Goal: Transaction & Acquisition: Purchase product/service

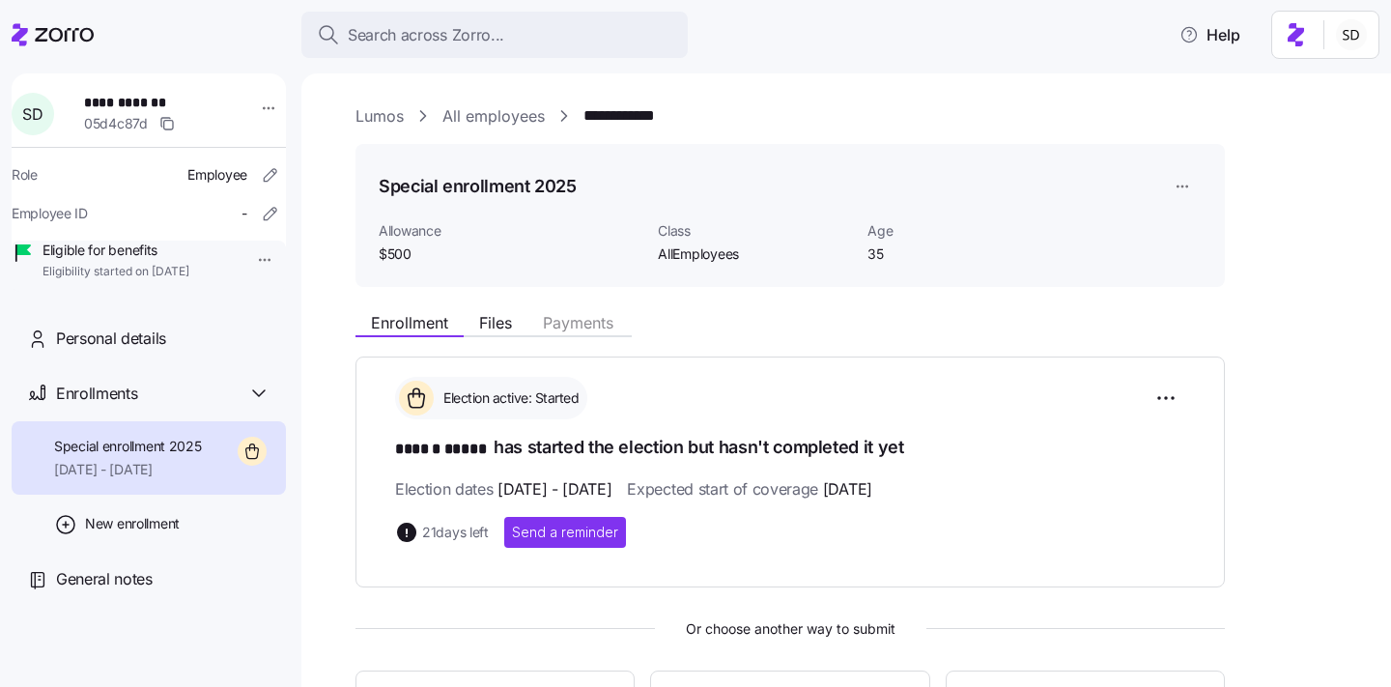
scroll to position [371, 0]
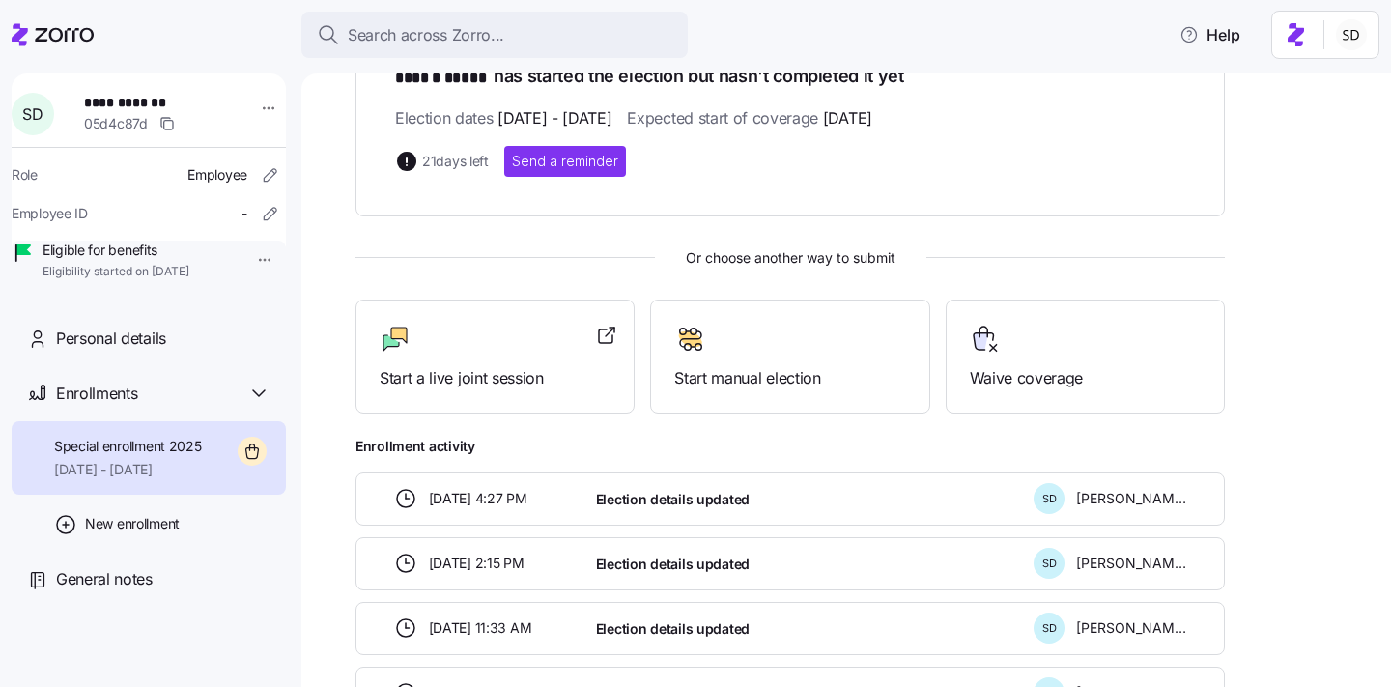
click at [18, 35] on icon at bounding box center [20, 34] width 16 height 22
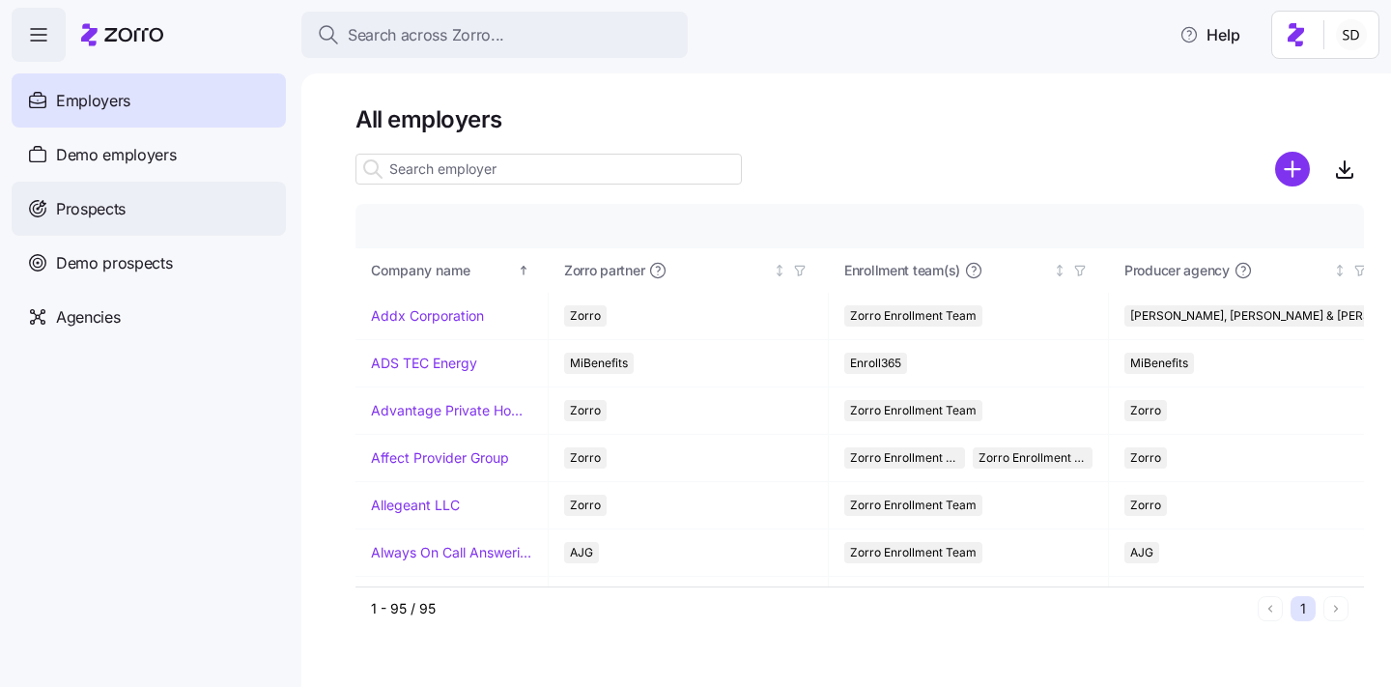
click at [59, 202] on span "Prospects" at bounding box center [91, 209] width 70 height 24
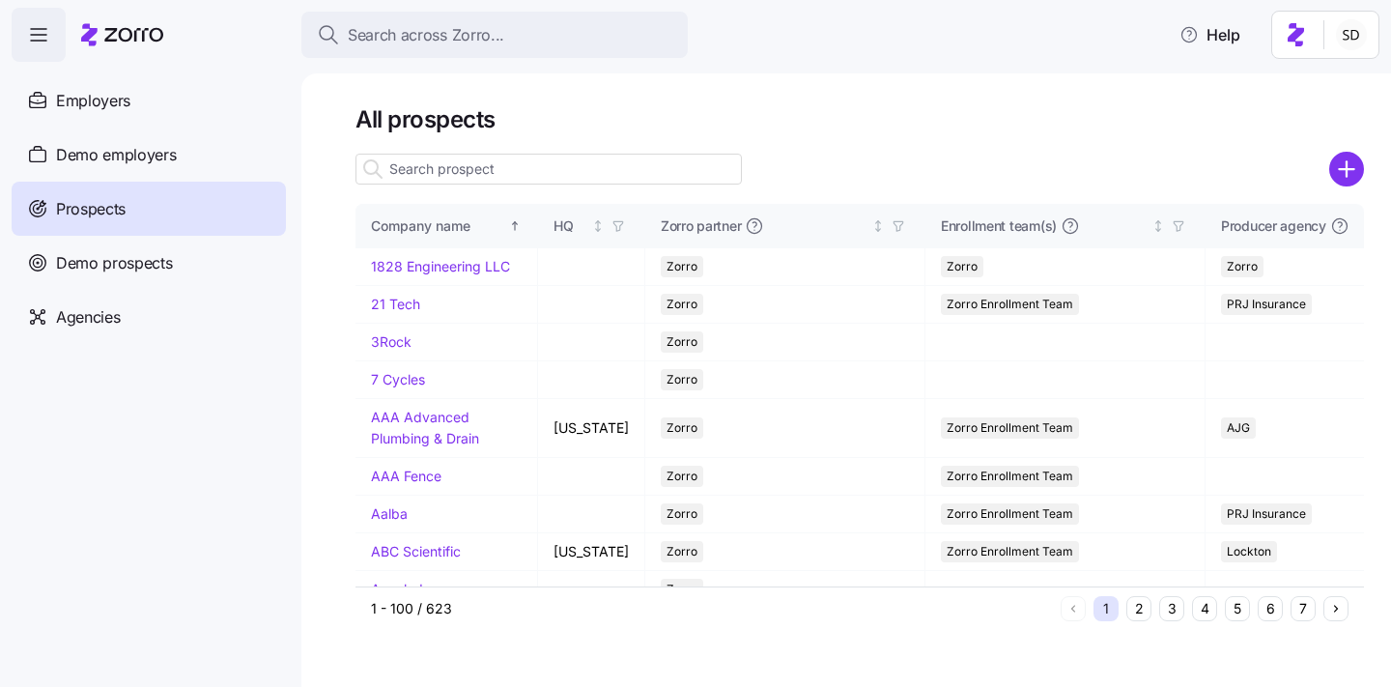
click at [413, 173] on input at bounding box center [548, 169] width 386 height 31
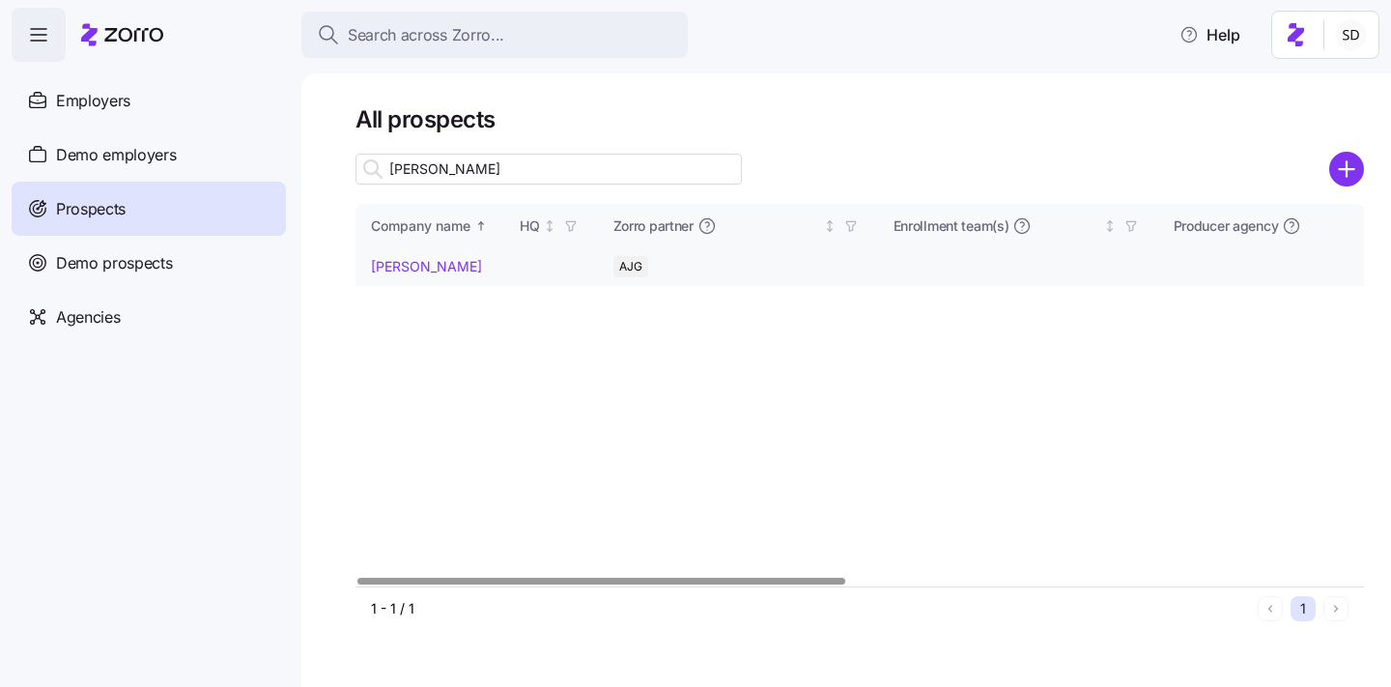
type input "billy"
click at [384, 268] on link "[PERSON_NAME]" at bounding box center [426, 266] width 111 height 16
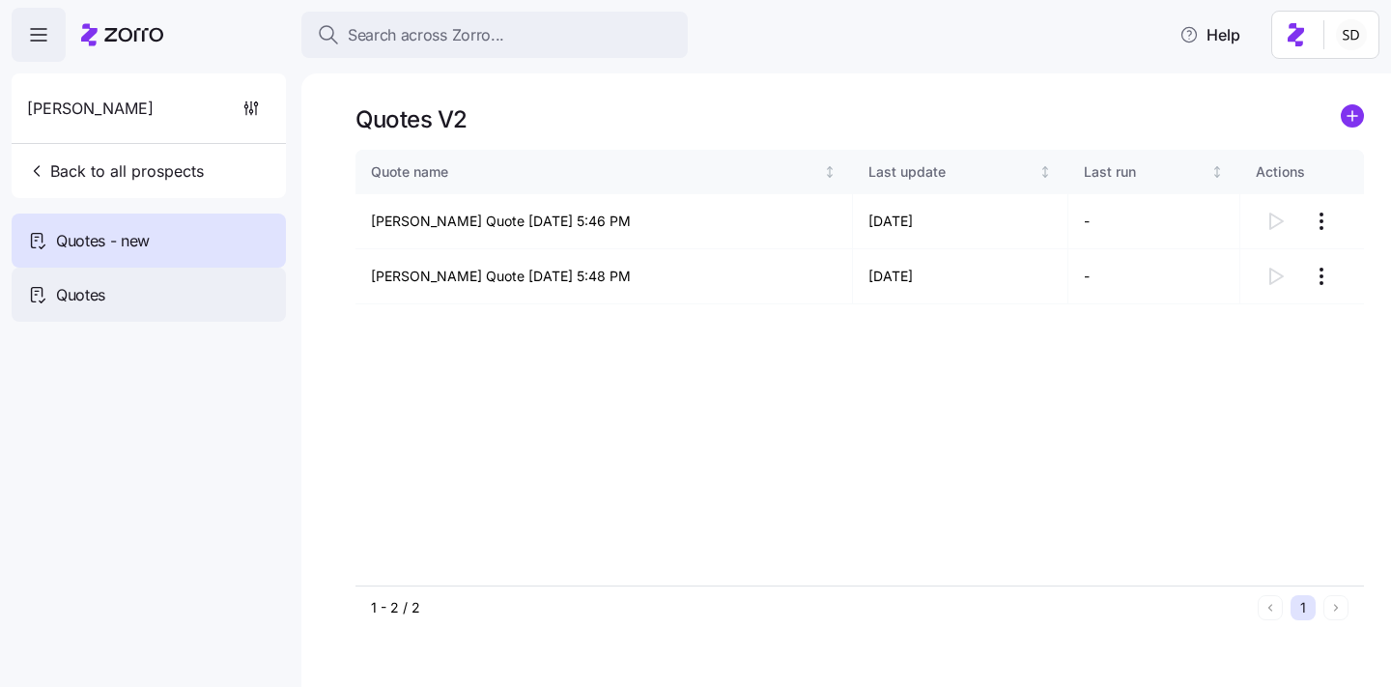
click at [138, 291] on div "Quotes" at bounding box center [149, 295] width 274 height 54
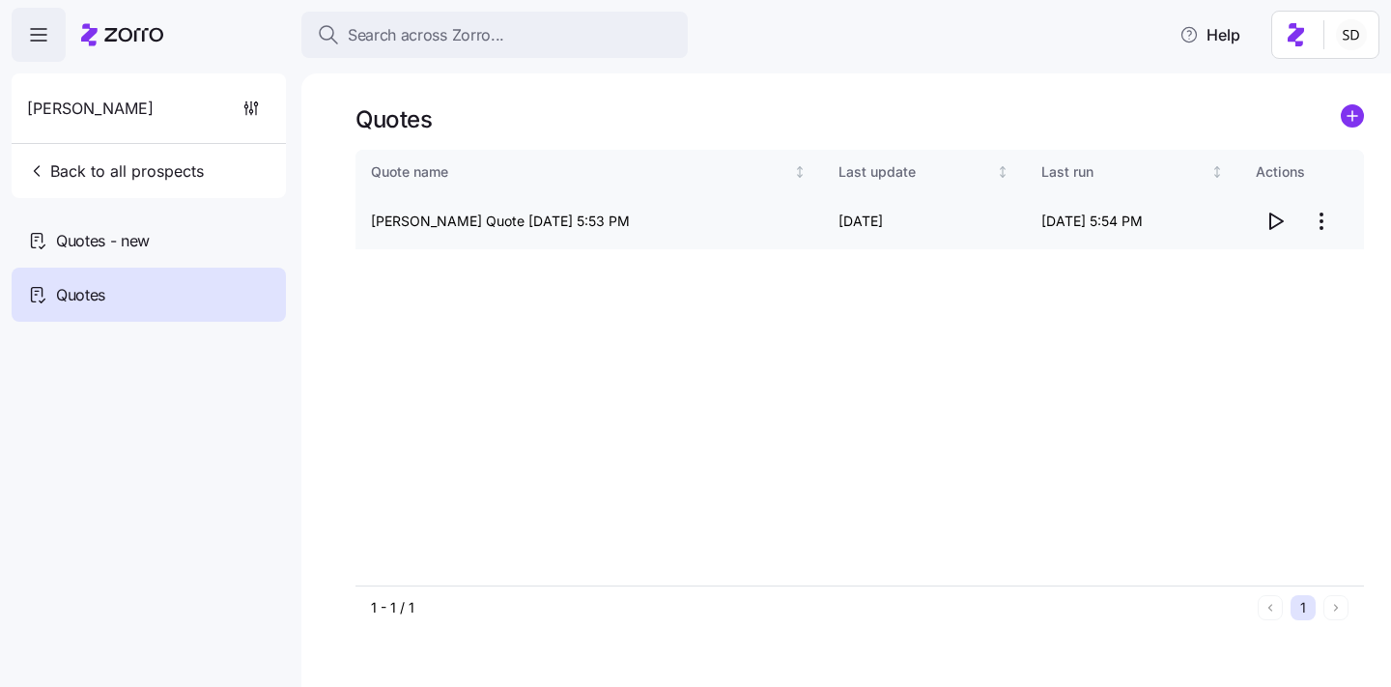
click at [1277, 221] on icon "button" at bounding box center [1274, 221] width 23 height 23
click at [106, 179] on span "Back to all prospects" at bounding box center [115, 170] width 177 height 23
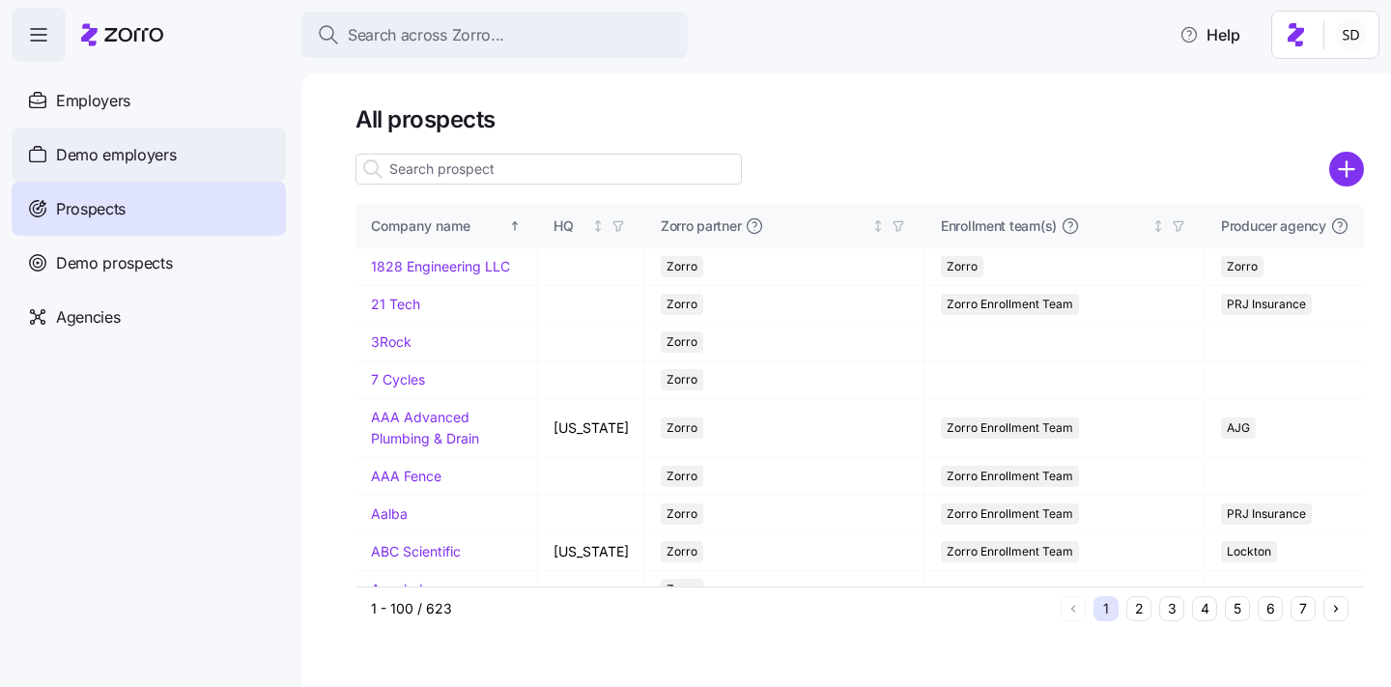
click at [63, 149] on span "Demo employers" at bounding box center [116, 155] width 121 height 24
click at [92, 149] on span "Demo employers" at bounding box center [116, 155] width 121 height 24
click at [110, 148] on span "Demo employers" at bounding box center [116, 155] width 121 height 24
click at [13, 148] on div "Demo employers" at bounding box center [149, 154] width 274 height 54
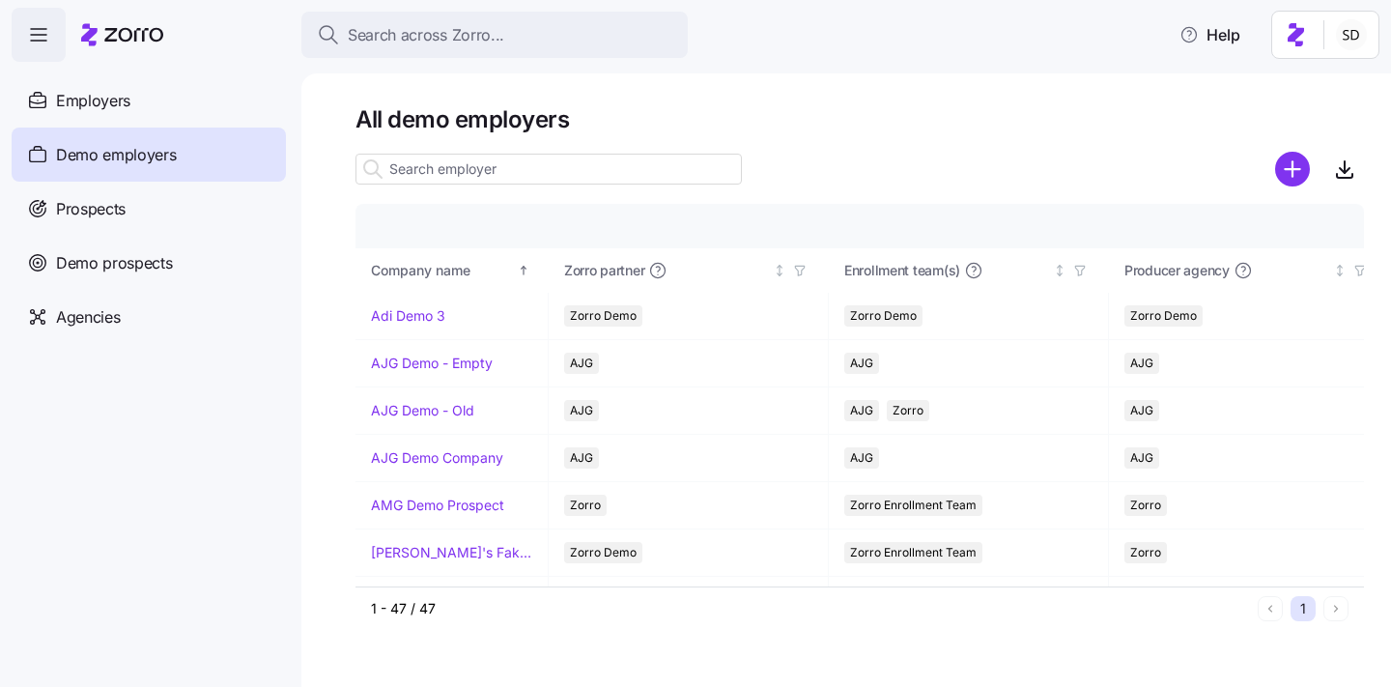
click at [580, 154] on input at bounding box center [548, 169] width 386 height 31
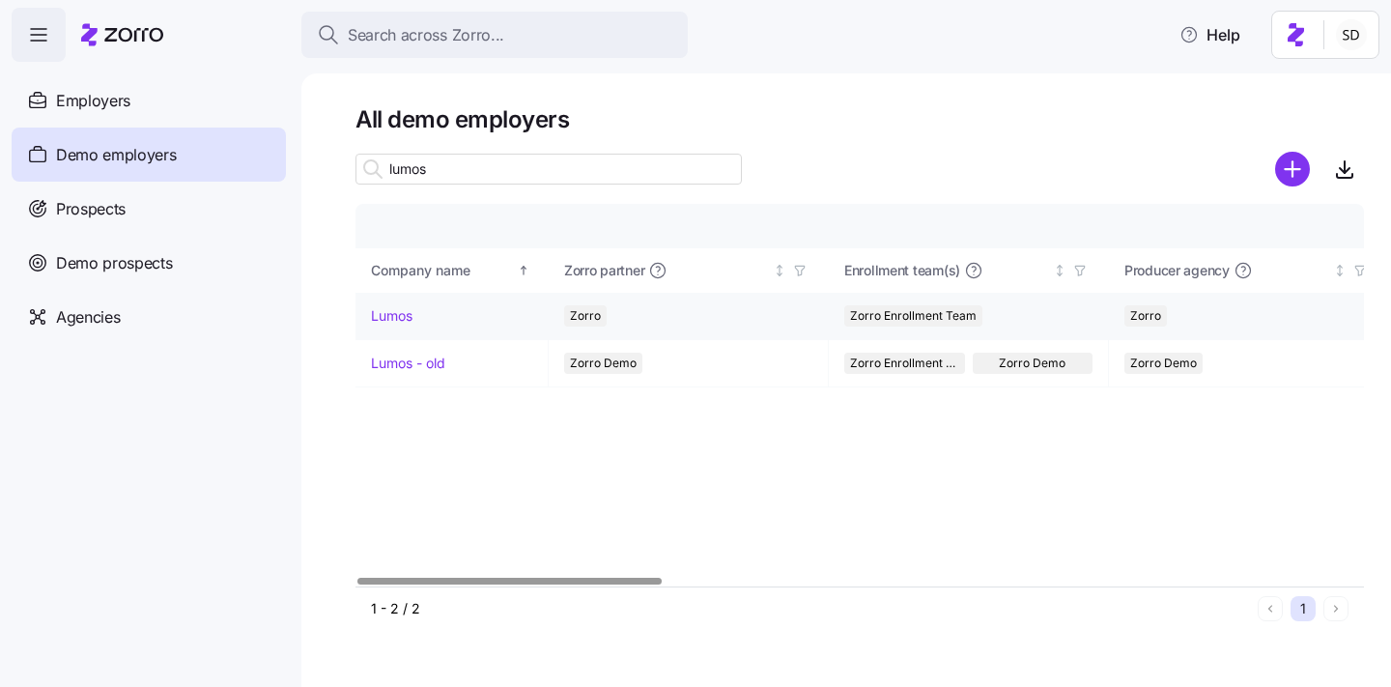
type input "lumos"
click at [387, 313] on link "Lumos" at bounding box center [392, 315] width 42 height 19
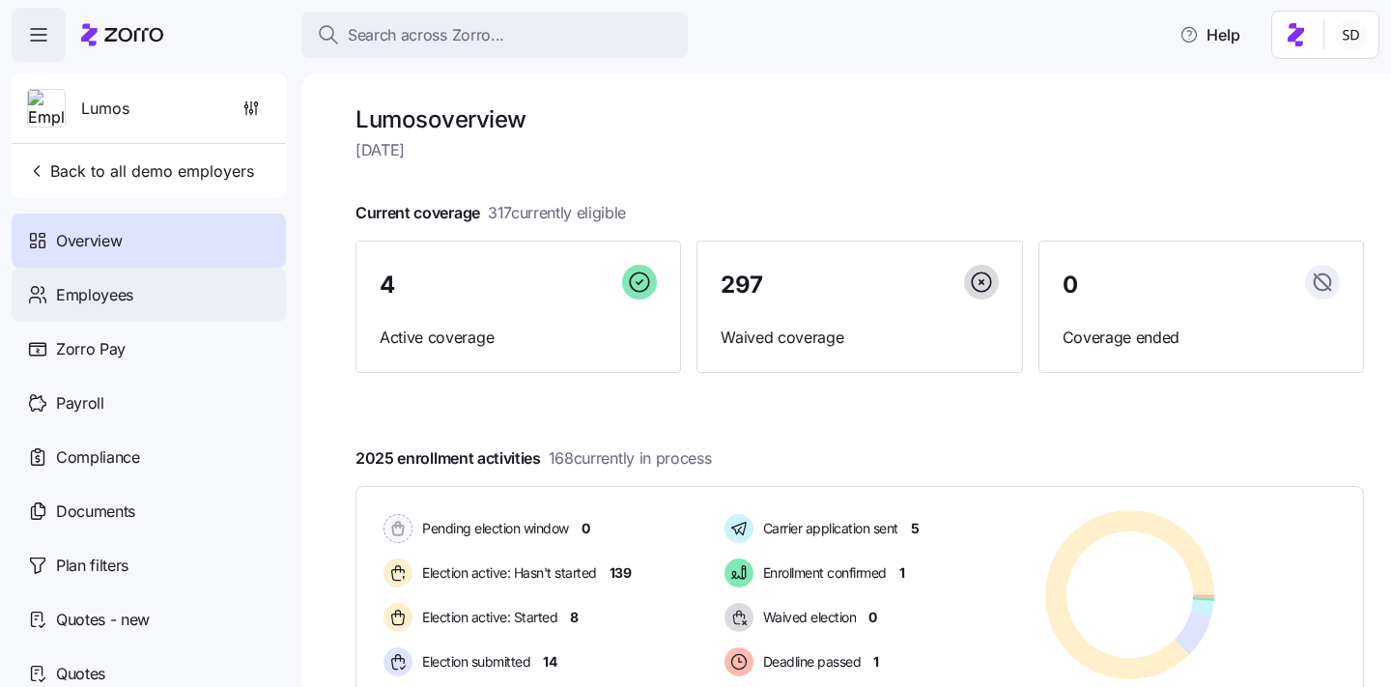
click at [74, 293] on span "Employees" at bounding box center [94, 295] width 77 height 24
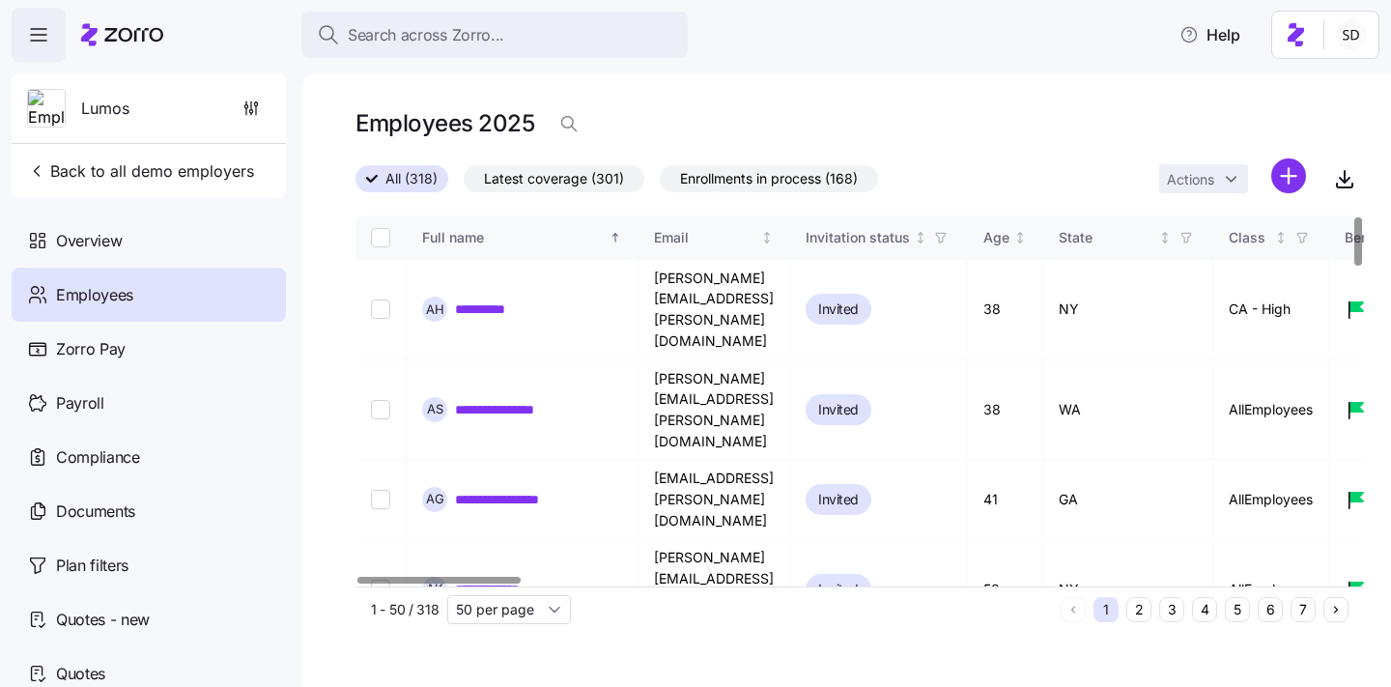
click at [1266, 615] on button "6" at bounding box center [1269, 609] width 25 height 25
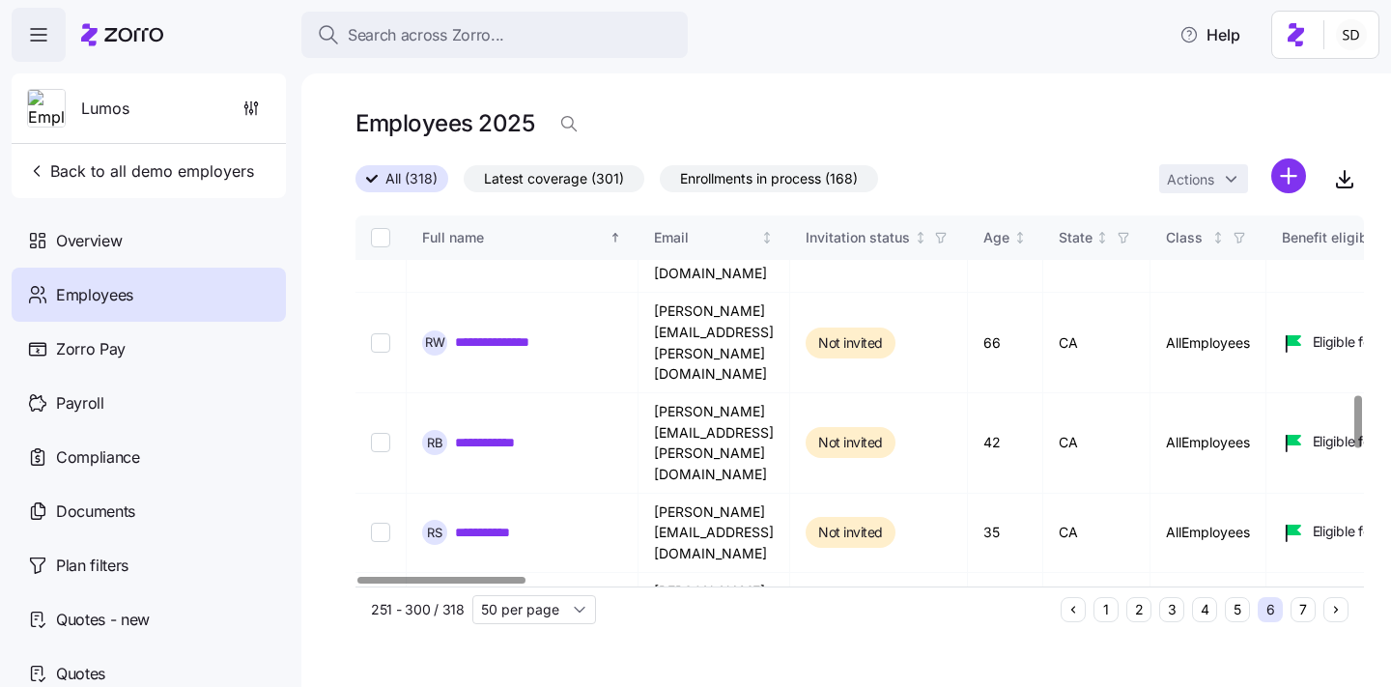
scroll to position [1313, 0]
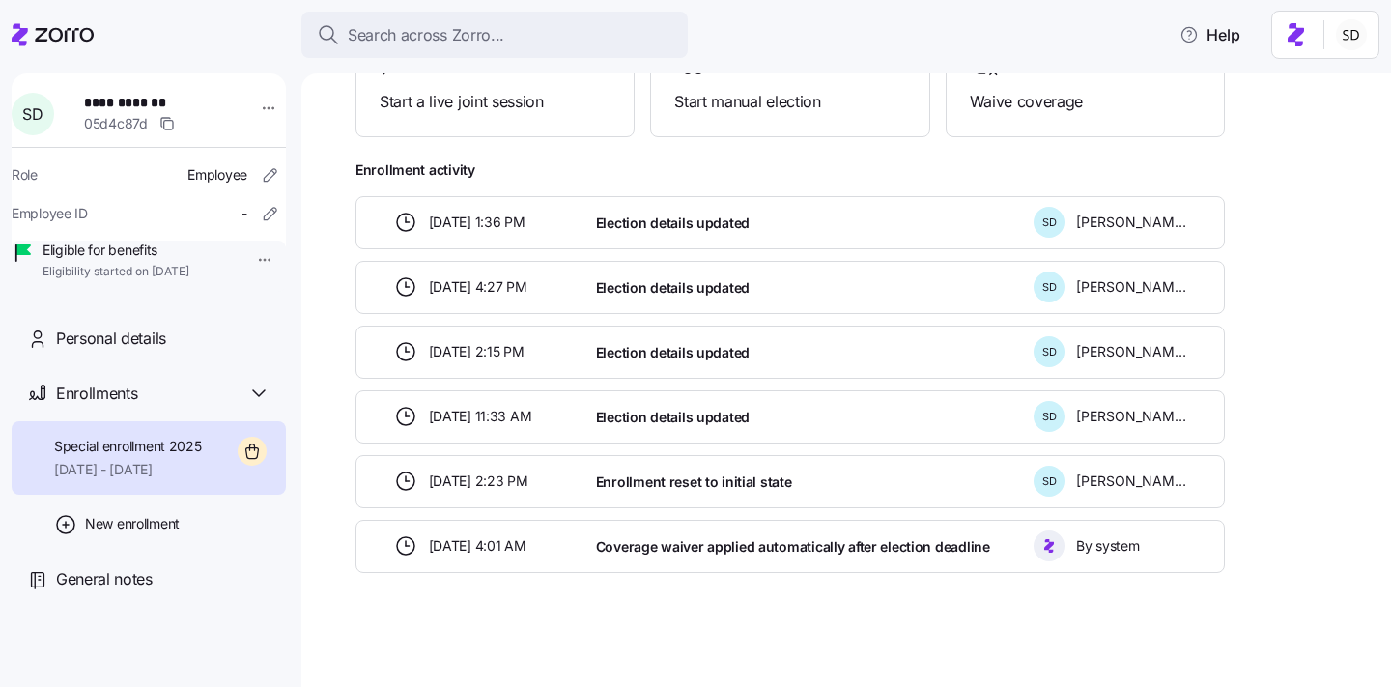
scroll to position [157, 0]
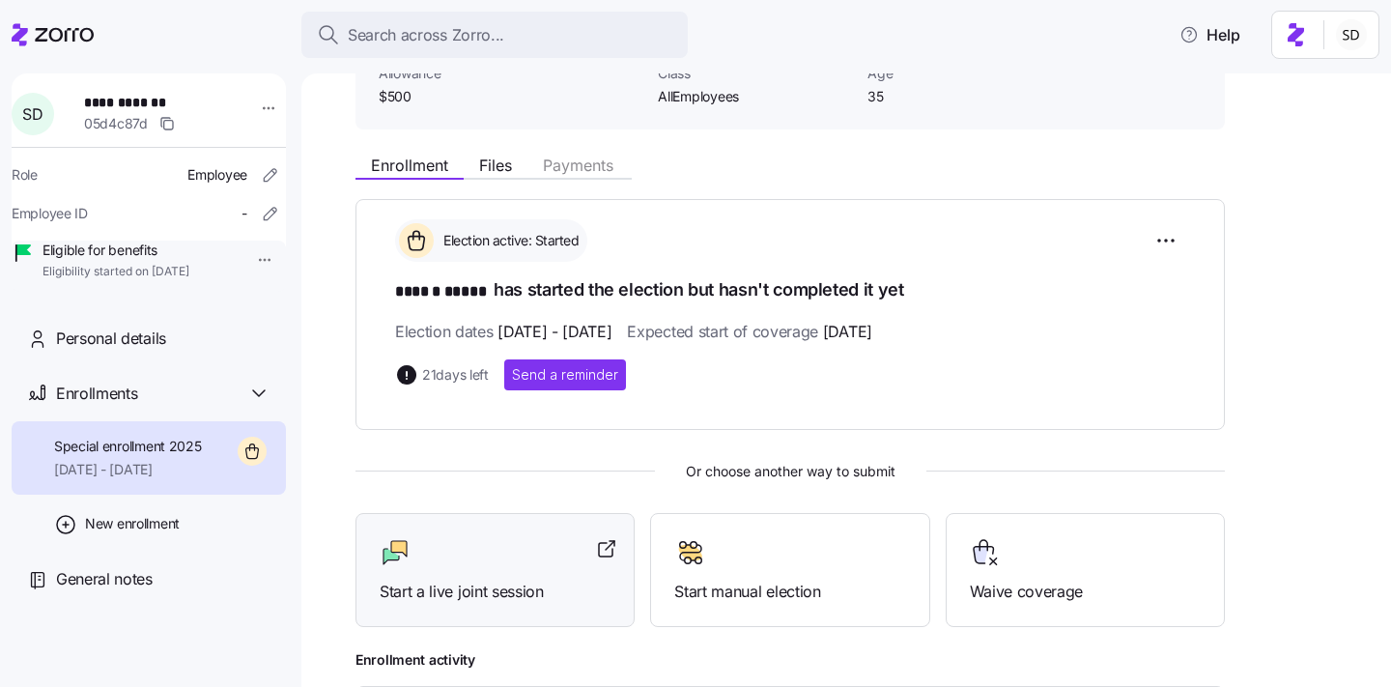
click at [390, 551] on icon at bounding box center [390, 556] width 15 height 15
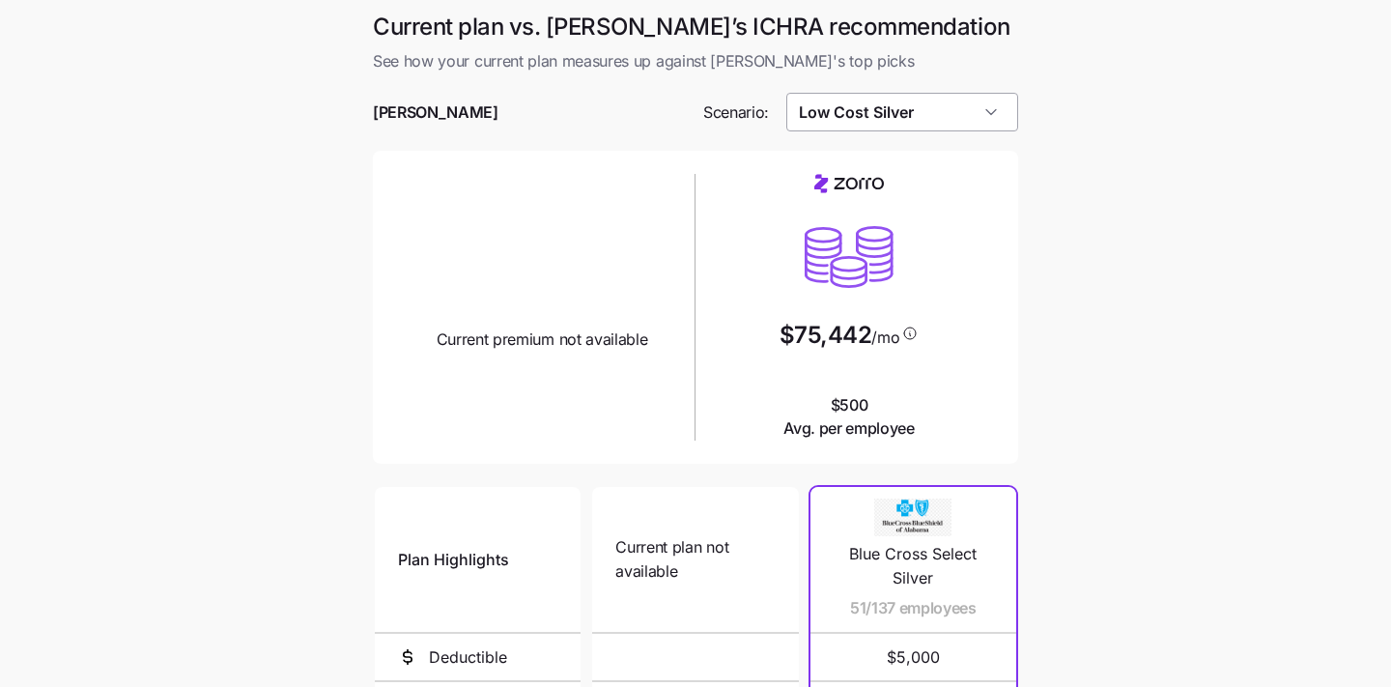
click at [957, 114] on input "Low Cost Silver" at bounding box center [902, 112] width 233 height 39
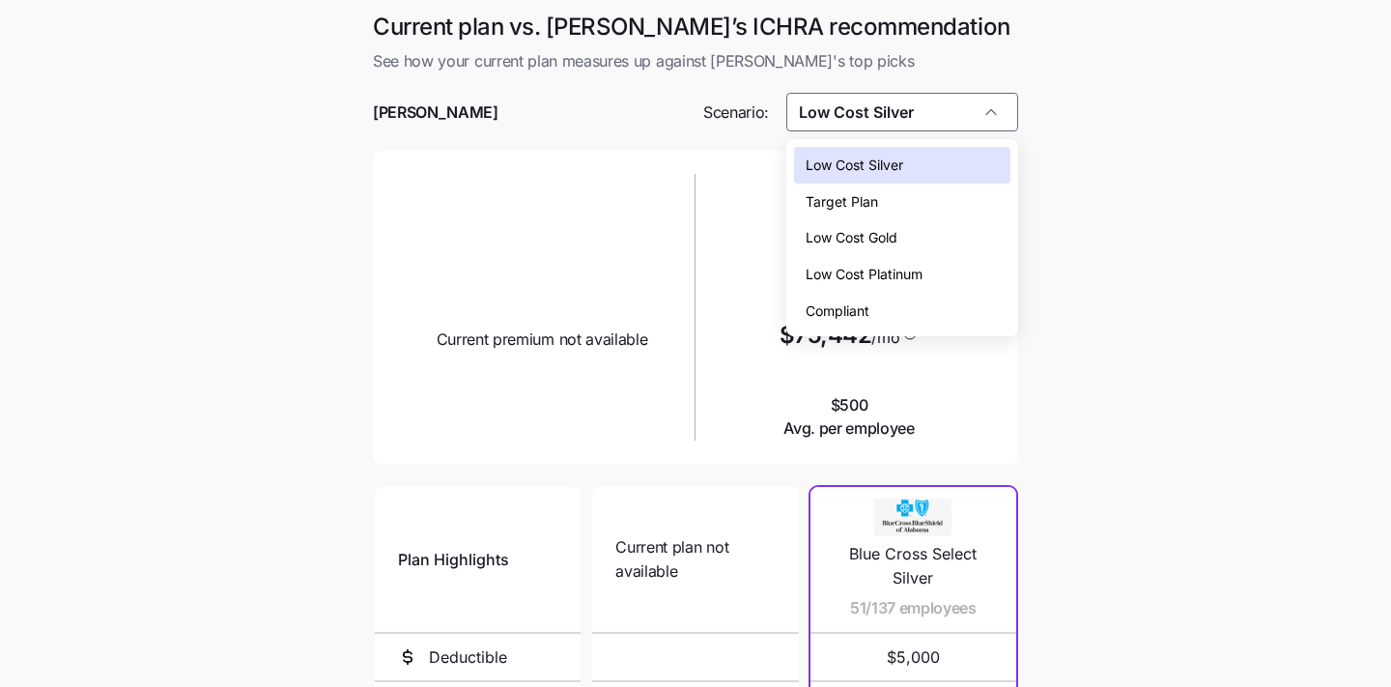
click at [1218, 379] on main "Current plan vs. Zorro’s ICHRA recommendation See how your current plan measure…" at bounding box center [695, 526] width 1391 height 1053
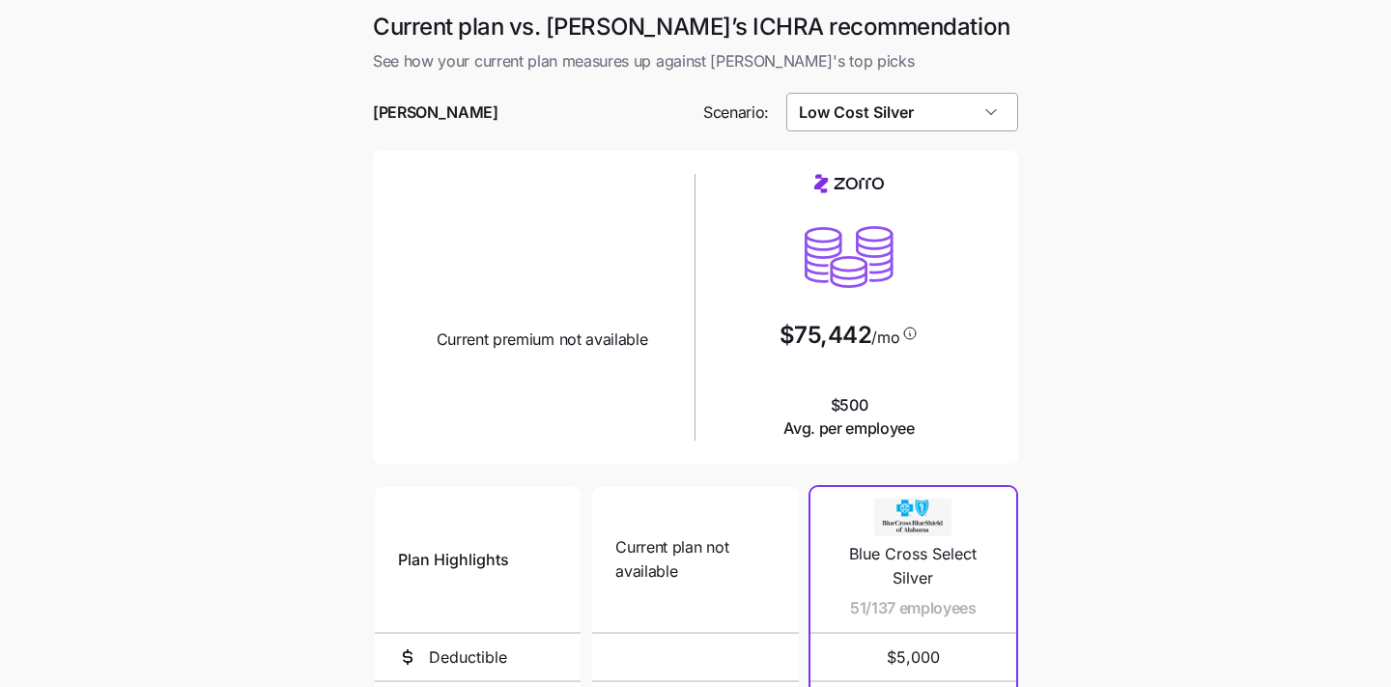
click at [891, 119] on input "Low Cost Silver" at bounding box center [902, 112] width 233 height 39
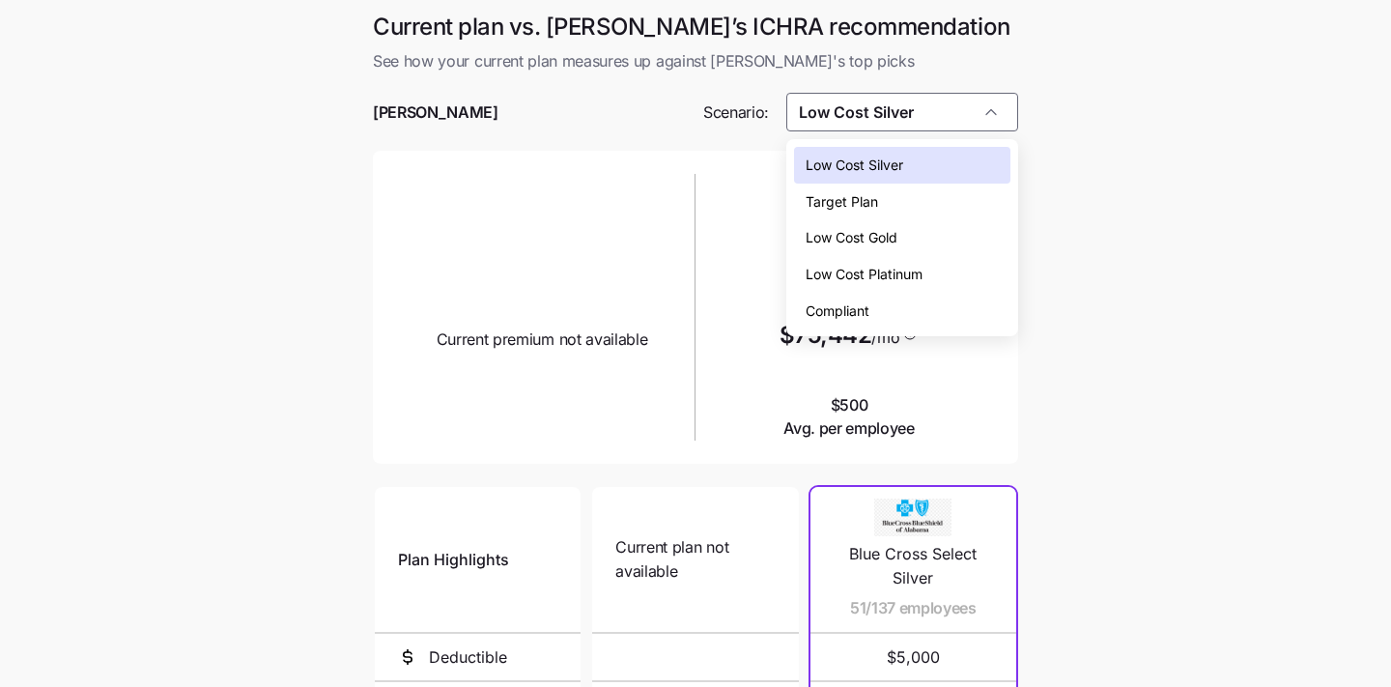
click at [887, 190] on div "Target Plan" at bounding box center [902, 201] width 217 height 37
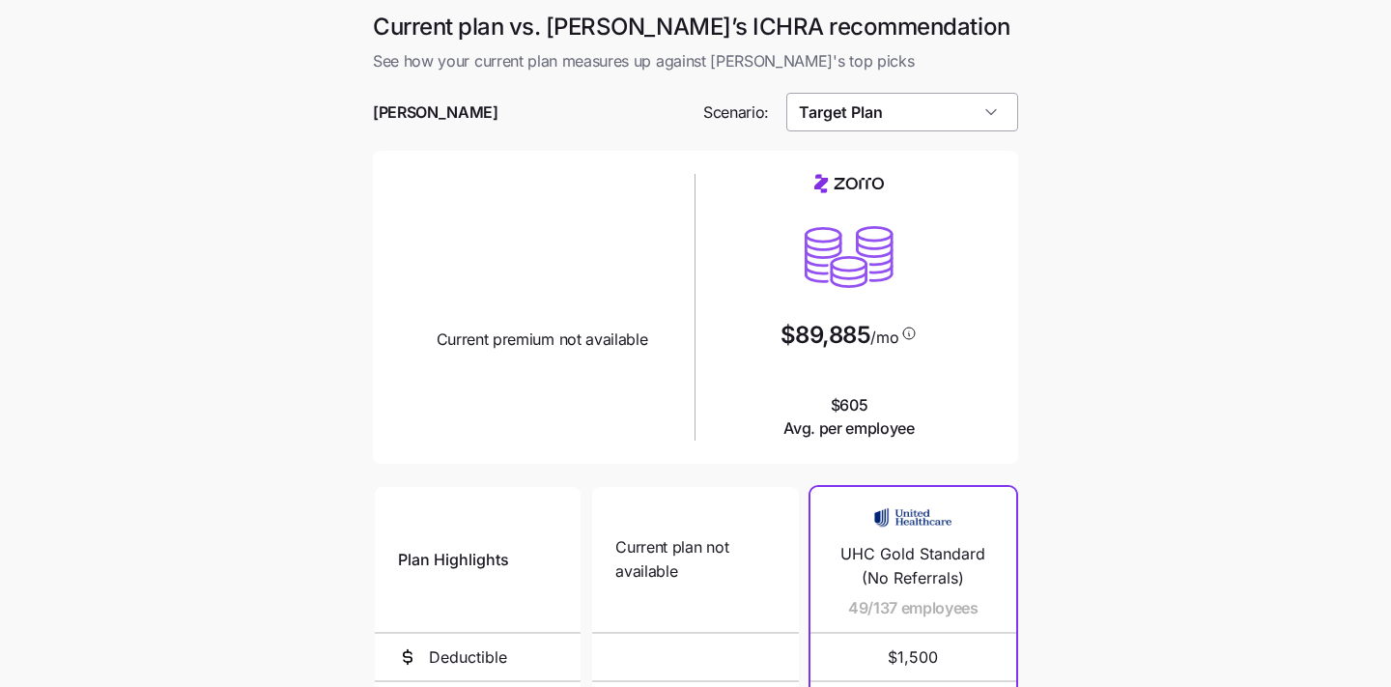
click at [996, 110] on input "Target Plan" at bounding box center [902, 112] width 233 height 39
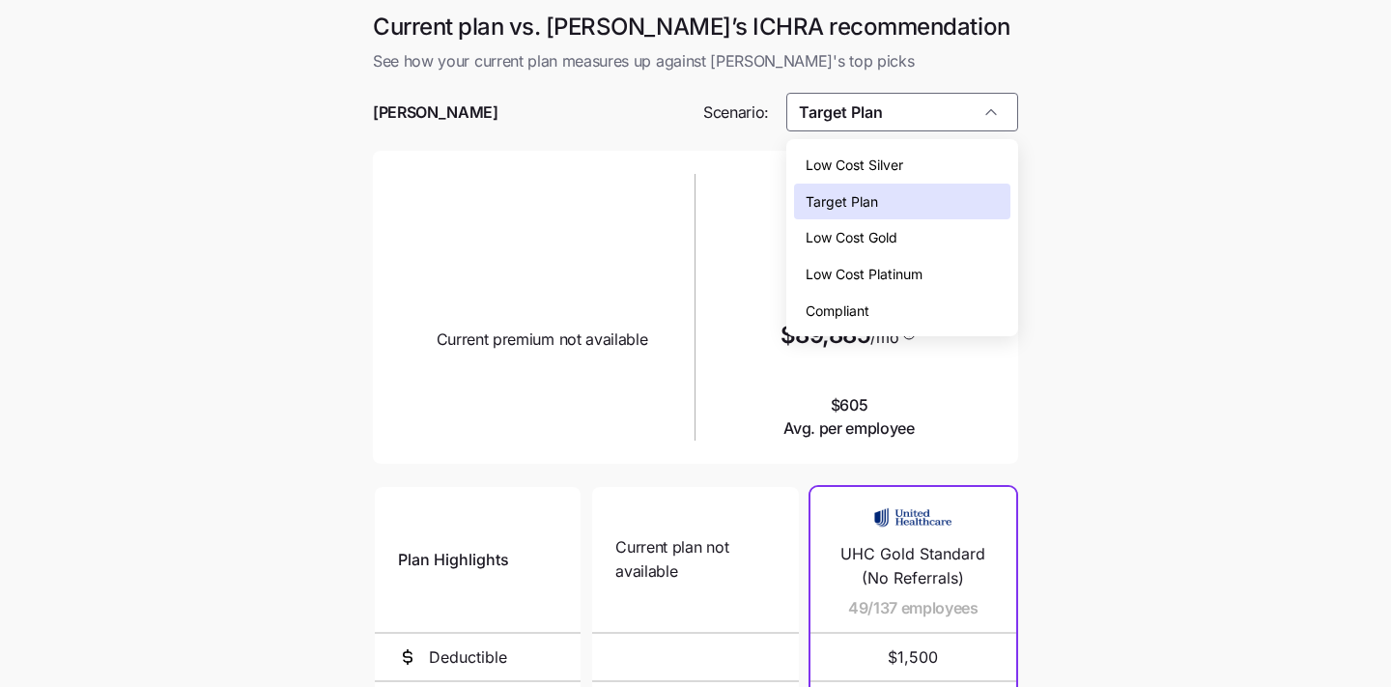
click at [928, 250] on div "Low Cost Gold" at bounding box center [902, 237] width 217 height 37
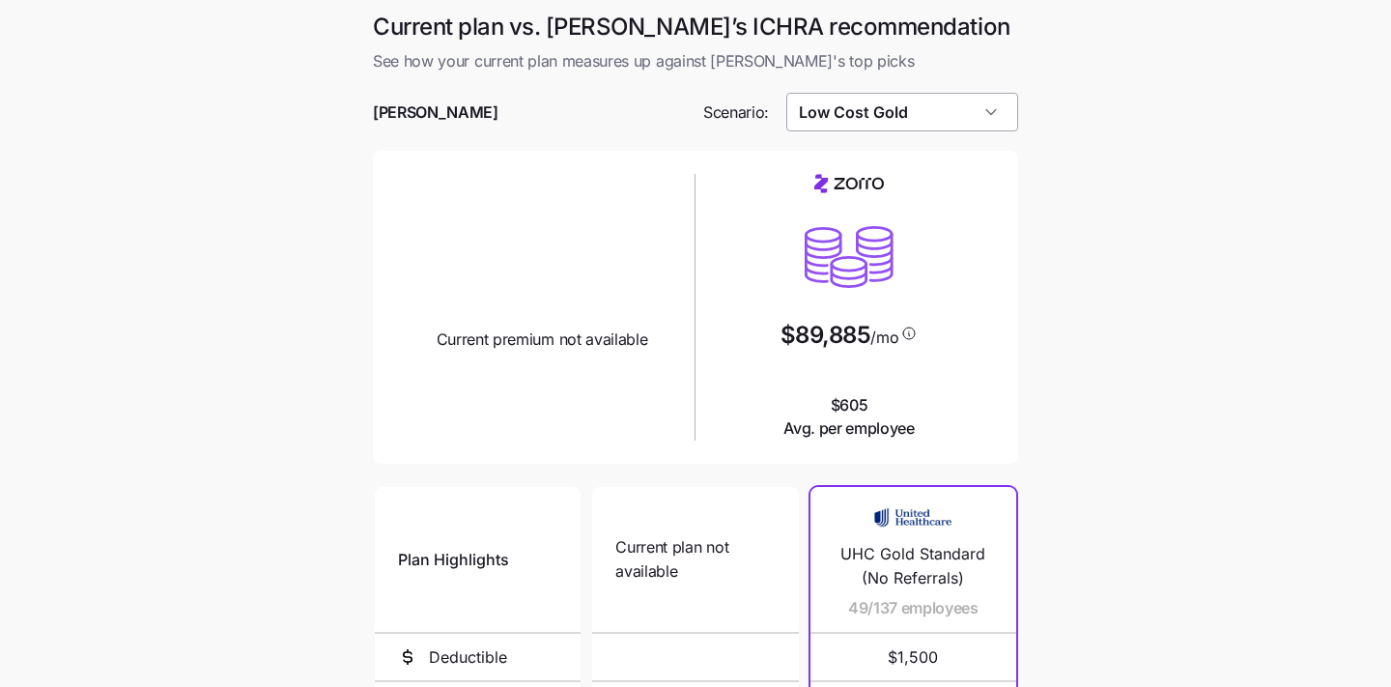
click at [973, 117] on input "Low Cost Gold" at bounding box center [902, 112] width 233 height 39
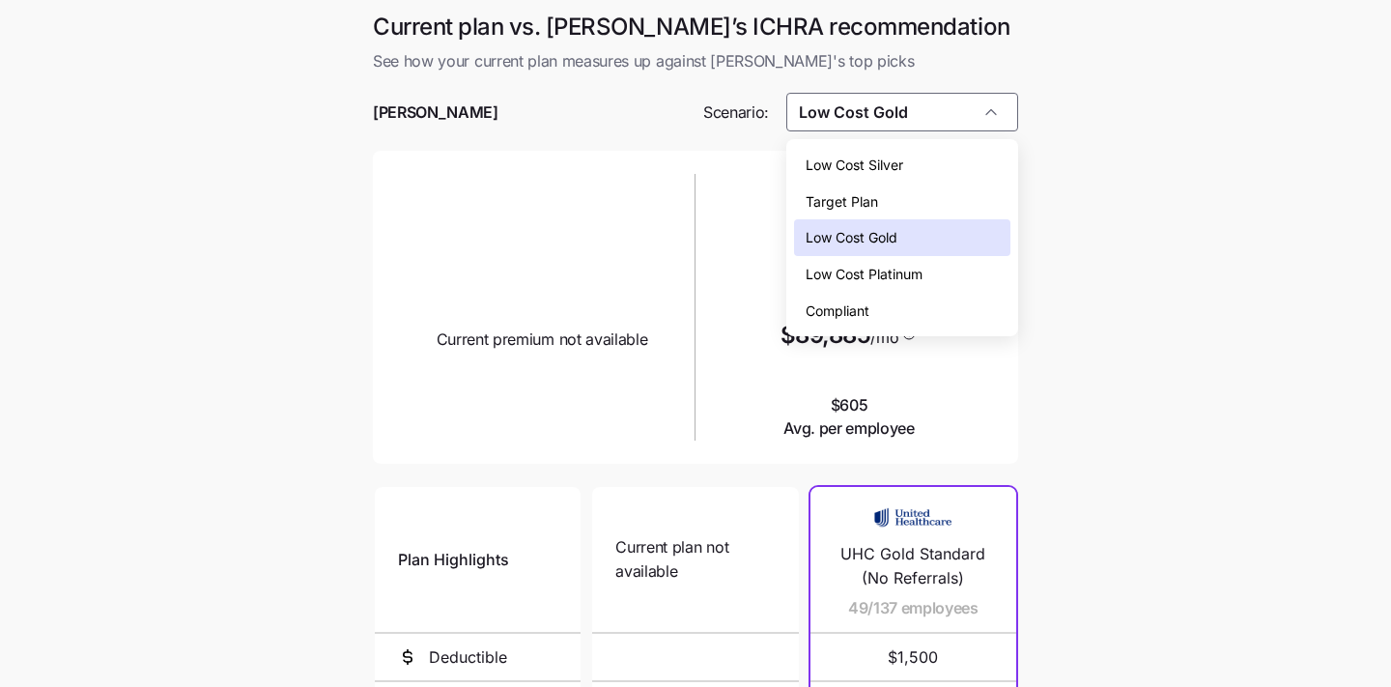
click at [946, 161] on div "Low Cost Silver" at bounding box center [902, 165] width 217 height 37
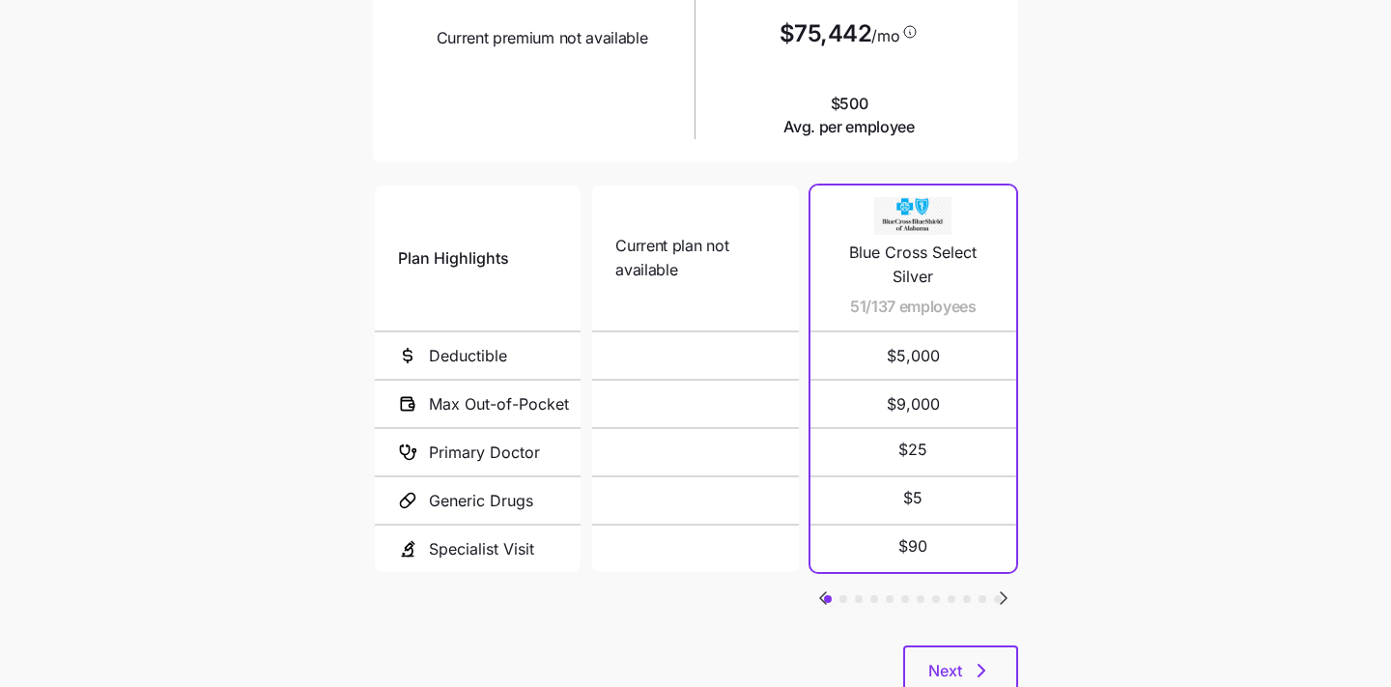
scroll to position [366, 0]
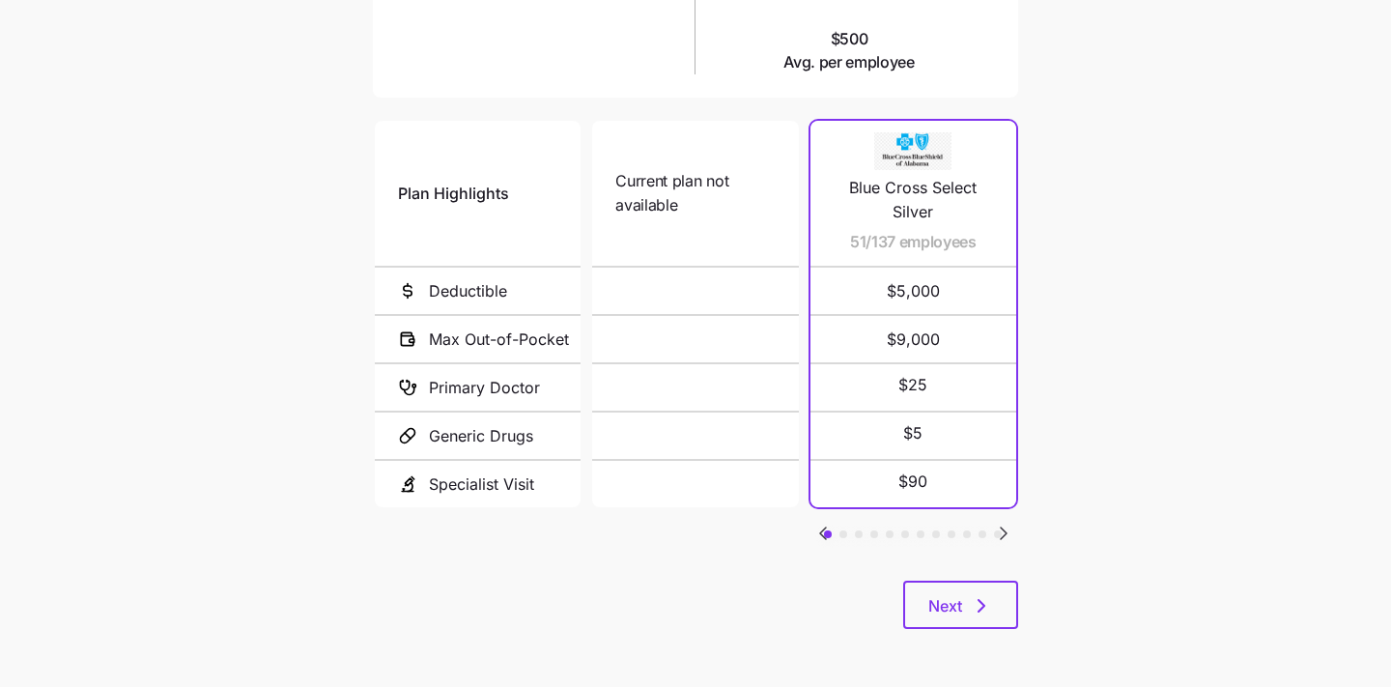
click at [1007, 525] on icon "Go to next slide" at bounding box center [1003, 533] width 23 height 23
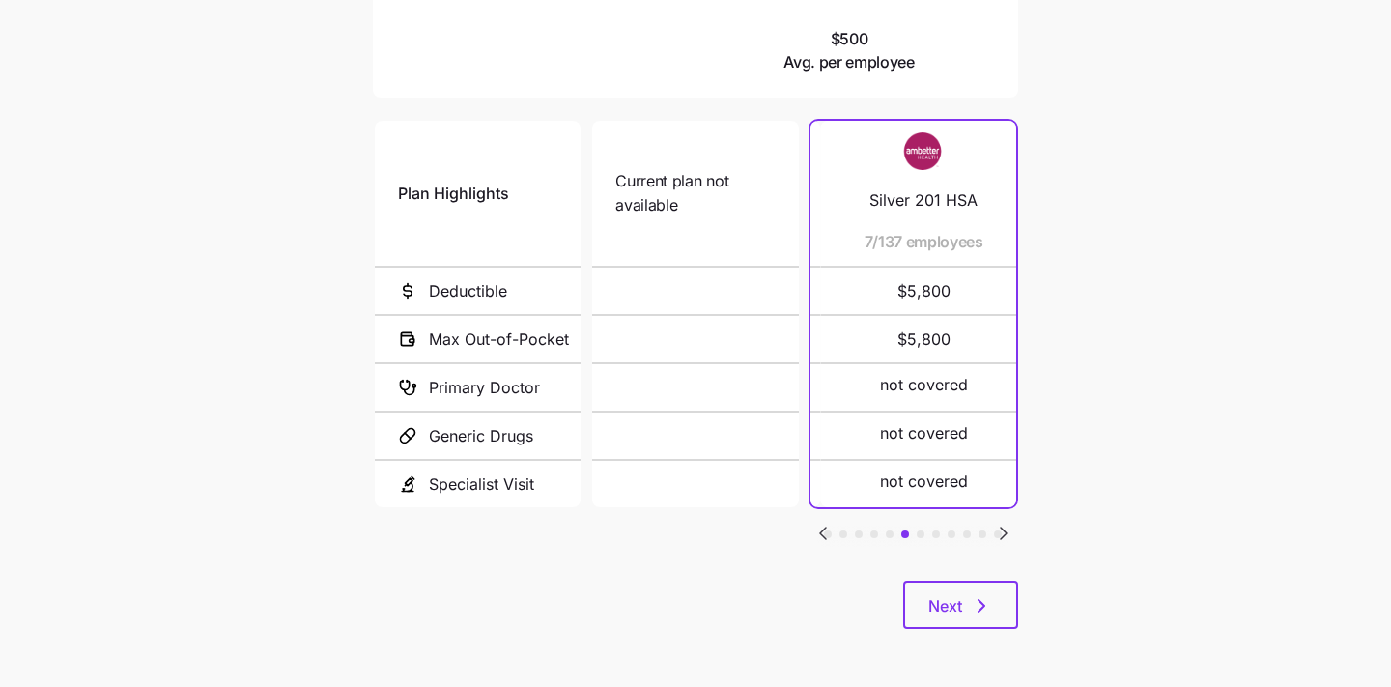
click at [1007, 525] on icon "Go to next slide" at bounding box center [1003, 533] width 23 height 23
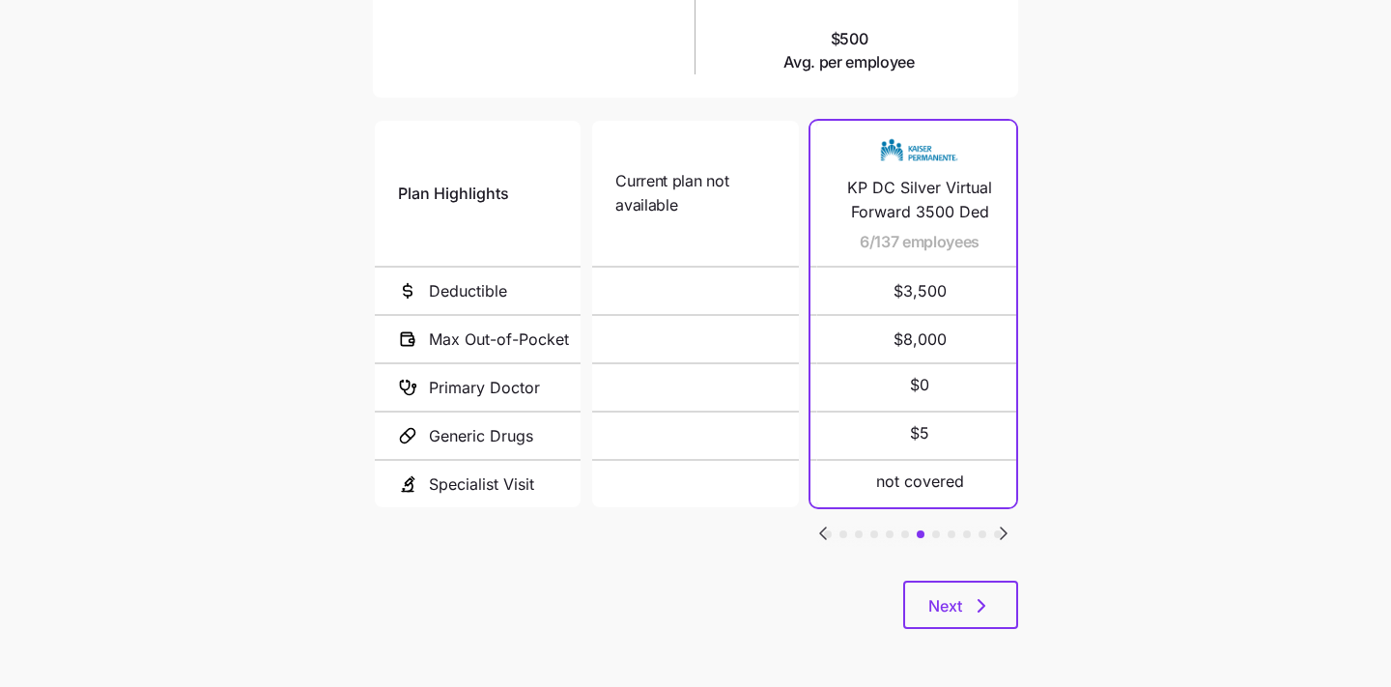
click at [833, 524] on icon "Go to previous slide" at bounding box center [822, 533] width 23 height 23
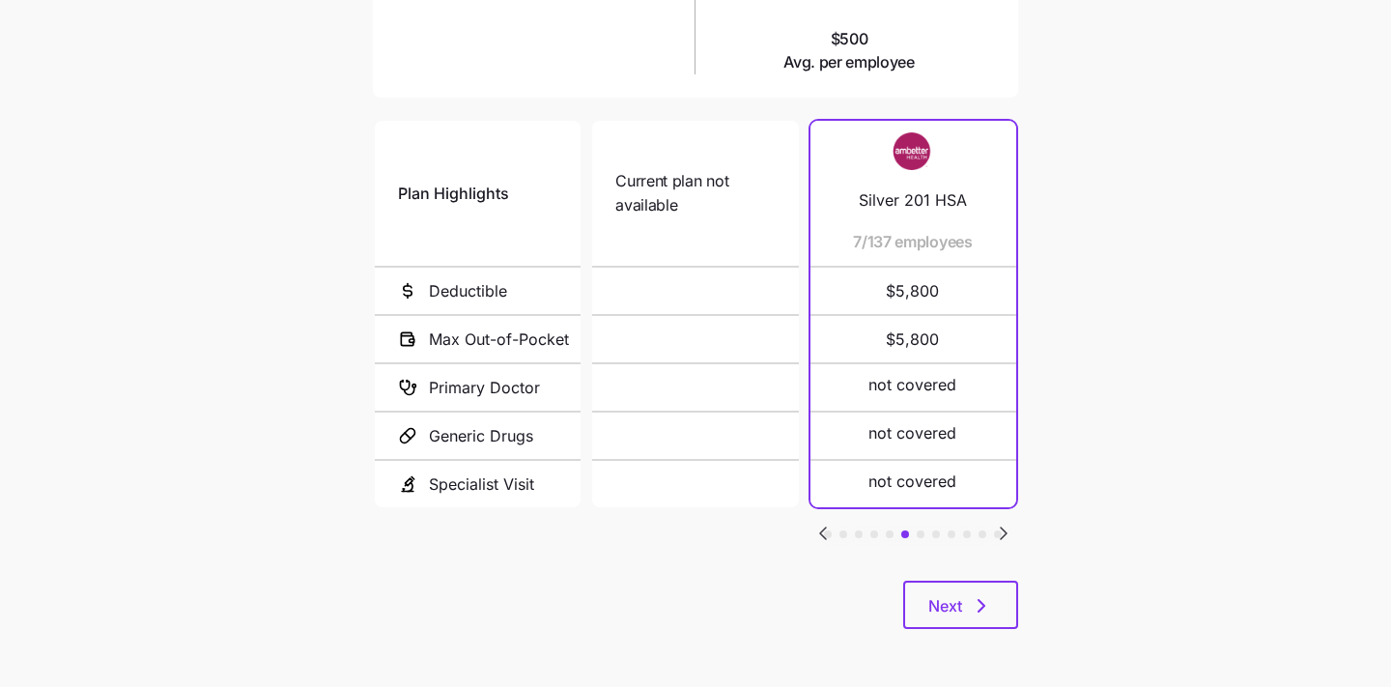
scroll to position [0, 0]
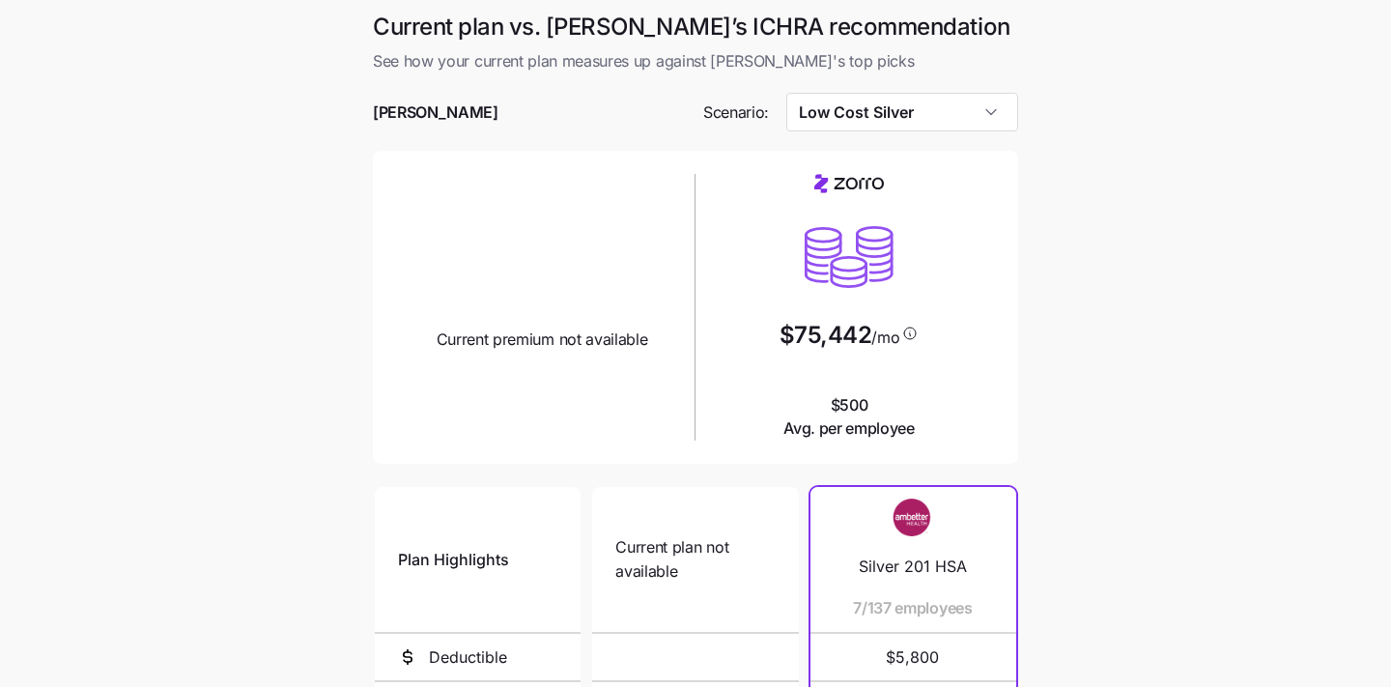
click at [928, 137] on div at bounding box center [695, 140] width 645 height 19
click at [919, 115] on input "Low Cost Silver" at bounding box center [902, 112] width 233 height 39
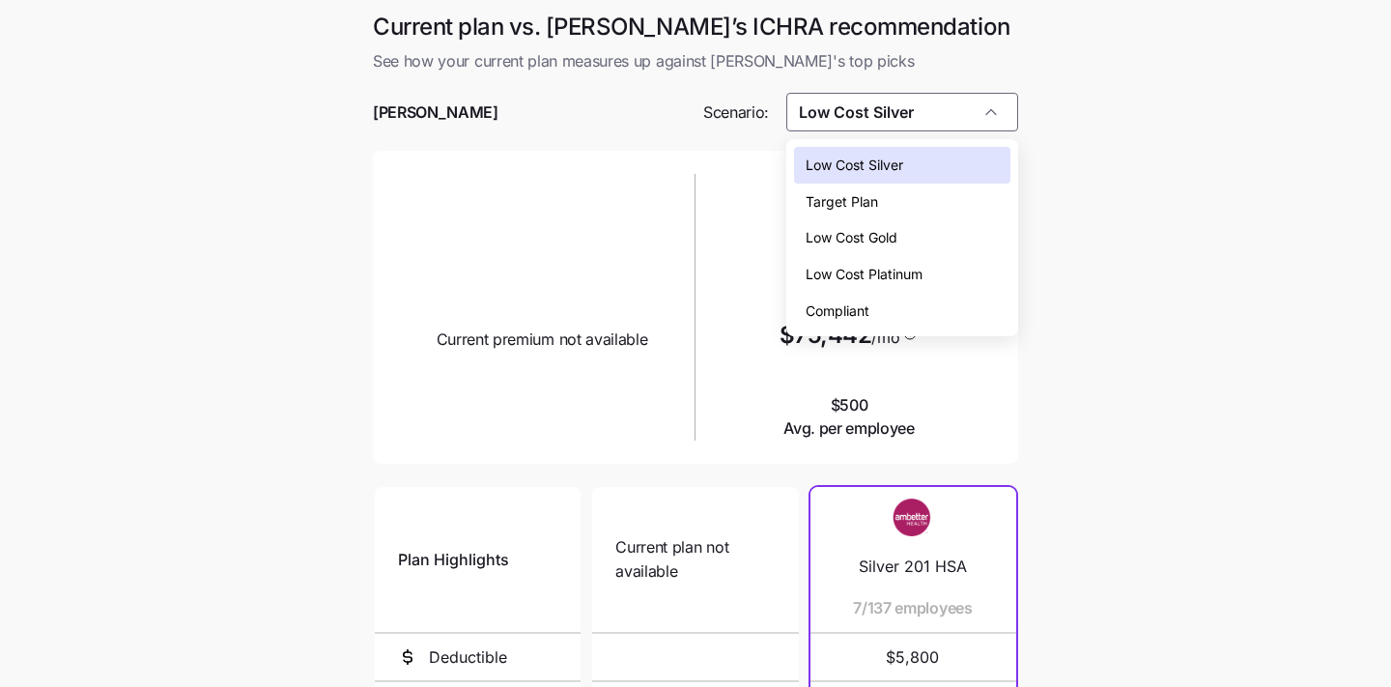
click at [912, 214] on div "Target Plan" at bounding box center [902, 201] width 217 height 37
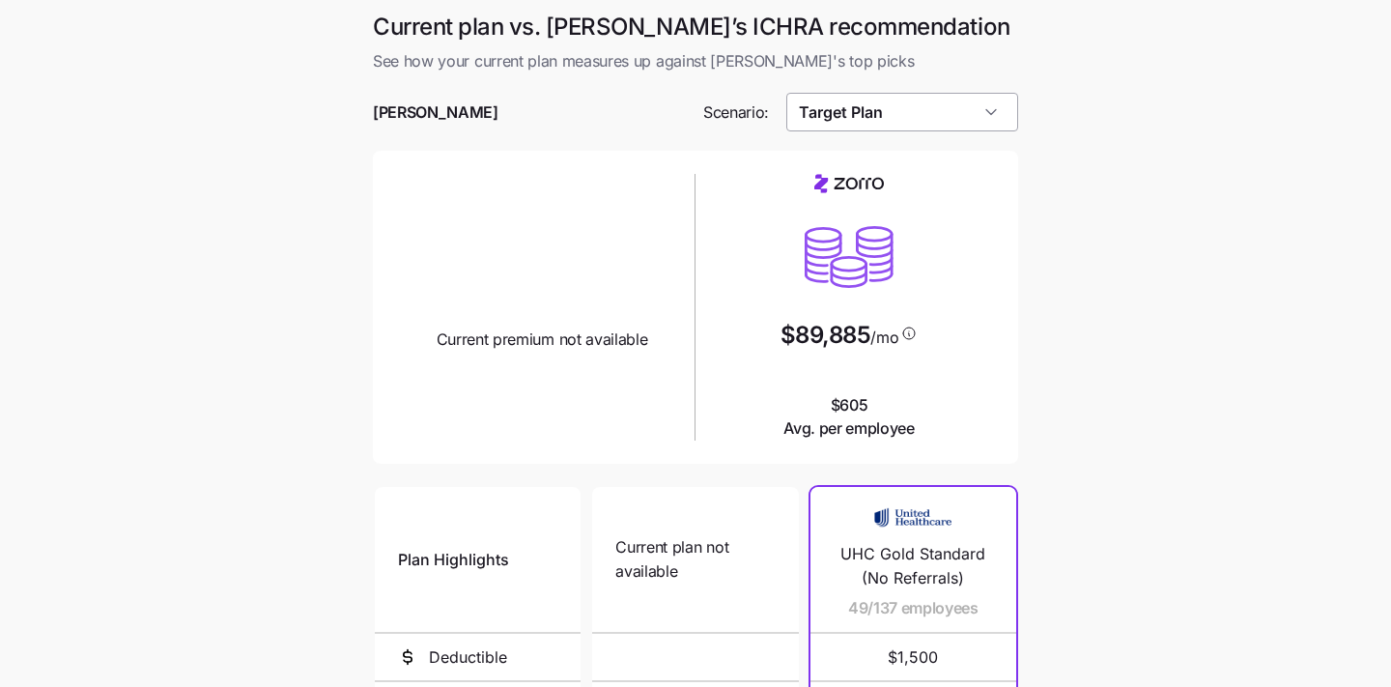
click at [924, 121] on input "Target Plan" at bounding box center [902, 112] width 233 height 39
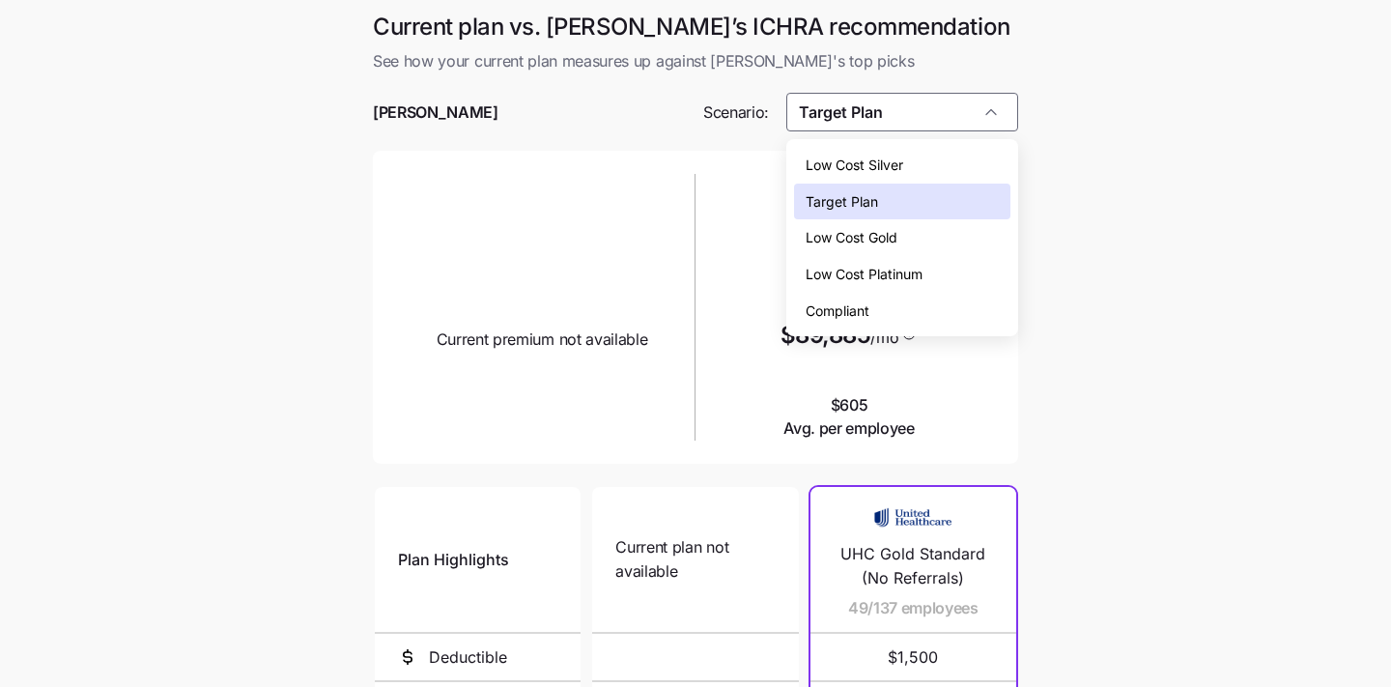
click at [879, 295] on div "Compliant" at bounding box center [902, 311] width 217 height 37
type input "Compliant"
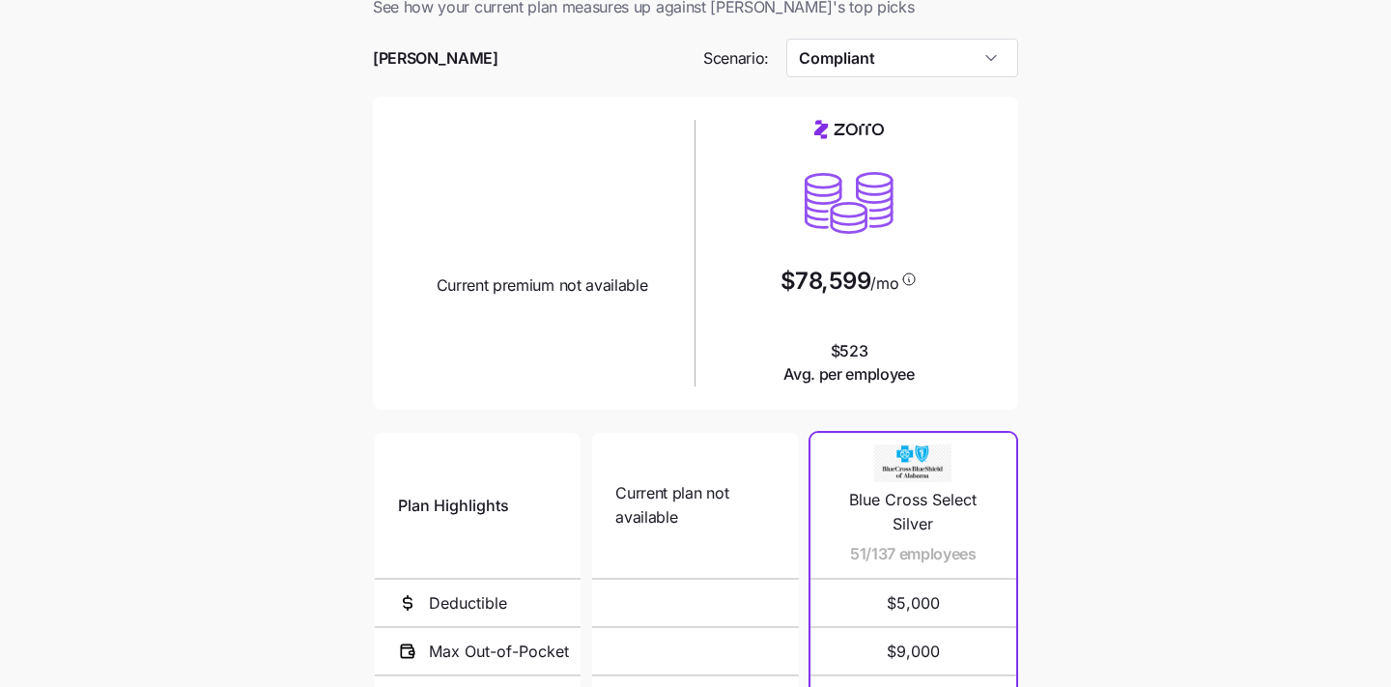
scroll to position [104, 0]
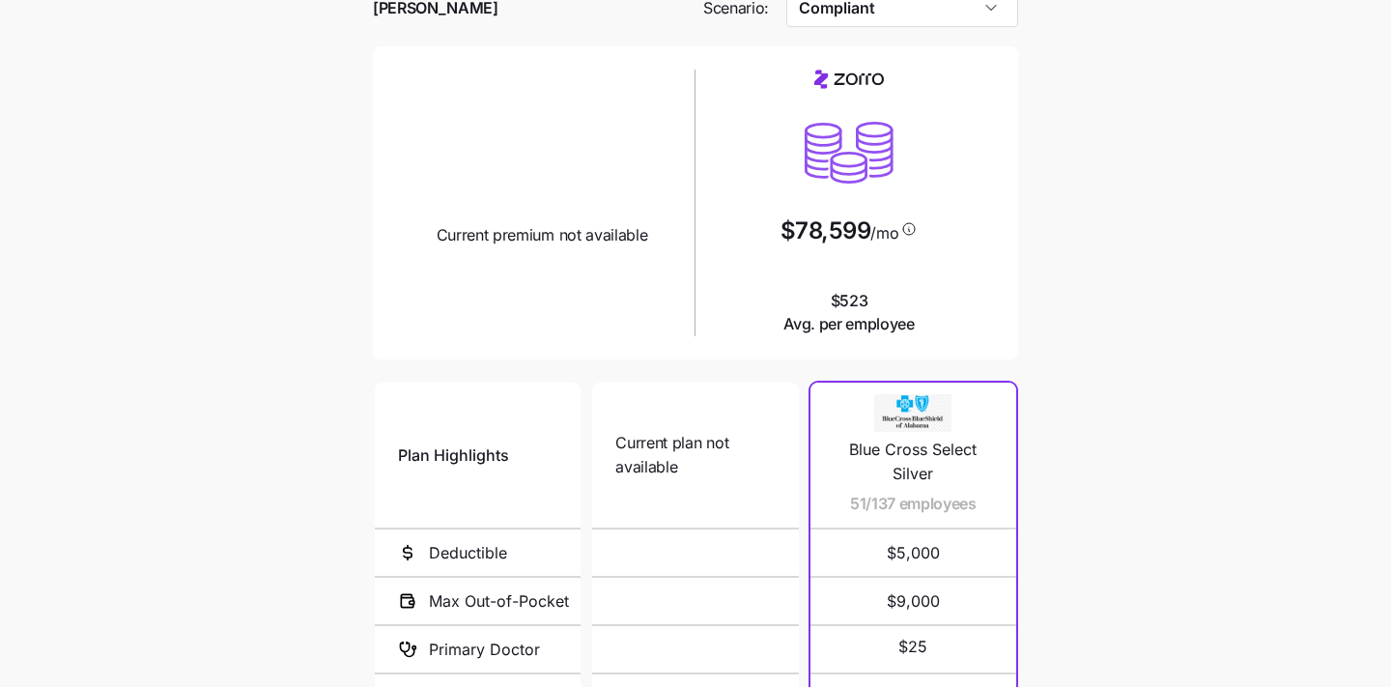
drag, startPoint x: 885, startPoint y: 499, endPoint x: 835, endPoint y: 499, distance: 49.3
click at [850, 499] on span "51/137 employees" at bounding box center [913, 504] width 127 height 24
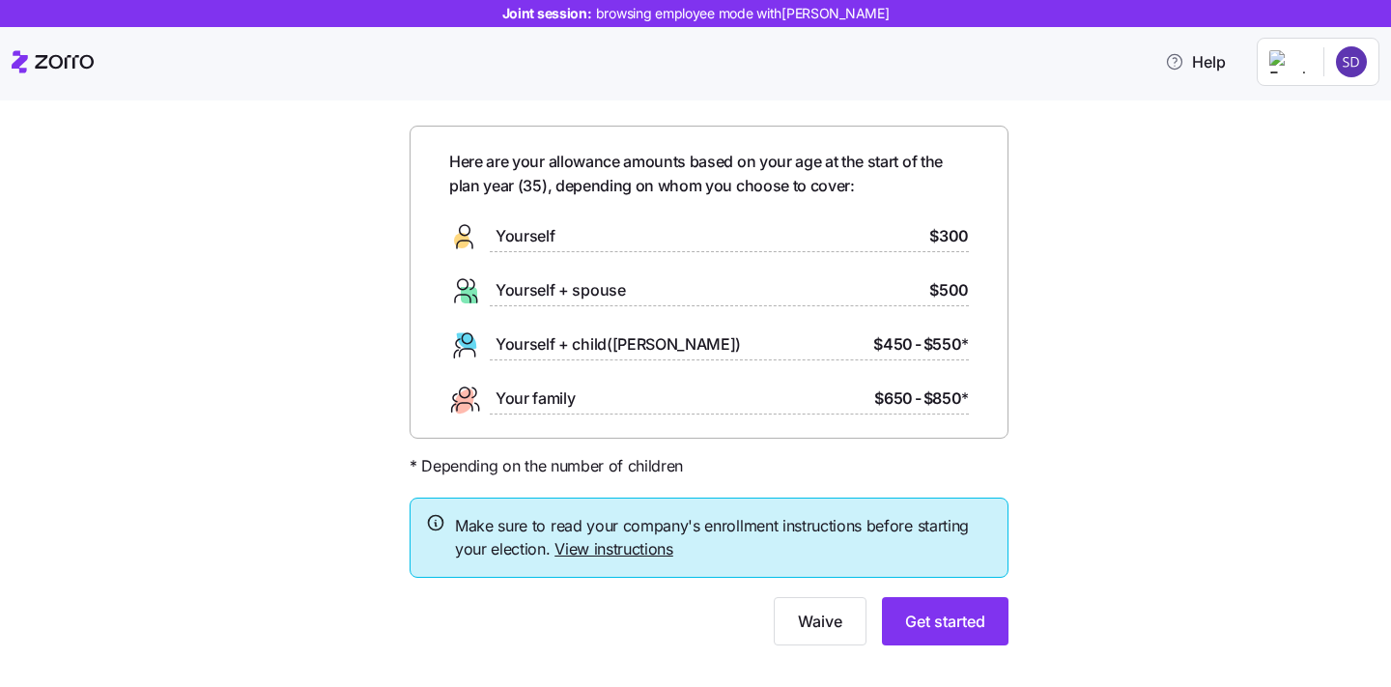
scroll to position [73, 0]
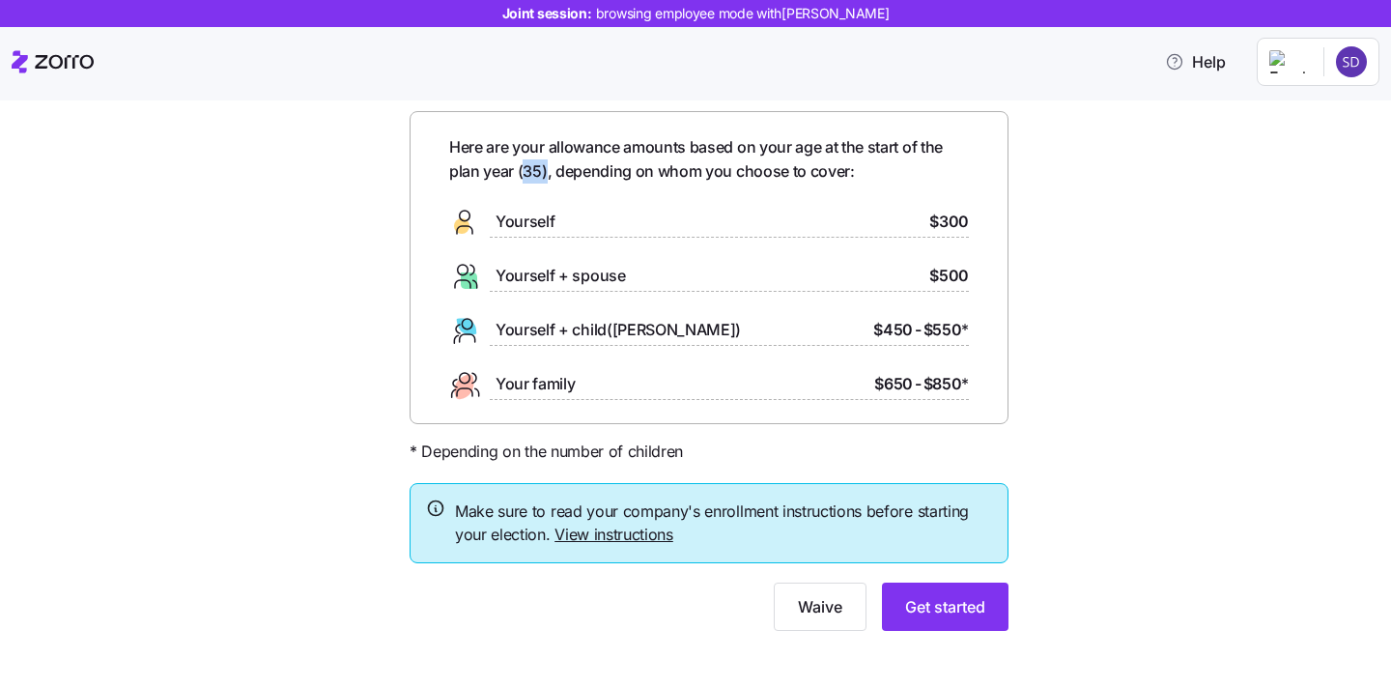
drag, startPoint x: 546, startPoint y: 175, endPoint x: 522, endPoint y: 175, distance: 24.1
click at [522, 175] on span "Here are your allowance amounts based on your age at the start of the plan year…" at bounding box center [709, 159] width 520 height 48
click at [530, 181] on span "Here are your allowance amounts based on your age at the start of the plan year…" at bounding box center [709, 159] width 520 height 48
click at [942, 610] on span "Get started" at bounding box center [945, 606] width 80 height 23
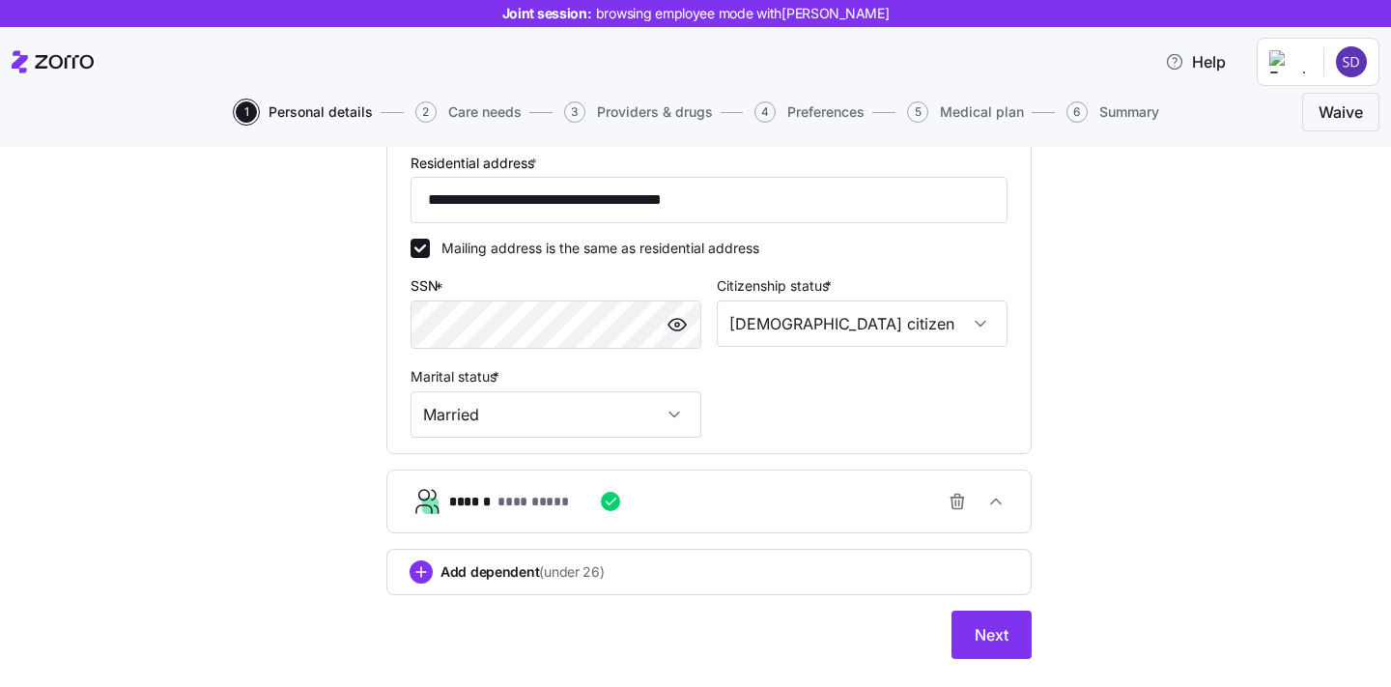
scroll to position [602, 0]
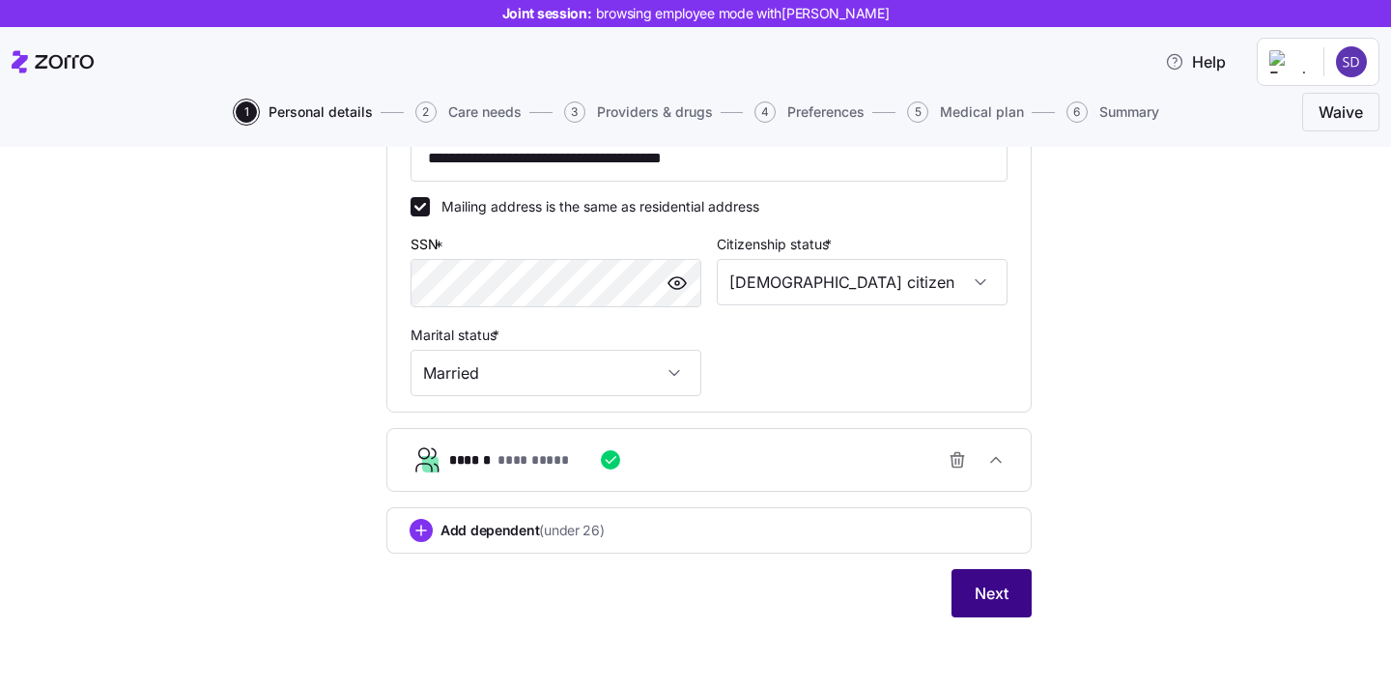
click at [990, 591] on span "Next" at bounding box center [991, 592] width 34 height 23
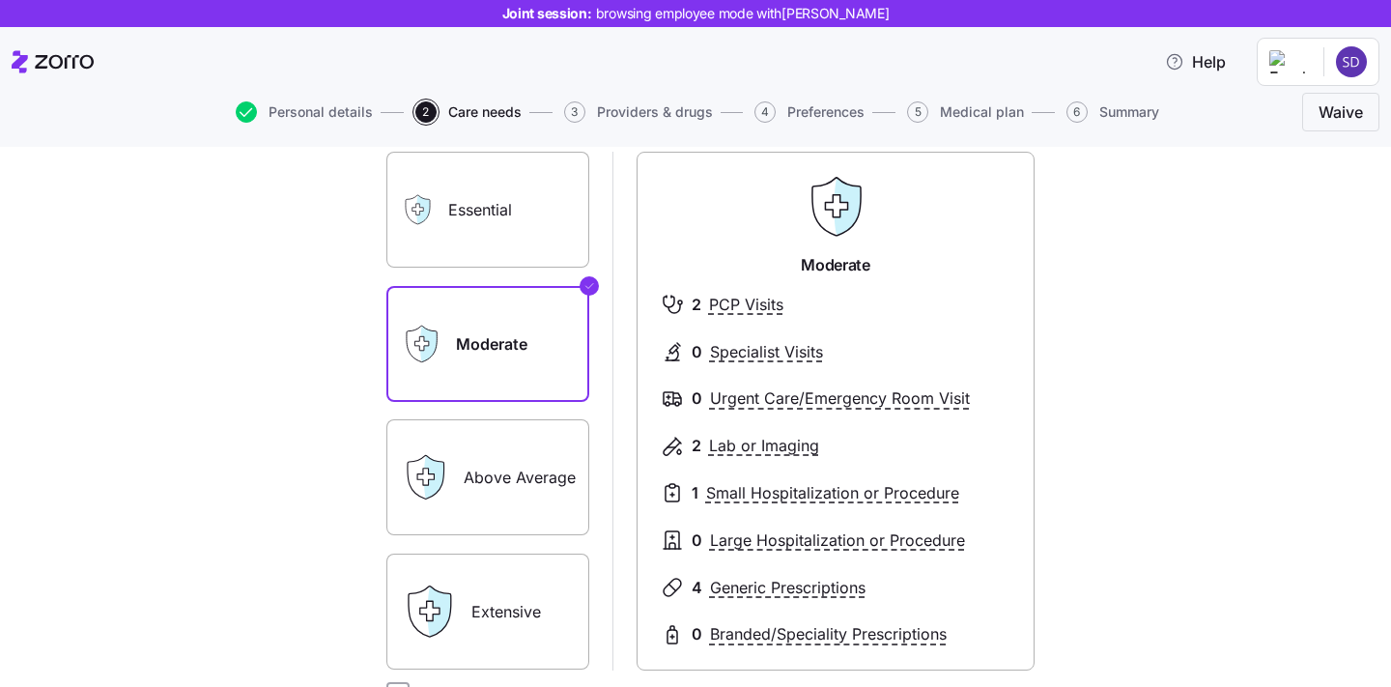
scroll to position [155, 0]
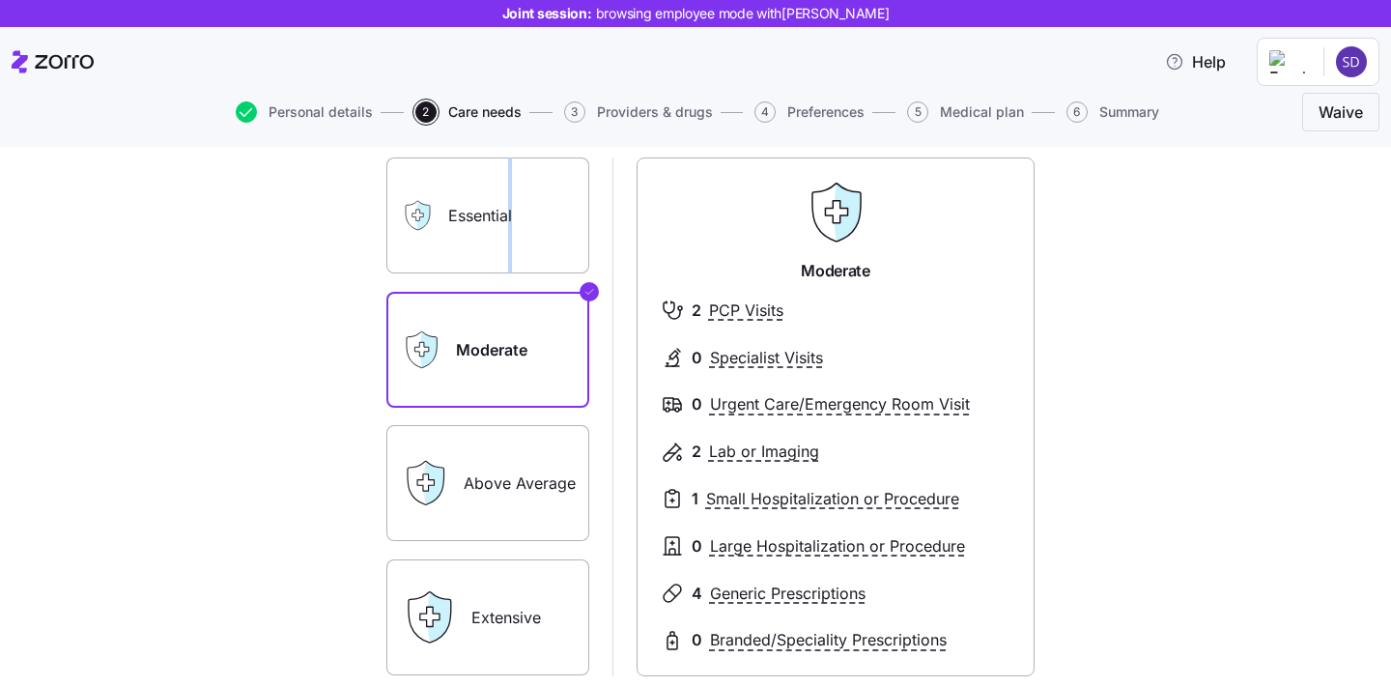
click at [511, 240] on label "Essential" at bounding box center [487, 215] width 203 height 116
click at [0, 0] on input "Essential" at bounding box center [0, 0] width 0 height 0
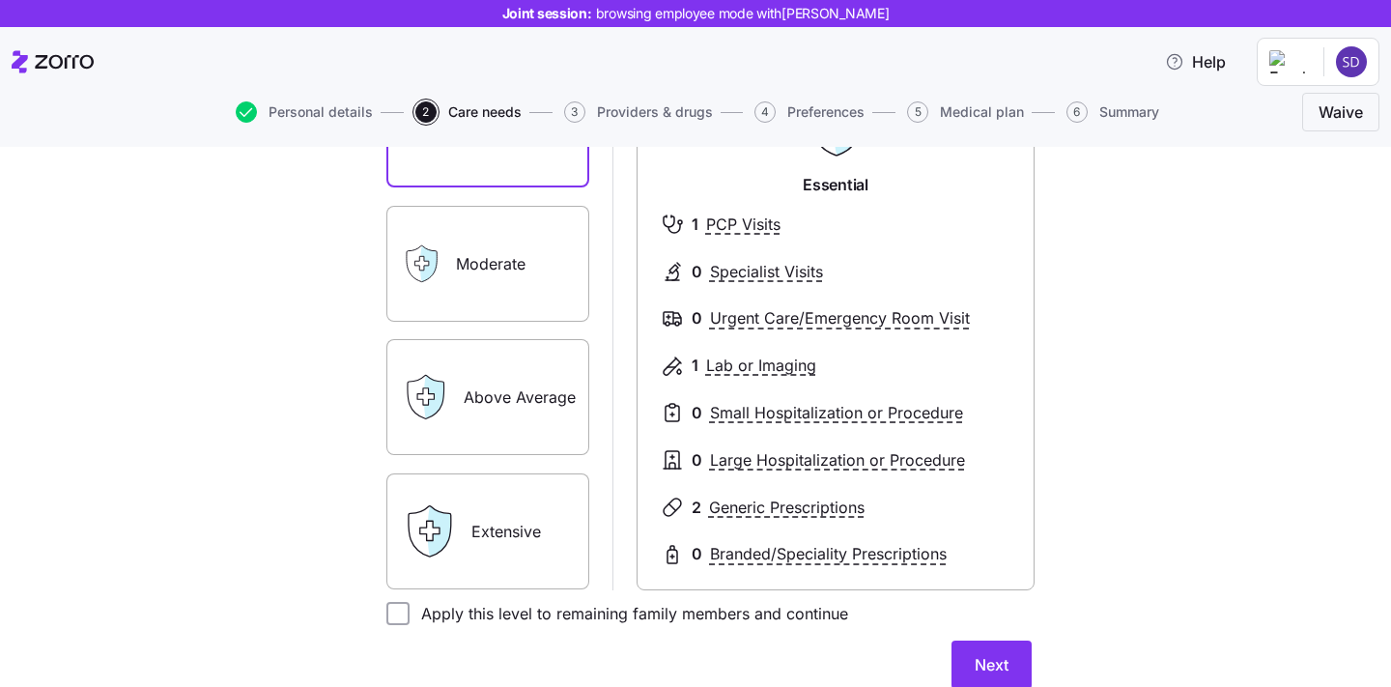
scroll to position [243, 0]
click at [467, 538] on div "Extensive" at bounding box center [487, 529] width 203 height 116
click at [527, 545] on label "Extensive" at bounding box center [487, 529] width 203 height 116
click at [0, 0] on input "Extensive" at bounding box center [0, 0] width 0 height 0
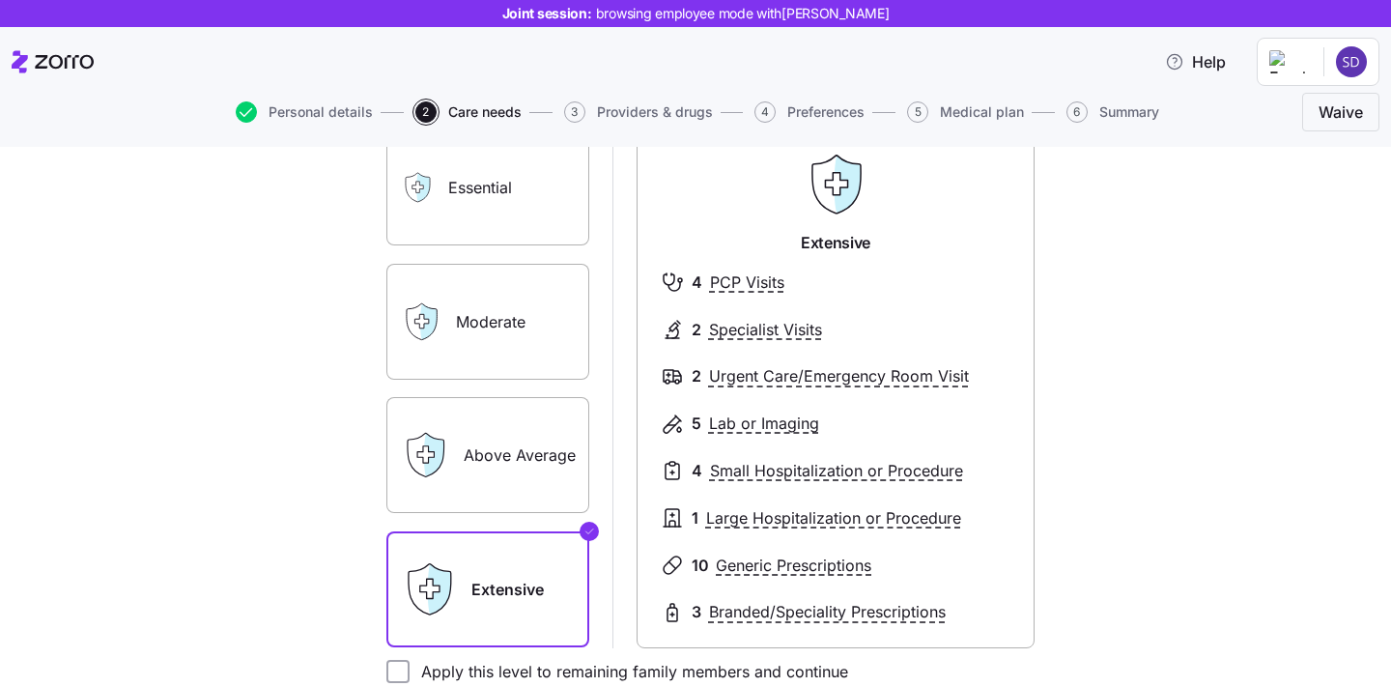
scroll to position [172, 0]
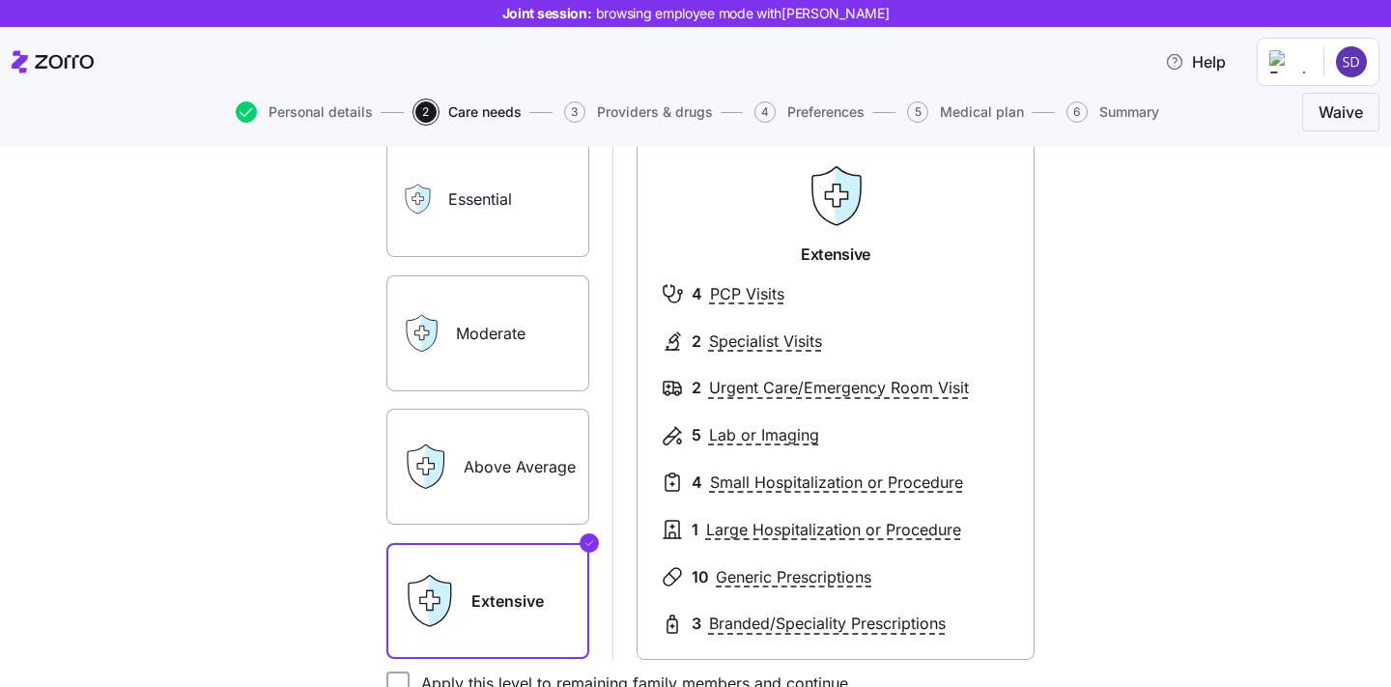
click at [484, 347] on label "Moderate" at bounding box center [487, 333] width 203 height 116
click at [0, 0] on input "Moderate" at bounding box center [0, 0] width 0 height 0
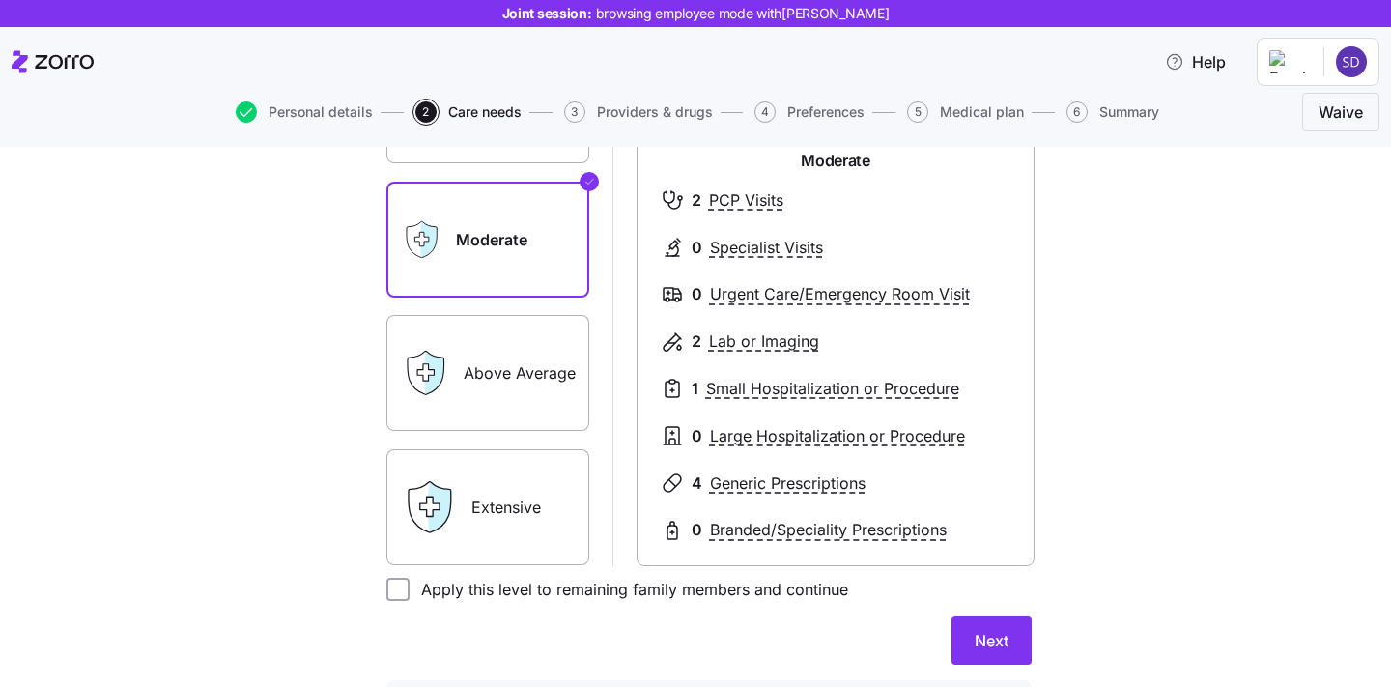
scroll to position [283, 0]
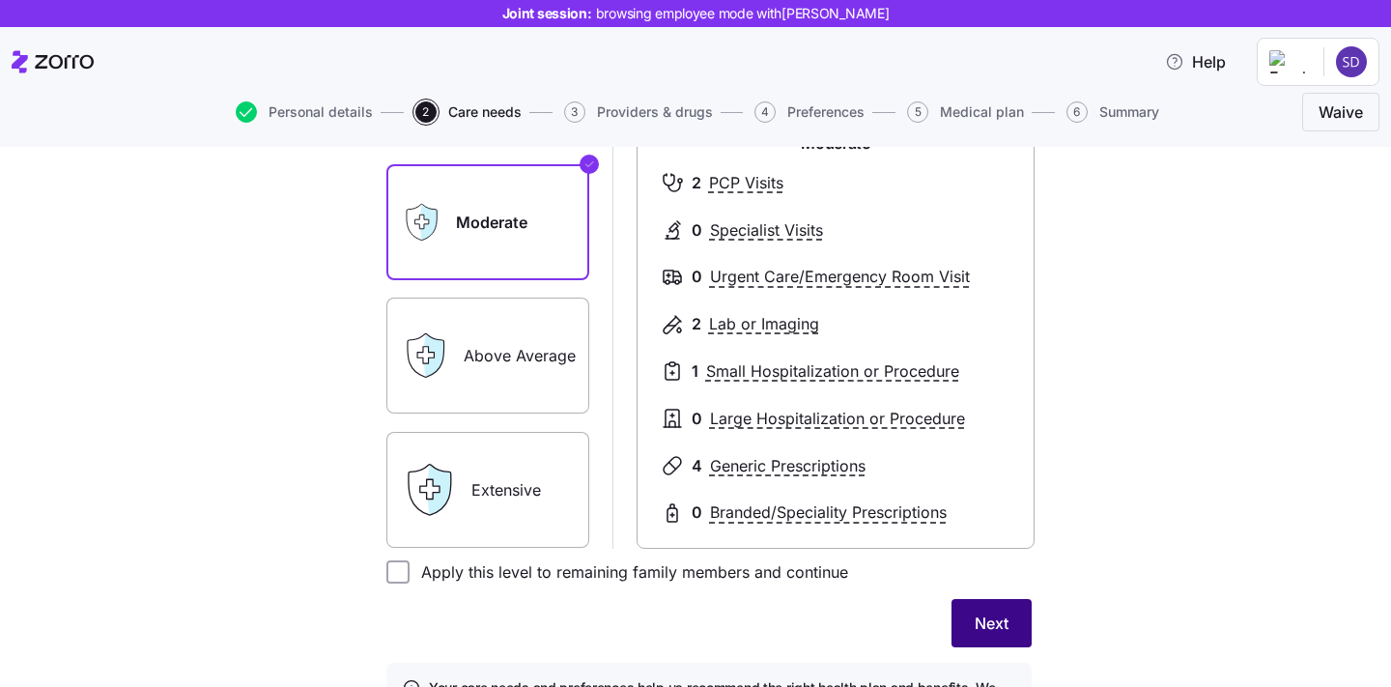
click at [1023, 636] on button "Next" at bounding box center [991, 623] width 80 height 48
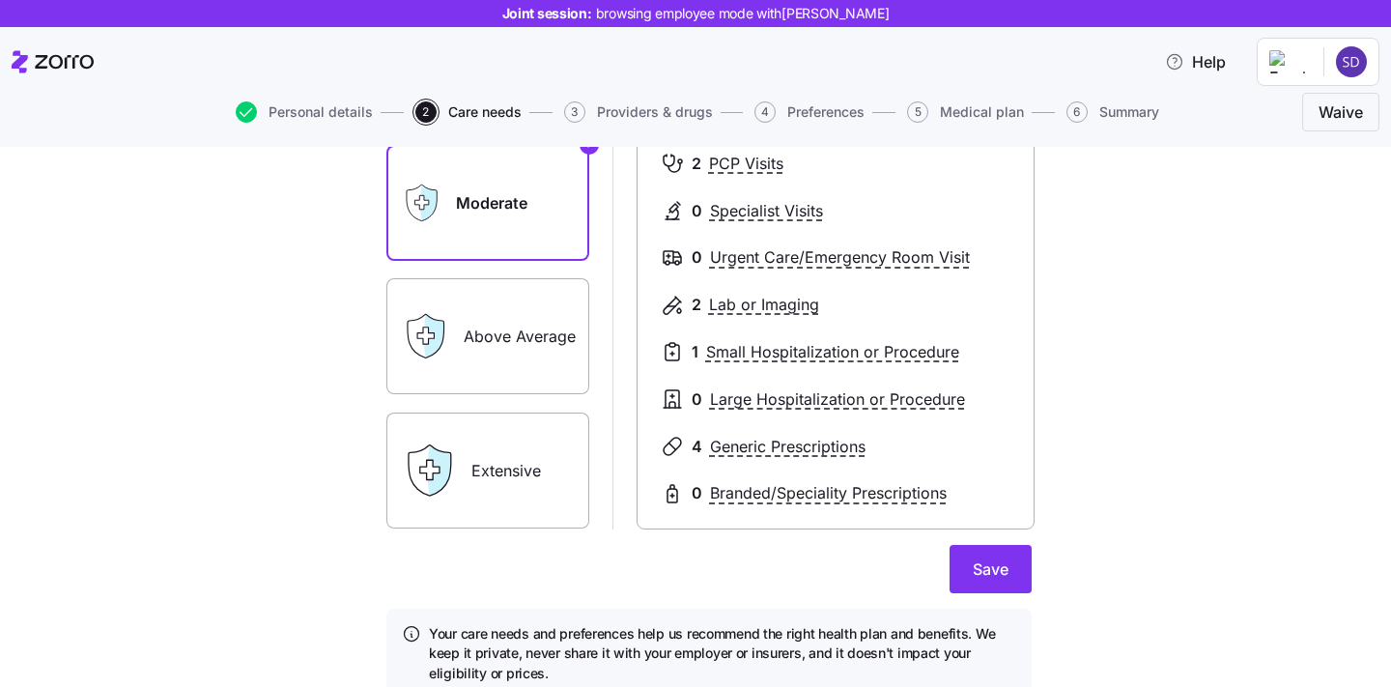
scroll to position [313, 0]
click at [970, 578] on button "Save" at bounding box center [990, 567] width 82 height 48
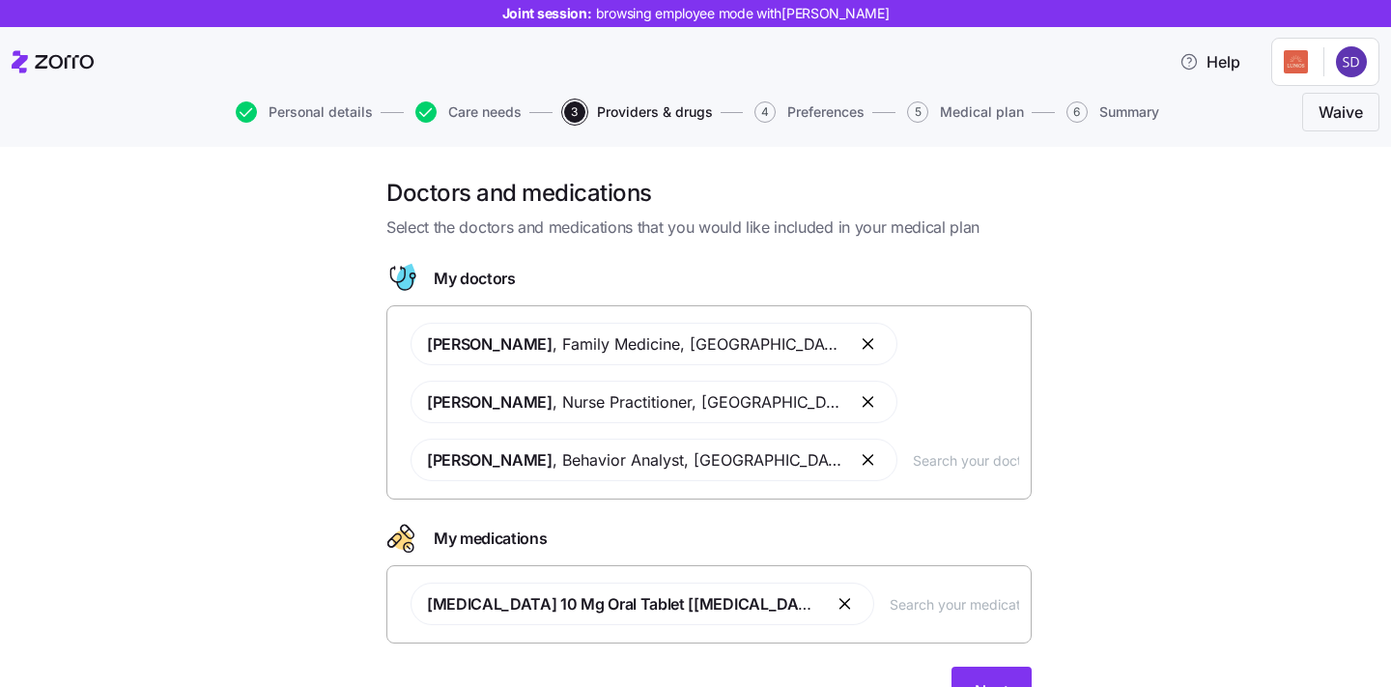
click at [913, 465] on input "text" at bounding box center [966, 459] width 106 height 21
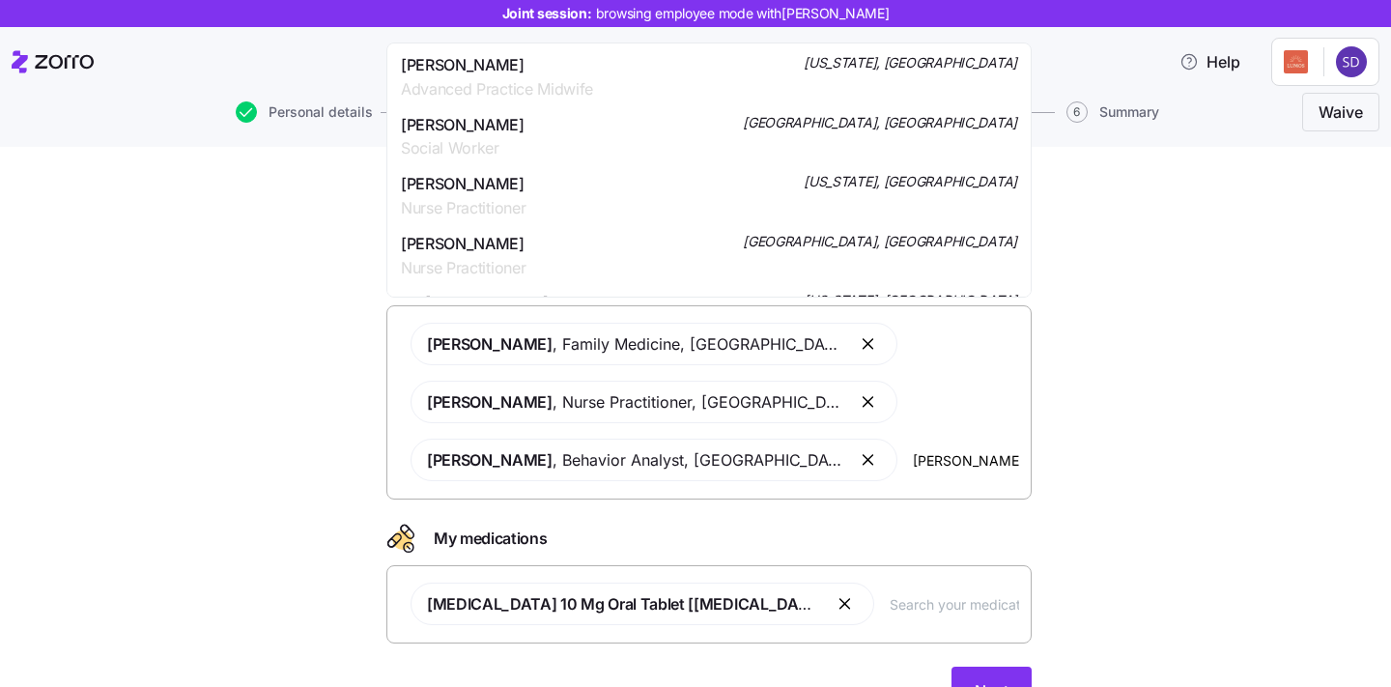
click at [913, 462] on input "smith" at bounding box center [966, 459] width 106 height 21
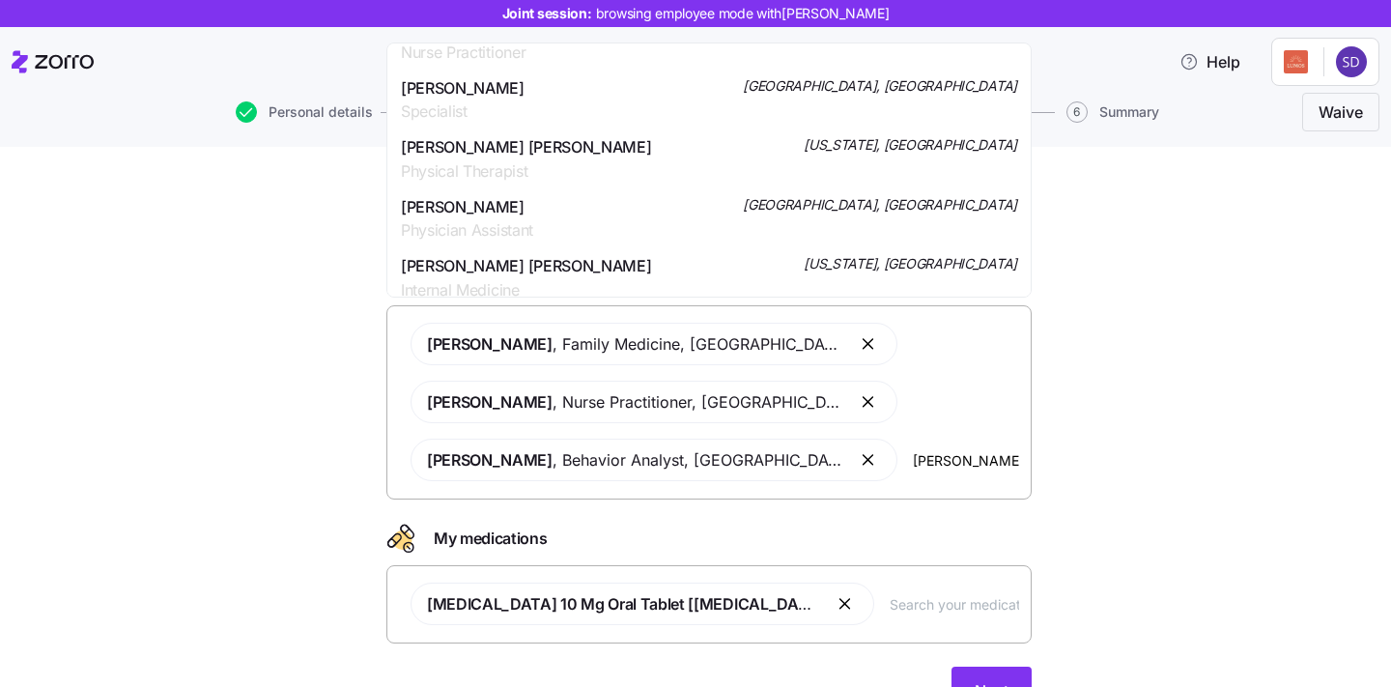
scroll to position [1759, 0]
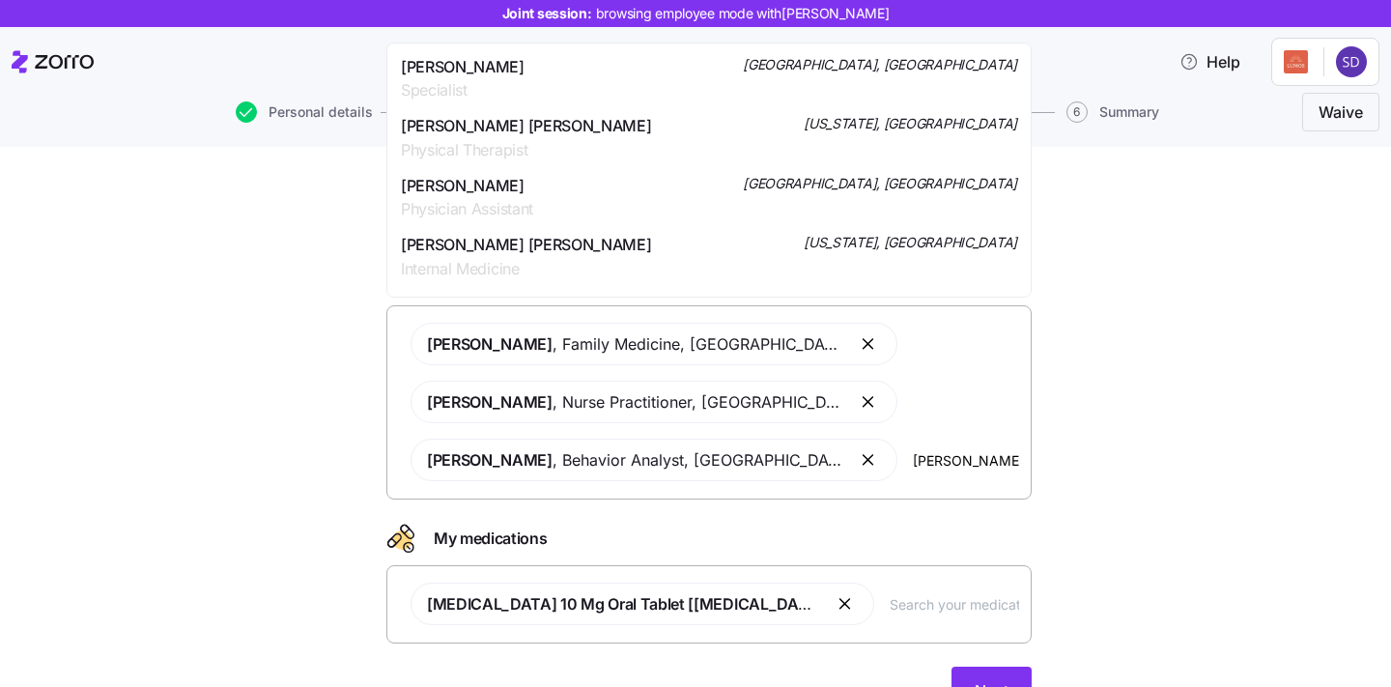
type input "smith"
click at [312, 263] on div "Doctors and medications Select the doctors and medications that you would like …" at bounding box center [709, 458] width 1310 height 560
click at [913, 458] on input "smith" at bounding box center [966, 459] width 106 height 21
click at [913, 459] on input "smith" at bounding box center [966, 459] width 106 height 21
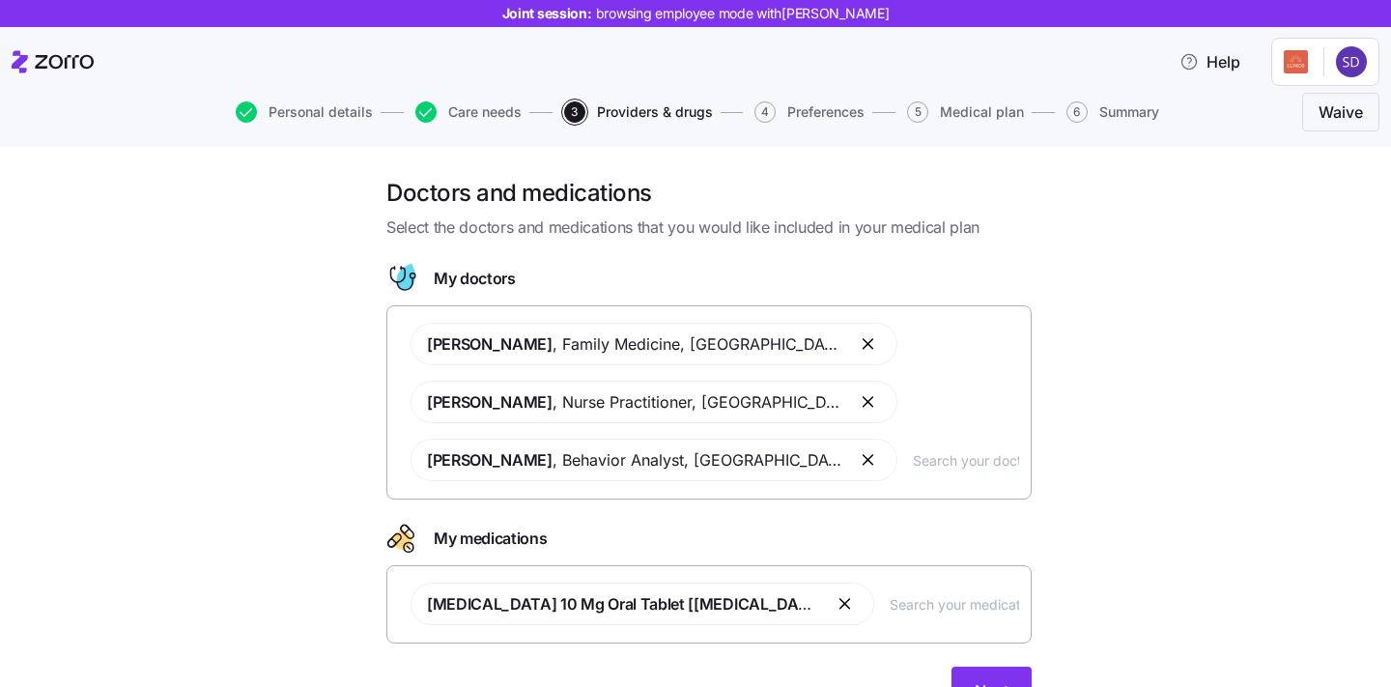
click at [1252, 466] on div "Doctors and medications Select the doctors and medications that you would like …" at bounding box center [709, 458] width 1310 height 560
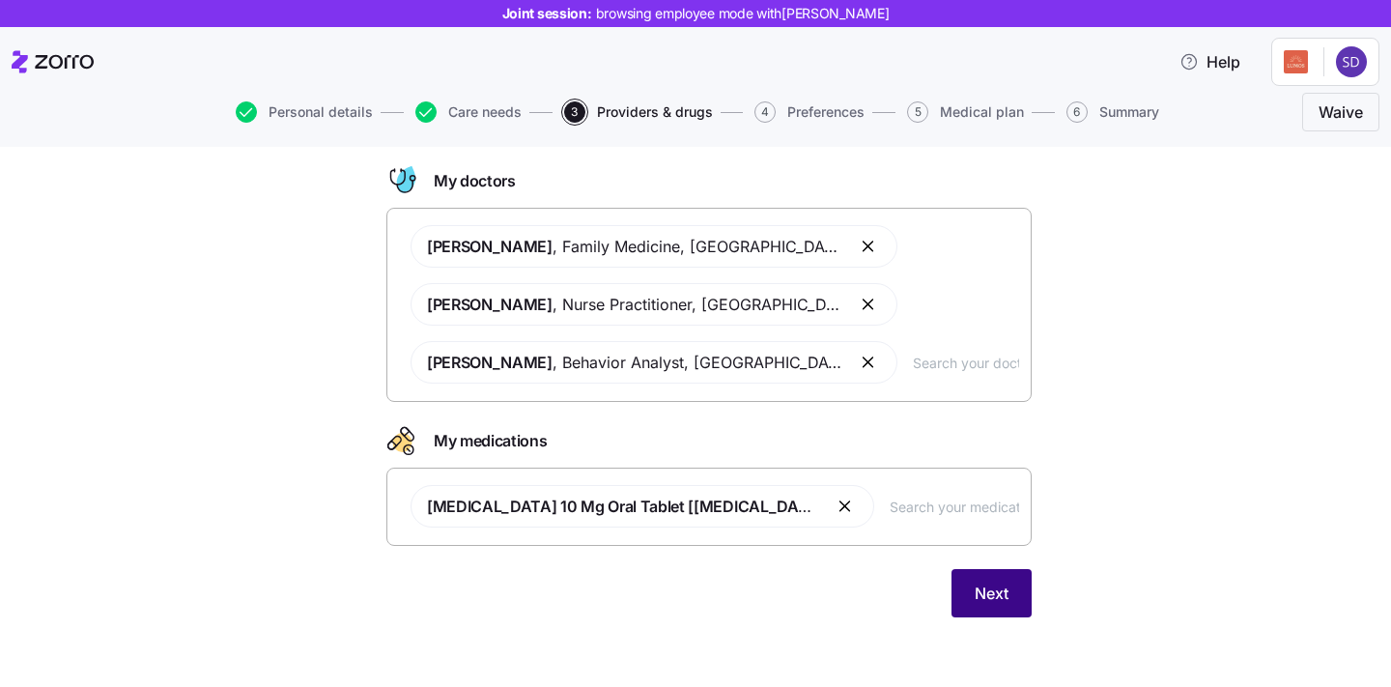
click at [988, 589] on span "Next" at bounding box center [991, 592] width 34 height 23
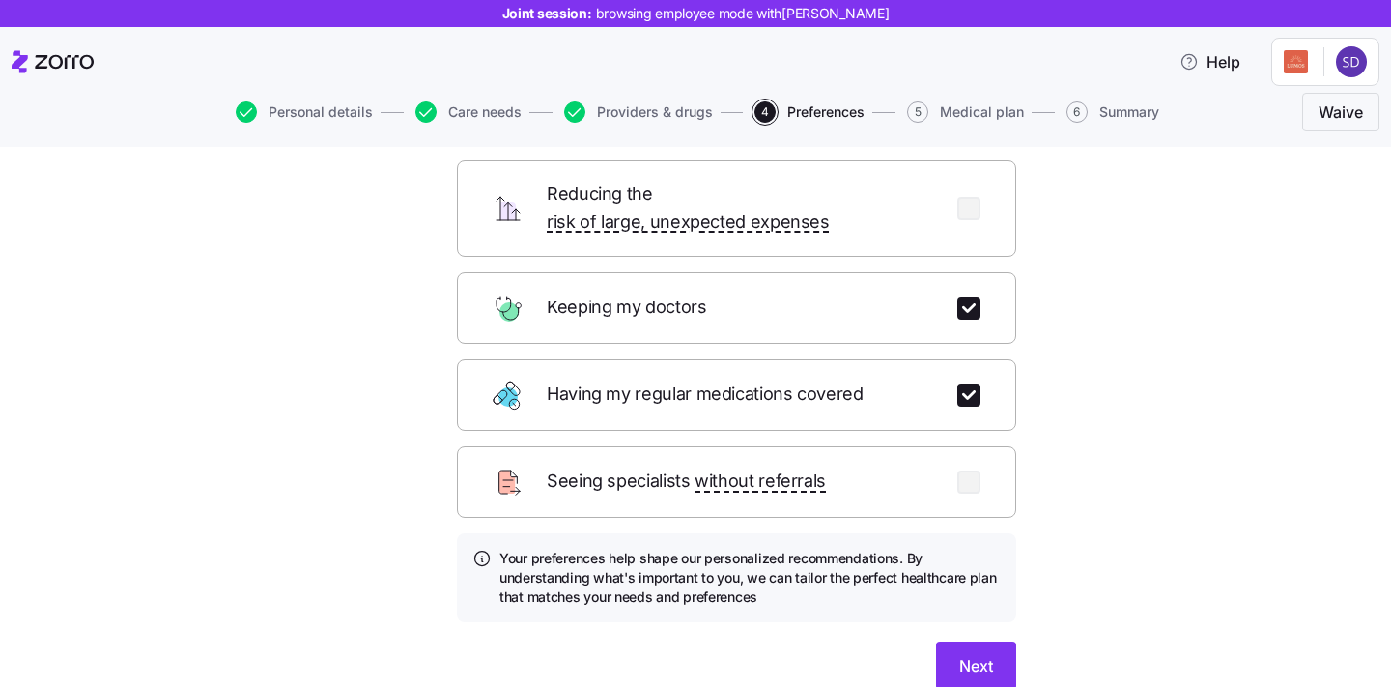
scroll to position [190, 0]
click at [957, 652] on button "Next" at bounding box center [976, 664] width 80 height 48
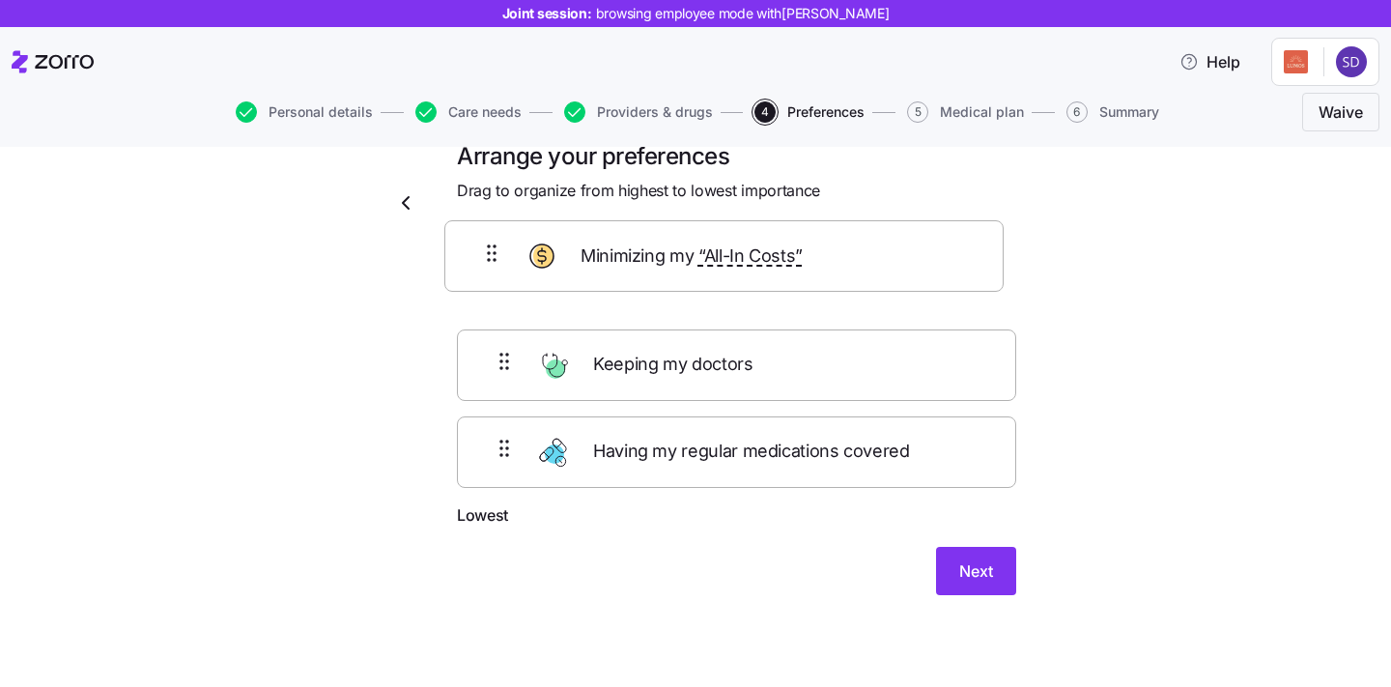
scroll to position [27, 0]
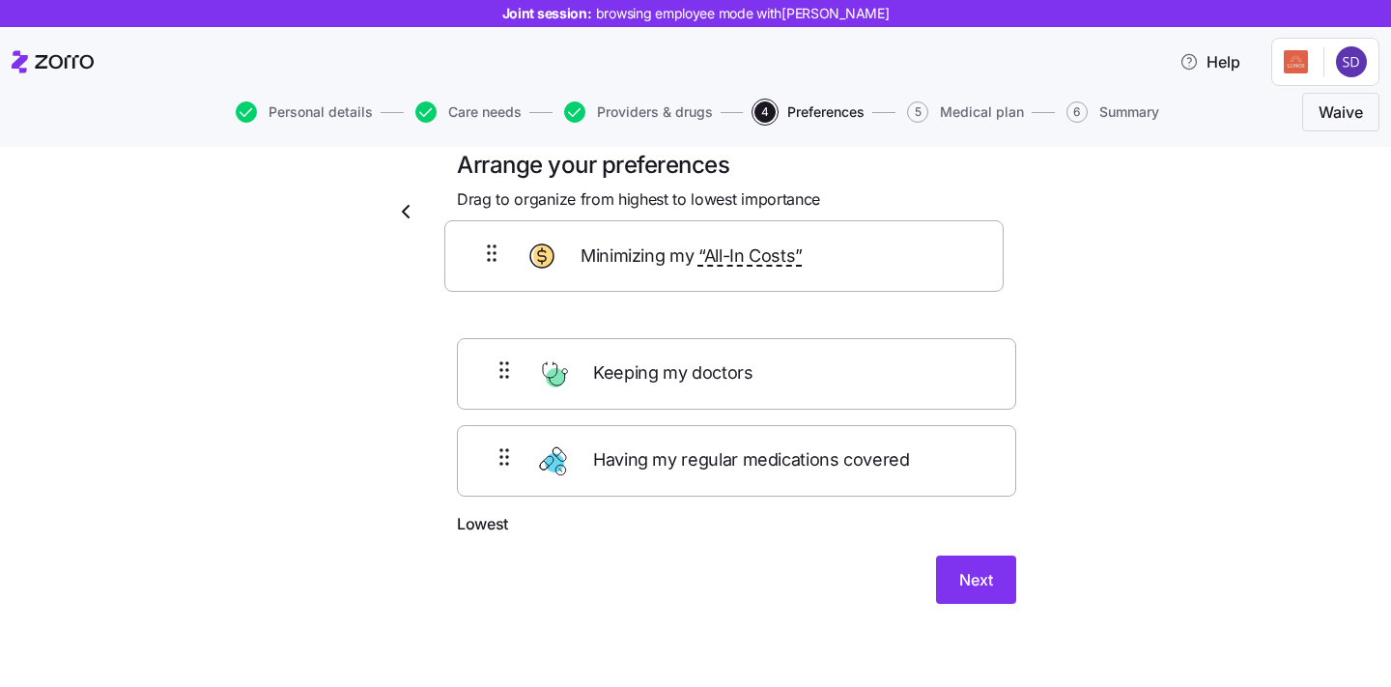
drag, startPoint x: 742, startPoint y: 386, endPoint x: 729, endPoint y: 268, distance: 118.5
click at [729, 268] on div "Keeping my doctors Minimizing my “All-In Costs” Having my regular medications c…" at bounding box center [736, 389] width 559 height 245
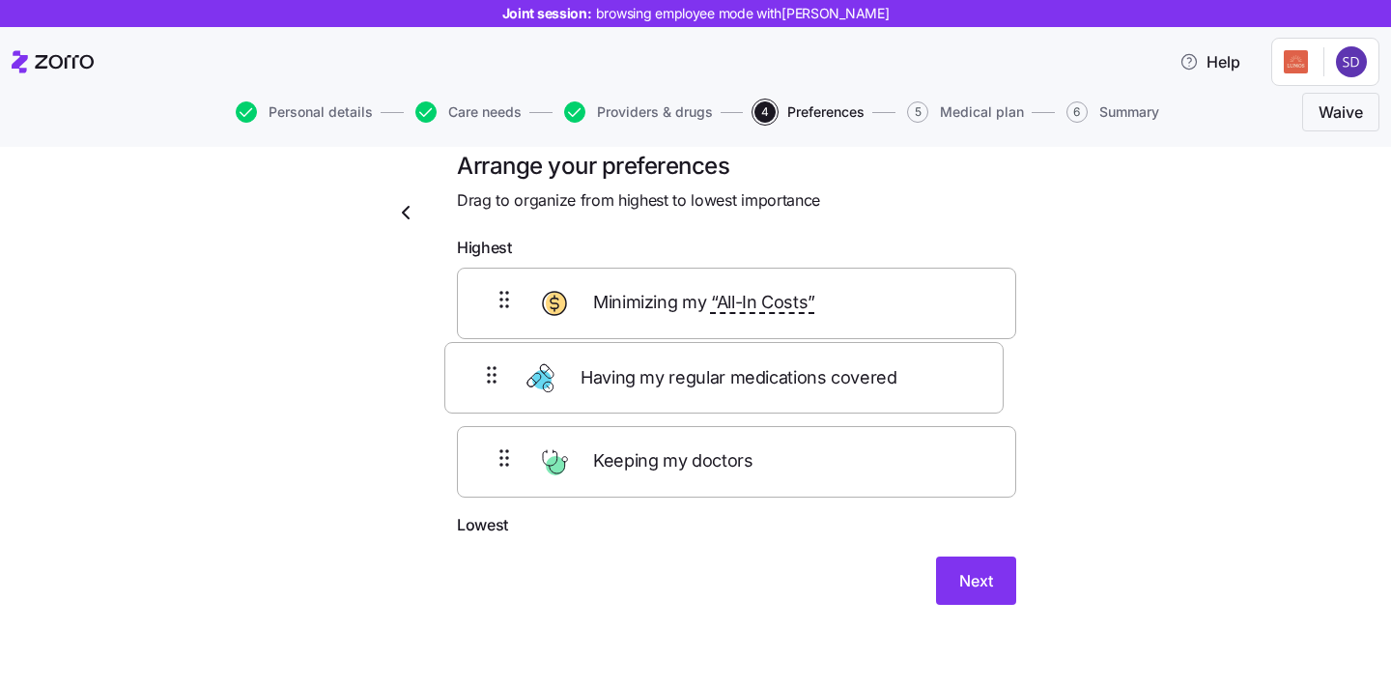
drag, startPoint x: 719, startPoint y: 482, endPoint x: 704, endPoint y: 369, distance: 113.9
click at [704, 369] on div "Minimizing my “All-In Costs” Keeping my doctors Having my regular medications c…" at bounding box center [736, 390] width 559 height 245
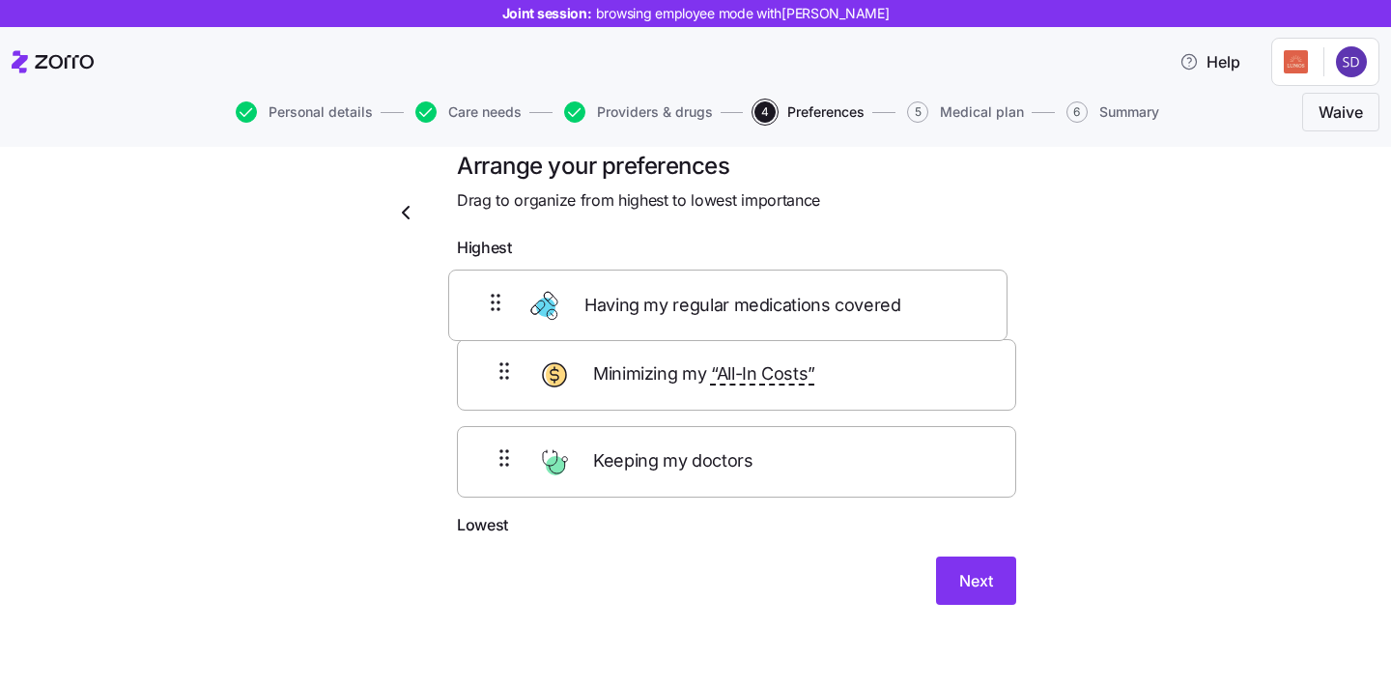
drag, startPoint x: 704, startPoint y: 381, endPoint x: 687, endPoint y: 281, distance: 101.0
click at [687, 281] on div "Minimizing my “All-In Costs” Having my regular medications covered Keeping my d…" at bounding box center [736, 390] width 559 height 245
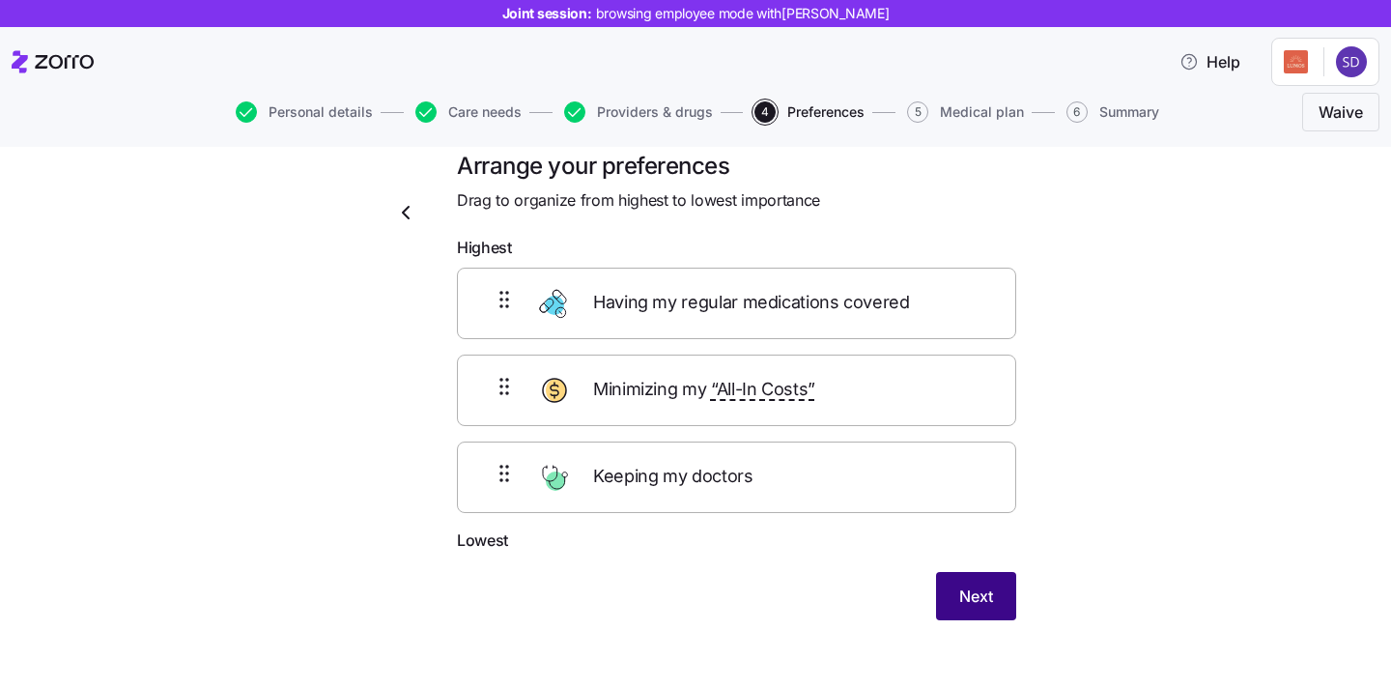
click at [940, 587] on button "Next" at bounding box center [976, 596] width 80 height 48
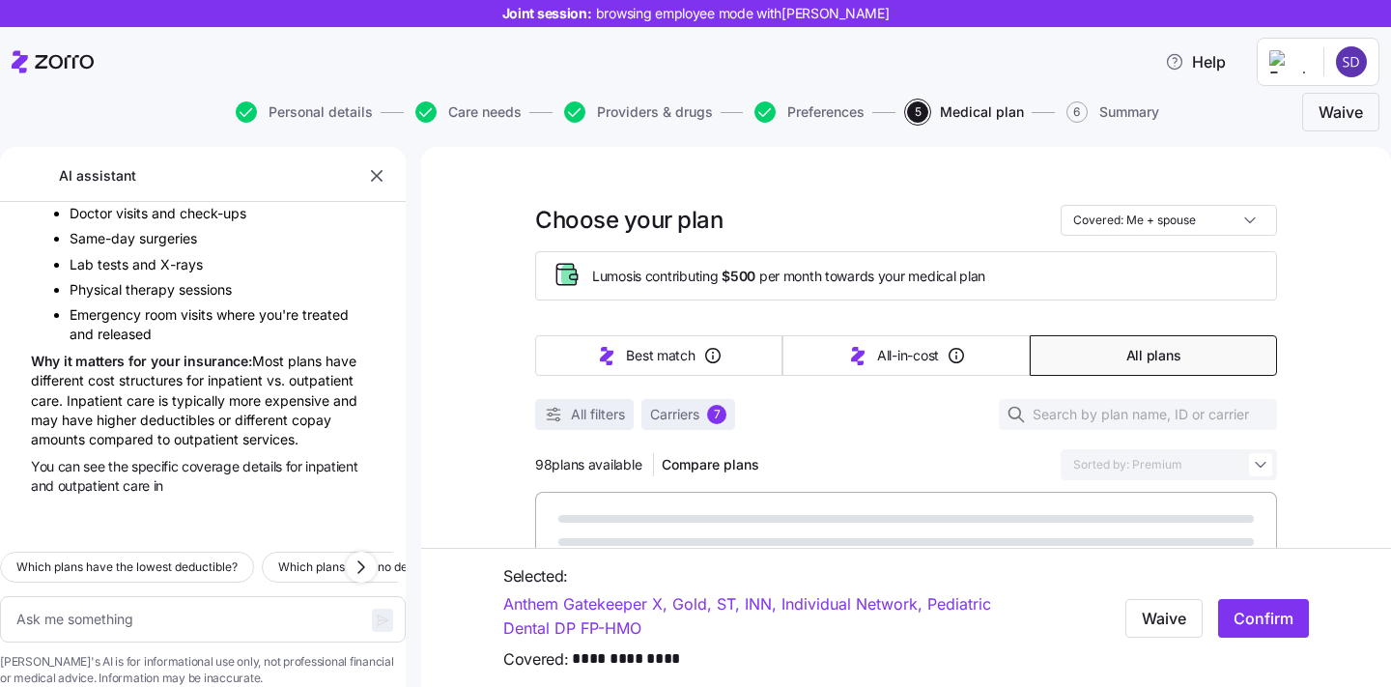
scroll to position [383, 0]
click at [380, 183] on icon "button" at bounding box center [376, 175] width 19 height 19
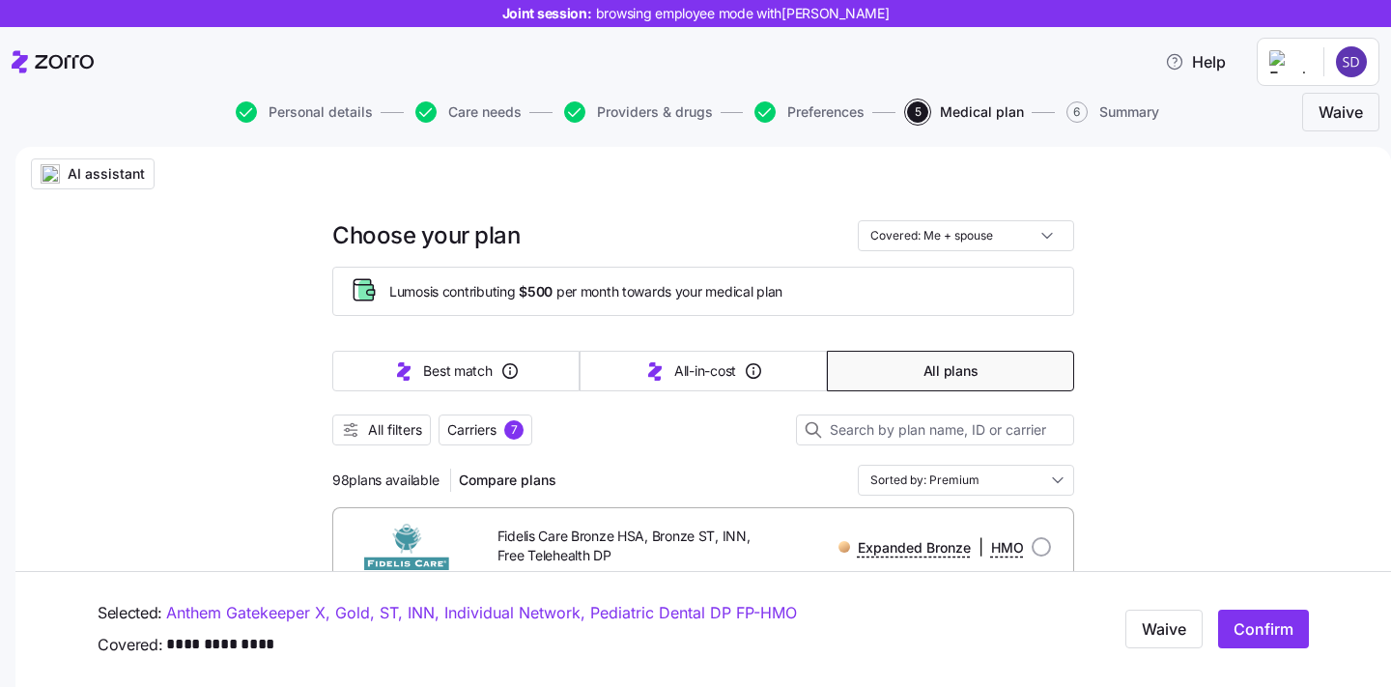
type textarea "x"
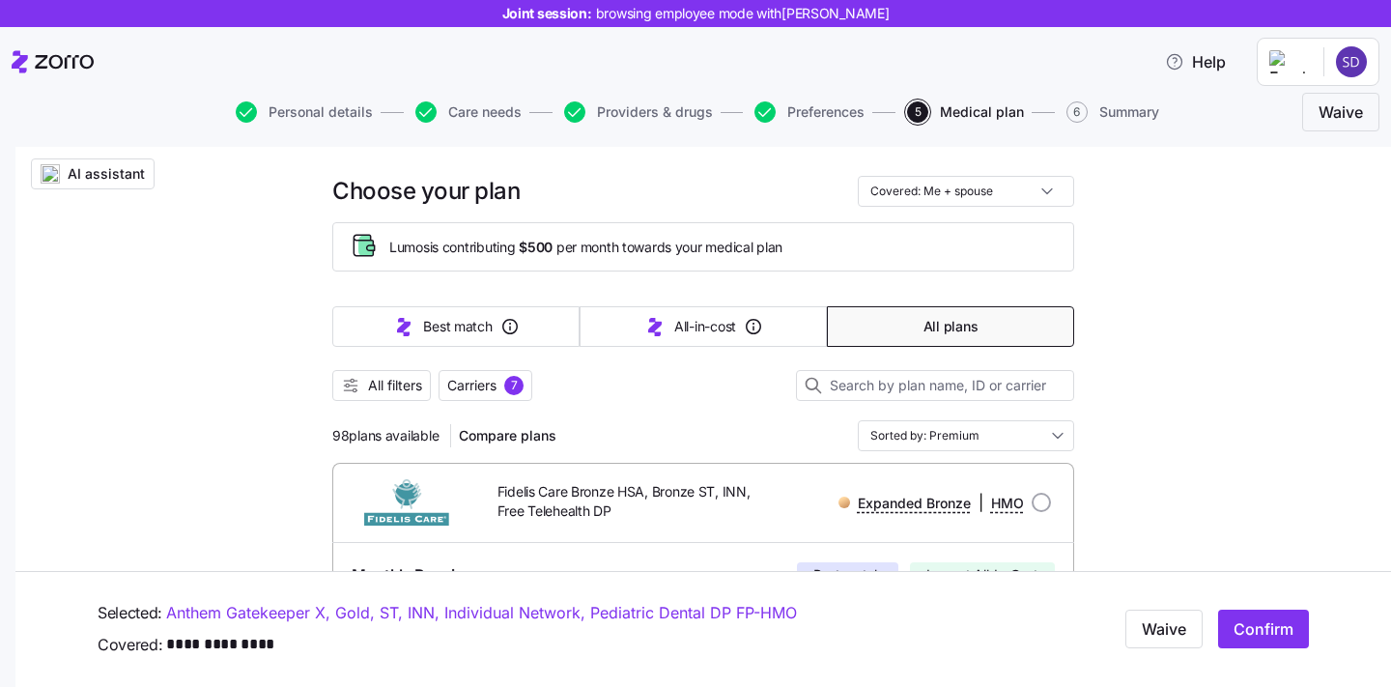
scroll to position [52, 0]
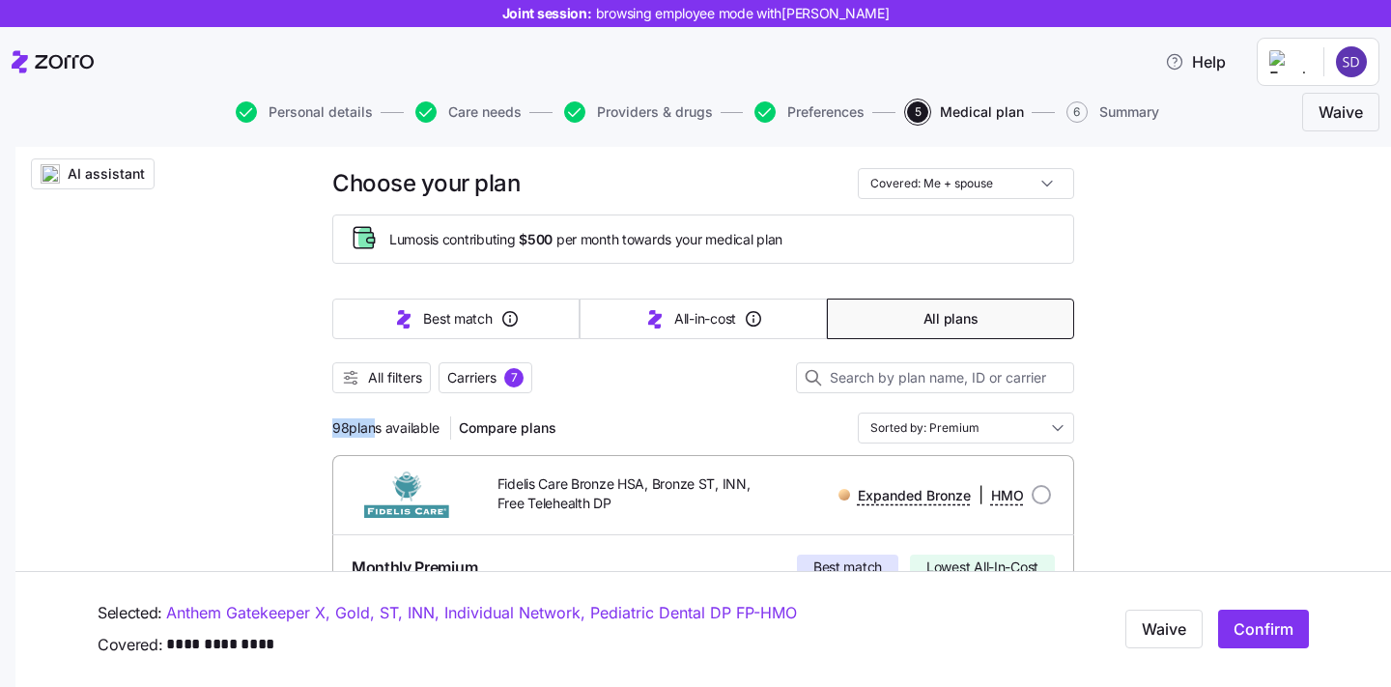
drag, startPoint x: 324, startPoint y: 433, endPoint x: 369, endPoint y: 434, distance: 44.4
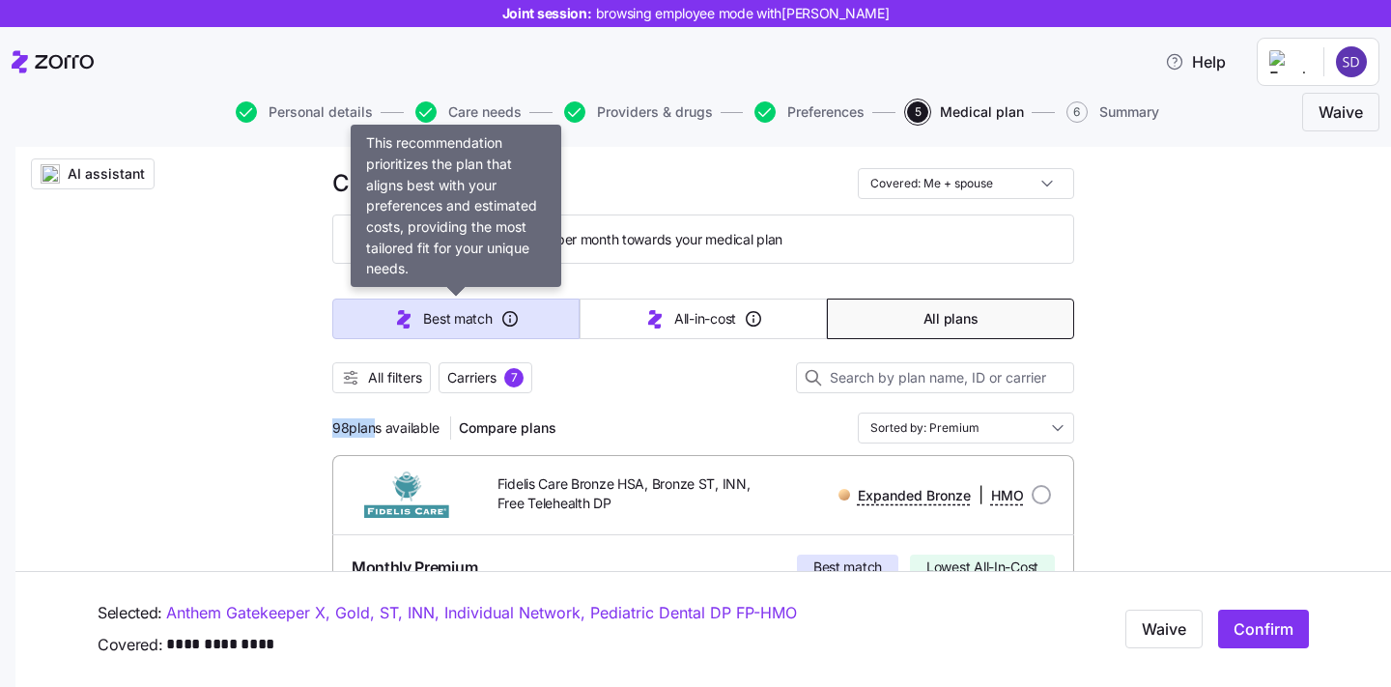
click at [421, 315] on button "Best match" at bounding box center [455, 318] width 247 height 41
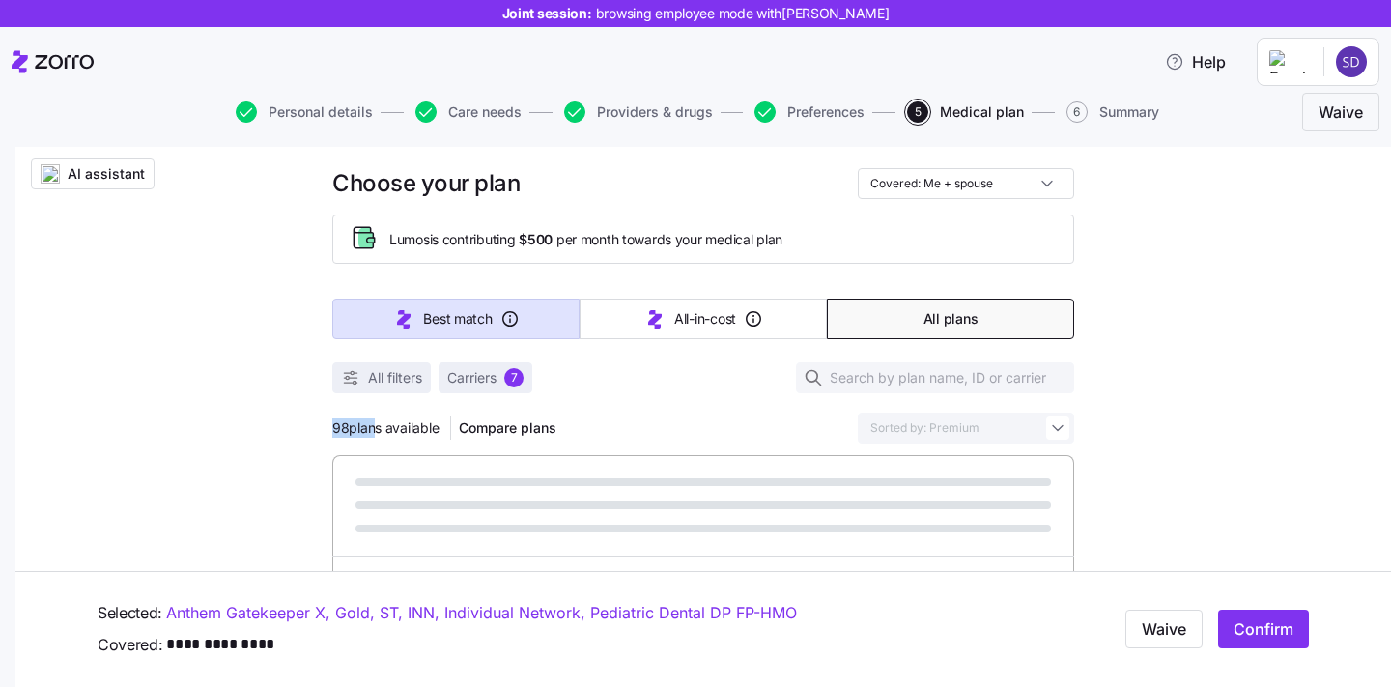
type input "Sorted by: Best match"
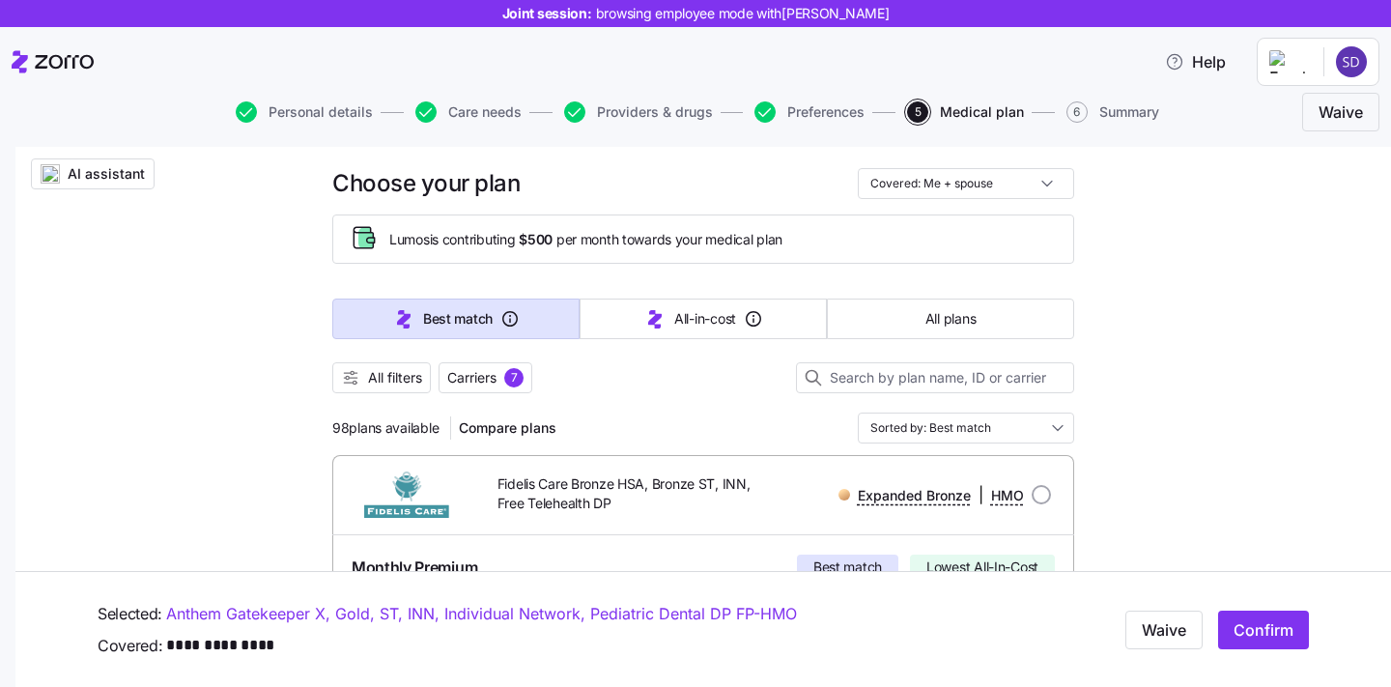
click at [355, 442] on div "98 plans available Compare plans" at bounding box center [448, 427] width 232 height 31
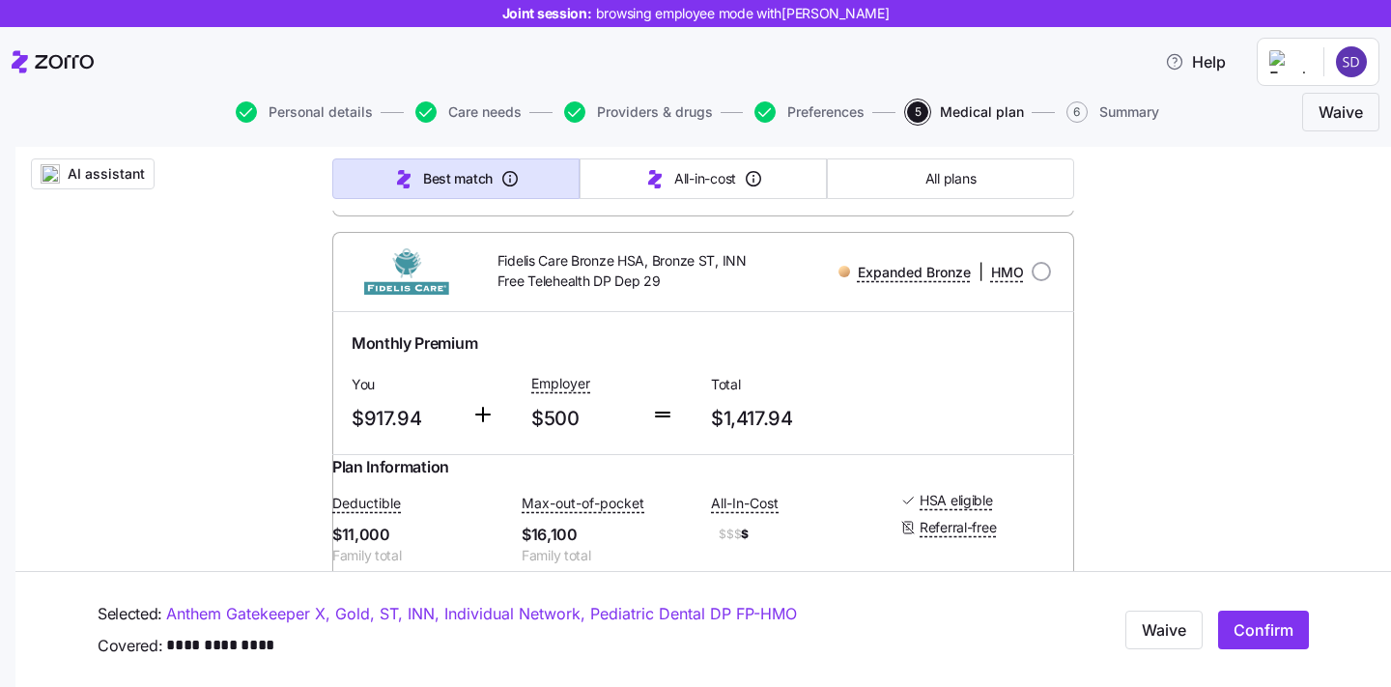
scroll to position [973, 0]
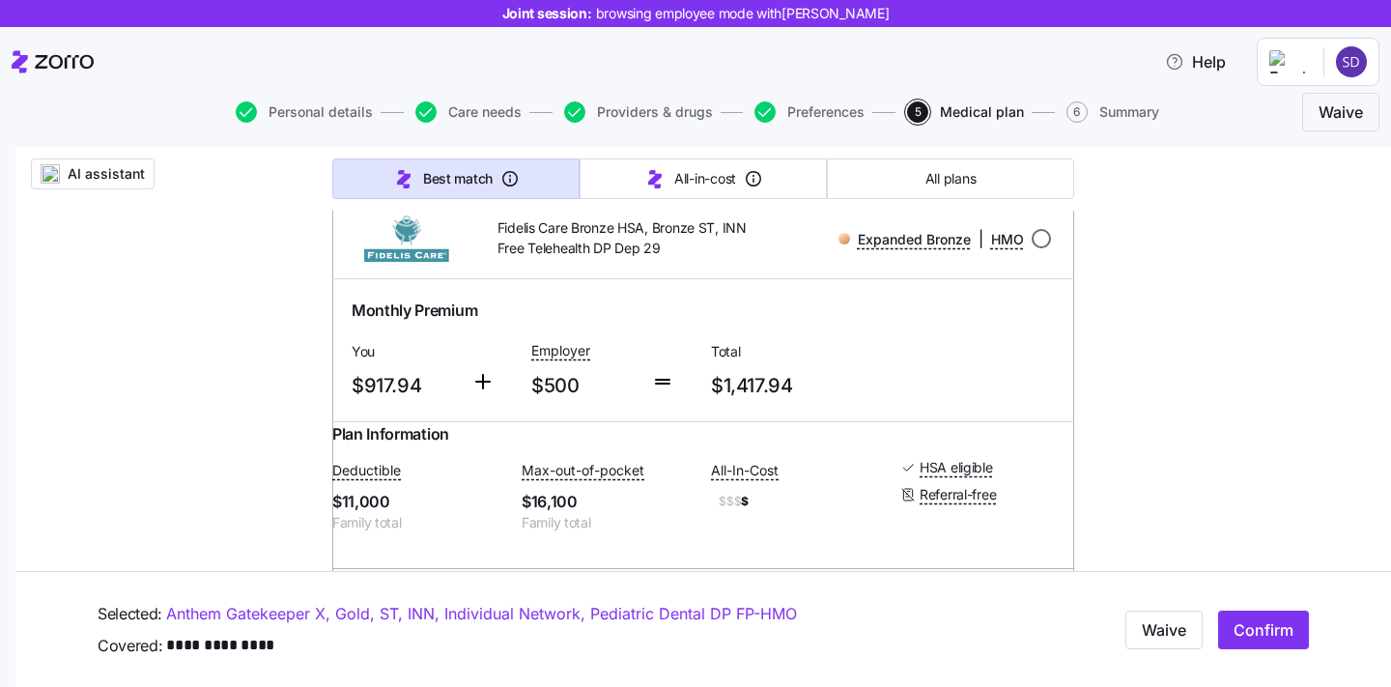
click at [1037, 248] on input "radio" at bounding box center [1040, 238] width 19 height 19
radio input "true"
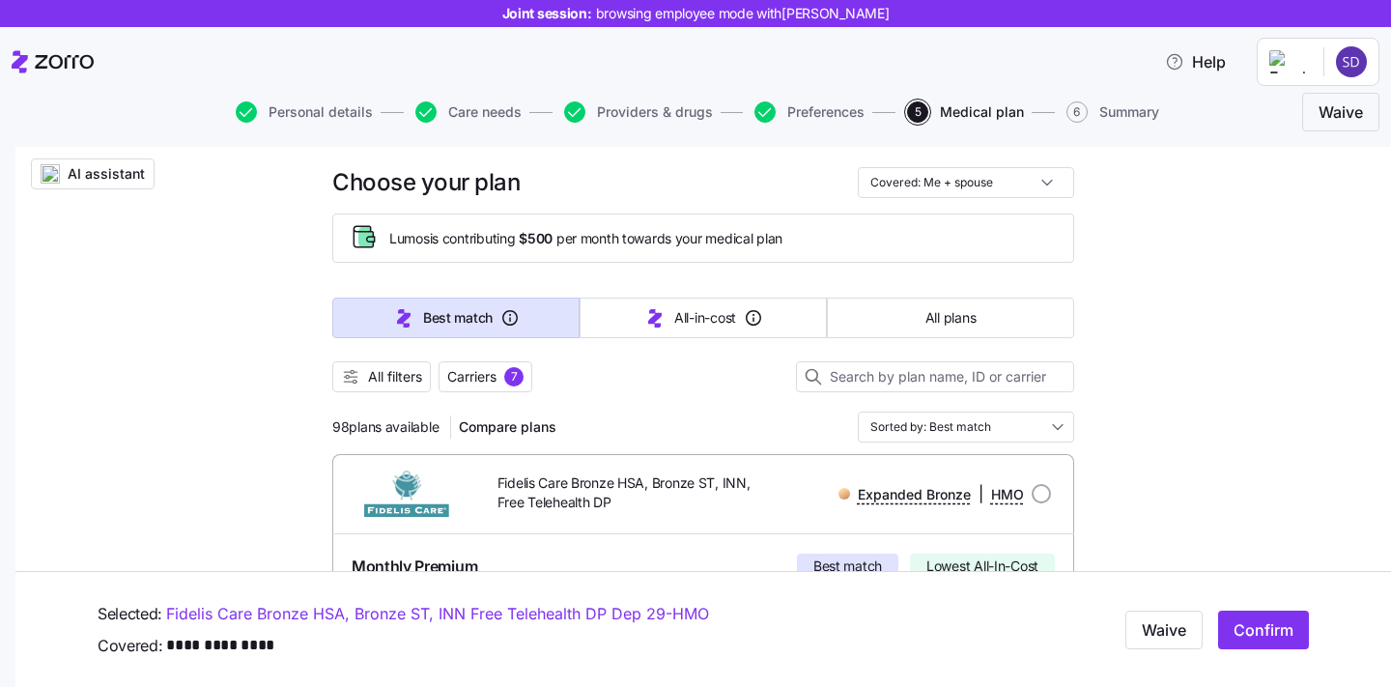
scroll to position [0, 0]
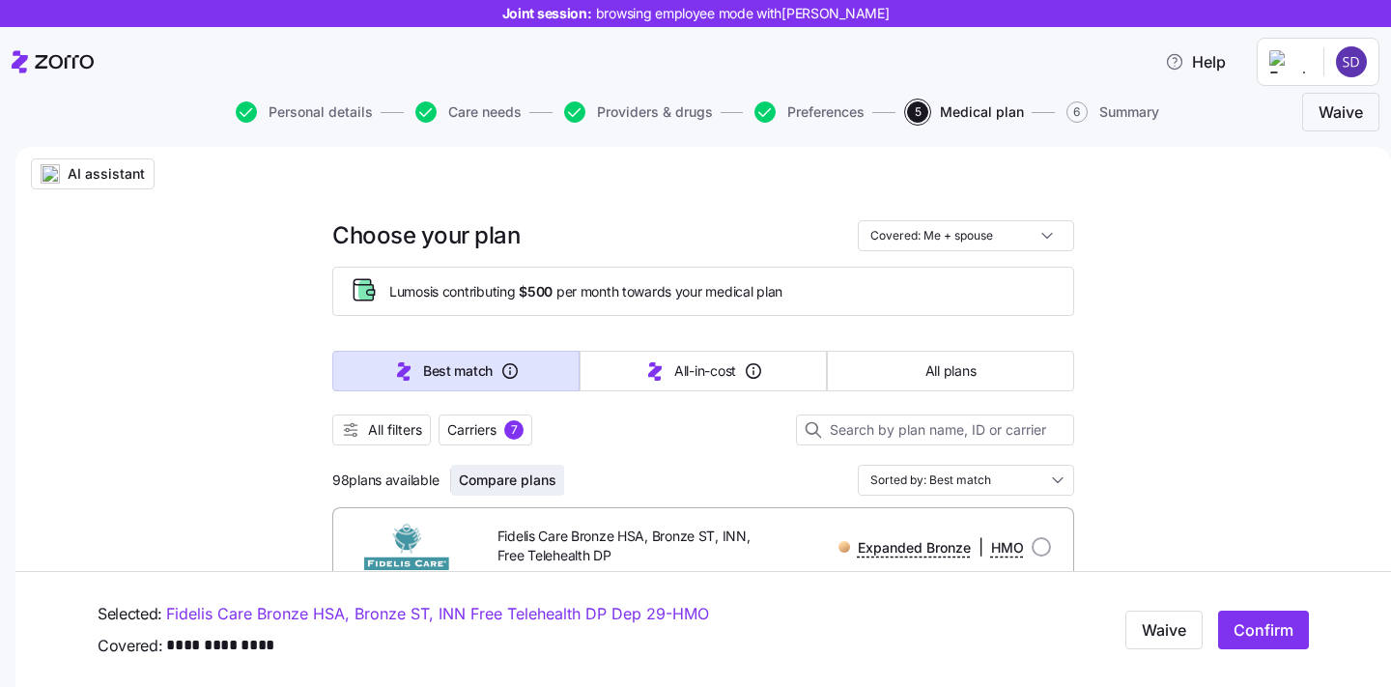
click at [512, 470] on span "Compare plans" at bounding box center [508, 479] width 98 height 19
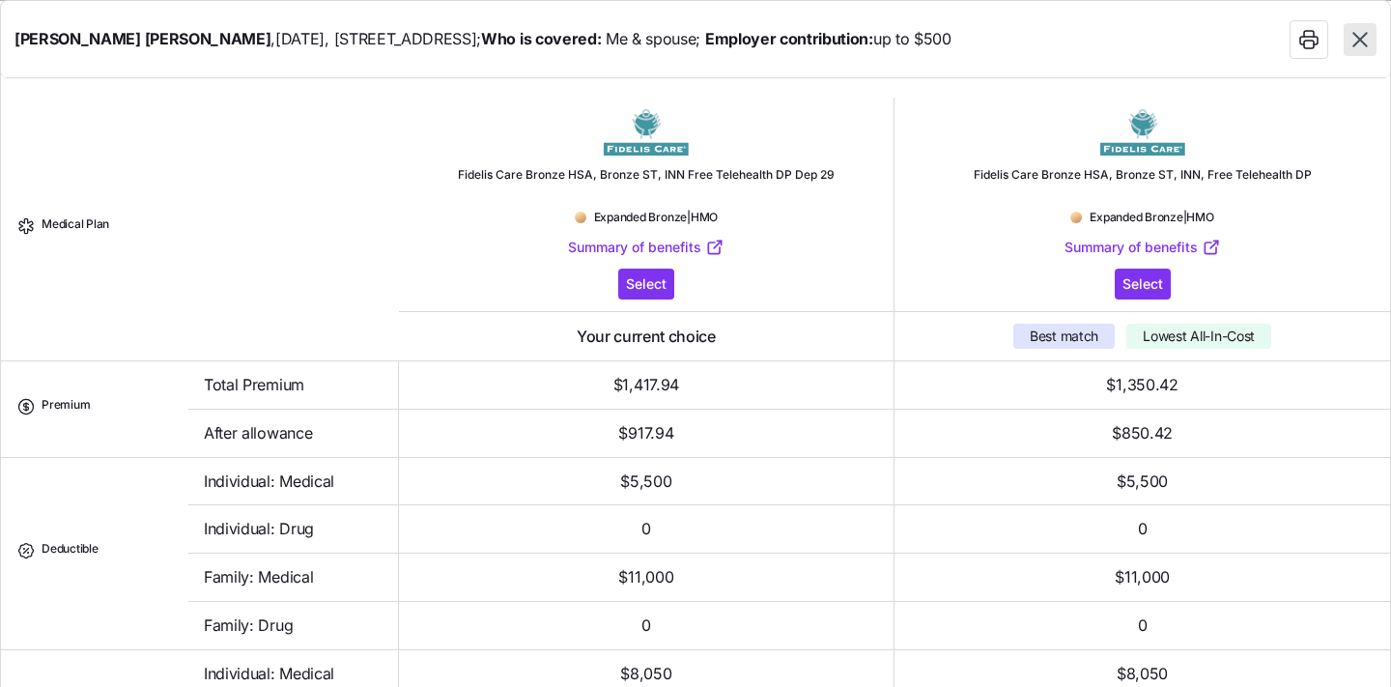
click at [1367, 41] on icon "button" at bounding box center [1359, 39] width 25 height 25
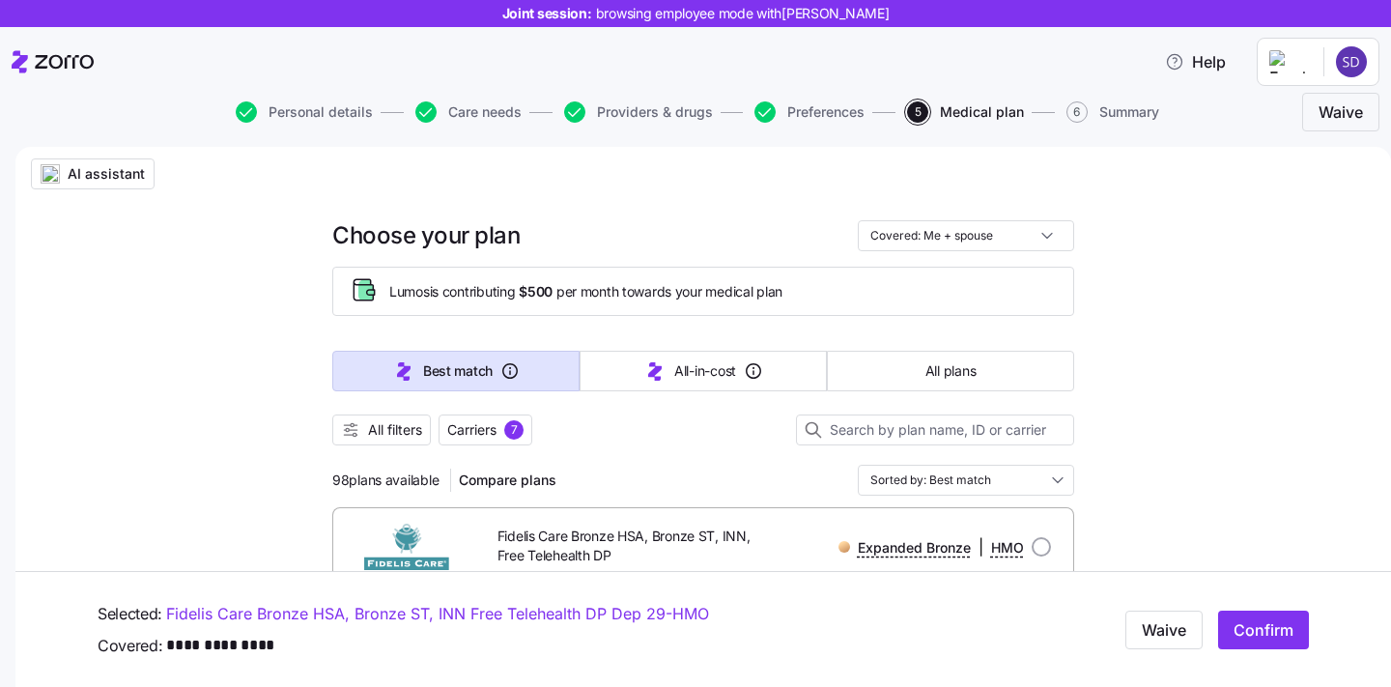
click at [391, 413] on div at bounding box center [703, 409] width 742 height 12
click at [384, 427] on span "All filters" at bounding box center [395, 429] width 54 height 19
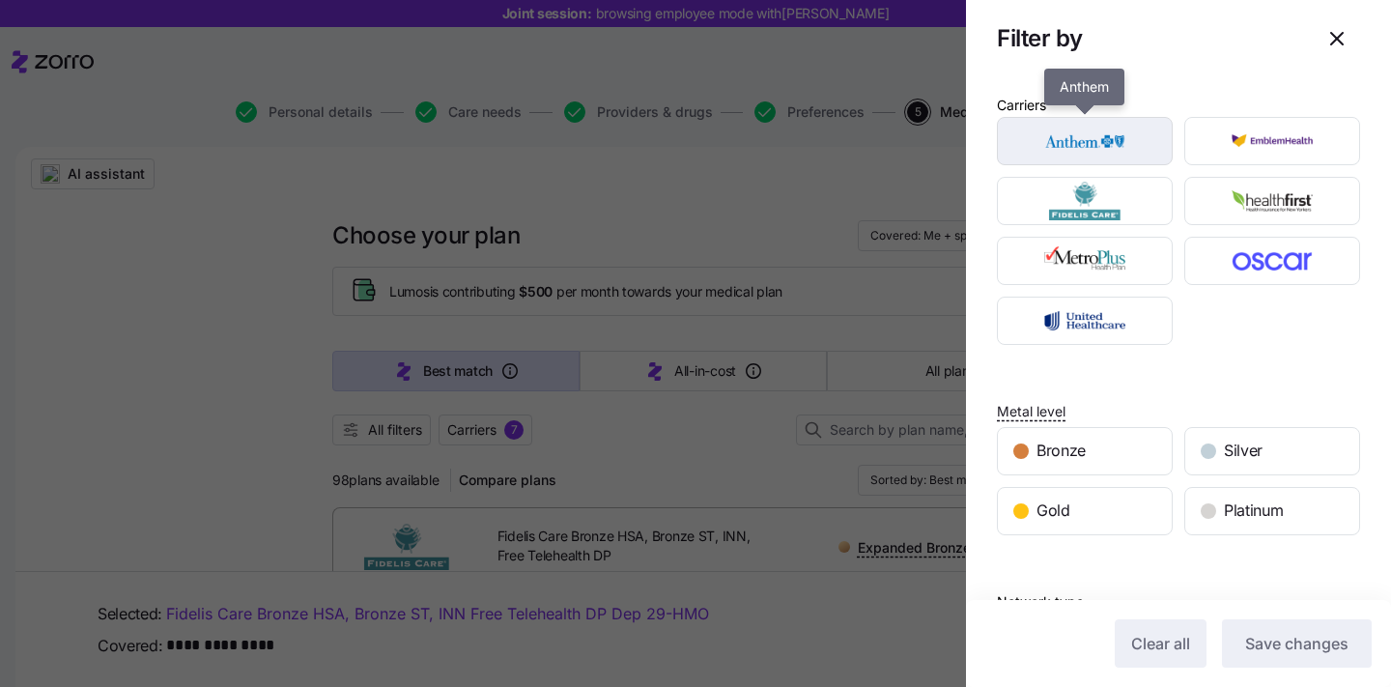
click at [1084, 131] on img "button" at bounding box center [1085, 141] width 142 height 39
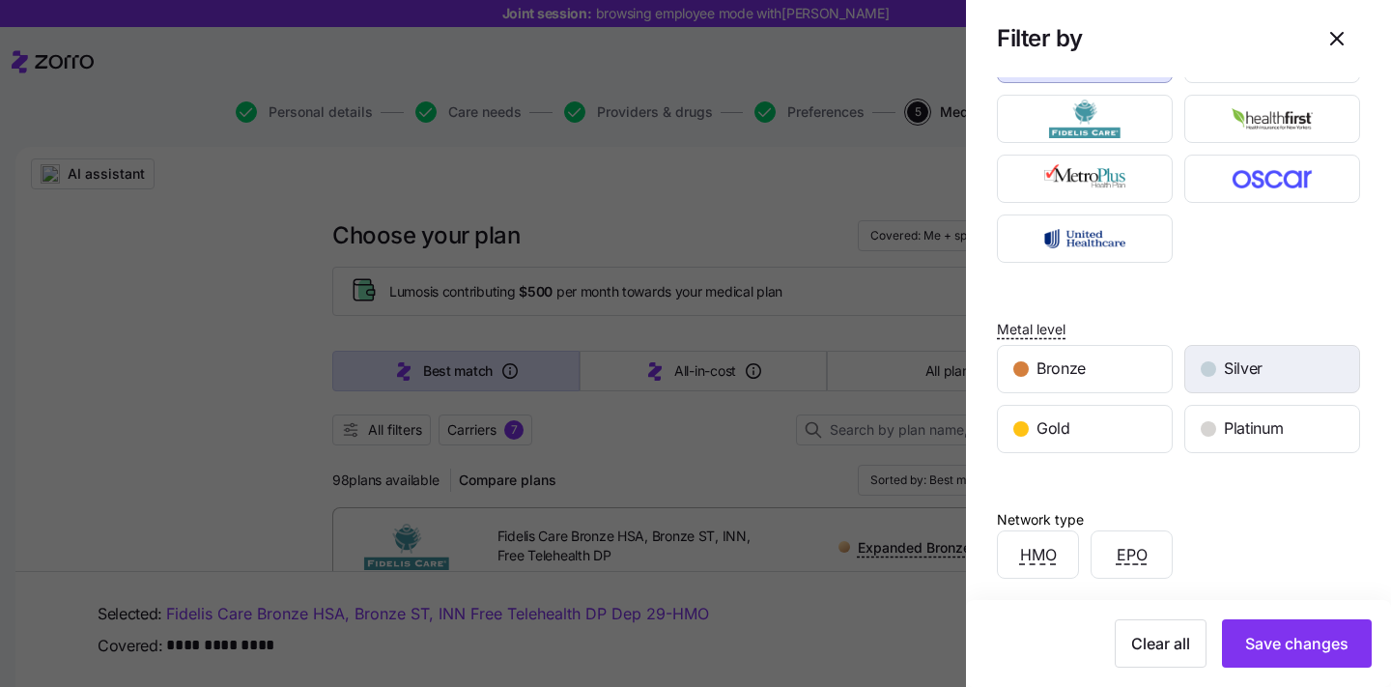
scroll to position [84, 0]
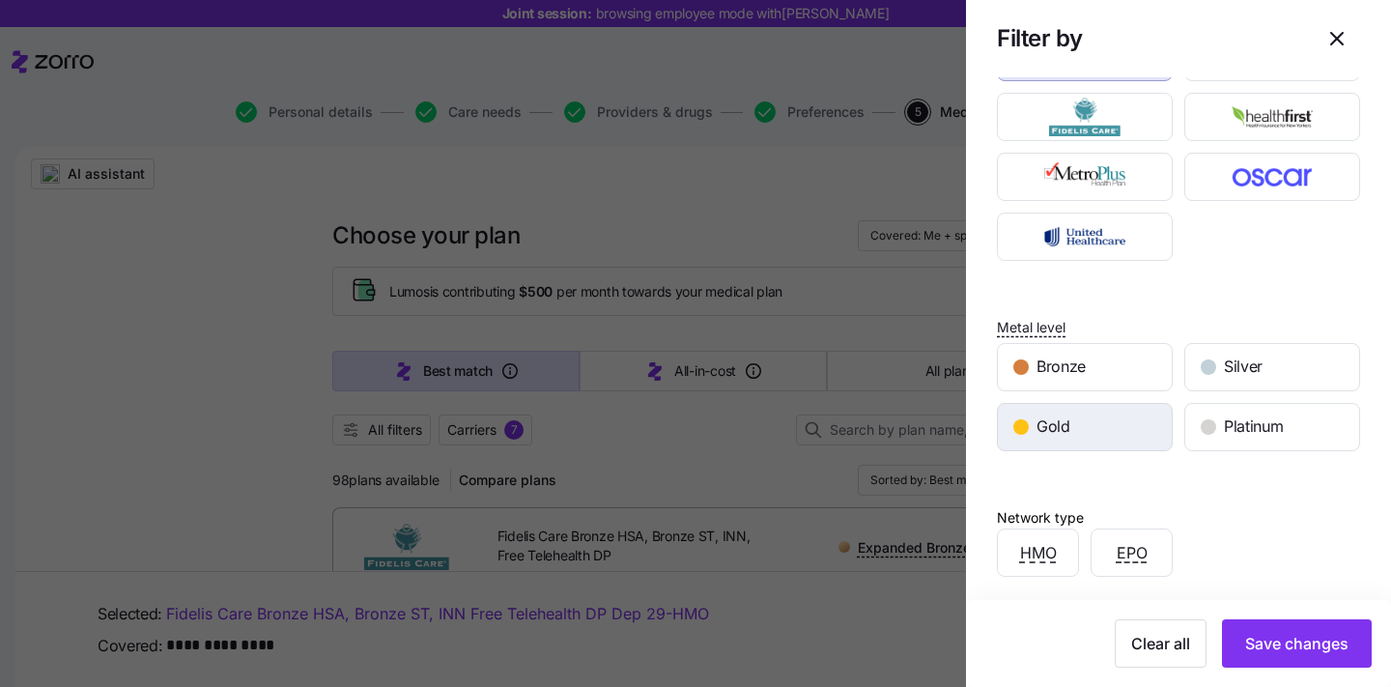
click at [1062, 433] on span "Gold" at bounding box center [1053, 426] width 34 height 24
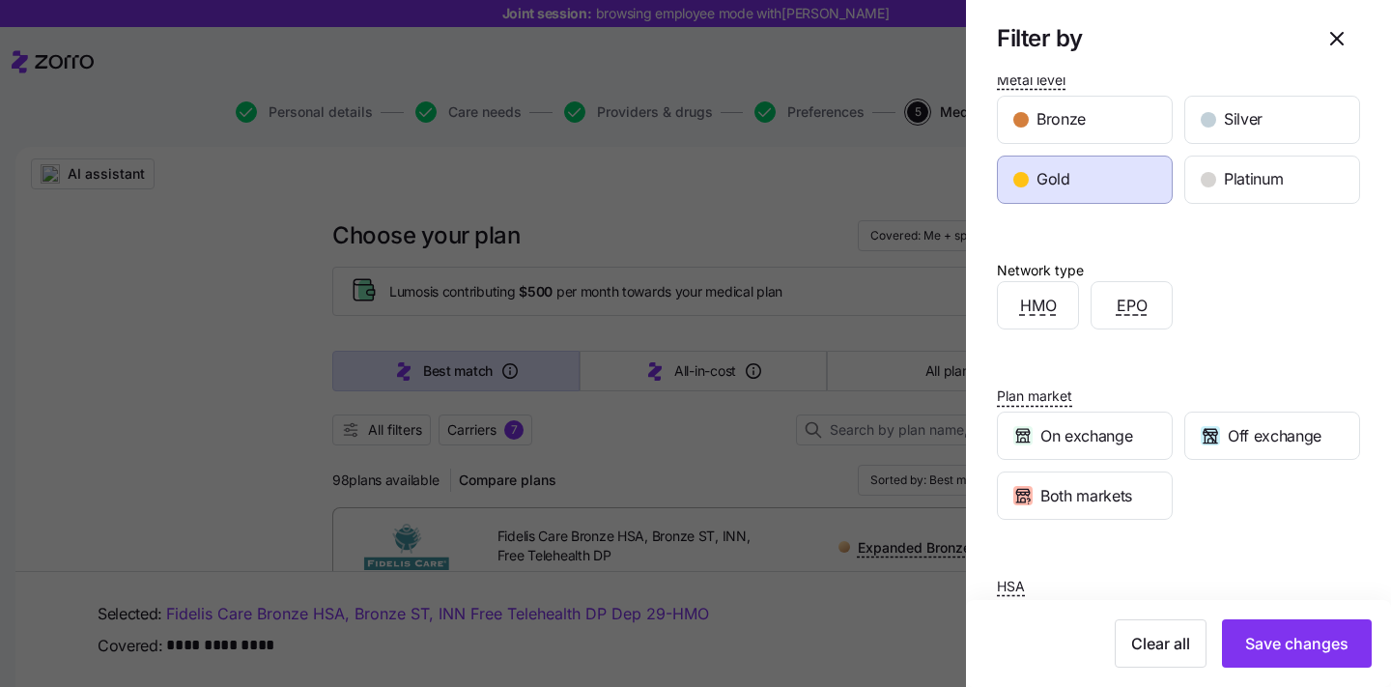
scroll to position [412, 0]
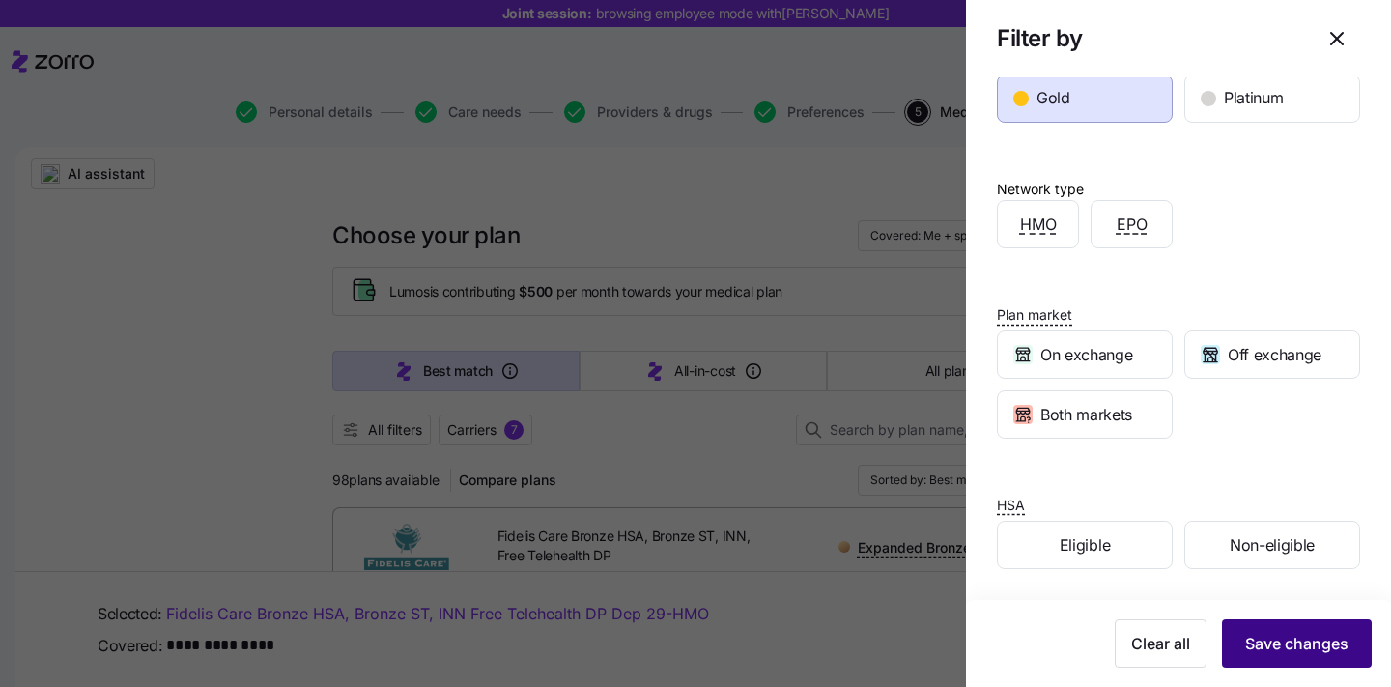
click at [1296, 665] on button "Save changes" at bounding box center [1297, 643] width 150 height 48
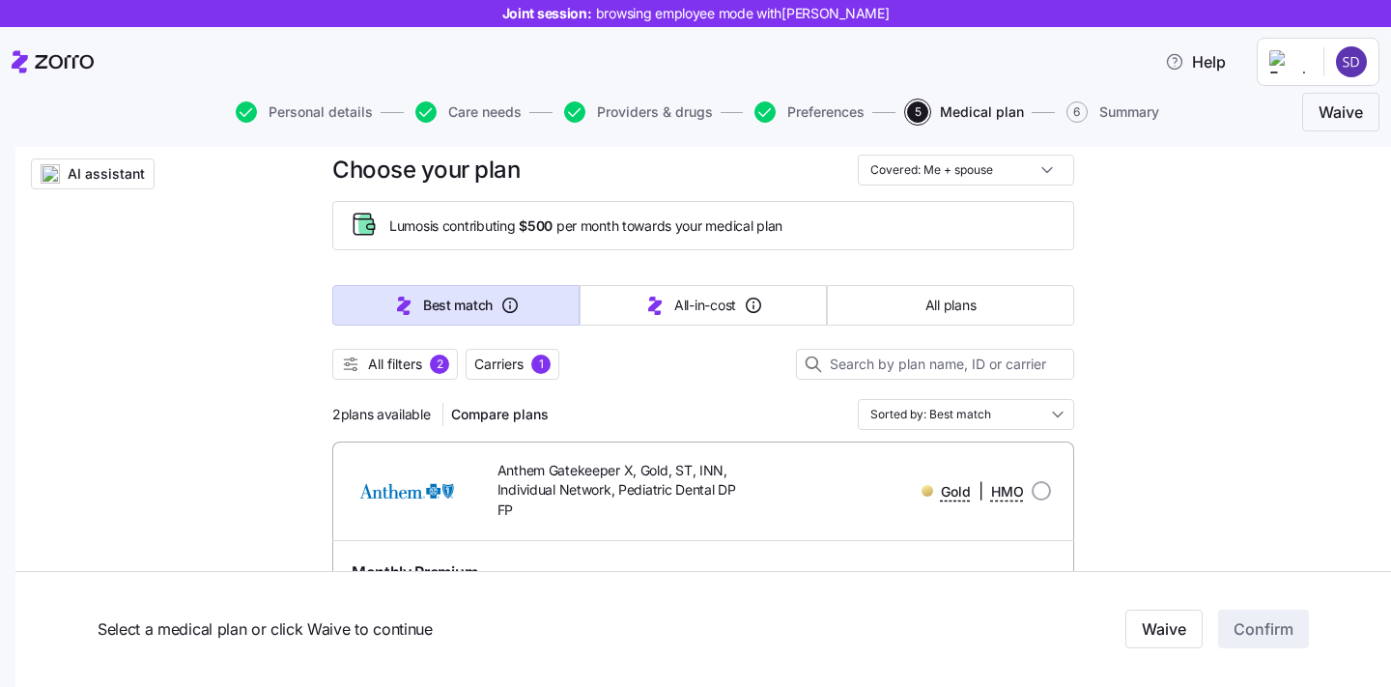
scroll to position [67, 0]
drag, startPoint x: 330, startPoint y: 416, endPoint x: 397, endPoint y: 416, distance: 66.6
click at [397, 416] on span "2 plans available" at bounding box center [381, 413] width 99 height 19
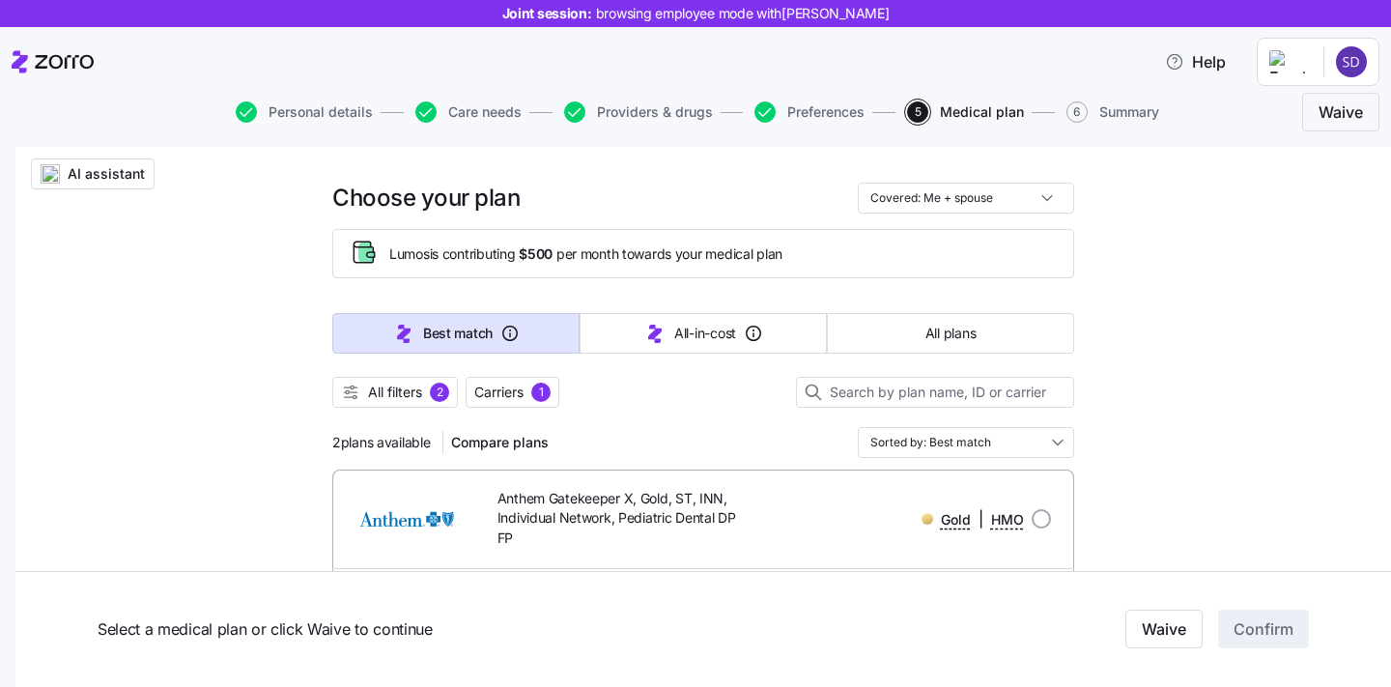
scroll to position [0, 0]
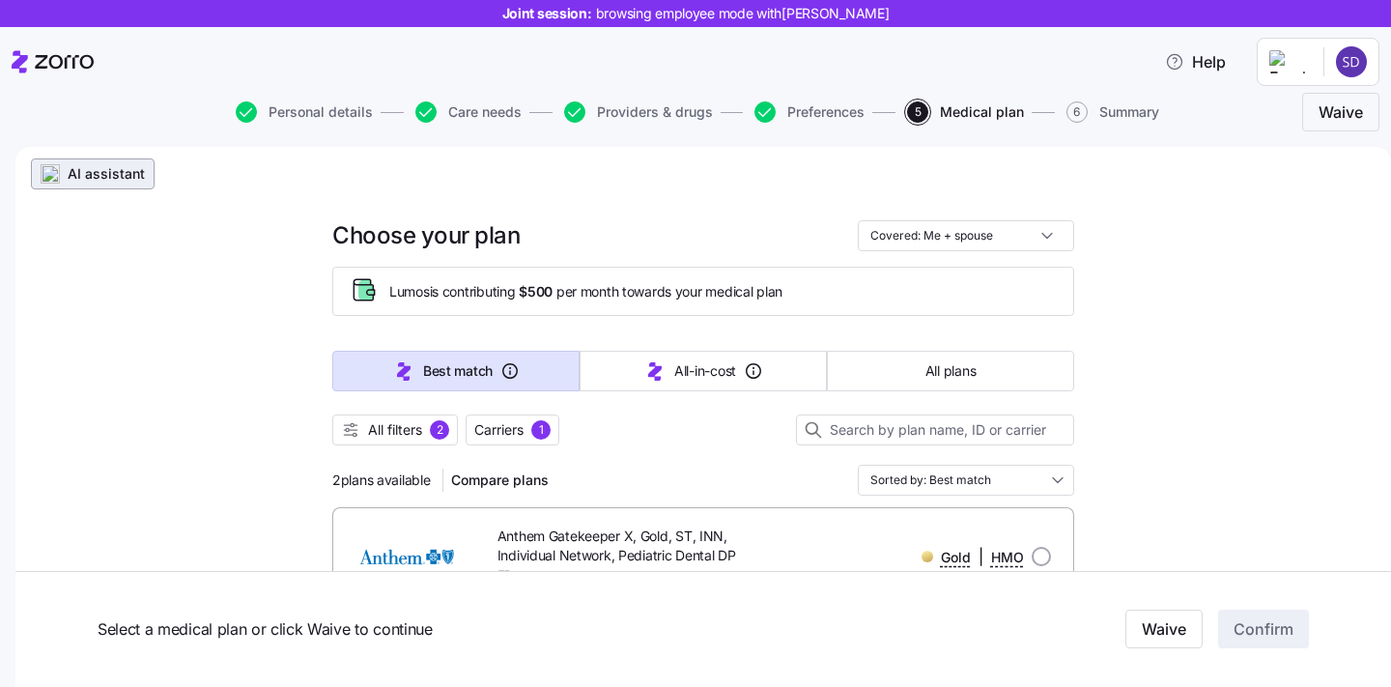
click at [141, 175] on span "AI assistant" at bounding box center [106, 173] width 77 height 19
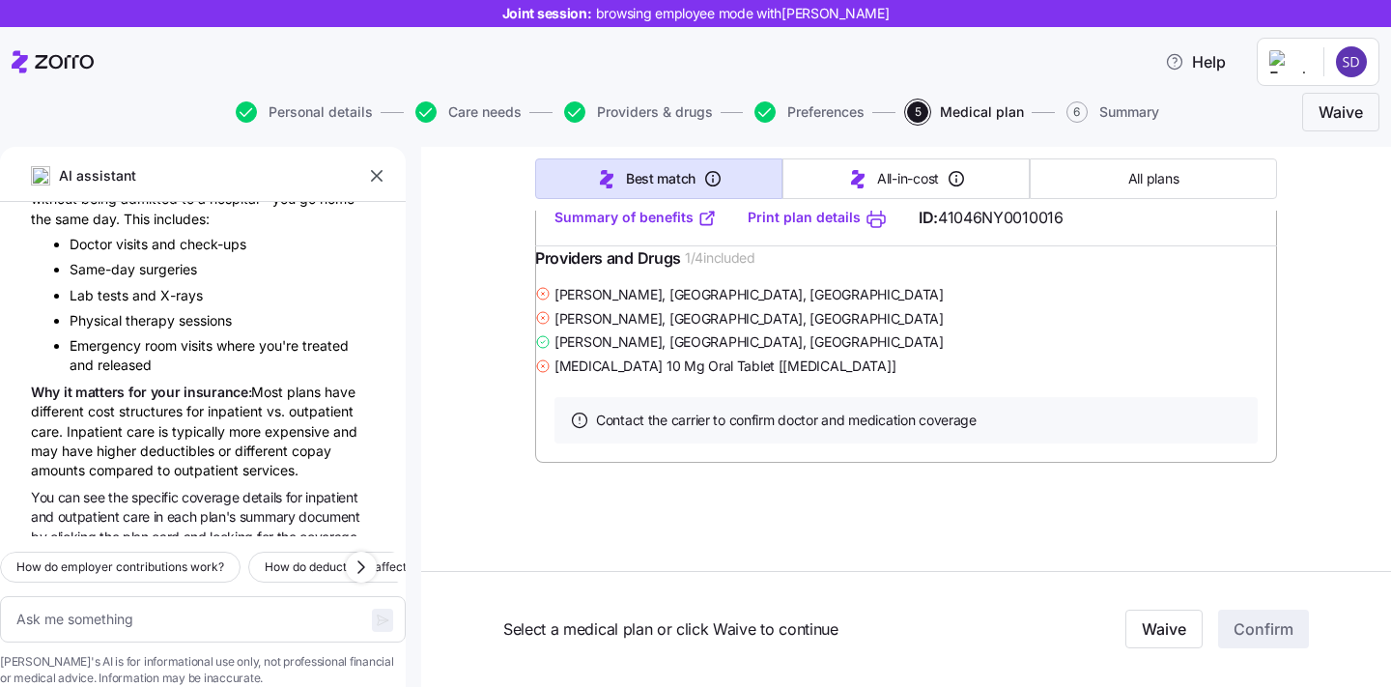
scroll to position [382, 0]
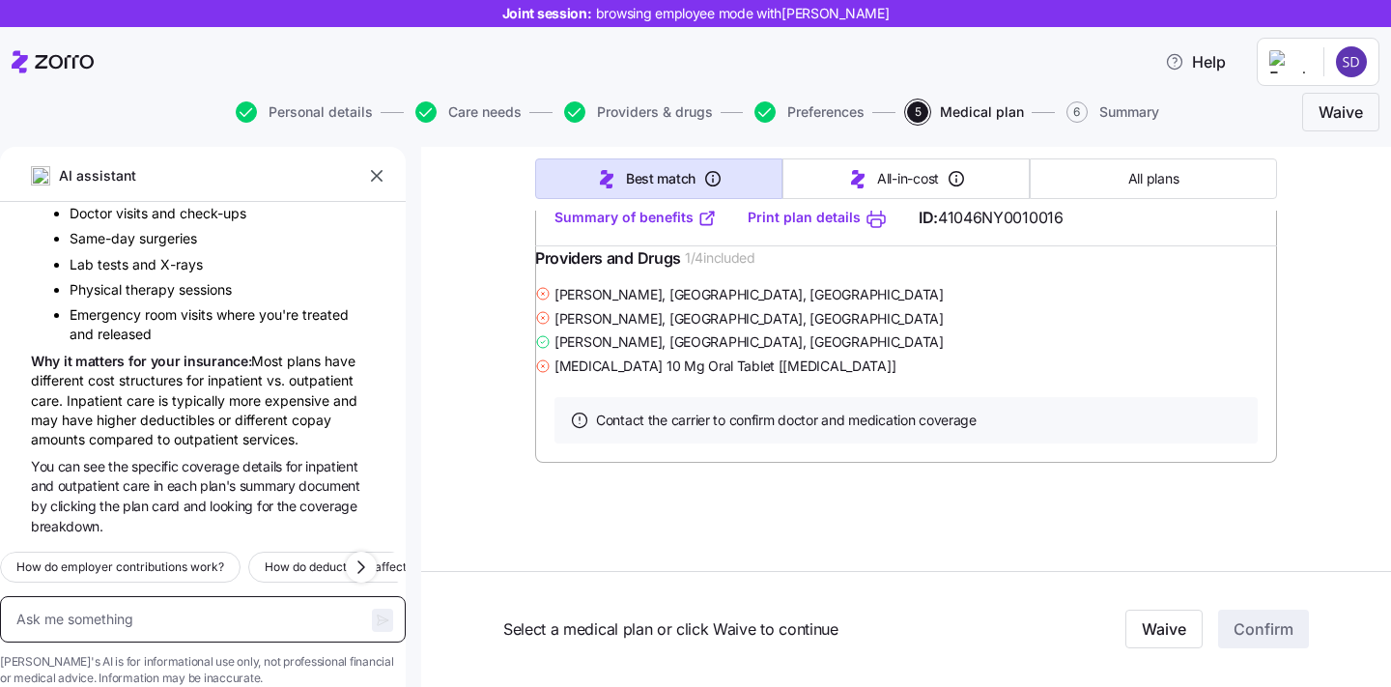
type textarea "x"
type textarea "d"
type textarea "x"
type textarea "di"
type textarea "x"
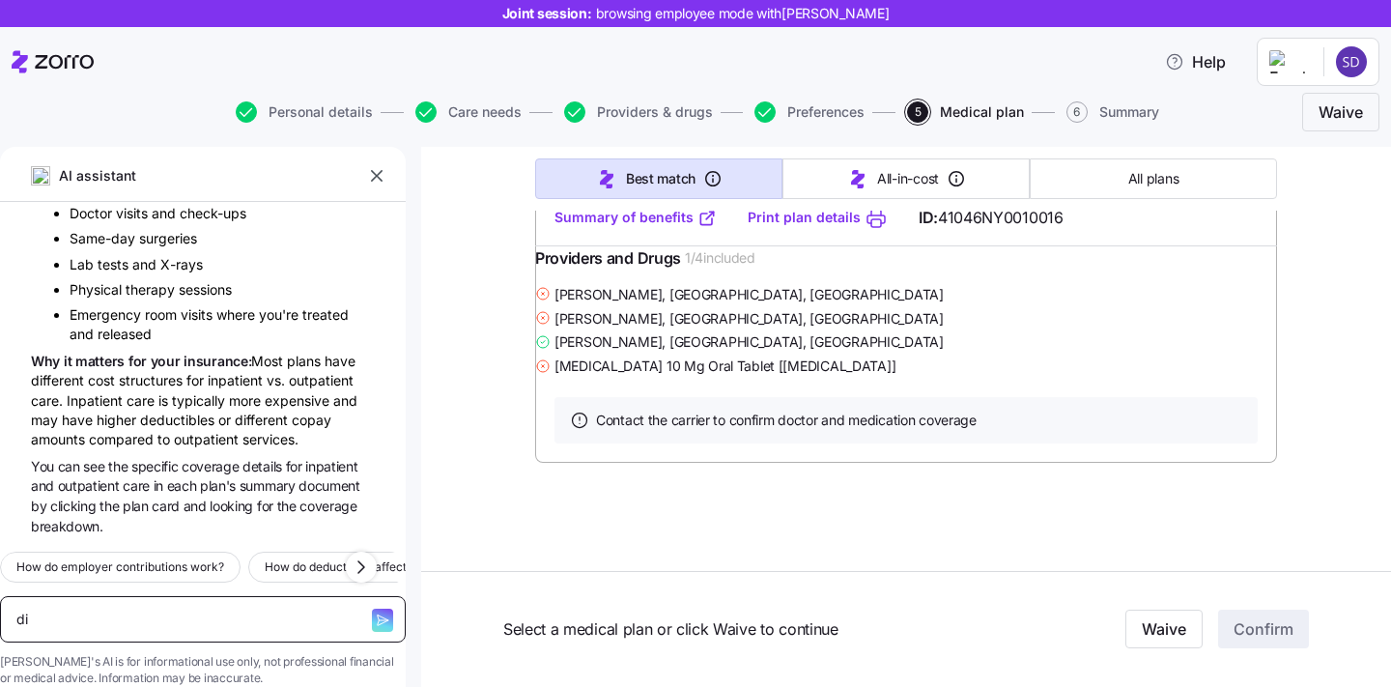
type textarea "dif"
type textarea "x"
type textarea "diff"
type textarea "x"
type textarea "diffe"
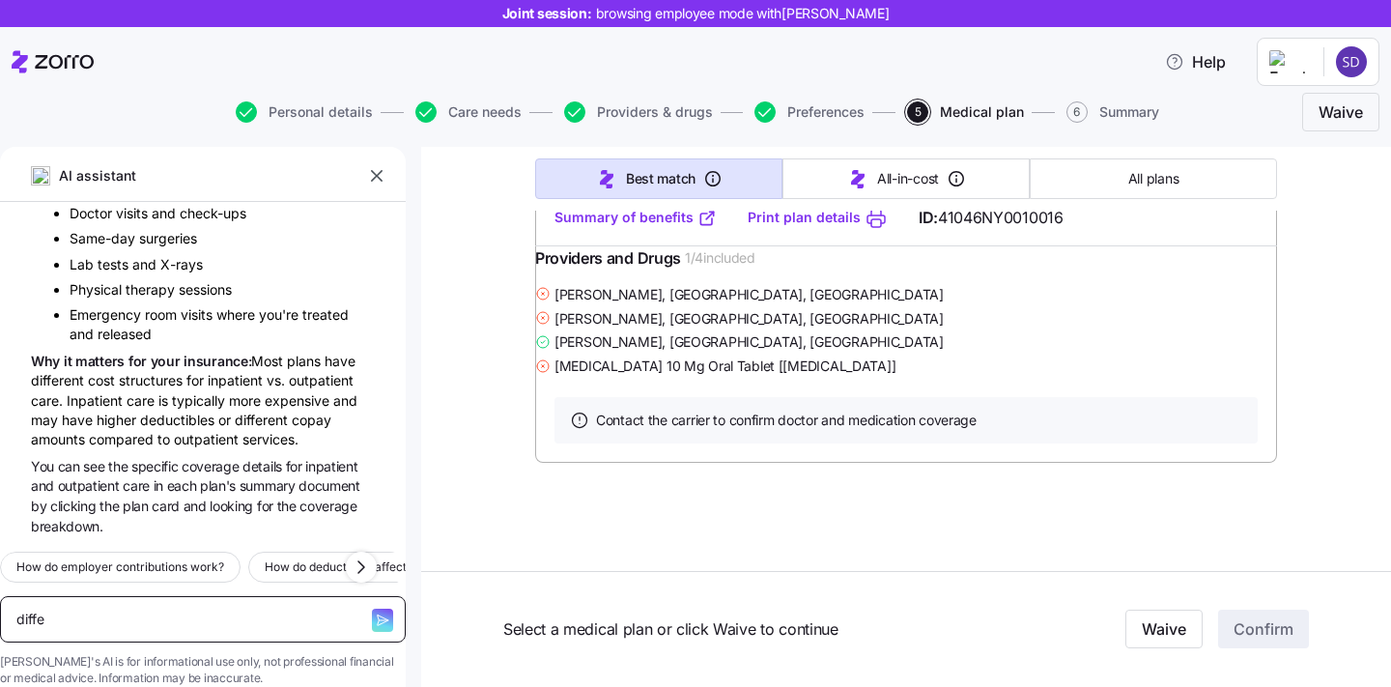
type textarea "x"
type textarea "differ"
type textarea "x"
type textarea "differe"
type textarea "x"
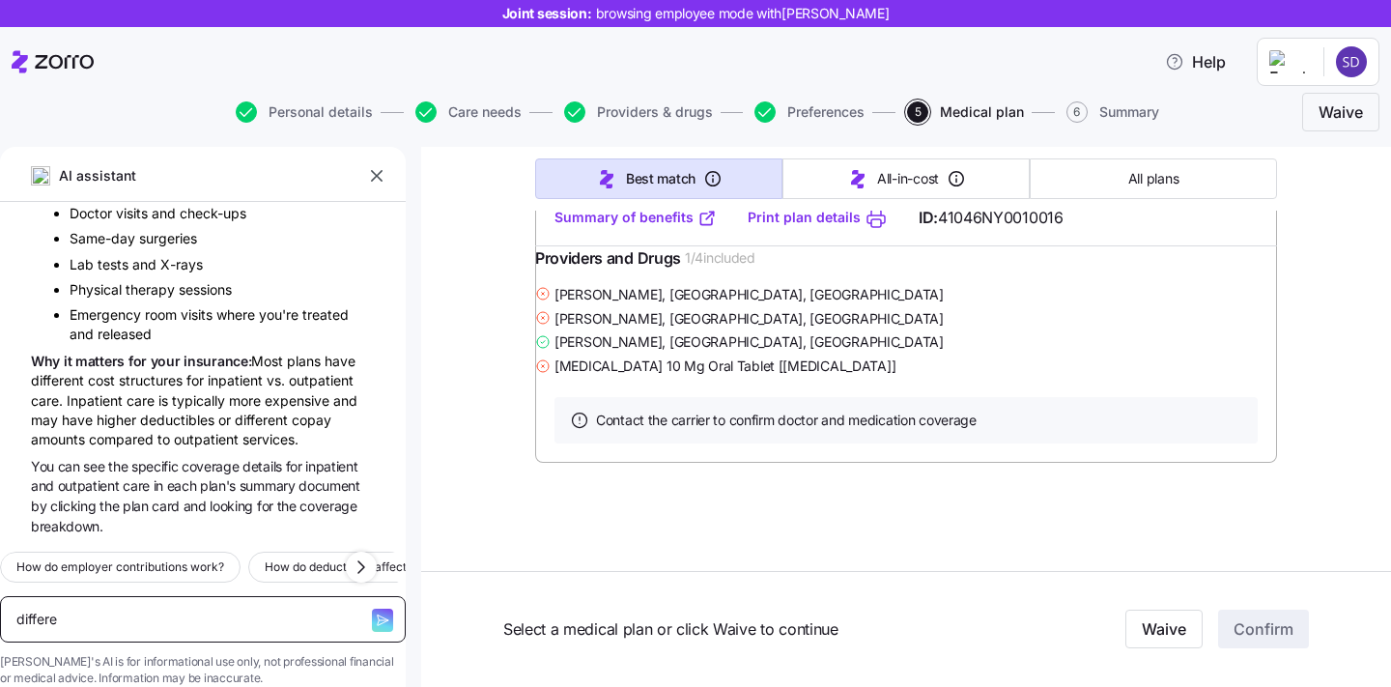
type textarea "differen"
type textarea "x"
type textarea "differenc"
type textarea "x"
type textarea "difference"
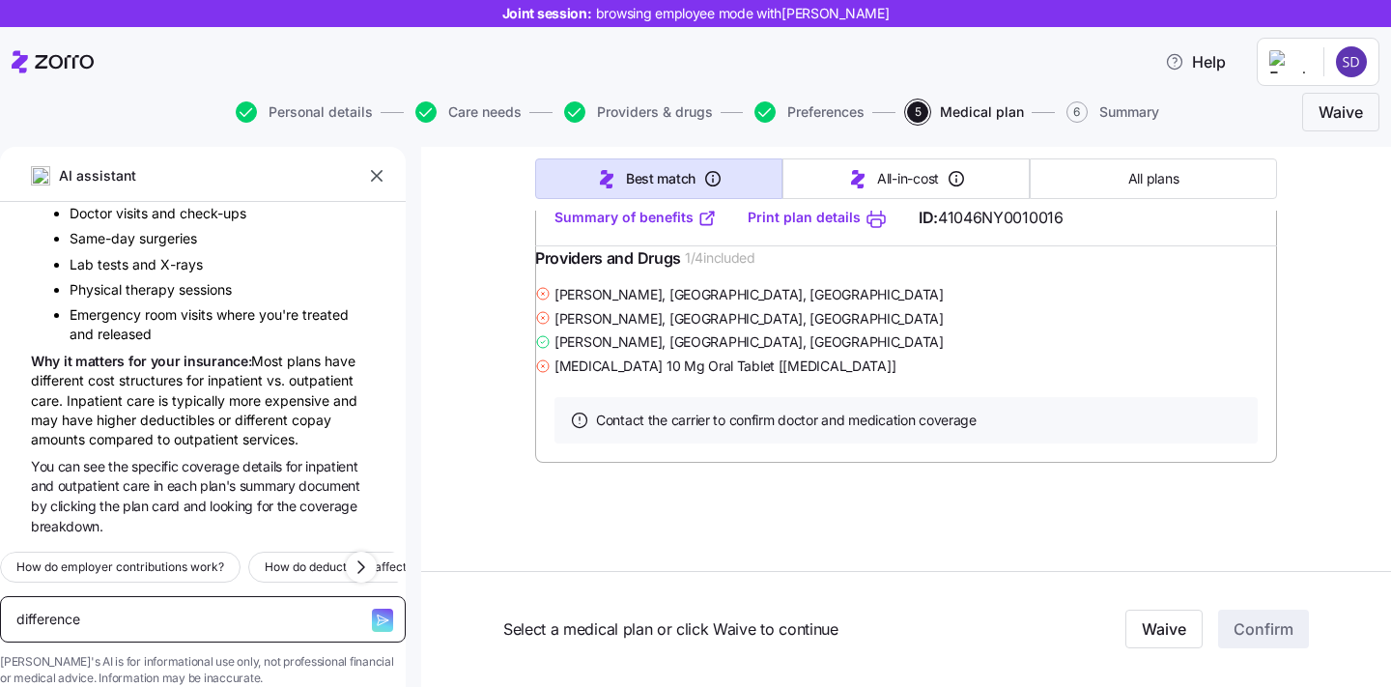
type textarea "x"
type textarea "difference"
type textarea "x"
type textarea "difference b"
type textarea "x"
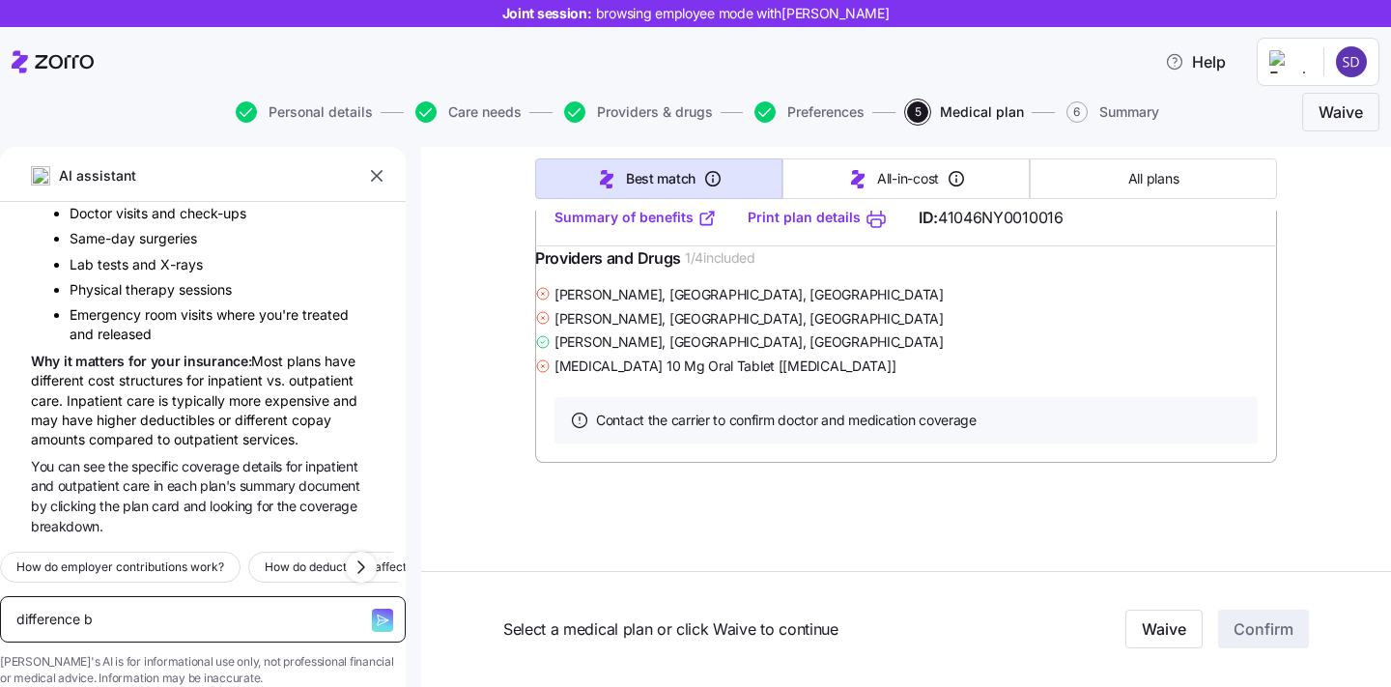
type textarea "difference be"
type textarea "x"
type textarea "difference bet"
type textarea "x"
type textarea "difference betw"
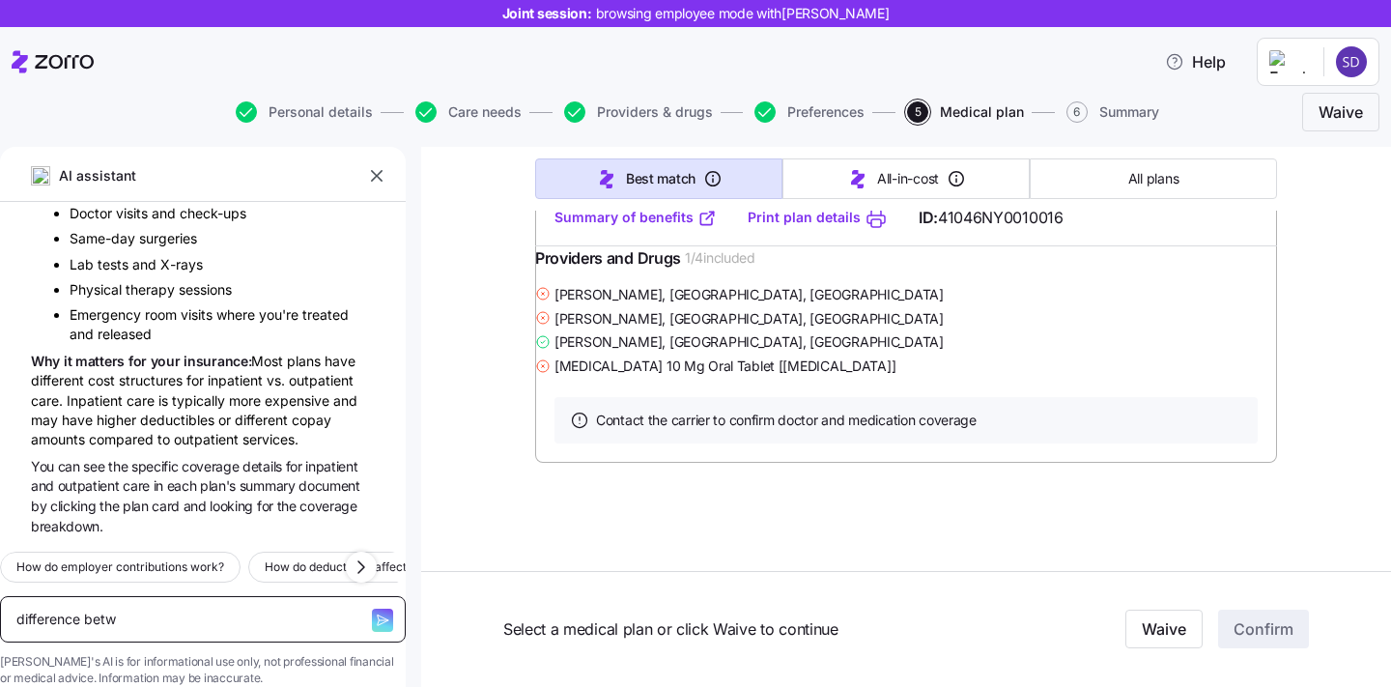
type textarea "x"
type textarea "difference betwe"
type textarea "x"
type textarea "difference betwee"
type textarea "x"
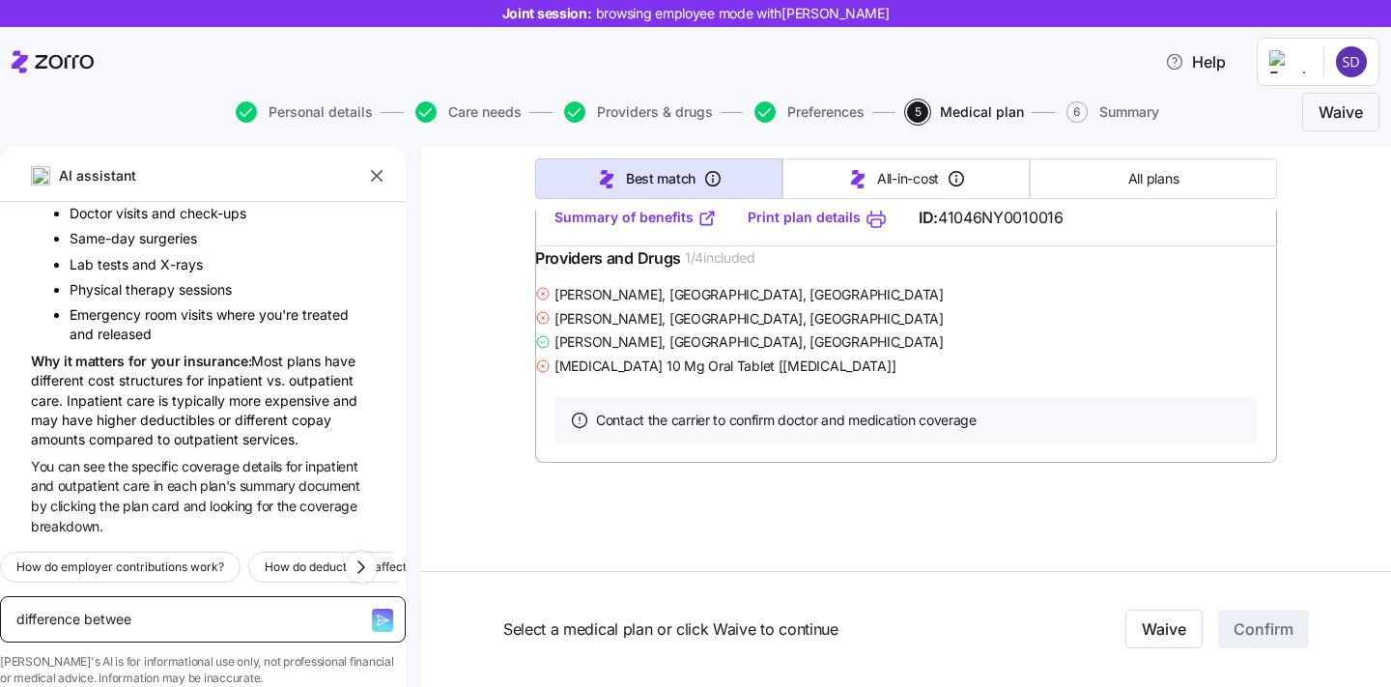
type textarea "difference between"
type textarea "x"
type textarea "difference between"
type textarea "x"
type textarea "difference between i"
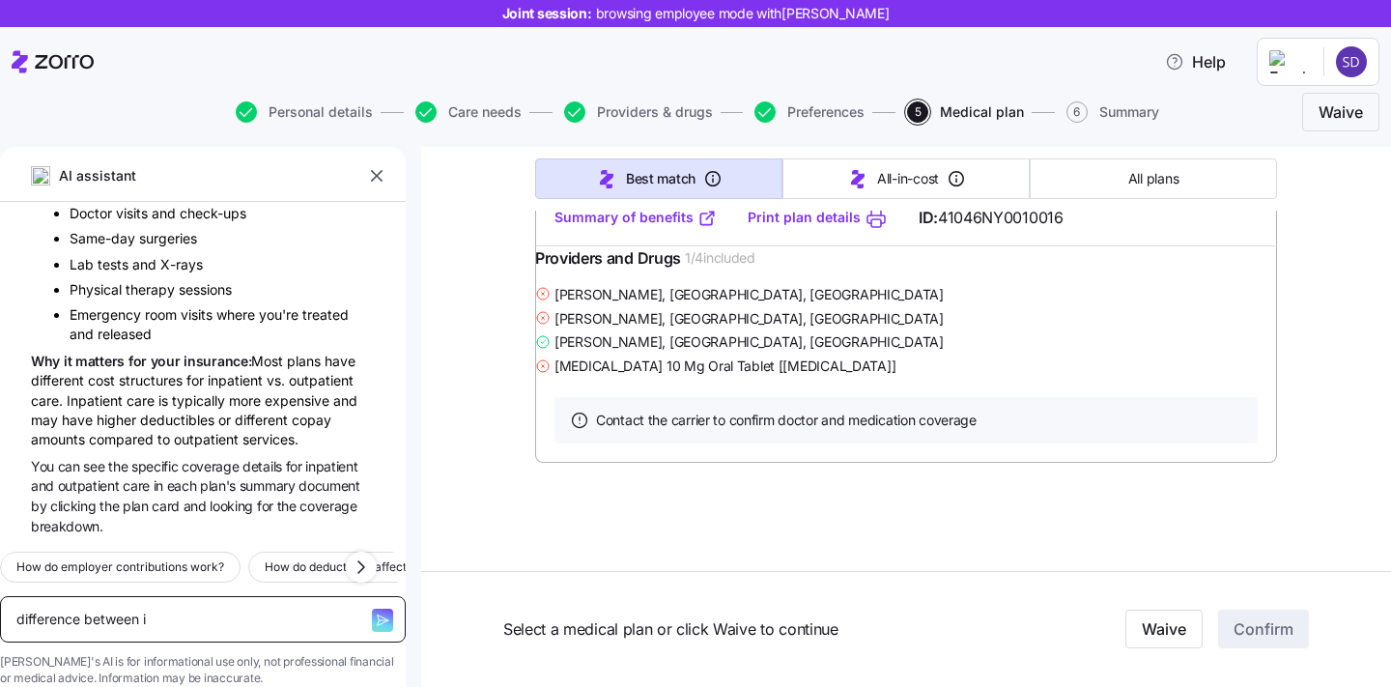
type textarea "x"
type textarea "difference between in"
type textarea "x"
type textarea "difference between inb"
type textarea "x"
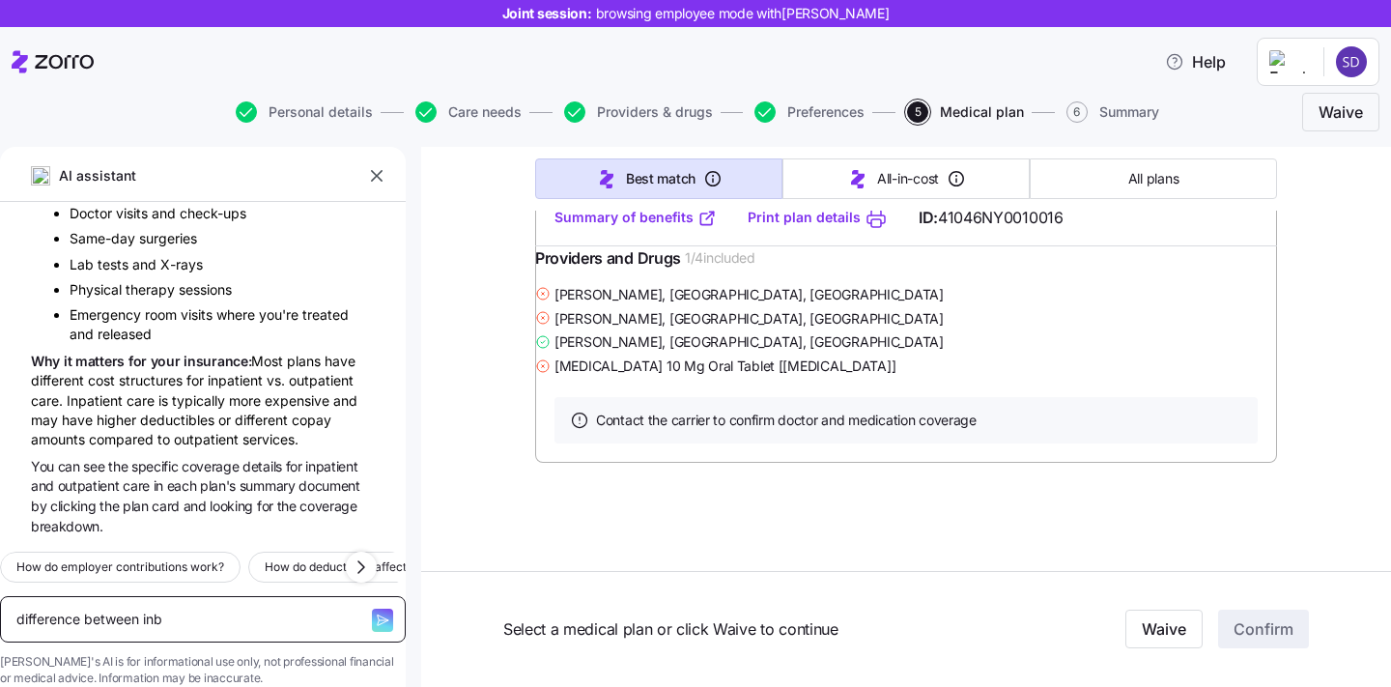
type textarea "difference between inbe"
type textarea "x"
type textarea "difference between inbed"
type textarea "x"
type textarea "difference between inbedd"
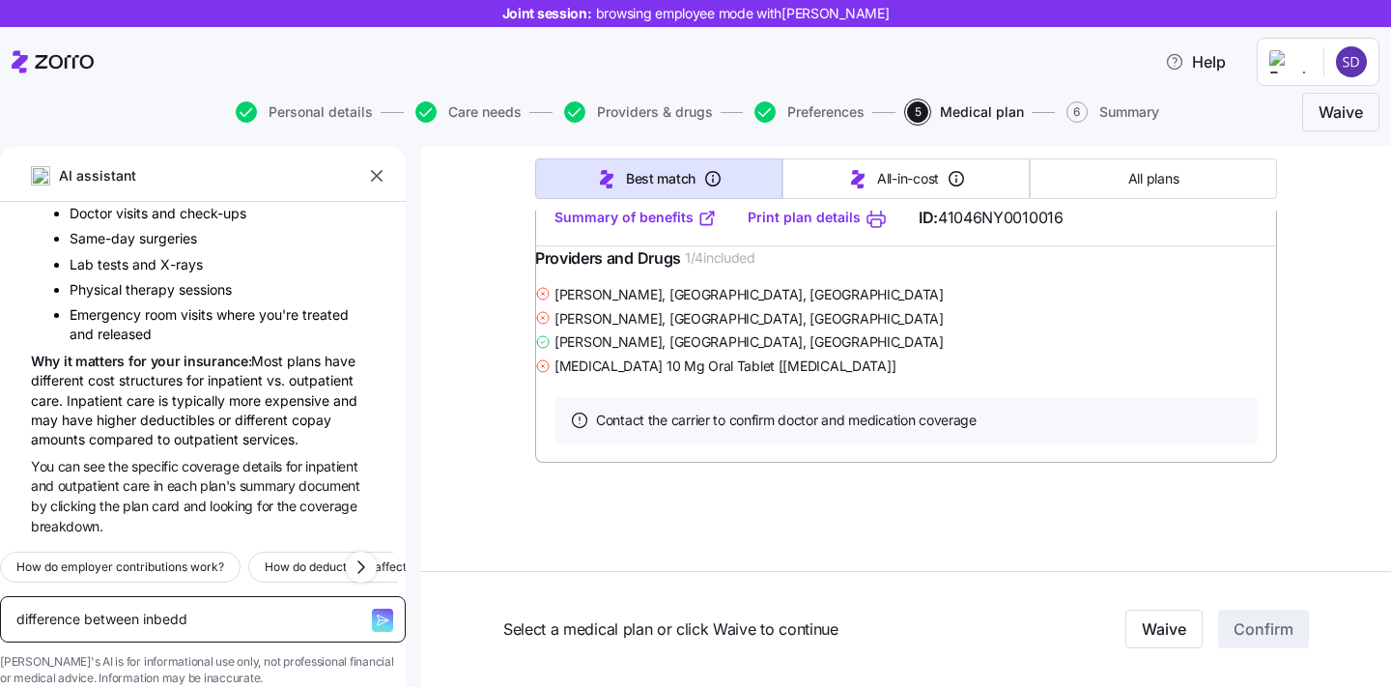
type textarea "x"
type textarea "difference between inbedde"
type textarea "x"
type textarea "difference between inbedded"
type textarea "x"
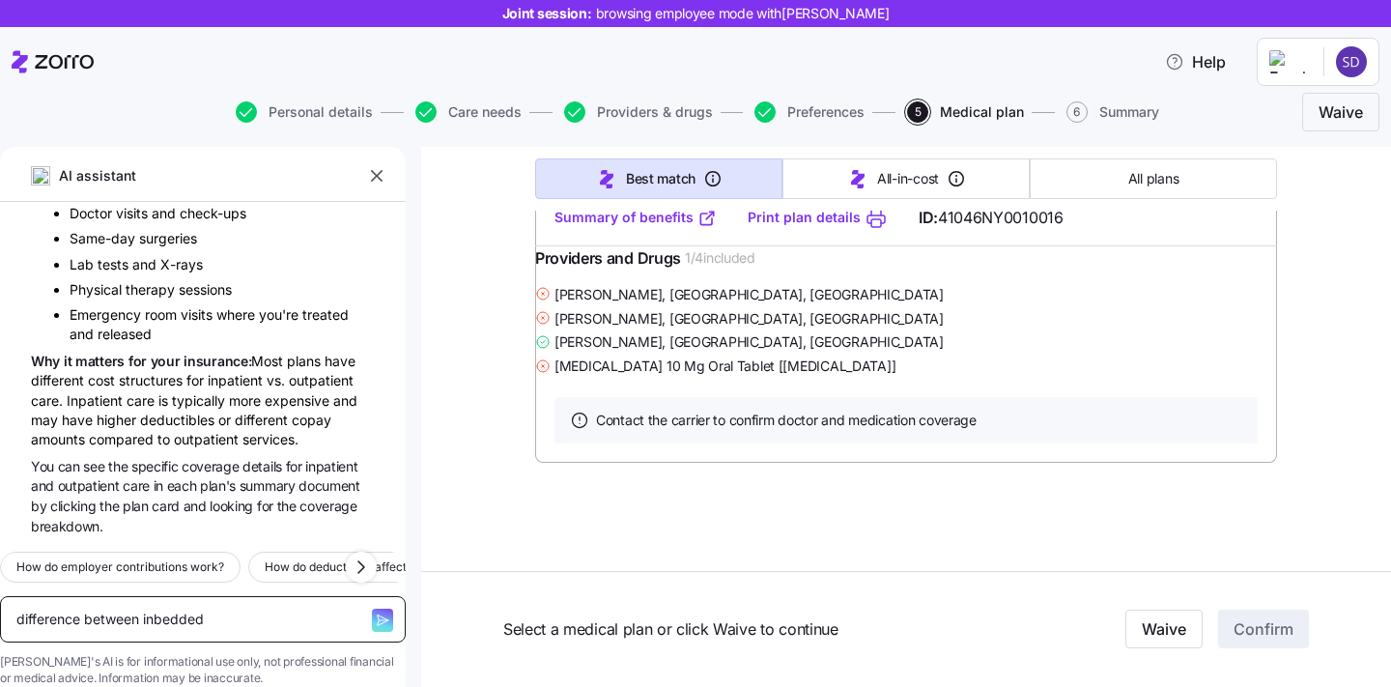
type textarea "difference between inbedded"
type textarea "x"
type textarea "difference between inbedded"
type textarea "x"
type textarea "difference between inbedde"
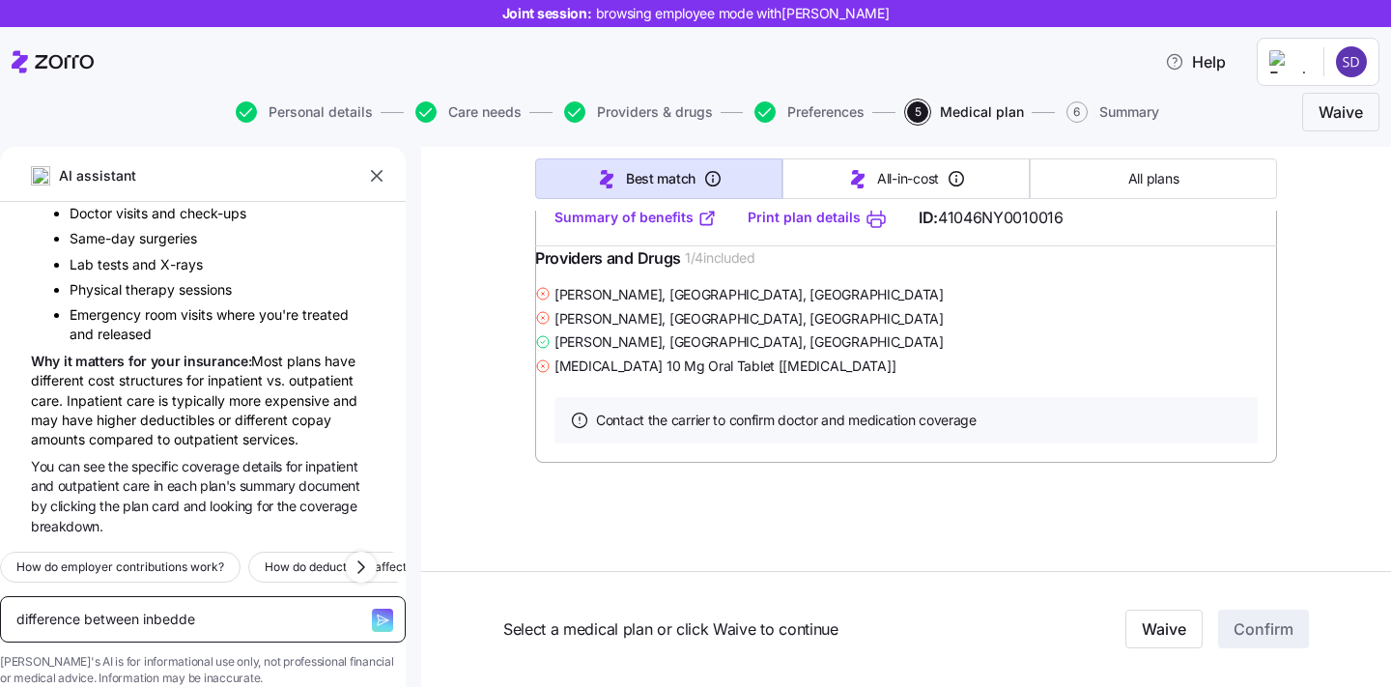
type textarea "x"
type textarea "difference between inbedd"
type textarea "x"
type textarea "difference between inbed"
type textarea "x"
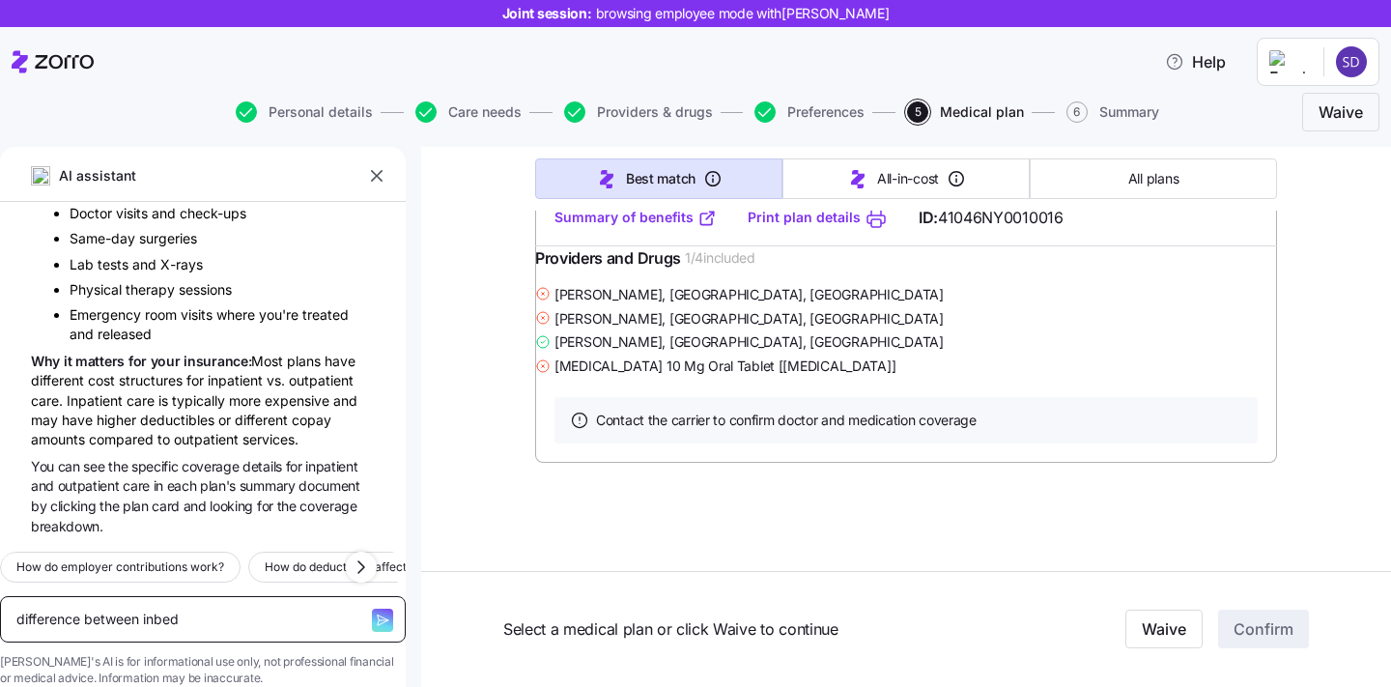
type textarea "difference between inbede"
type textarea "x"
type textarea "difference between inbeded"
type textarea "x"
type textarea "difference between inbeded"
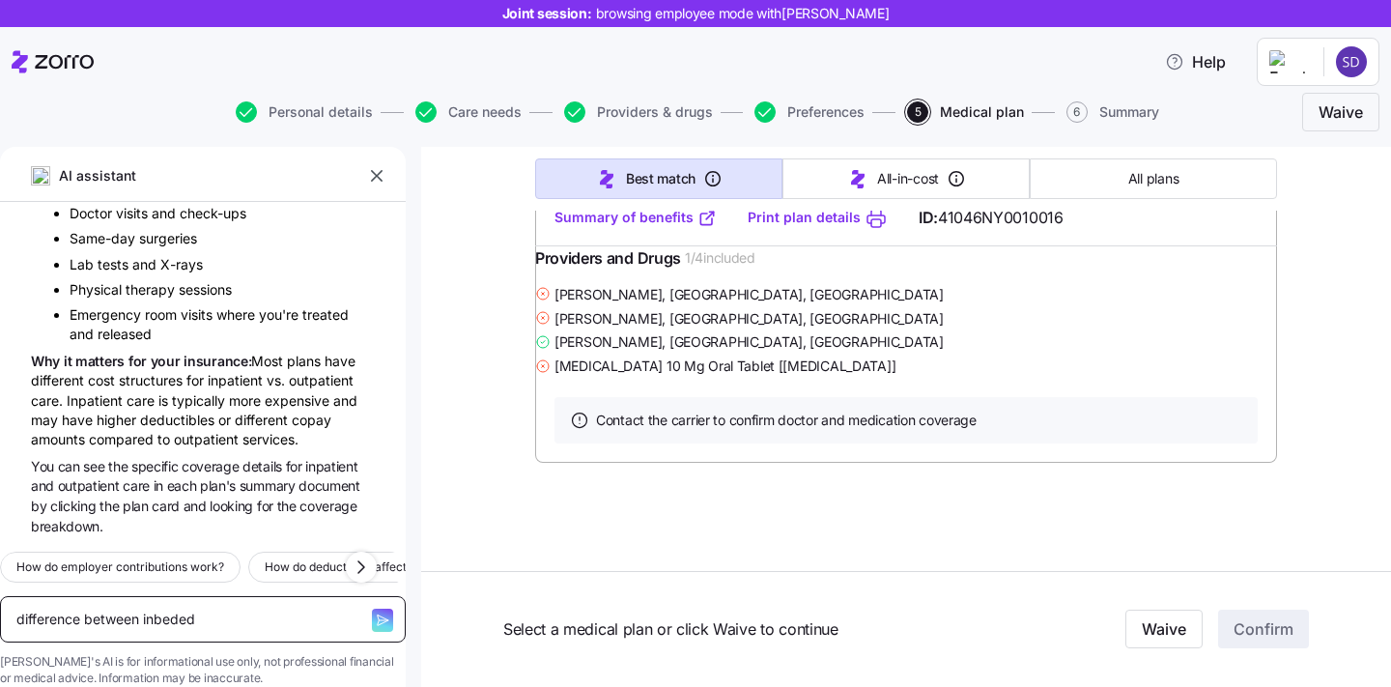
type textarea "x"
type textarea "difference between inbeded"
type textarea "x"
type textarea "difference between inbede"
type textarea "x"
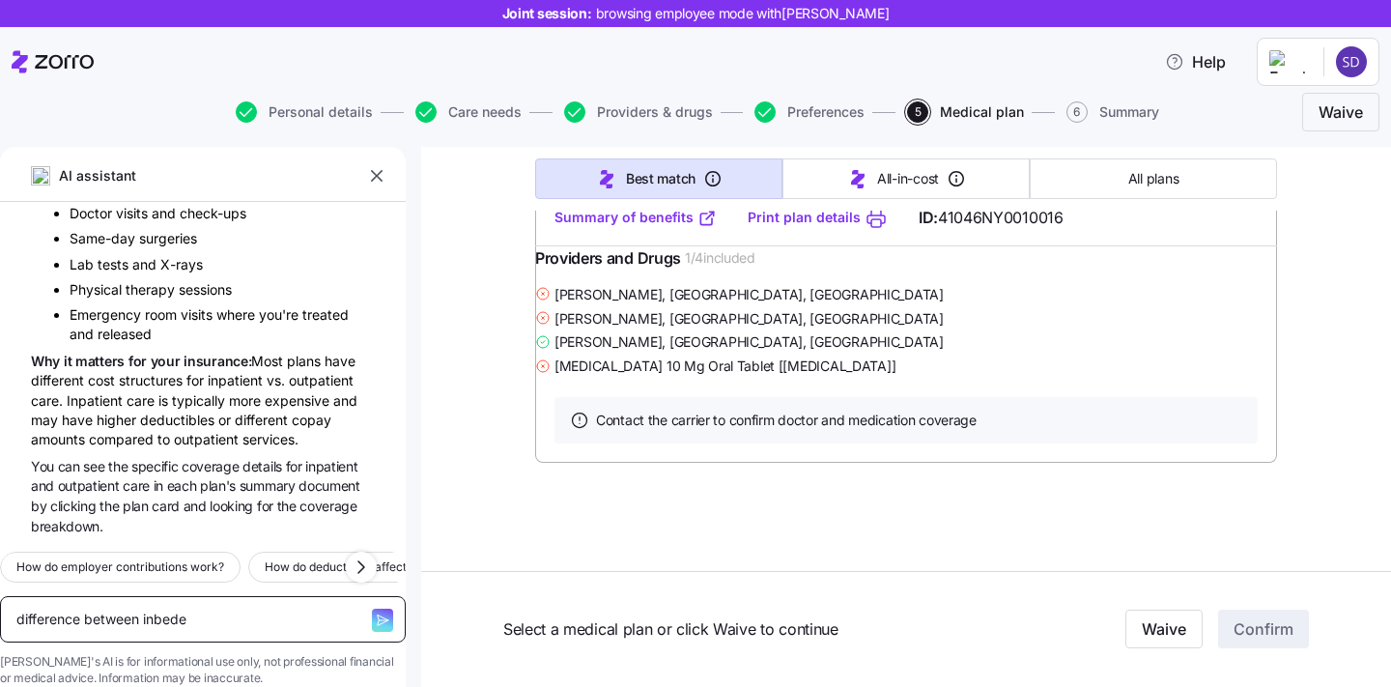
type textarea "difference between inbed"
type textarea "x"
type textarea "difference between inbedd"
type textarea "x"
type textarea "difference between inbedde"
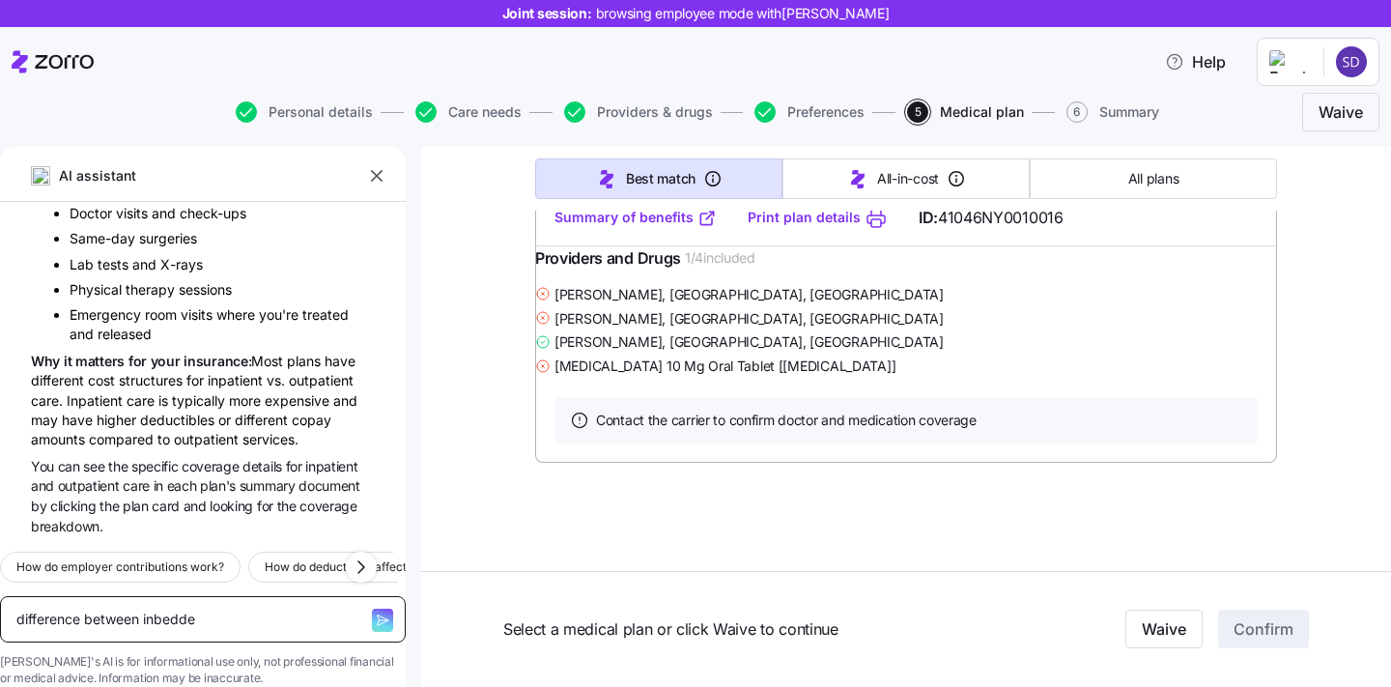
type textarea "x"
type textarea "difference between inbedded"
type textarea "x"
type textarea "difference between inbedded"
click at [184, 596] on textarea "difference between inbedded" at bounding box center [203, 619] width 406 height 46
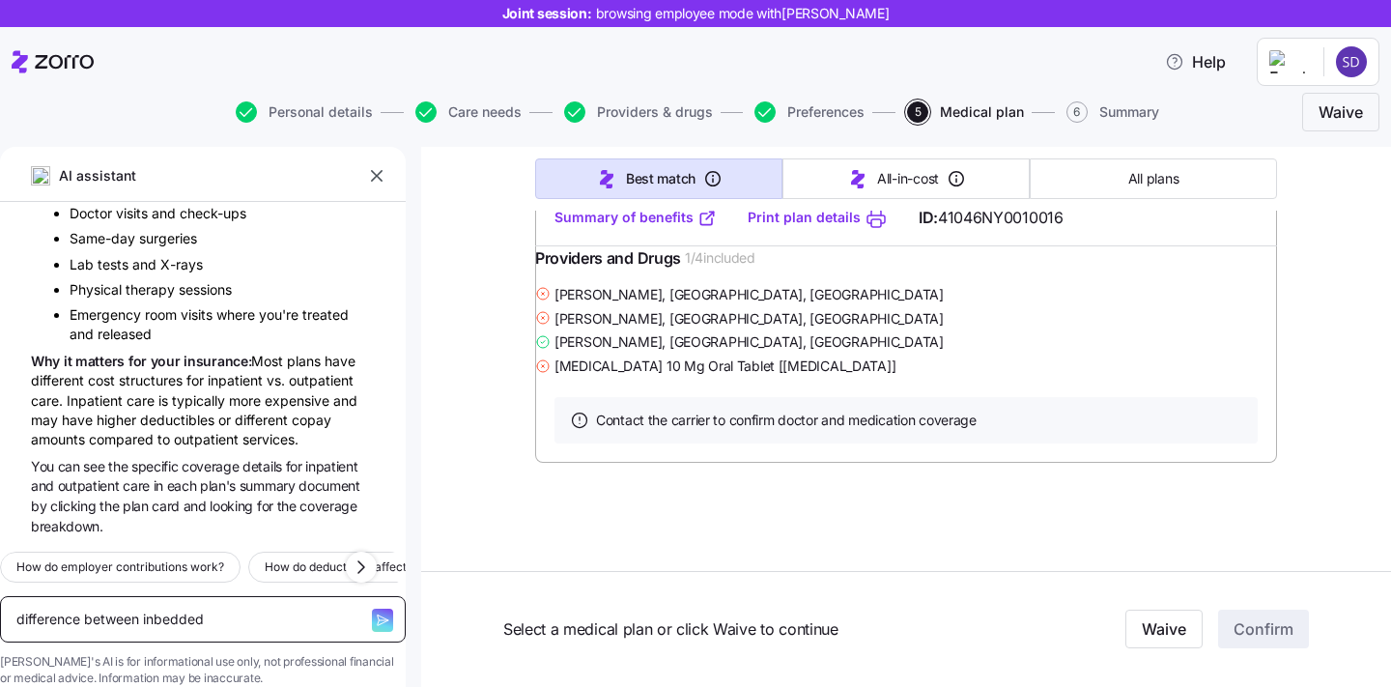
click at [184, 596] on textarea "difference between inbedded" at bounding box center [203, 619] width 406 height 46
type textarea "x"
type textarea "difference between imbedded"
click at [282, 596] on textarea "difference between imbedded" at bounding box center [203, 619] width 406 height 46
type textarea "x"
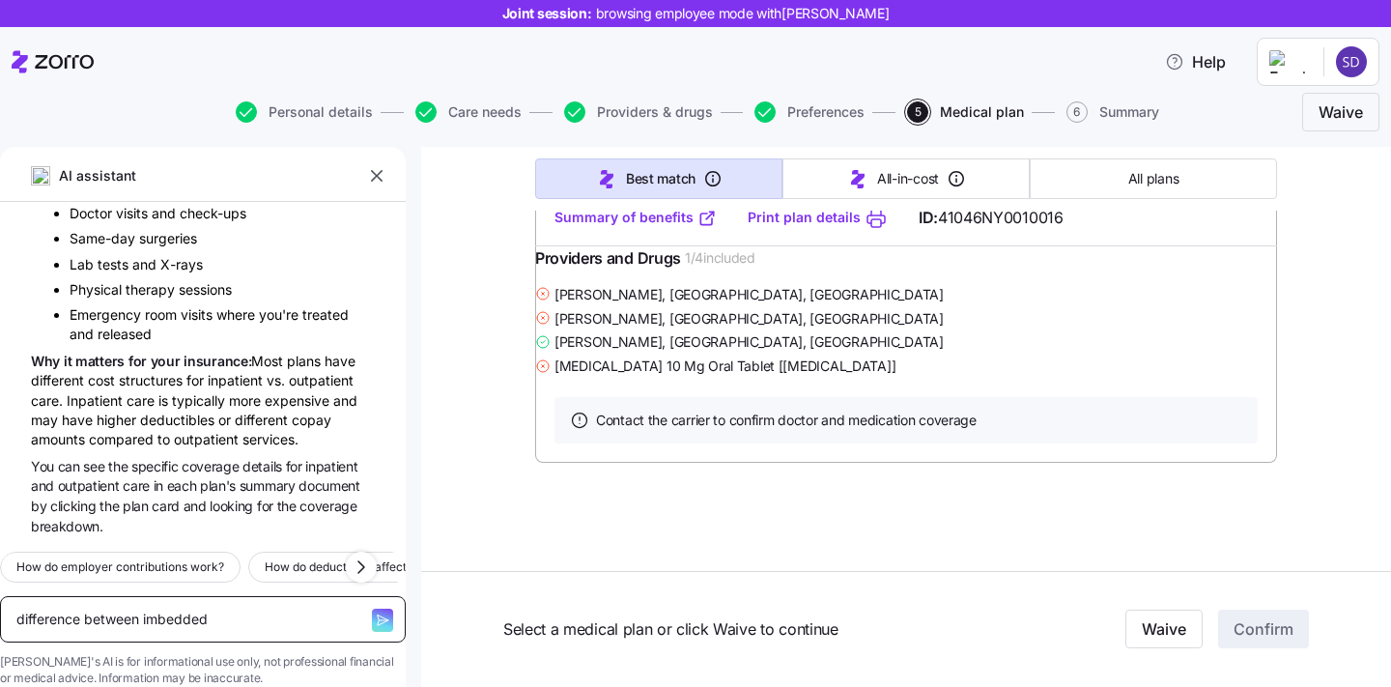
type textarea "difference between imbedded d"
type textarea "x"
type textarea "difference between imbedded de"
type textarea "x"
type textarea "difference between imbedded ded"
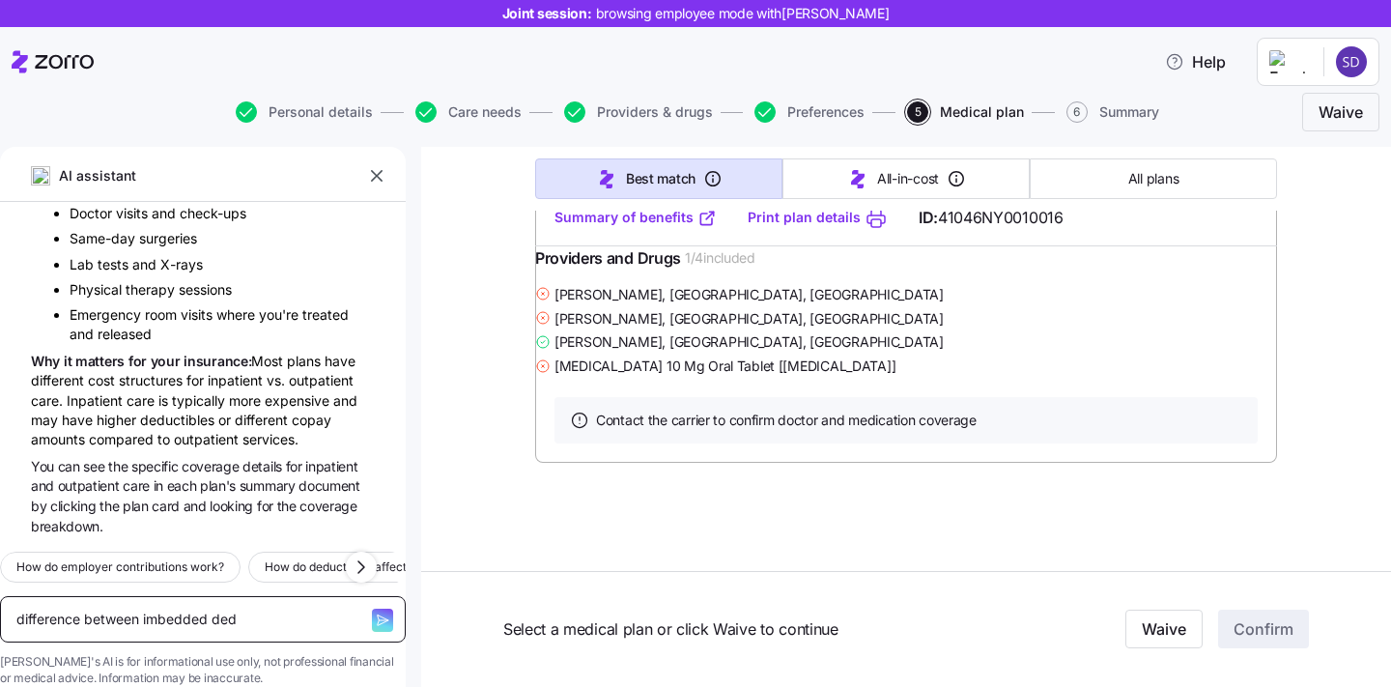
type textarea "x"
type textarea "difference between imbedded dedu"
type textarea "x"
type textarea "difference between imbedded deduc"
type textarea "x"
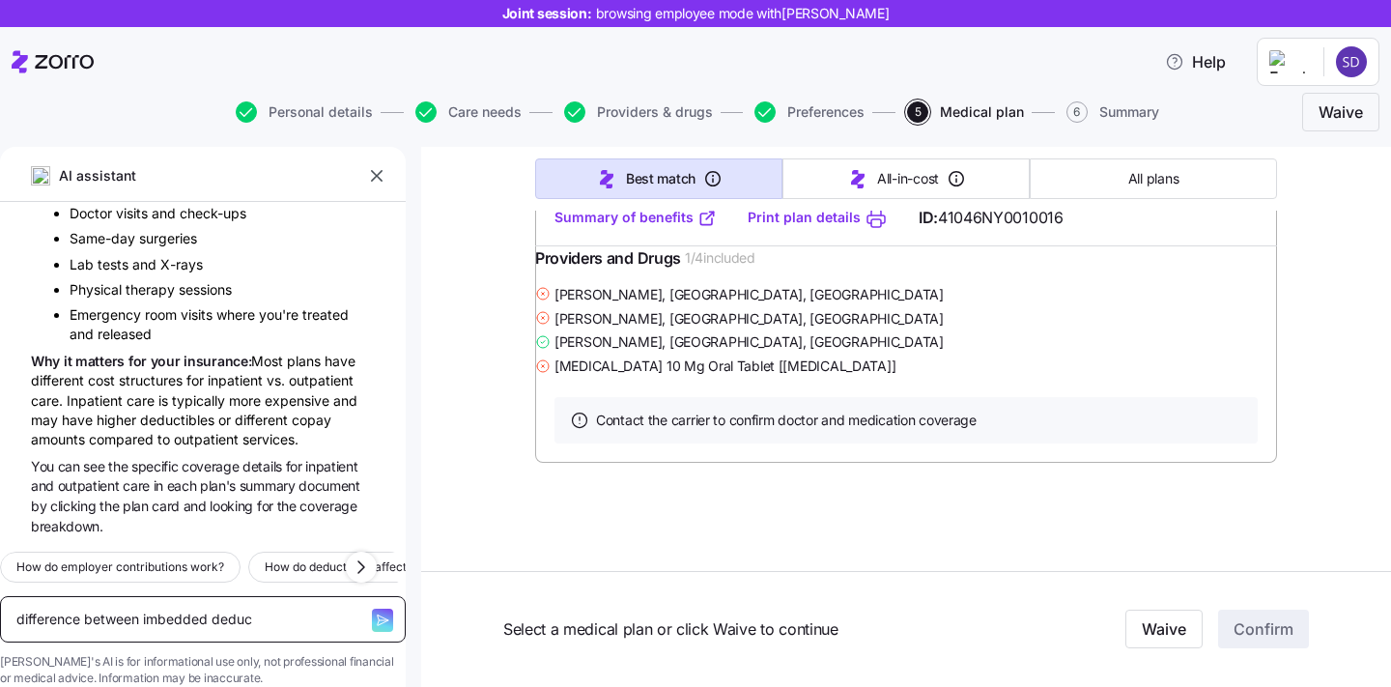
type textarea "difference between imbedded deduct"
type textarea "x"
type textarea "difference between imbedded deducti"
type textarea "x"
type textarea "difference between imbedded deductib"
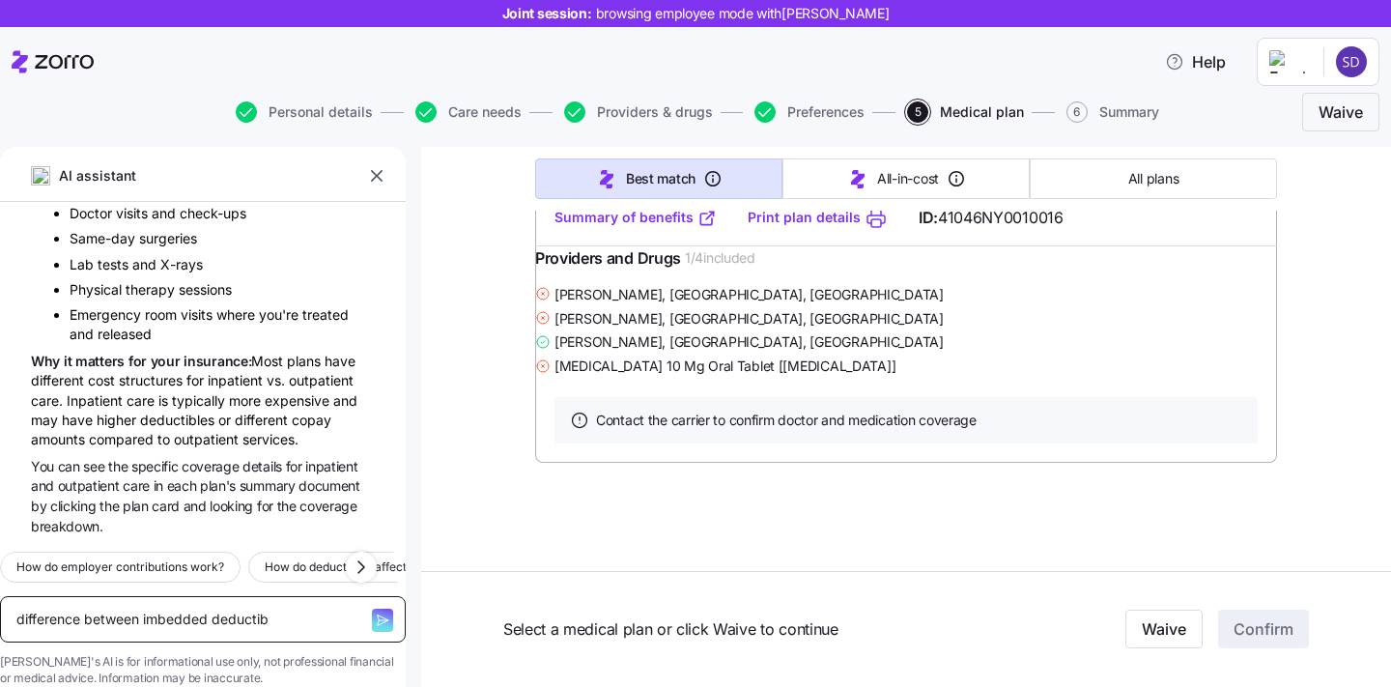
type textarea "x"
type textarea "difference between imbedded deductibl"
type textarea "x"
type textarea "difference between imbedded deductible"
type textarea "x"
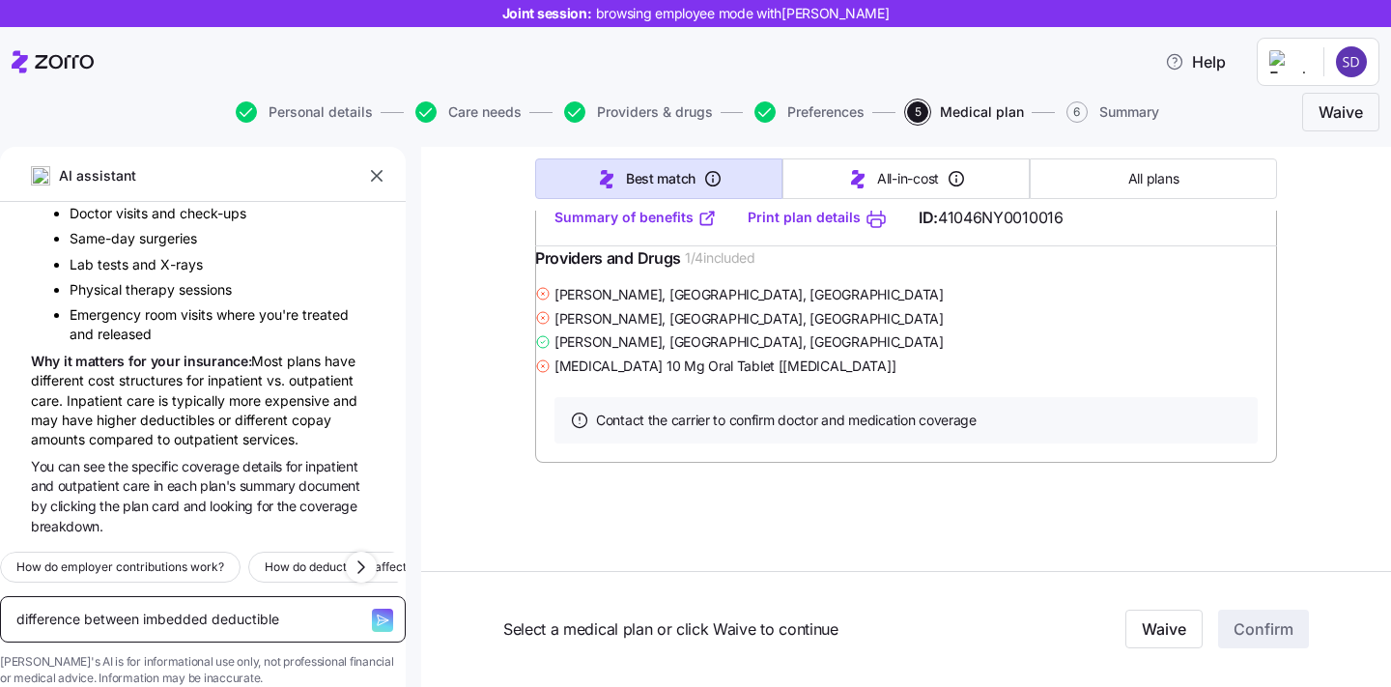
type textarea "difference between imbedded deductible"
type textarea "x"
type textarea "difference between imbedded deductible a"
type textarea "x"
type textarea "difference between imbedded deductible an"
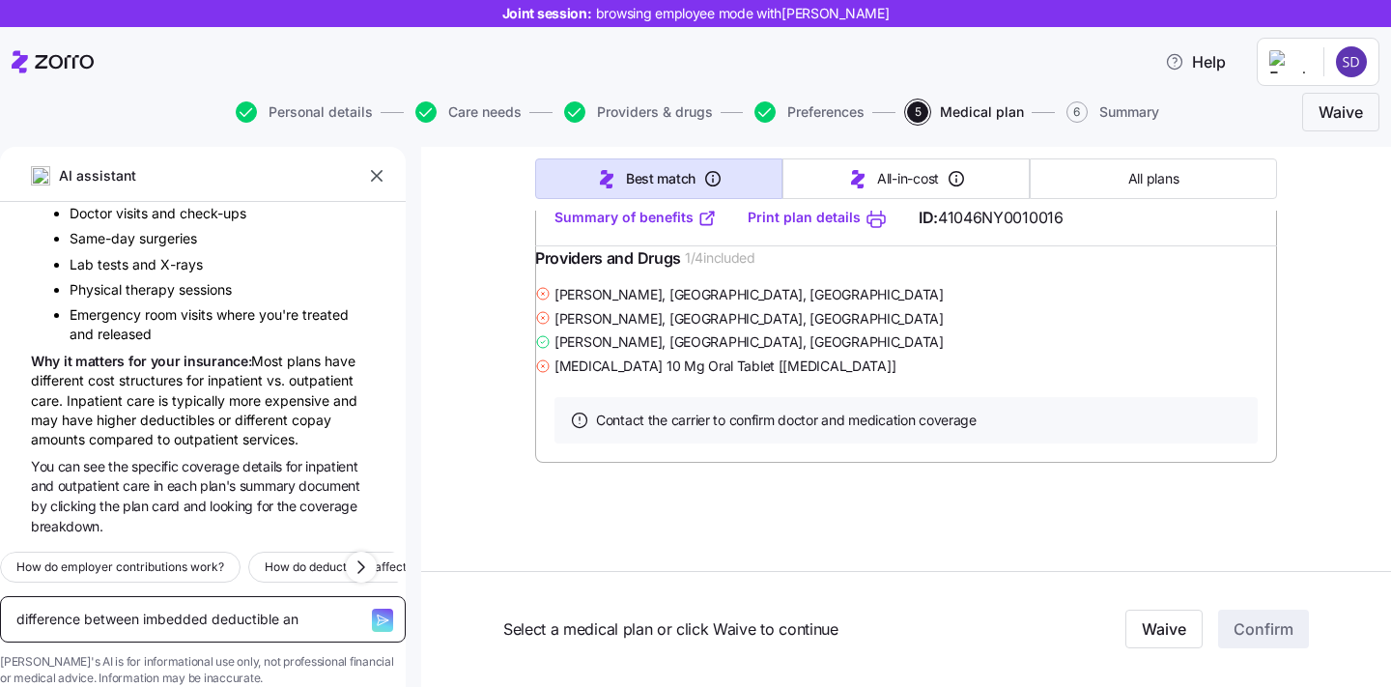
type textarea "x"
type textarea "difference between imbedded deductible and"
type textarea "x"
type textarea "difference between imbedded deductible and"
type textarea "x"
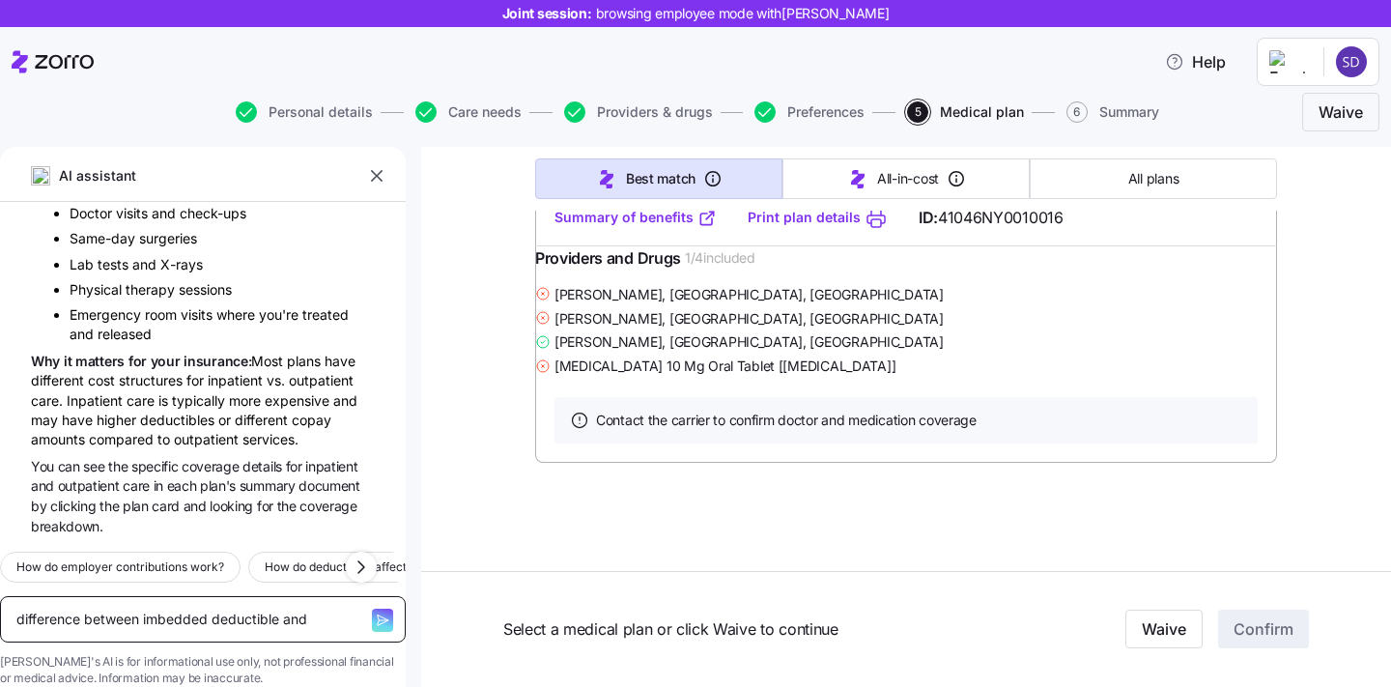
type textarea "difference between imbedded deductible and n"
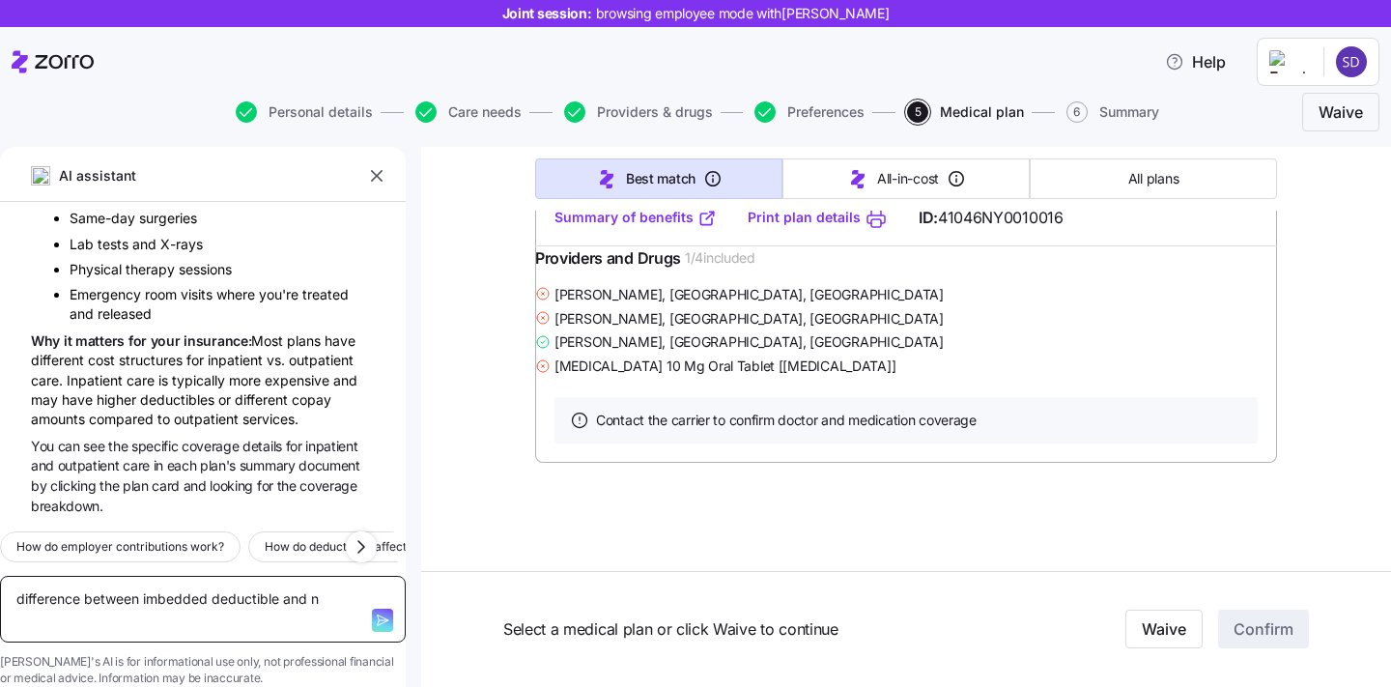
type textarea "x"
type textarea "difference between imbedded deductible and no"
type textarea "x"
type textarea "difference between imbedded deductible and no"
type textarea "x"
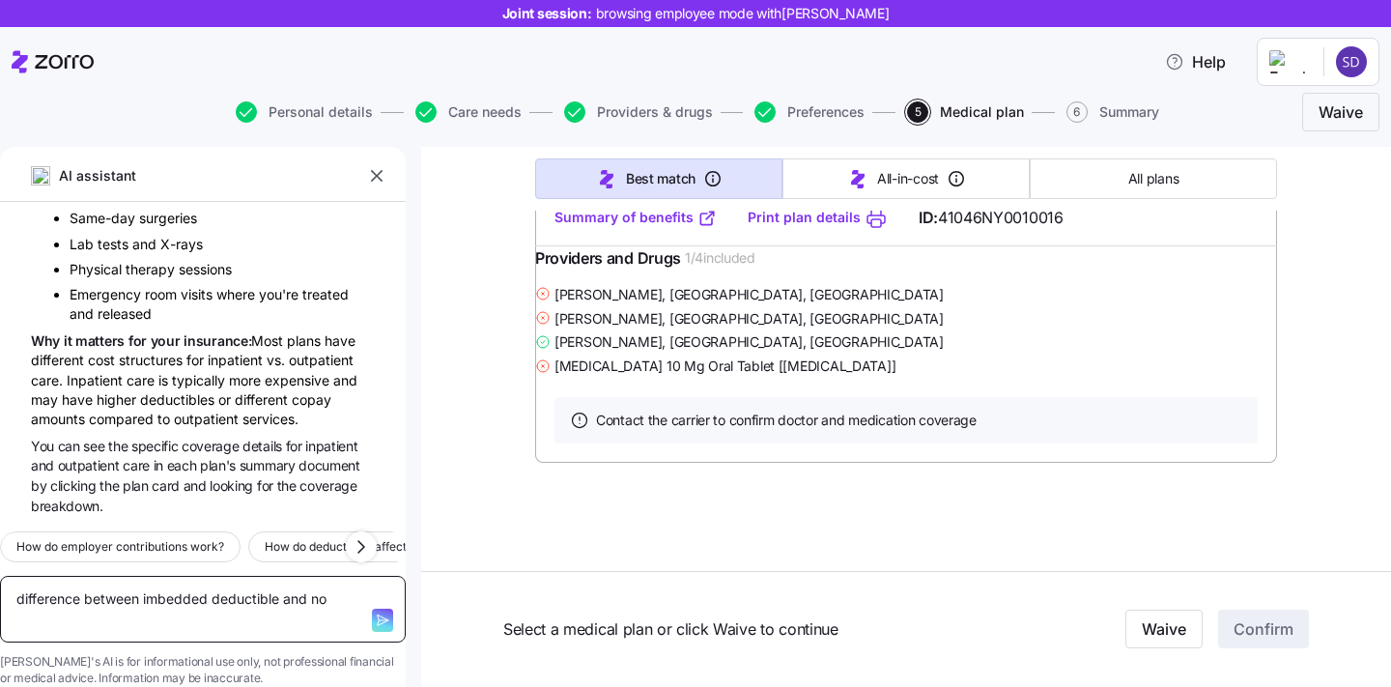
type textarea "difference between imbedded deductible and no"
type textarea "x"
type textarea "difference between imbedded deductible and non"
type textarea "x"
type textarea "difference between imbedded deductible and non"
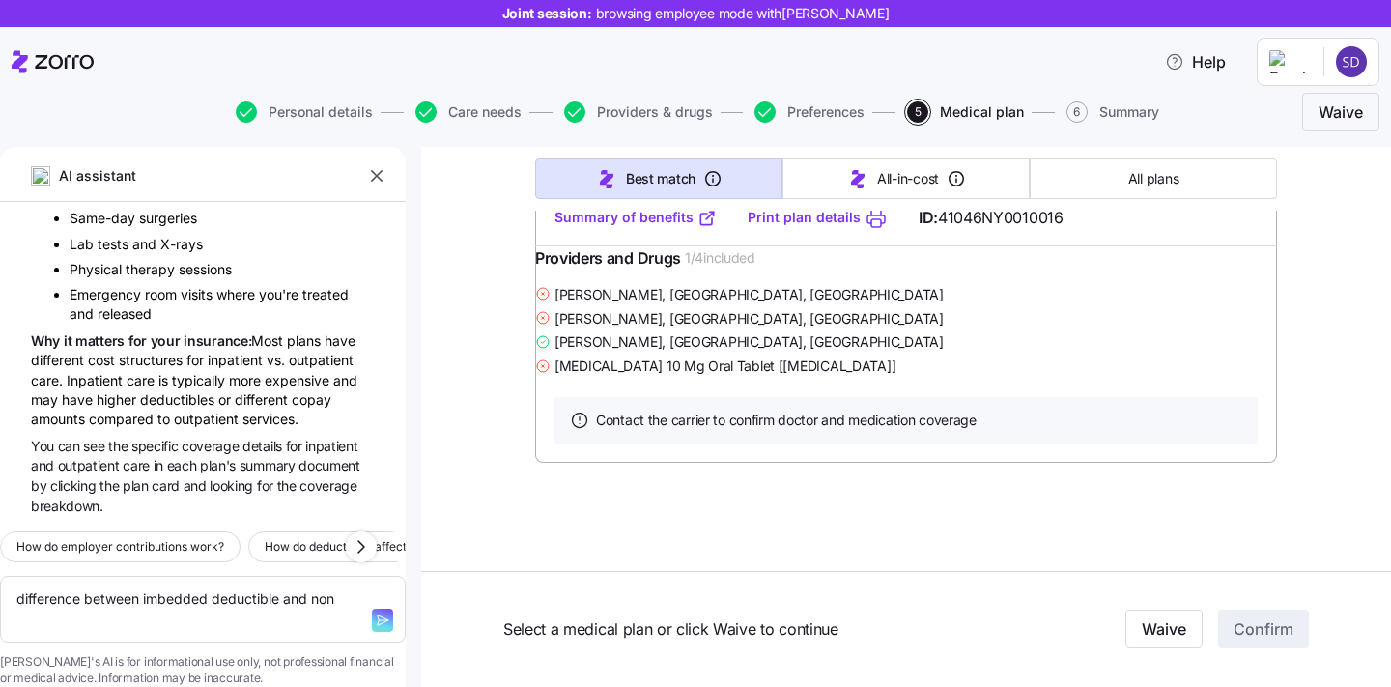
click at [375, 612] on icon "button" at bounding box center [382, 619] width 15 height 15
type textarea "x"
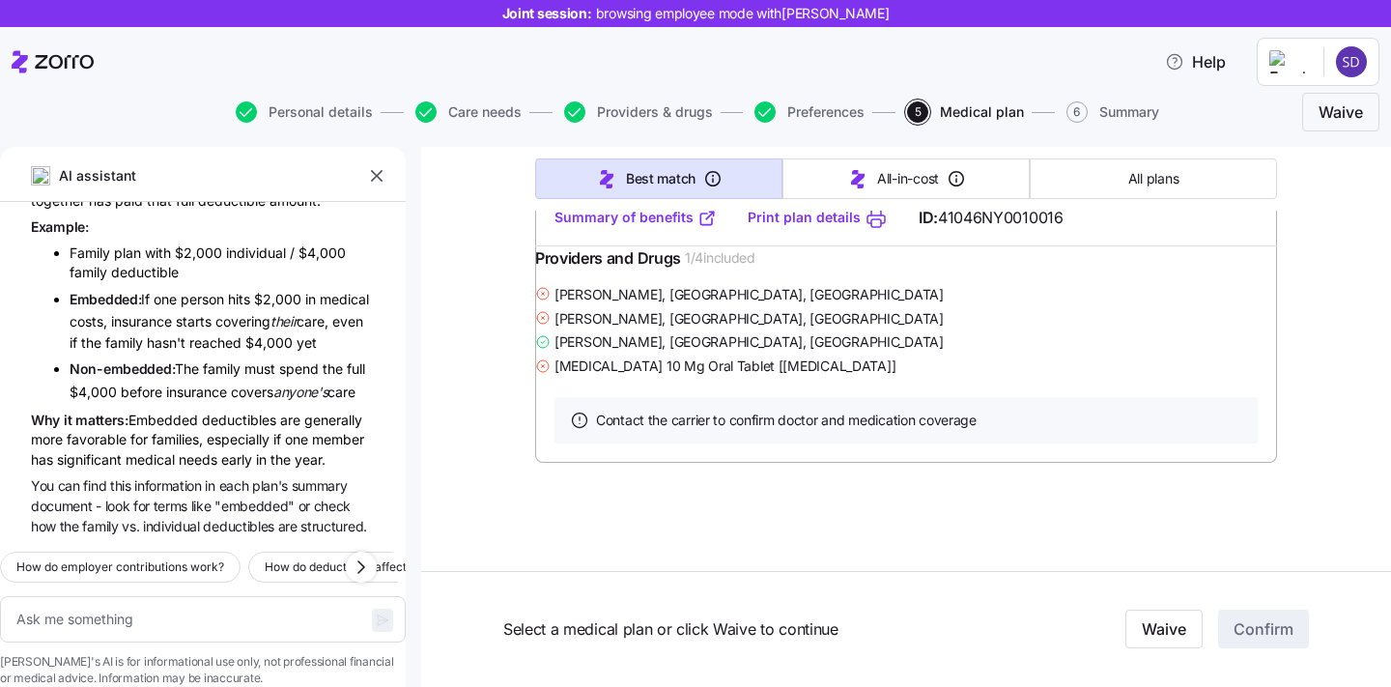
scroll to position [1068, 0]
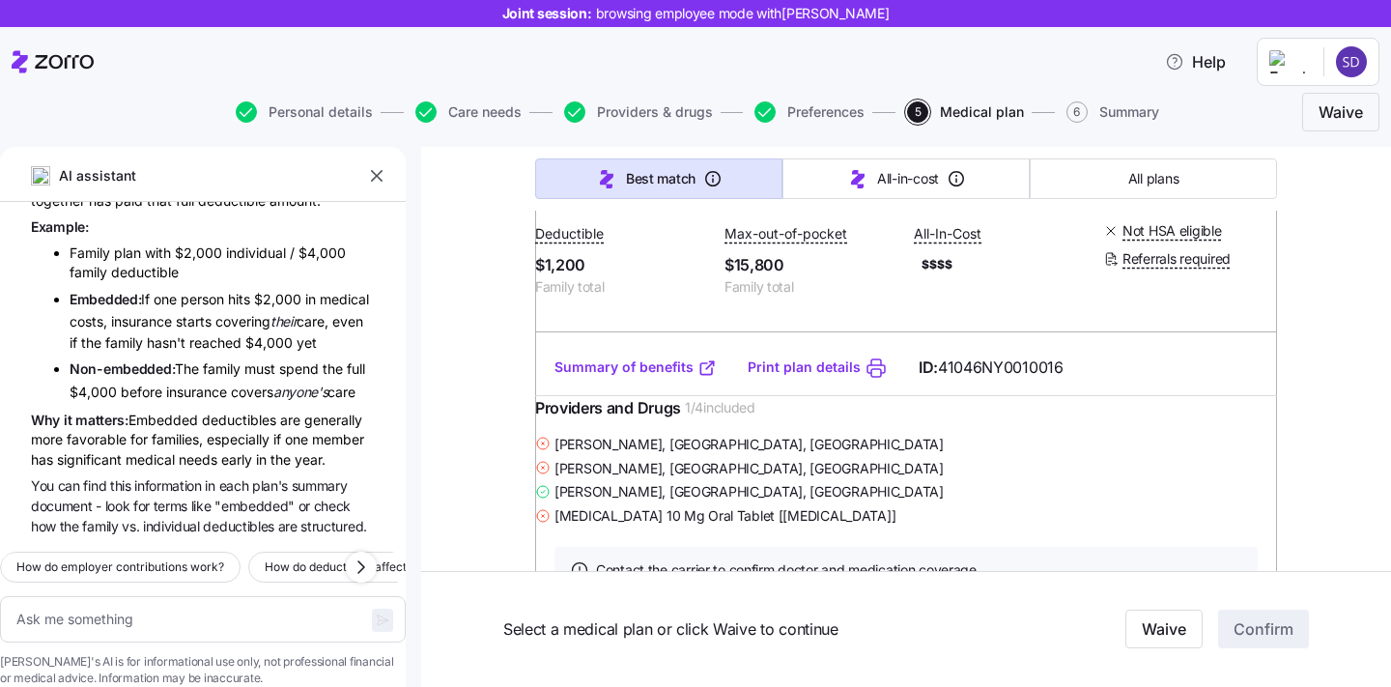
type textarea "x"
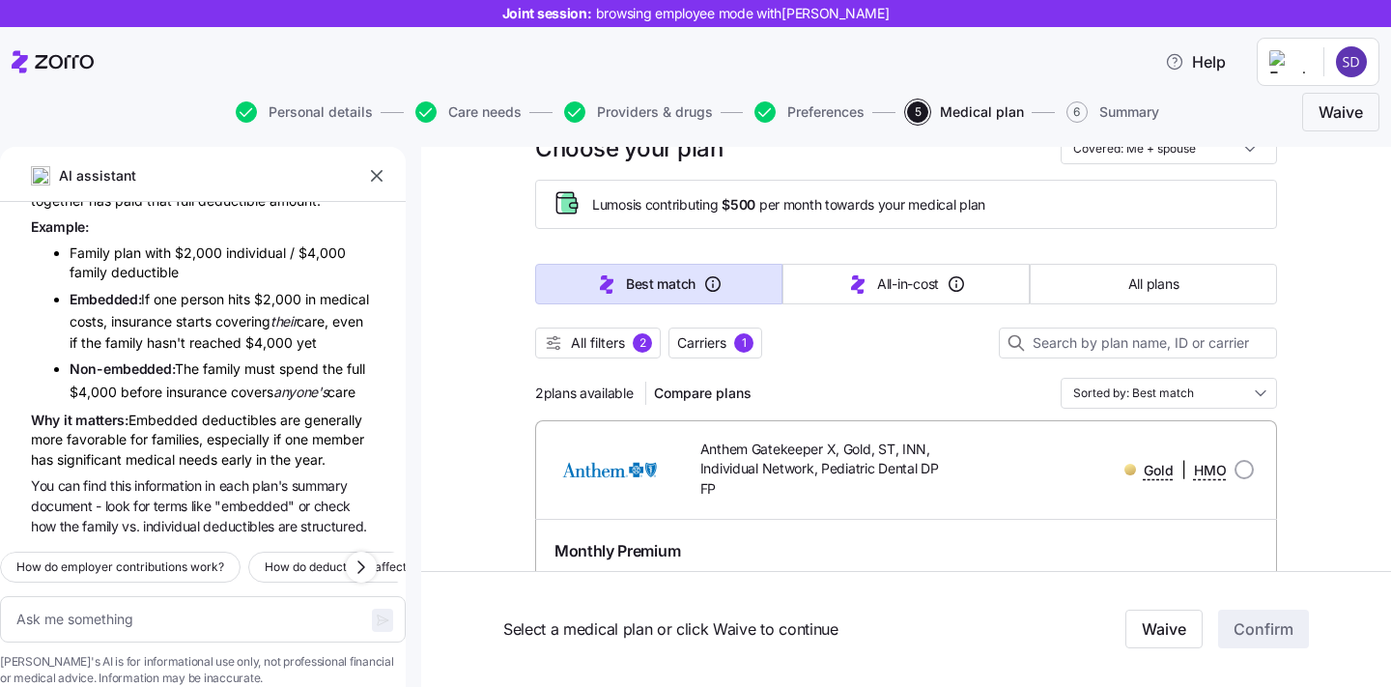
scroll to position [122, 0]
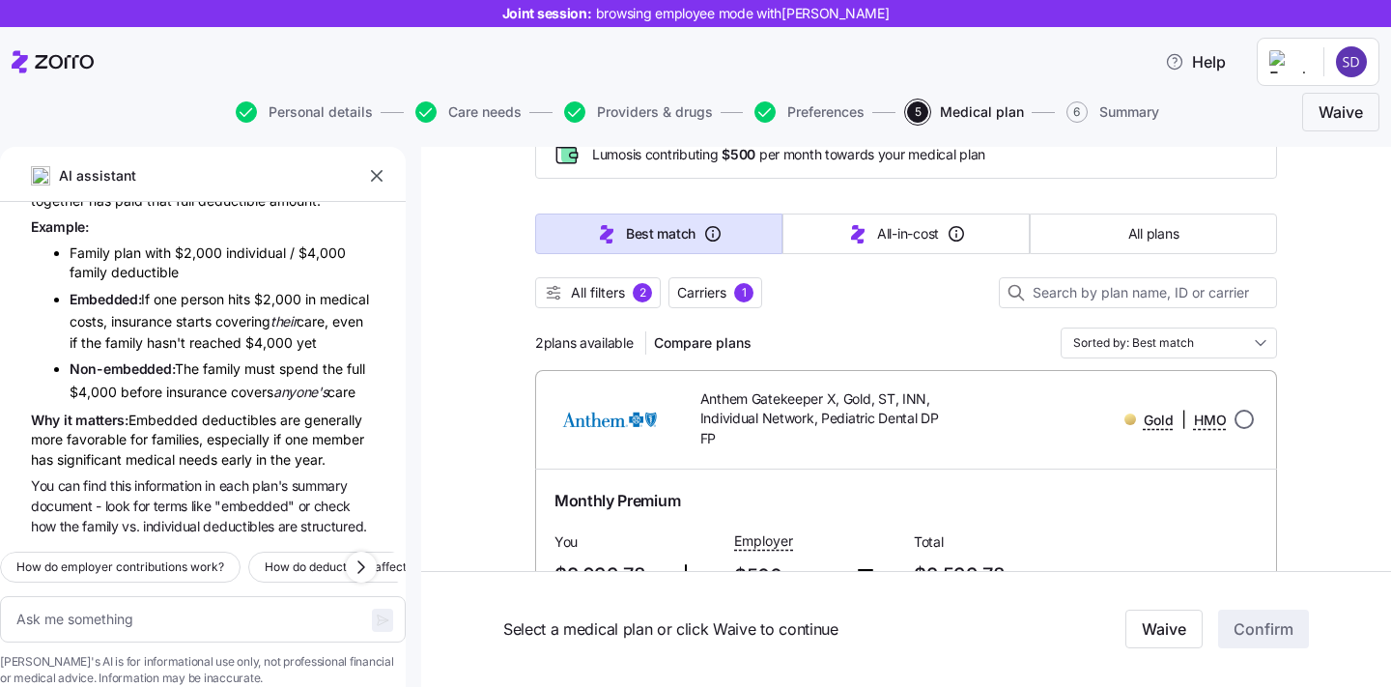
click at [1235, 424] on input "radio" at bounding box center [1243, 418] width 19 height 19
radio input "true"
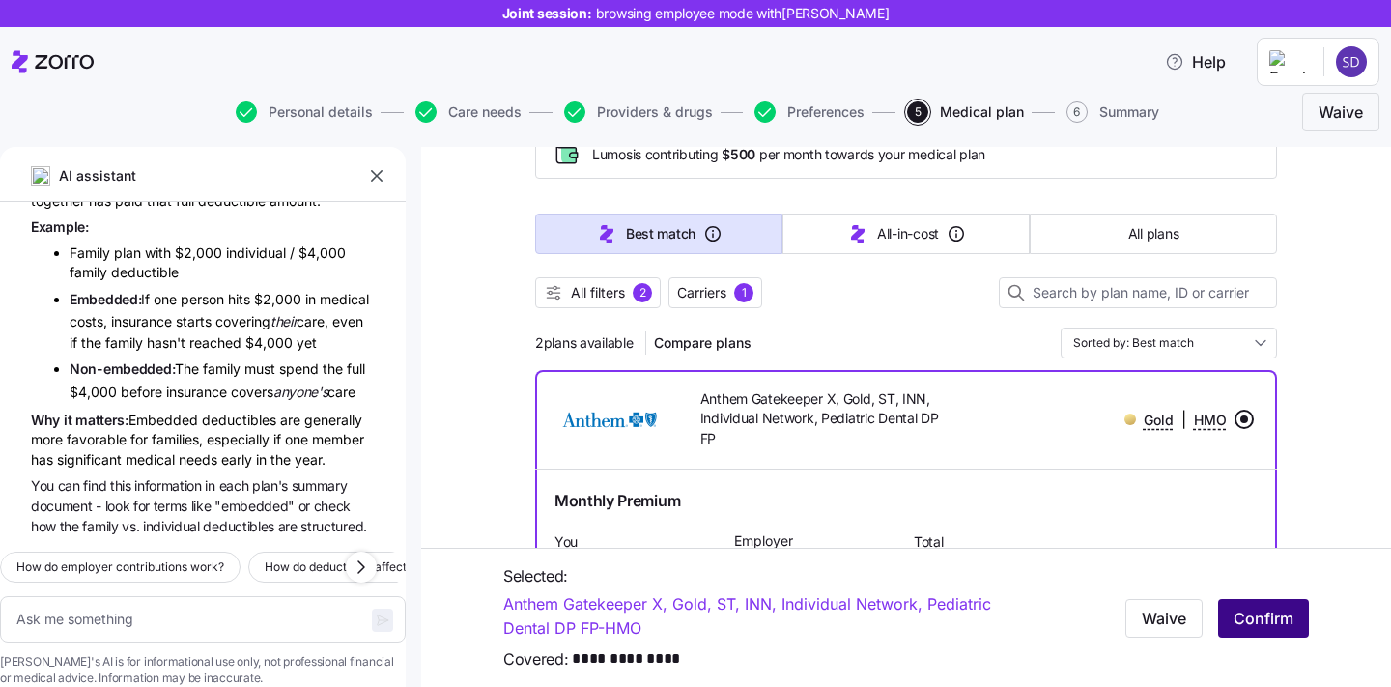
click at [1287, 629] on span "Confirm" at bounding box center [1263, 617] width 60 height 23
type textarea "x"
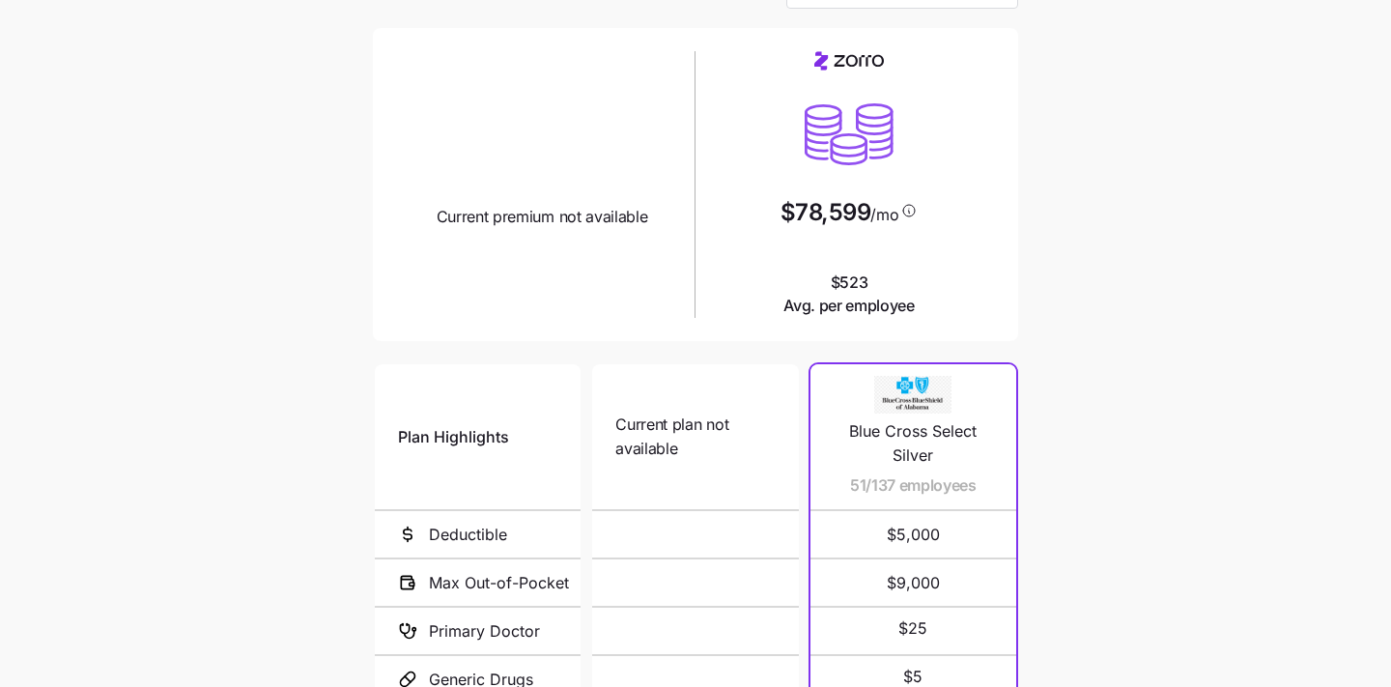
scroll to position [125, 0]
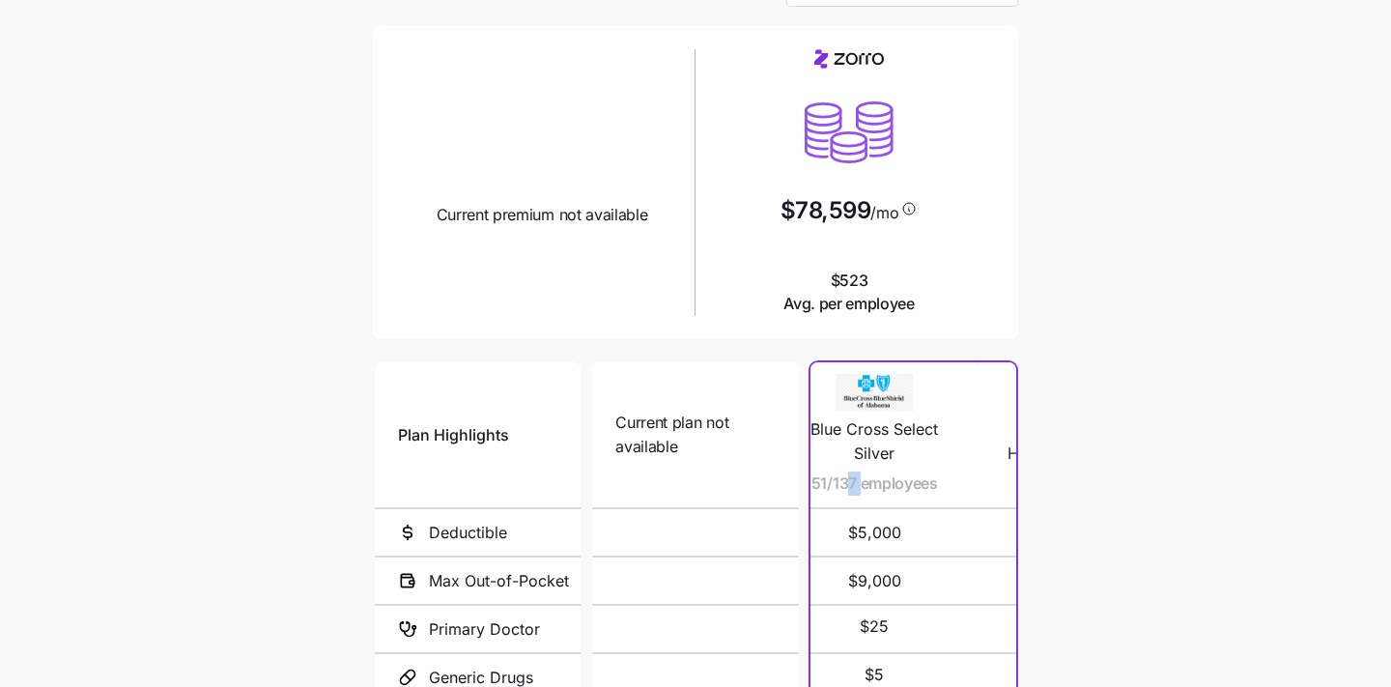
drag, startPoint x: 897, startPoint y: 484, endPoint x: 841, endPoint y: 484, distance: 56.0
click at [841, 484] on span "51/137 employees" at bounding box center [874, 483] width 127 height 24
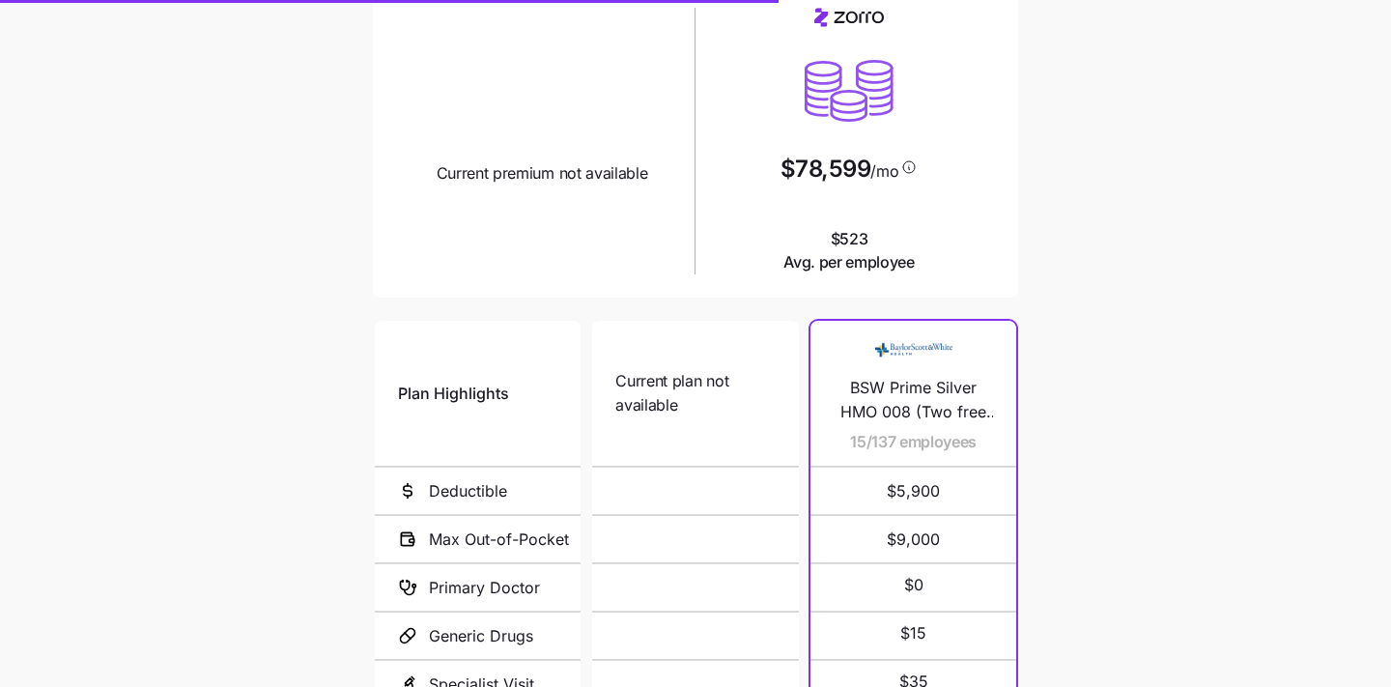
scroll to position [0, 0]
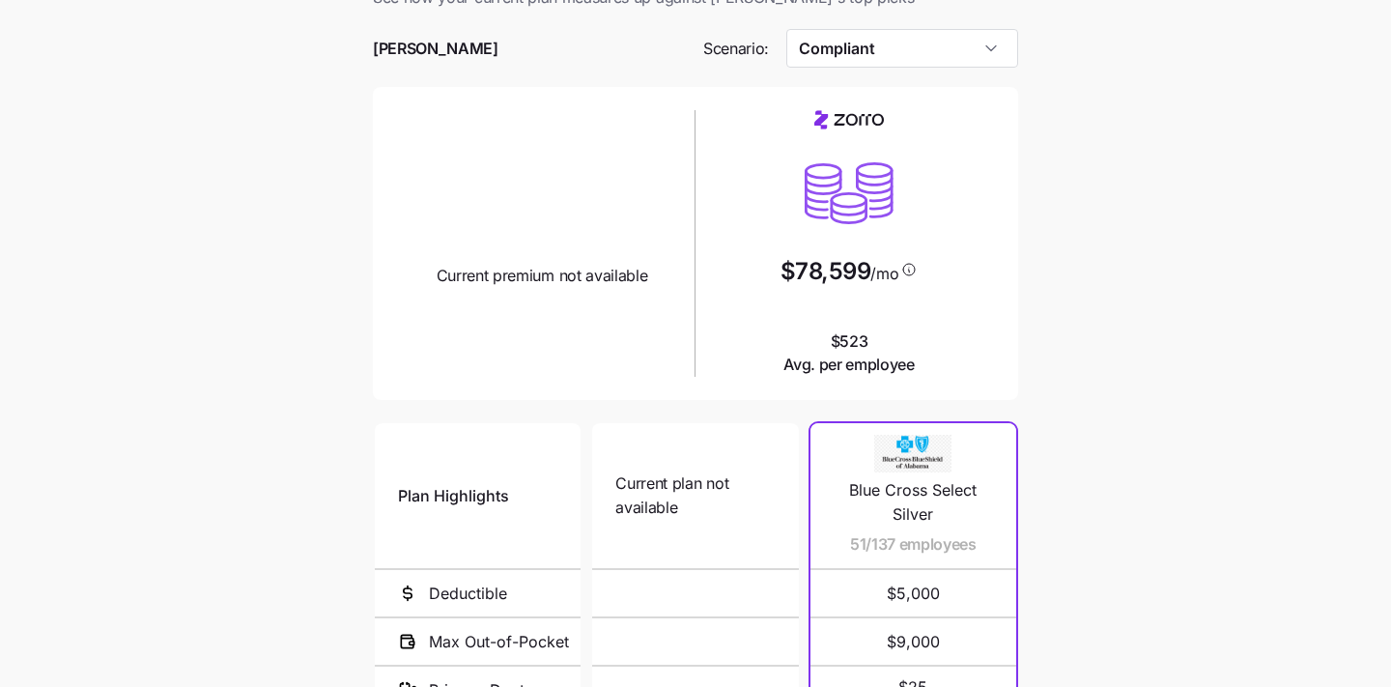
scroll to position [66, 0]
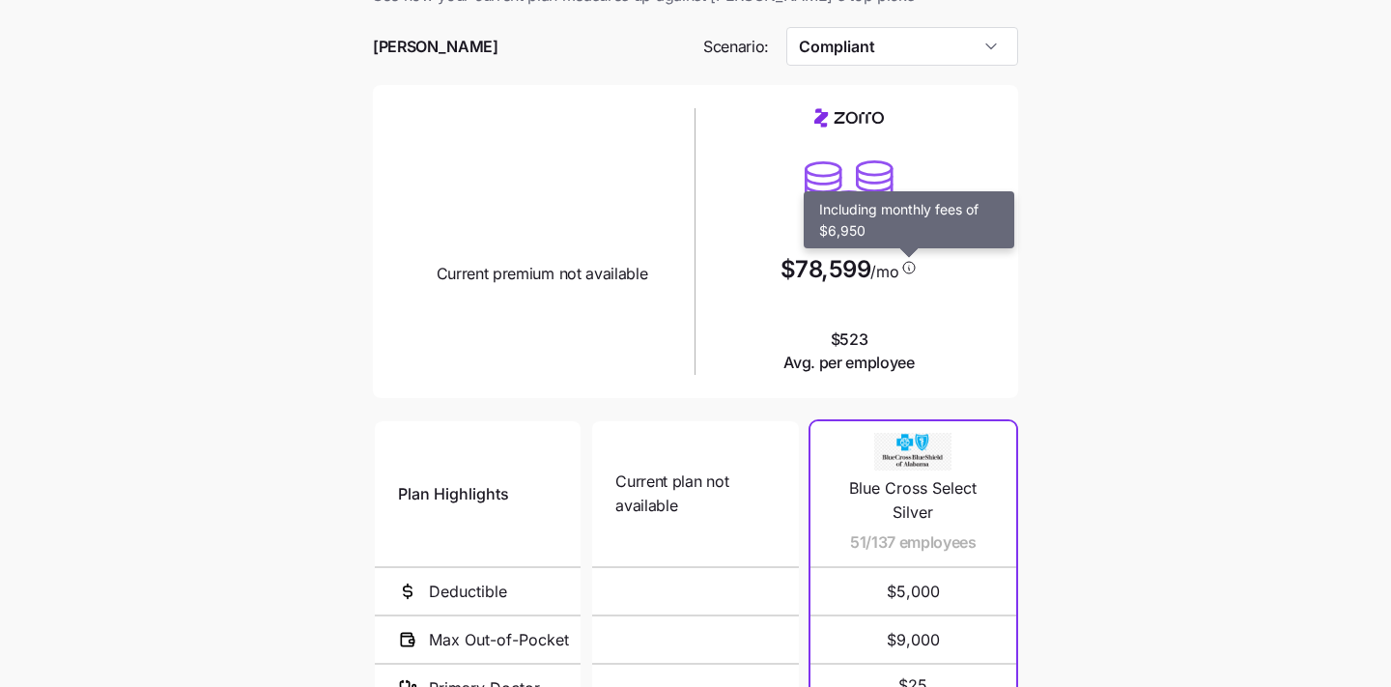
click at [914, 272] on icon at bounding box center [908, 267] width 17 height 15
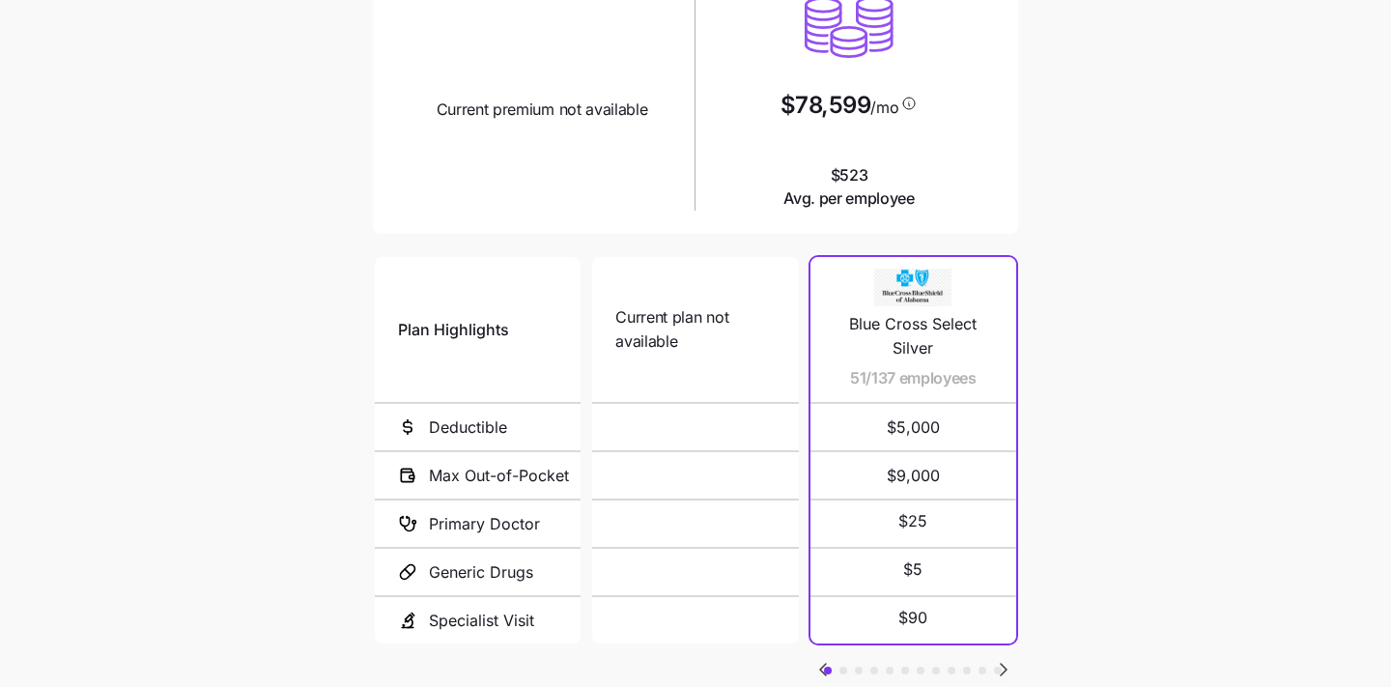
scroll to position [366, 0]
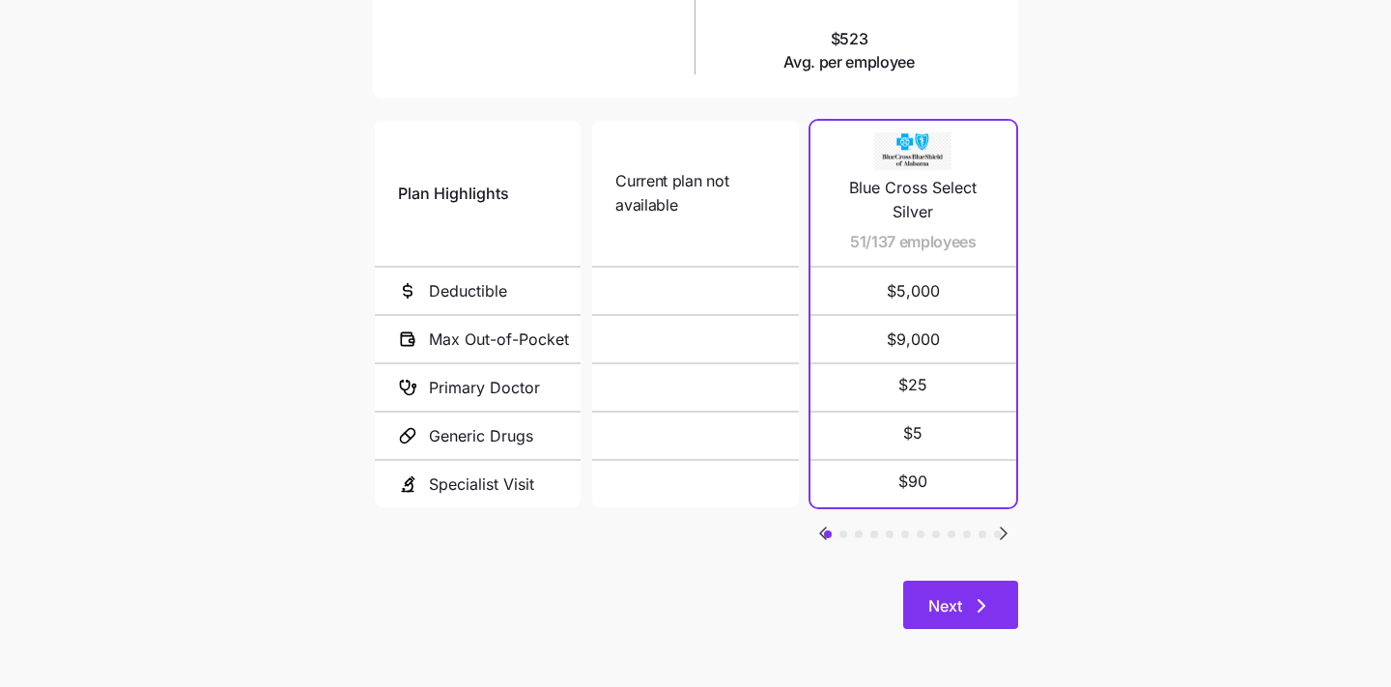
click at [915, 601] on button "Next" at bounding box center [960, 604] width 115 height 48
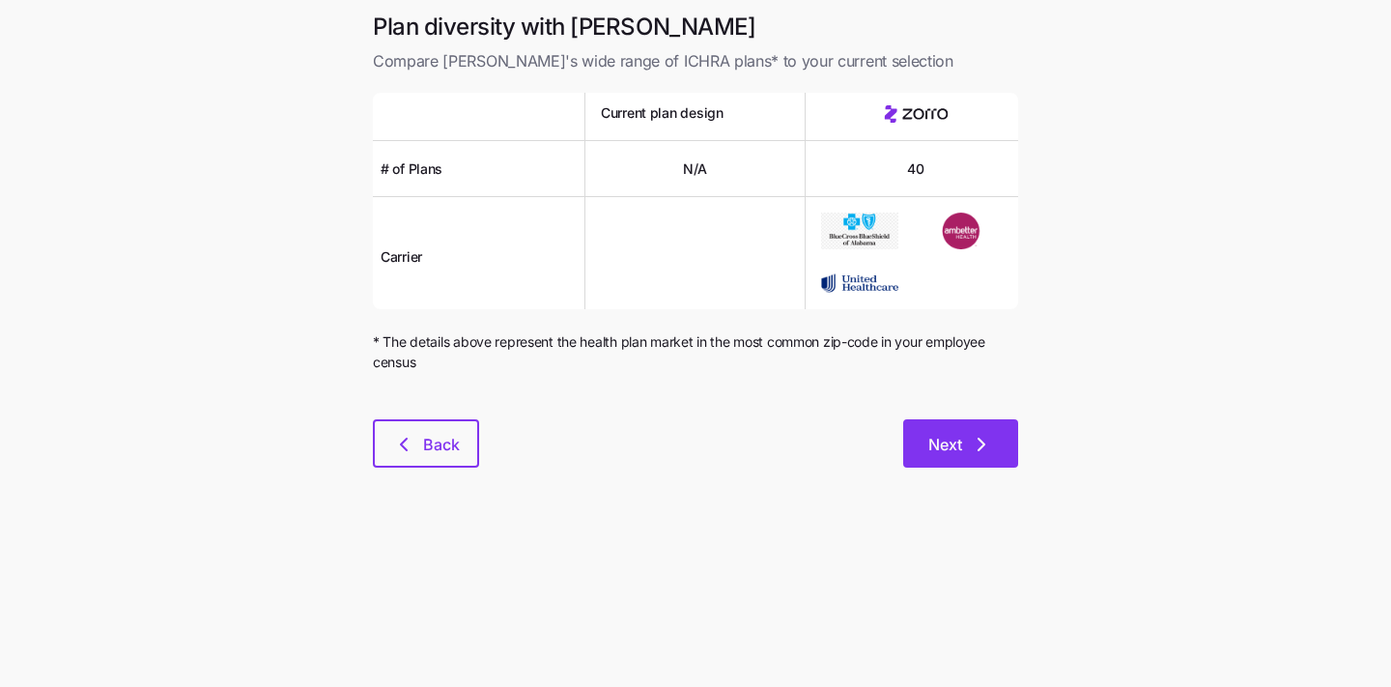
click at [968, 438] on span "Next" at bounding box center [960, 444] width 65 height 23
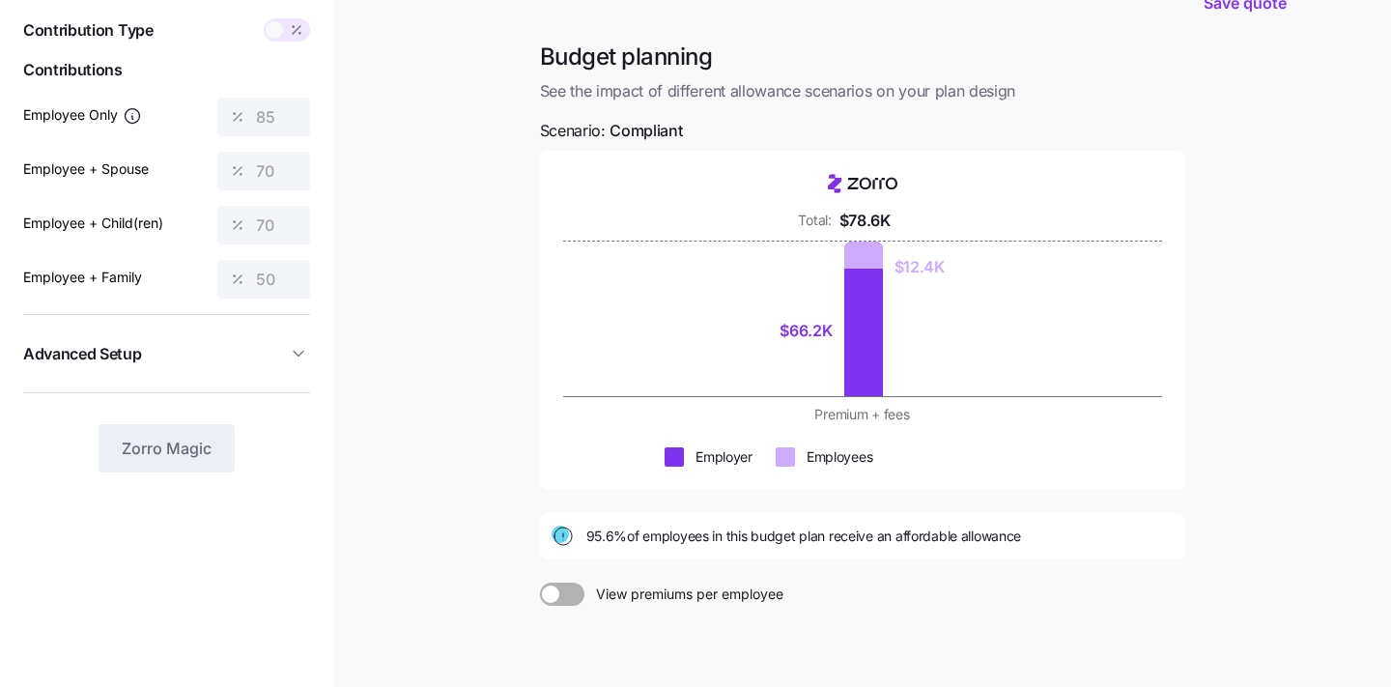
scroll to position [237, 0]
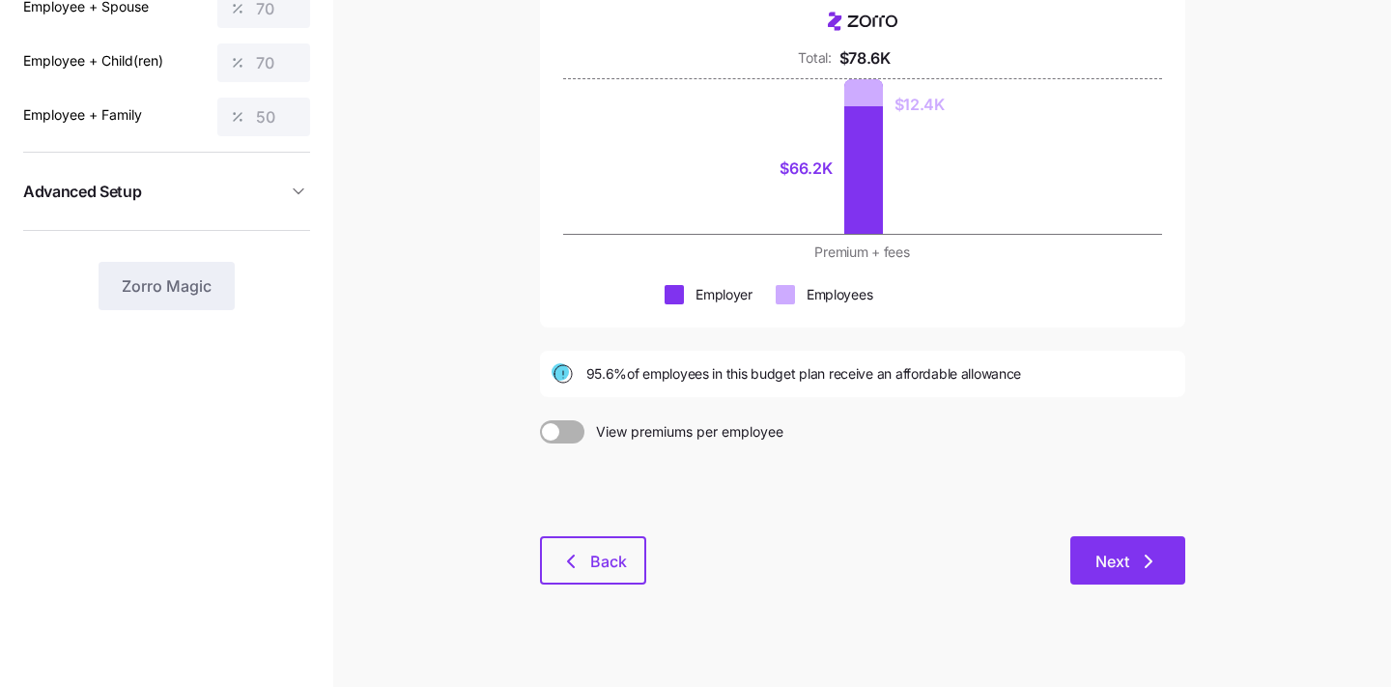
click at [1154, 558] on icon "button" at bounding box center [1148, 561] width 23 height 23
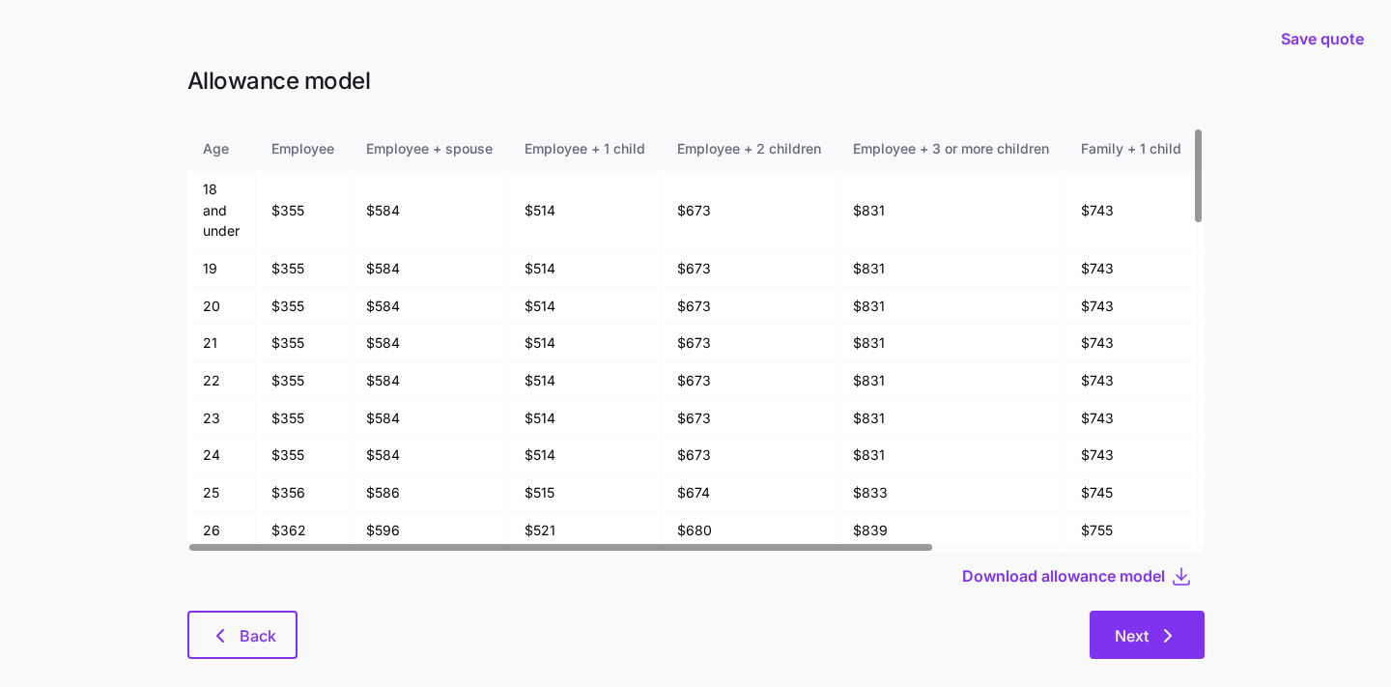
click at [1124, 635] on span "Next" at bounding box center [1131, 635] width 34 height 23
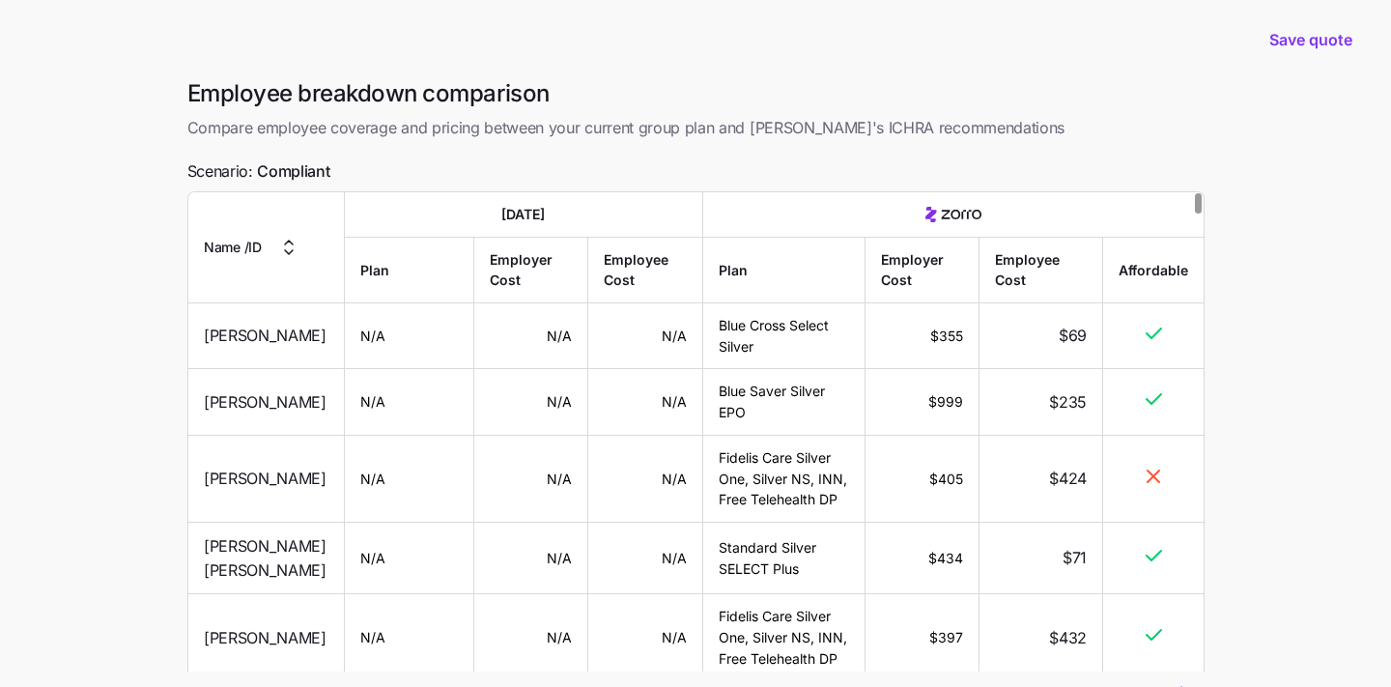
scroll to position [171, 0]
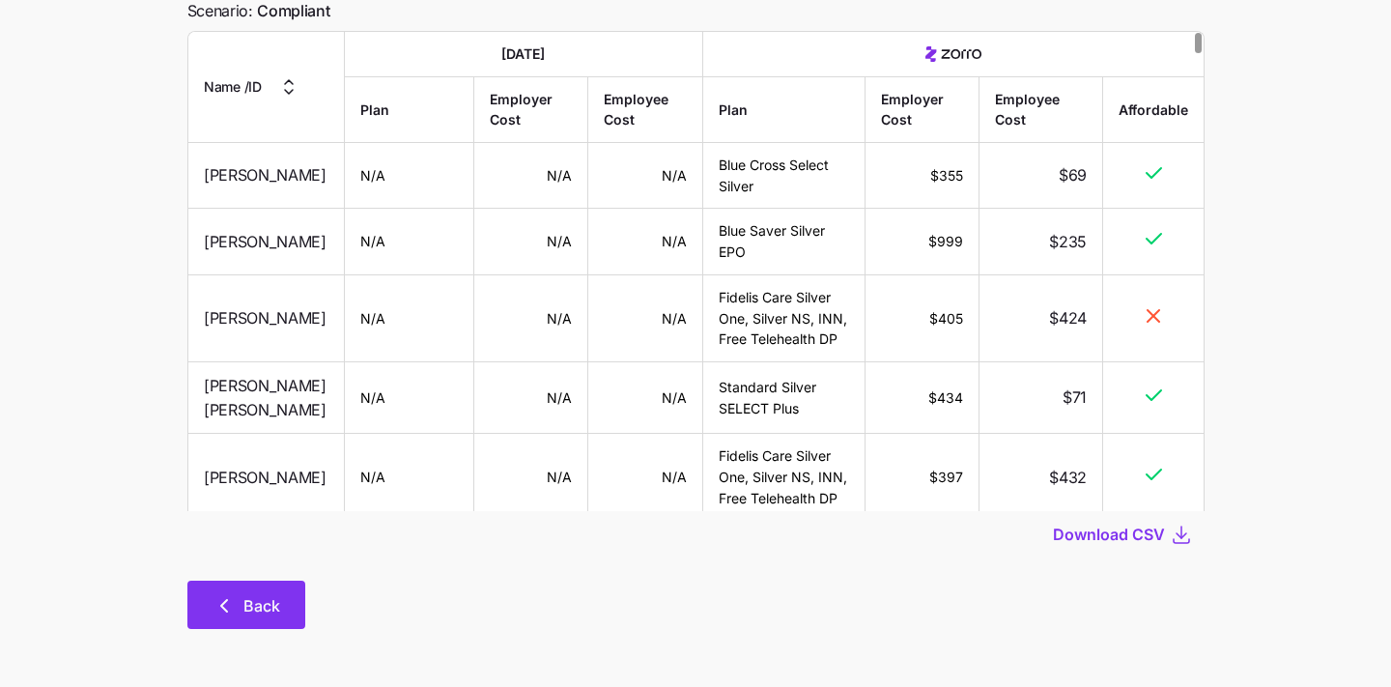
click at [228, 608] on icon "button" at bounding box center [223, 605] width 23 height 23
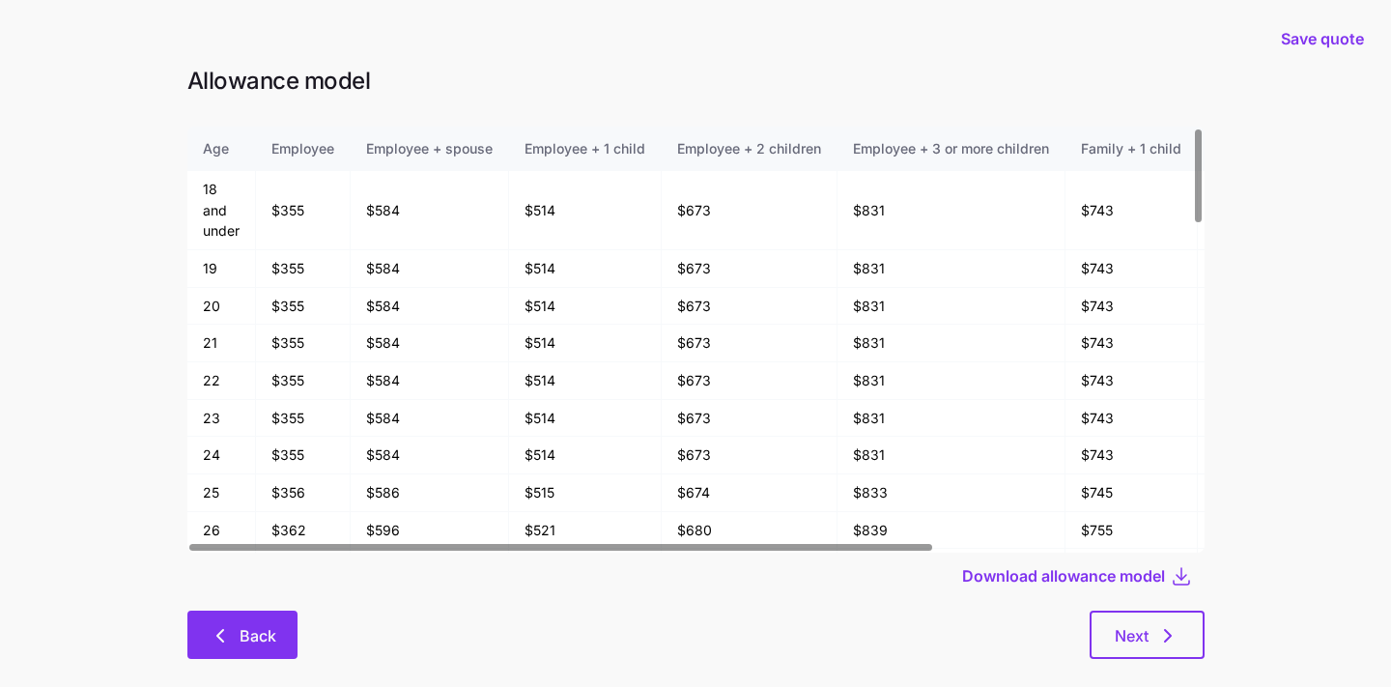
click at [245, 648] on button "Back" at bounding box center [242, 634] width 110 height 48
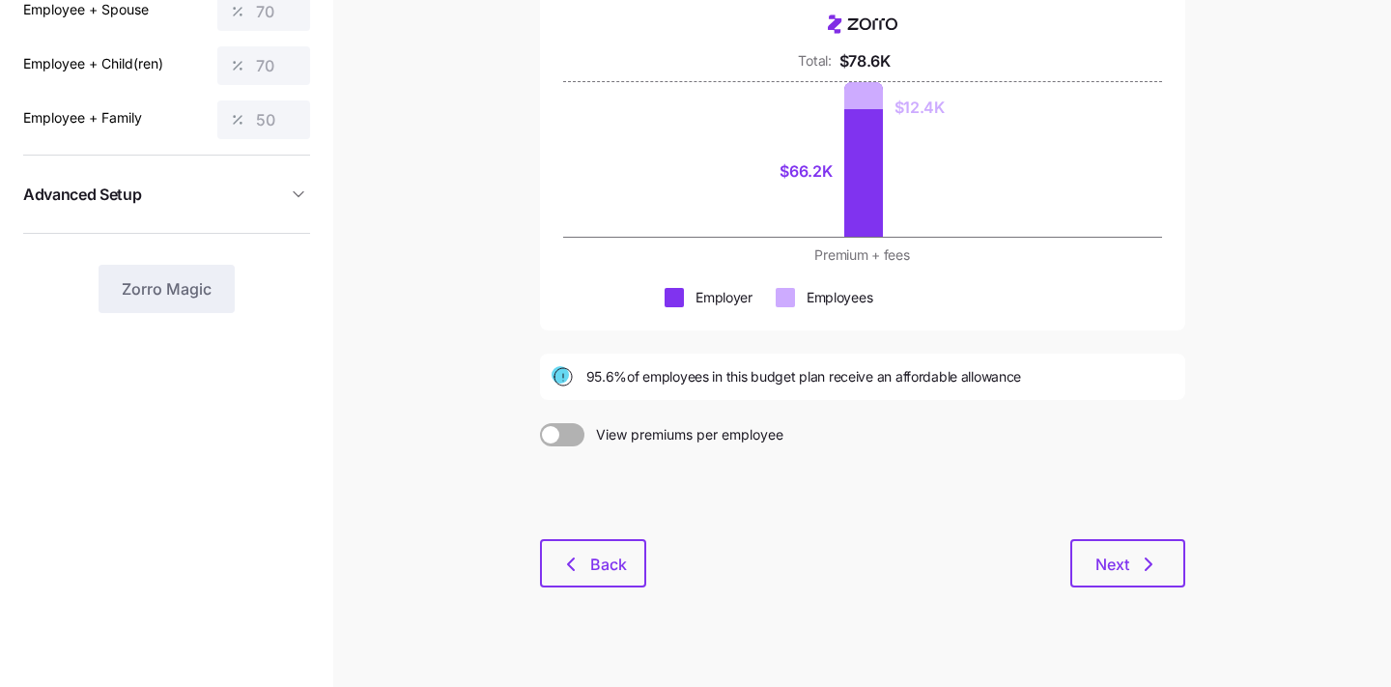
scroll to position [238, 0]
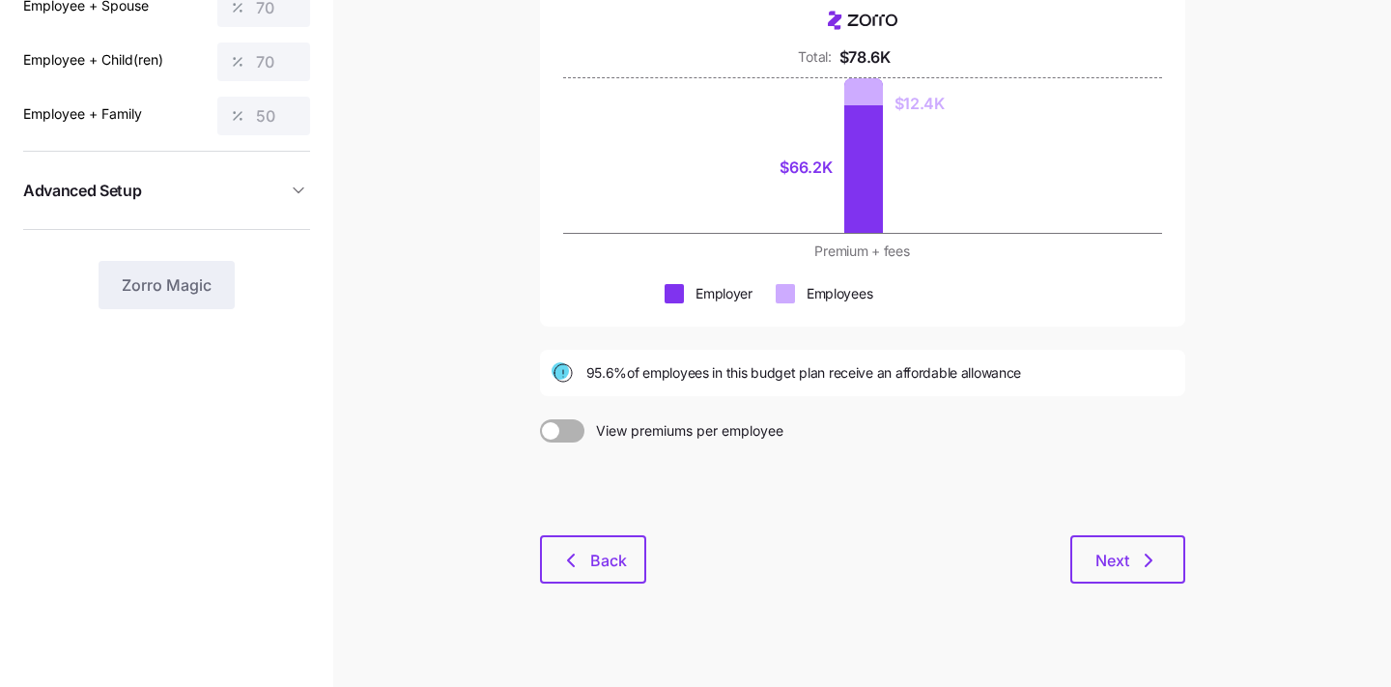
click at [571, 621] on main "Save quote Budget planning See the impact of different allowance scenarios on y…" at bounding box center [695, 234] width 1391 height 944
click at [581, 551] on icon "button" at bounding box center [570, 560] width 23 height 23
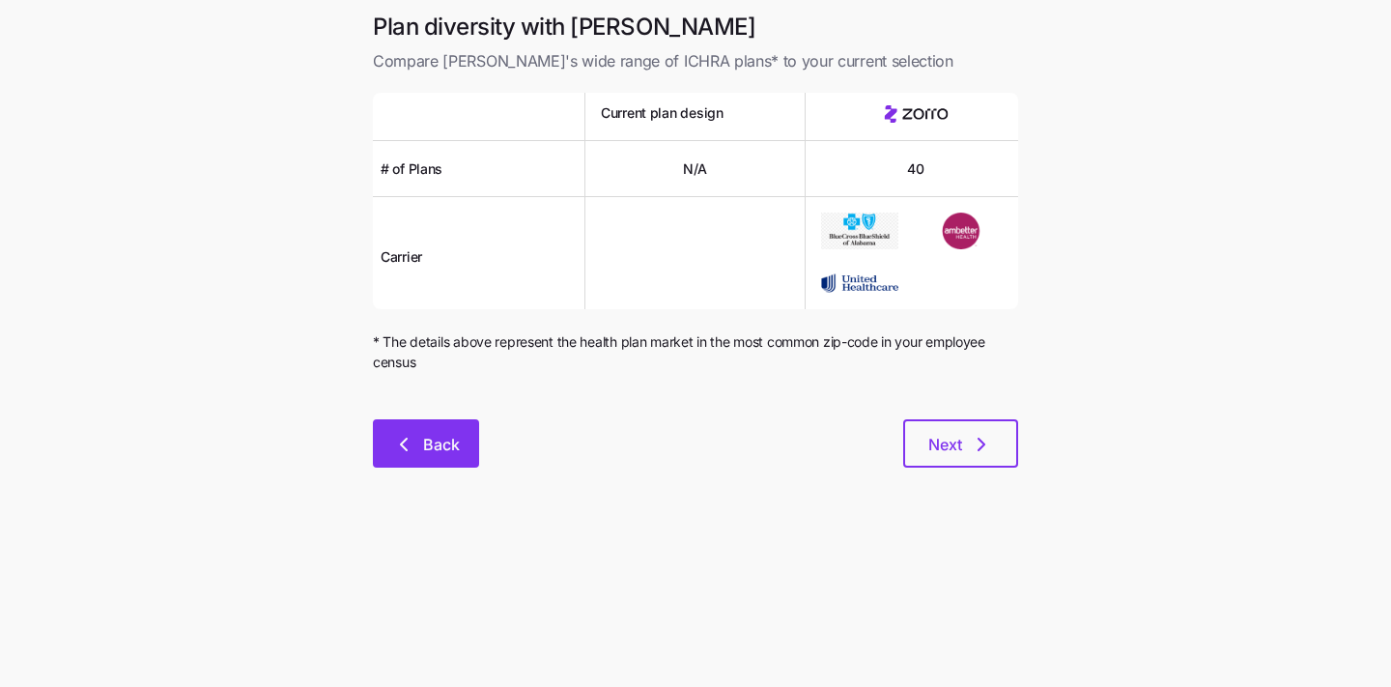
click at [405, 422] on button "Back" at bounding box center [426, 443] width 106 height 48
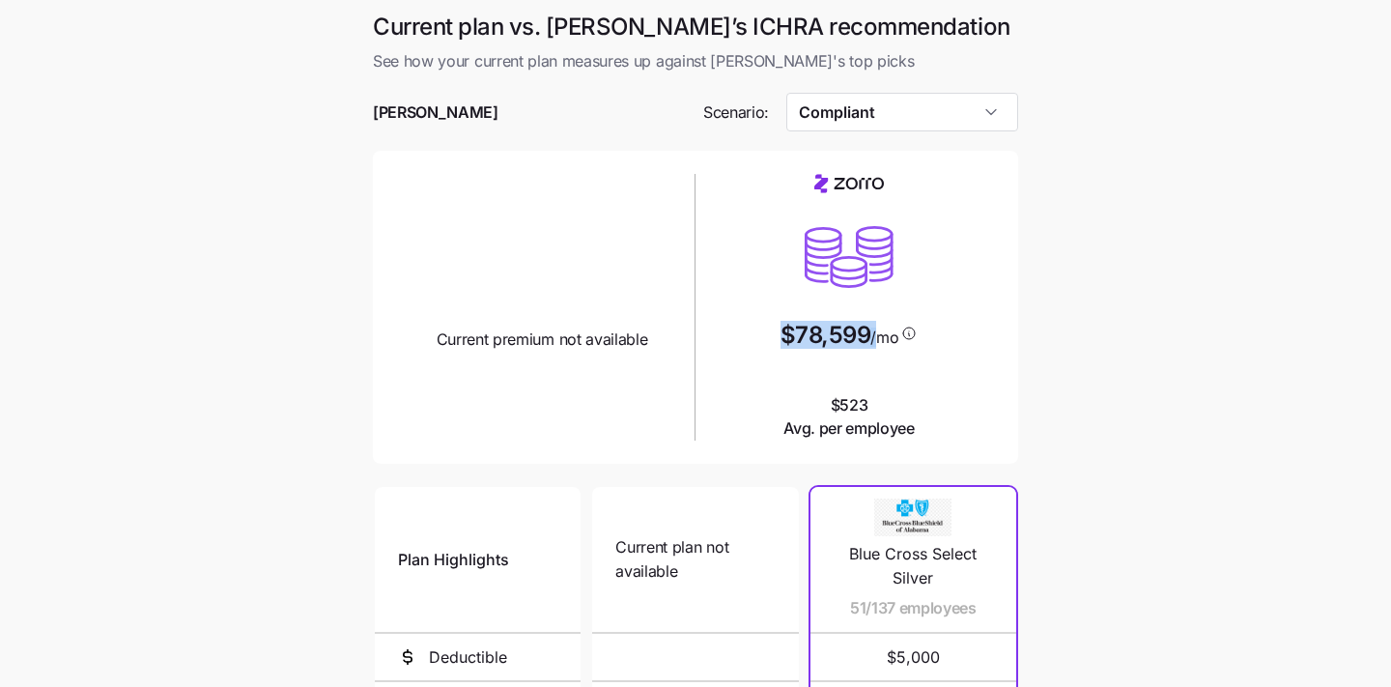
drag, startPoint x: 882, startPoint y: 330, endPoint x: 775, endPoint y: 330, distance: 107.2
click at [775, 330] on div "$78,599 /mo $523 Avg. per employee" at bounding box center [849, 307] width 292 height 267
click at [892, 107] on input "Compliant" at bounding box center [902, 112] width 233 height 39
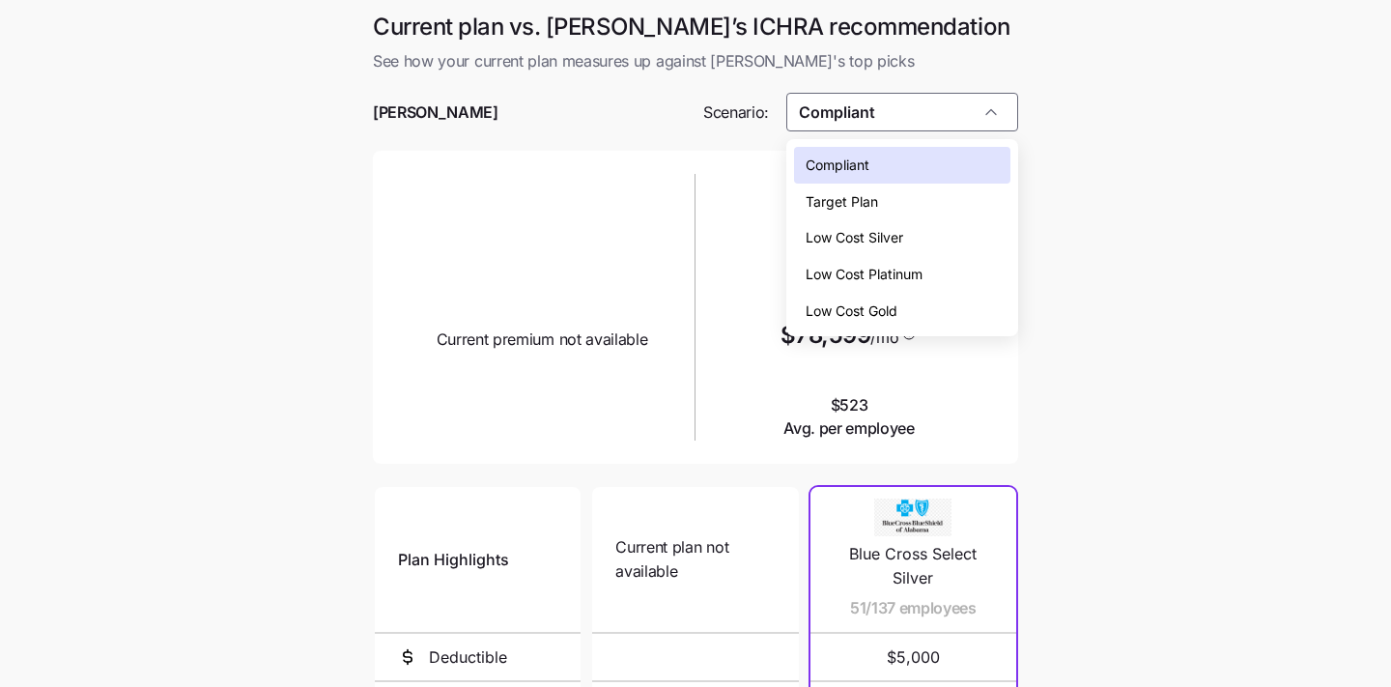
click at [907, 316] on div "Low Cost Gold" at bounding box center [902, 311] width 217 height 37
type input "Low Cost Gold"
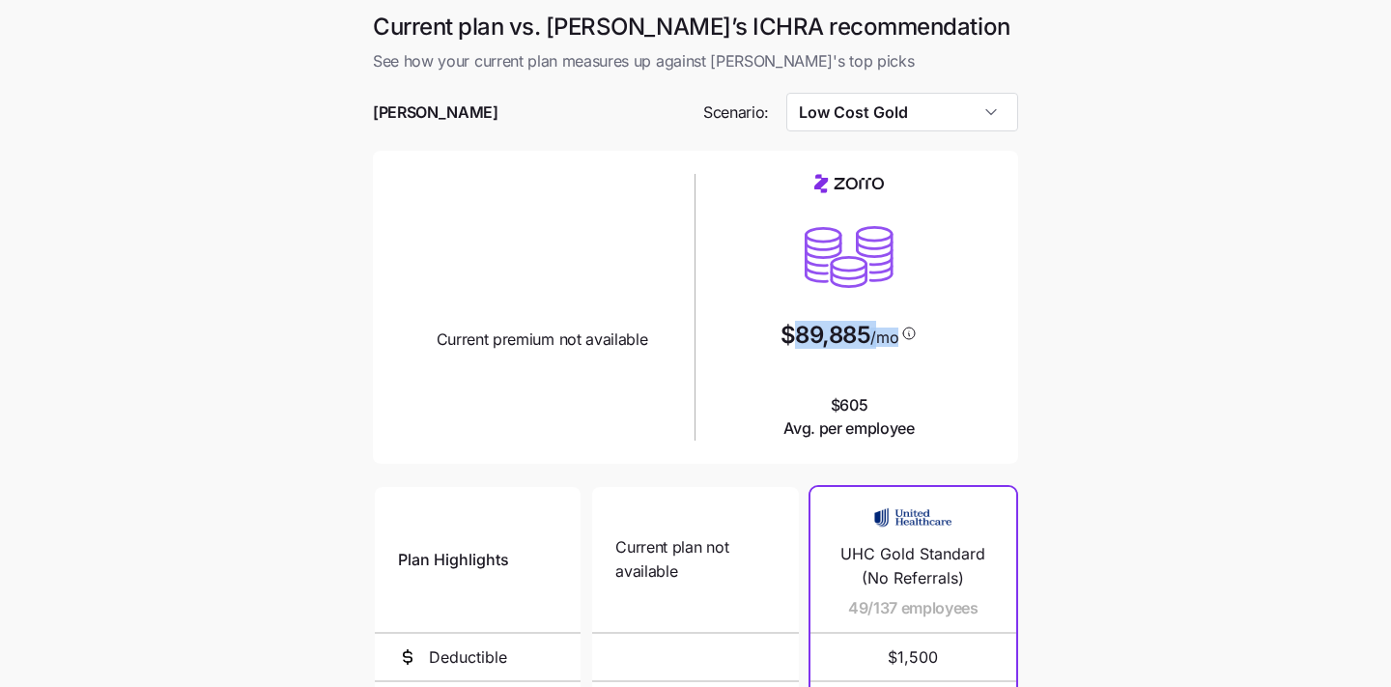
drag, startPoint x: 916, startPoint y: 342, endPoint x: 787, endPoint y: 344, distance: 129.4
click at [787, 344] on div "$89,885 /mo" at bounding box center [849, 337] width 138 height 26
click at [1029, 317] on div "Current plan vs. Zorro’s ICHRA recommendation See how your current plan measure…" at bounding box center [695, 515] width 676 height 1006
click at [897, 116] on input "Low Cost Gold" at bounding box center [902, 112] width 233 height 39
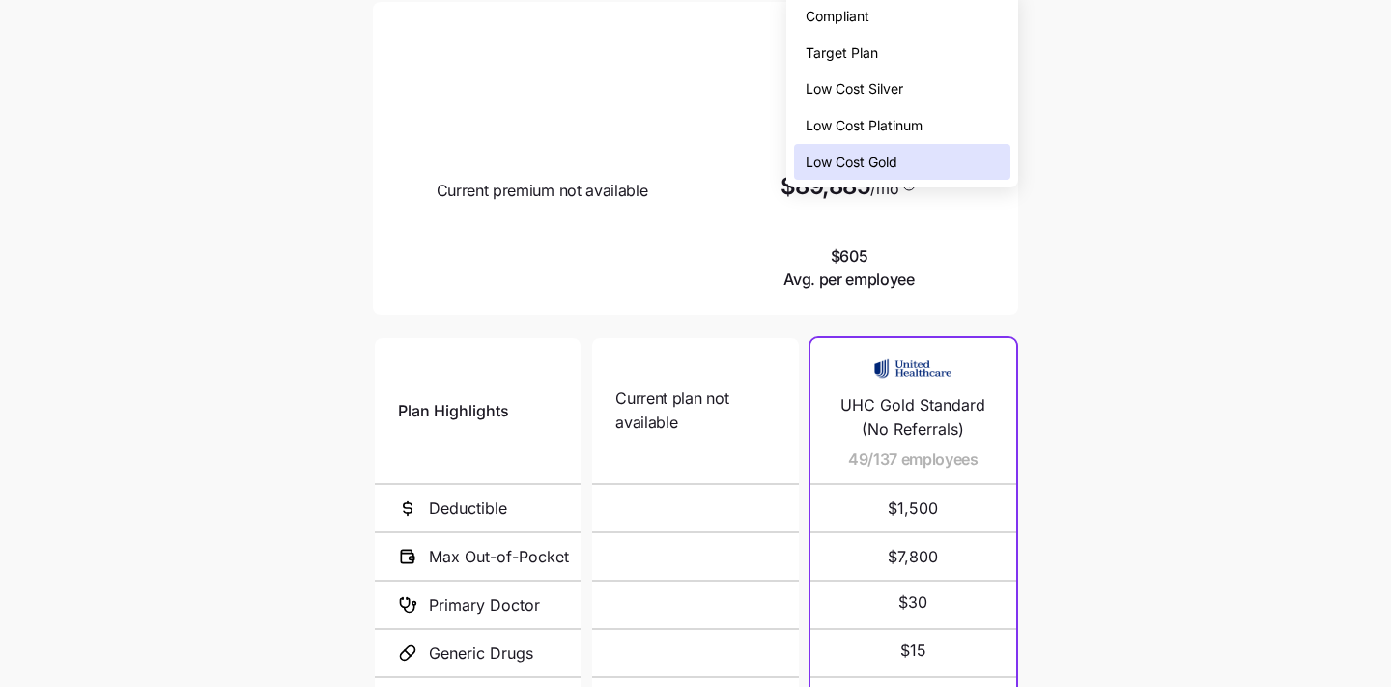
scroll to position [306, 0]
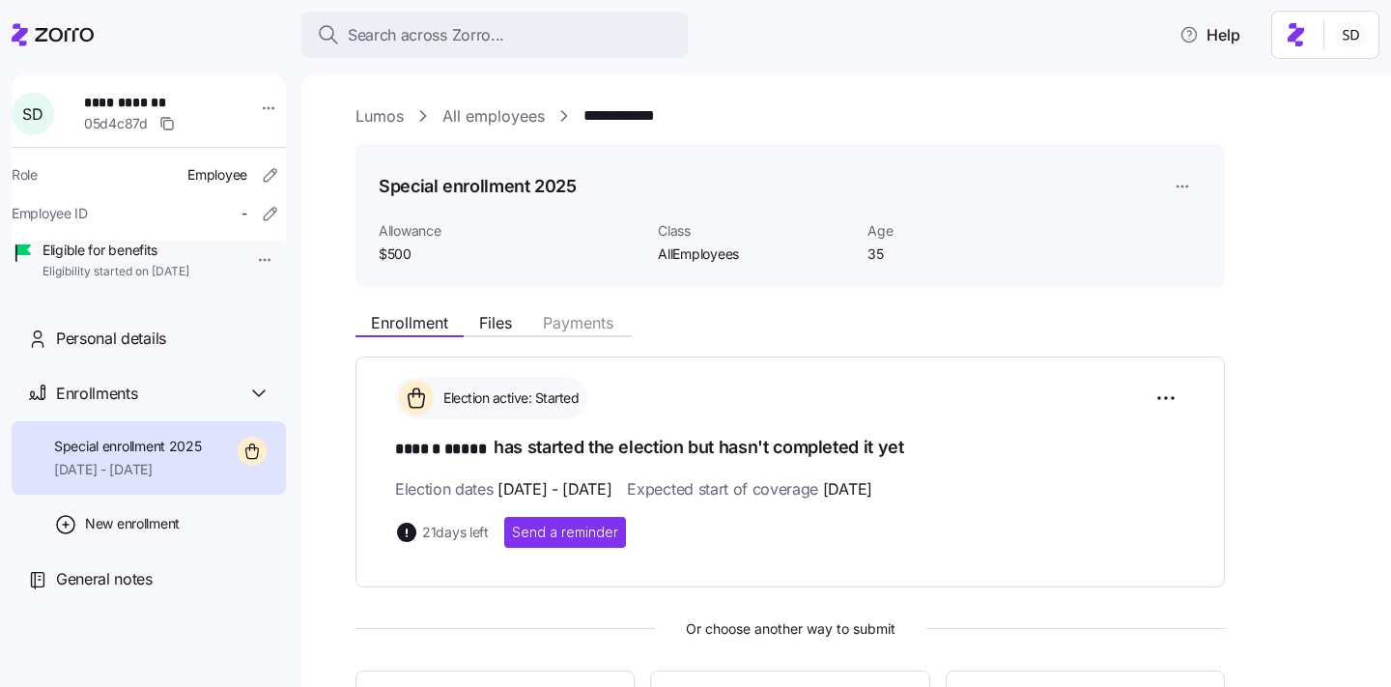
scroll to position [157, 0]
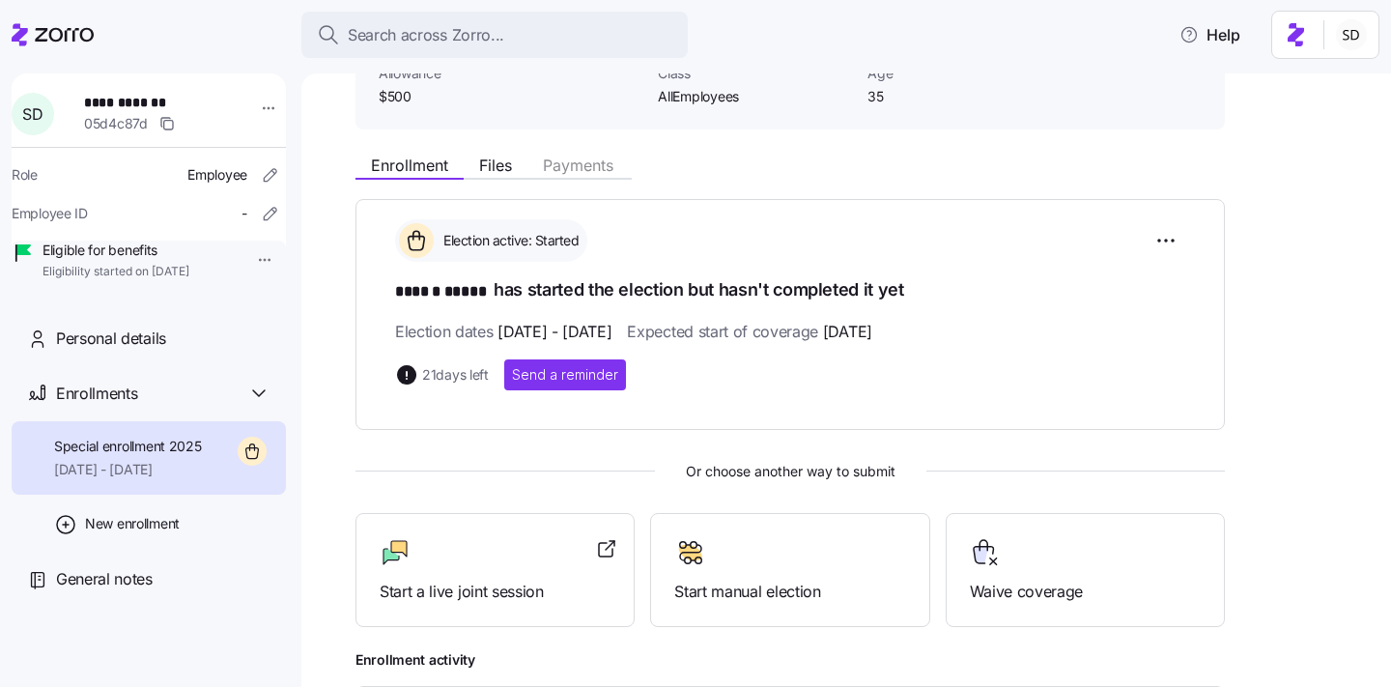
click at [26, 39] on icon at bounding box center [53, 34] width 82 height 23
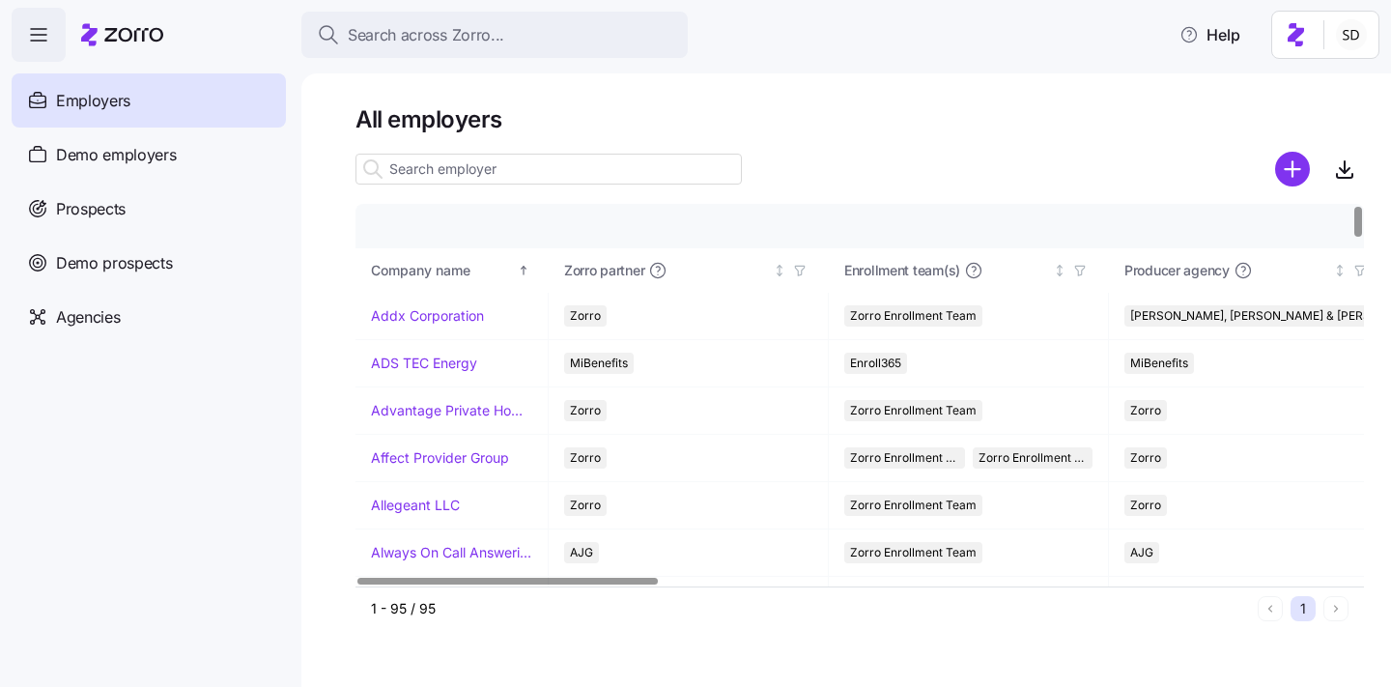
click at [431, 164] on input at bounding box center [548, 169] width 386 height 31
type input "v"
click at [509, 167] on input at bounding box center [548, 169] width 386 height 31
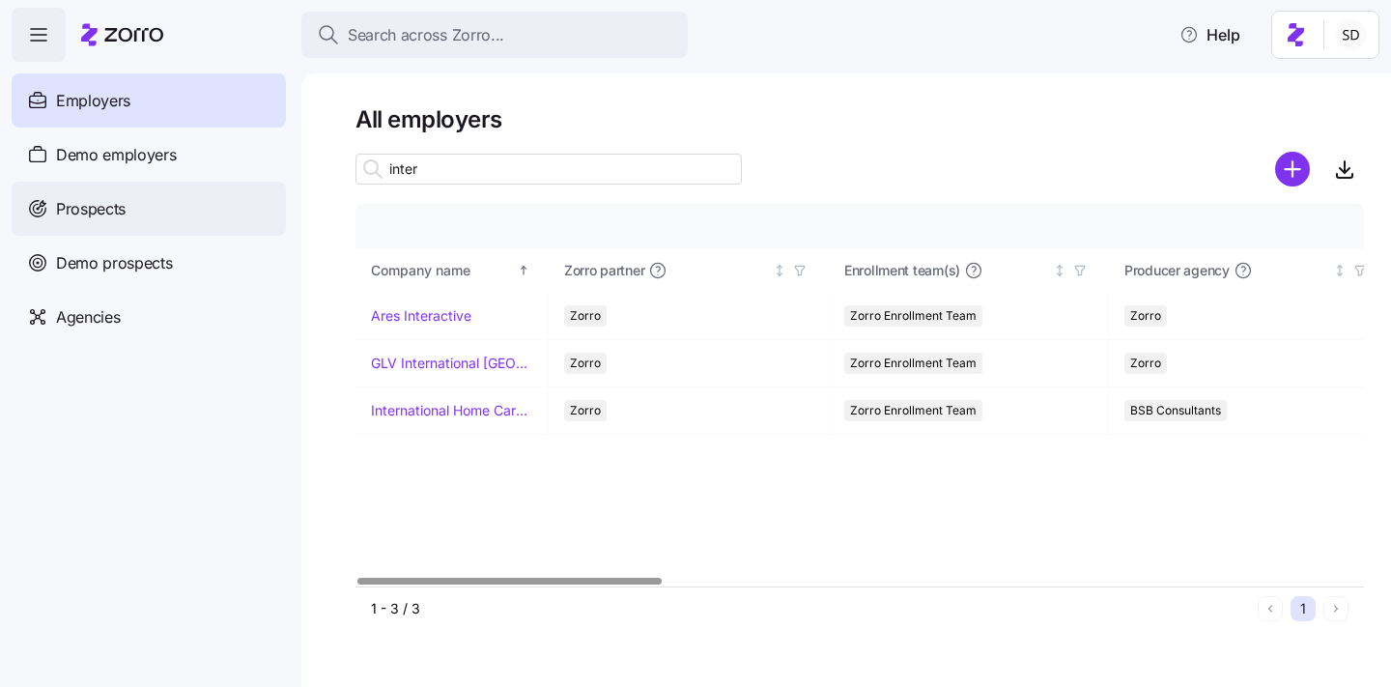
type input "inter"
click at [51, 218] on div "Prospects" at bounding box center [149, 209] width 274 height 54
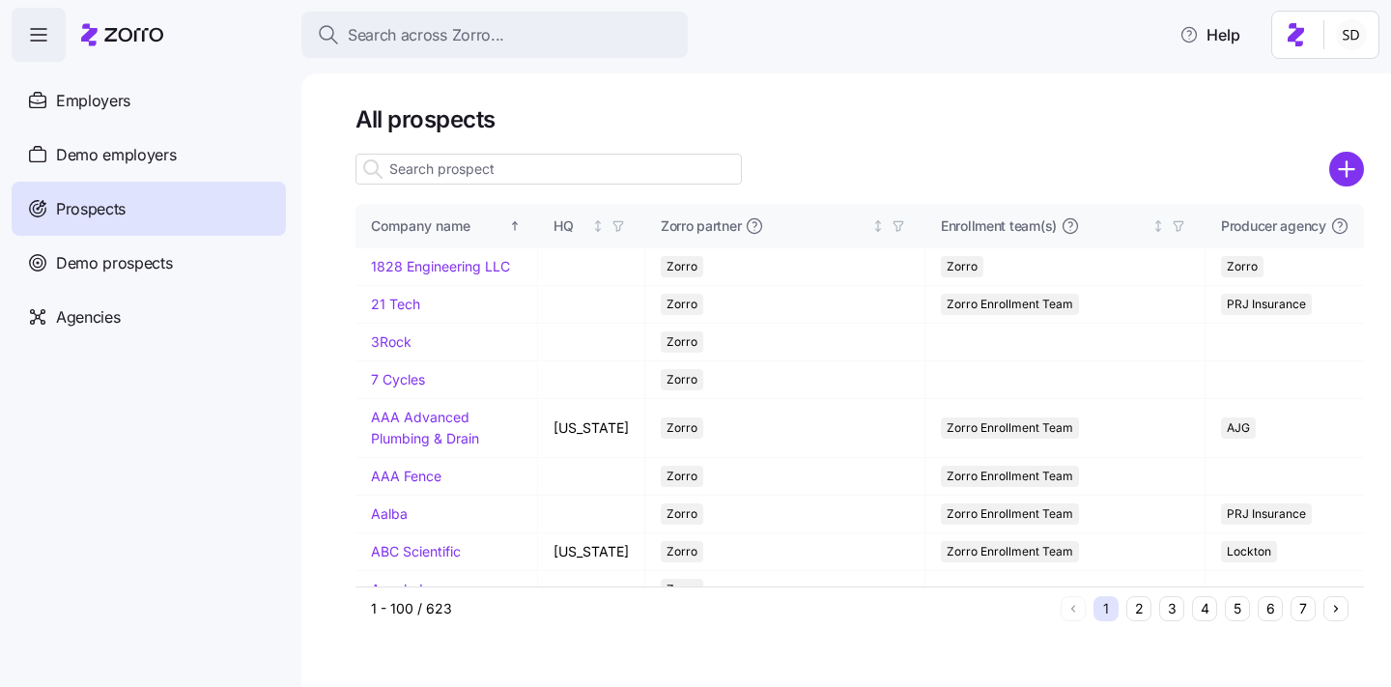
click at [417, 172] on input at bounding box center [548, 169] width 386 height 31
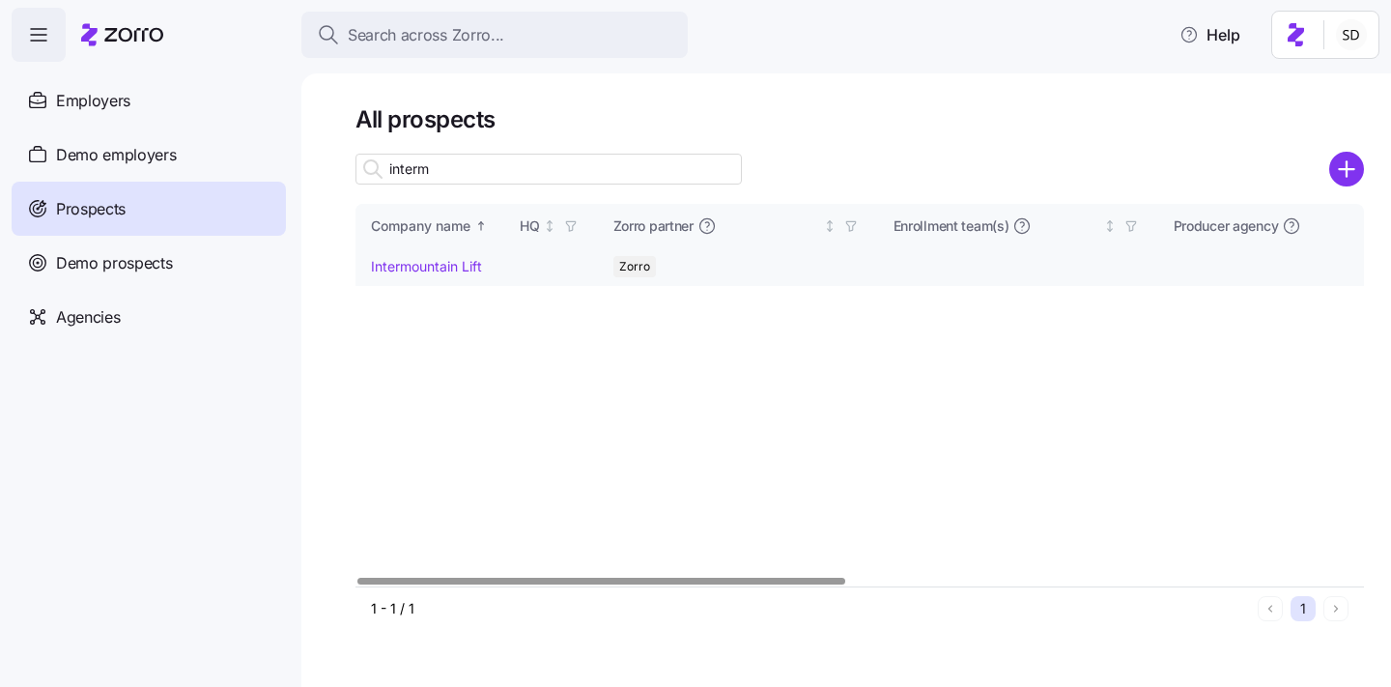
type input "interm"
click at [375, 267] on link "Intermountain Lift" at bounding box center [426, 266] width 111 height 16
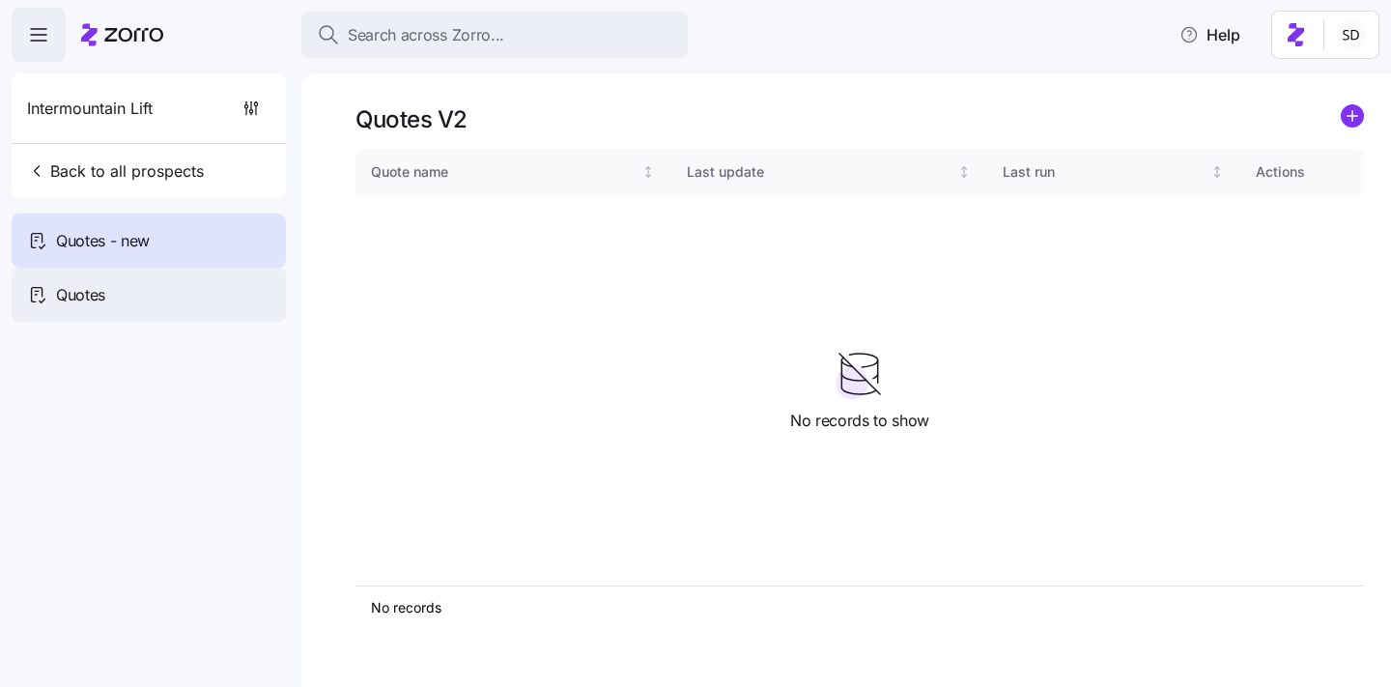
click at [63, 288] on span "Quotes" at bounding box center [80, 295] width 49 height 24
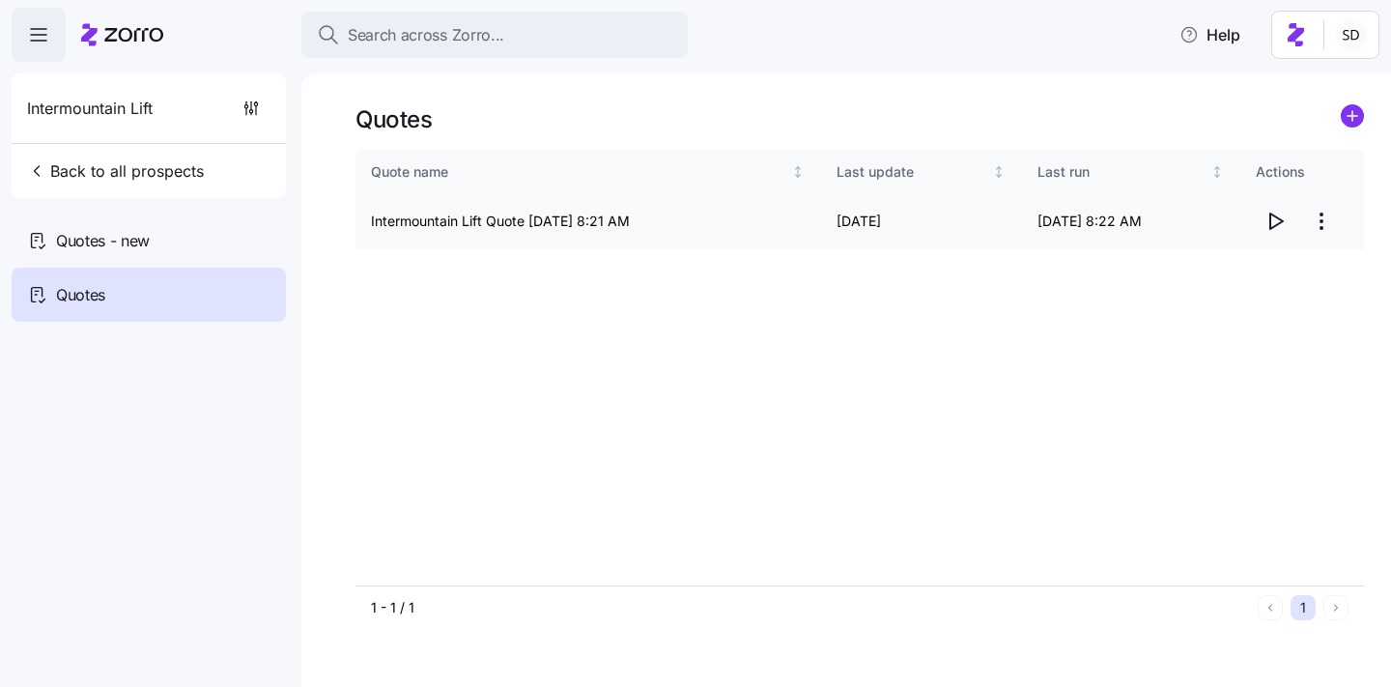
click at [1273, 222] on icon "button" at bounding box center [1274, 221] width 23 height 23
click at [59, 167] on span "Back to all prospects" at bounding box center [115, 170] width 177 height 23
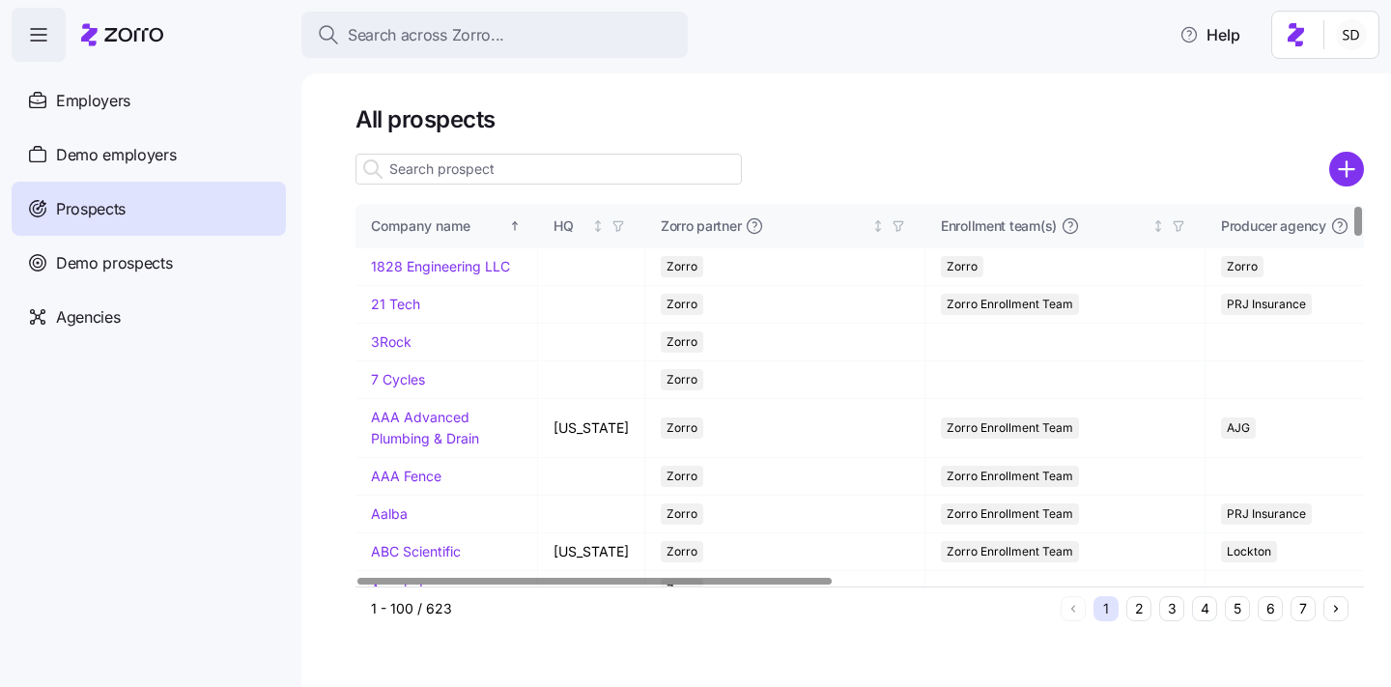
click at [421, 154] on input at bounding box center [548, 169] width 386 height 31
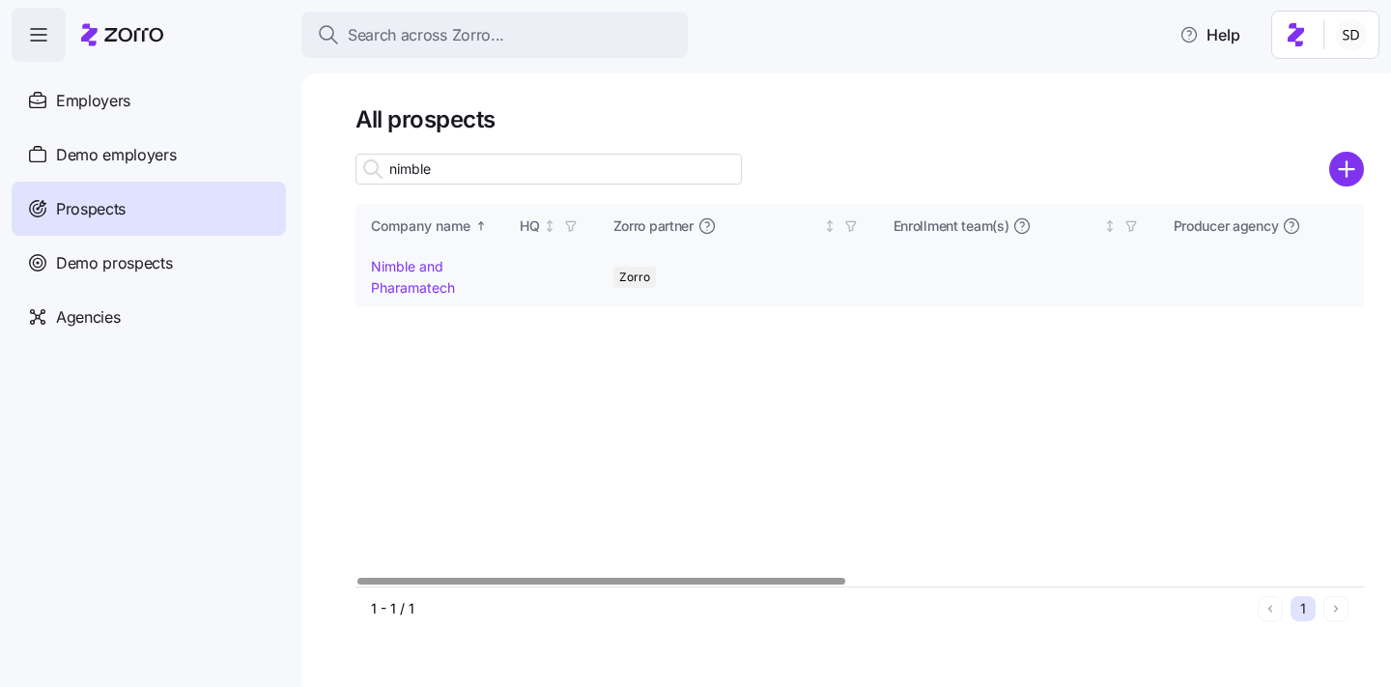
type input "nimble"
click at [376, 262] on link "Nimble and Pharamatech" at bounding box center [413, 277] width 84 height 38
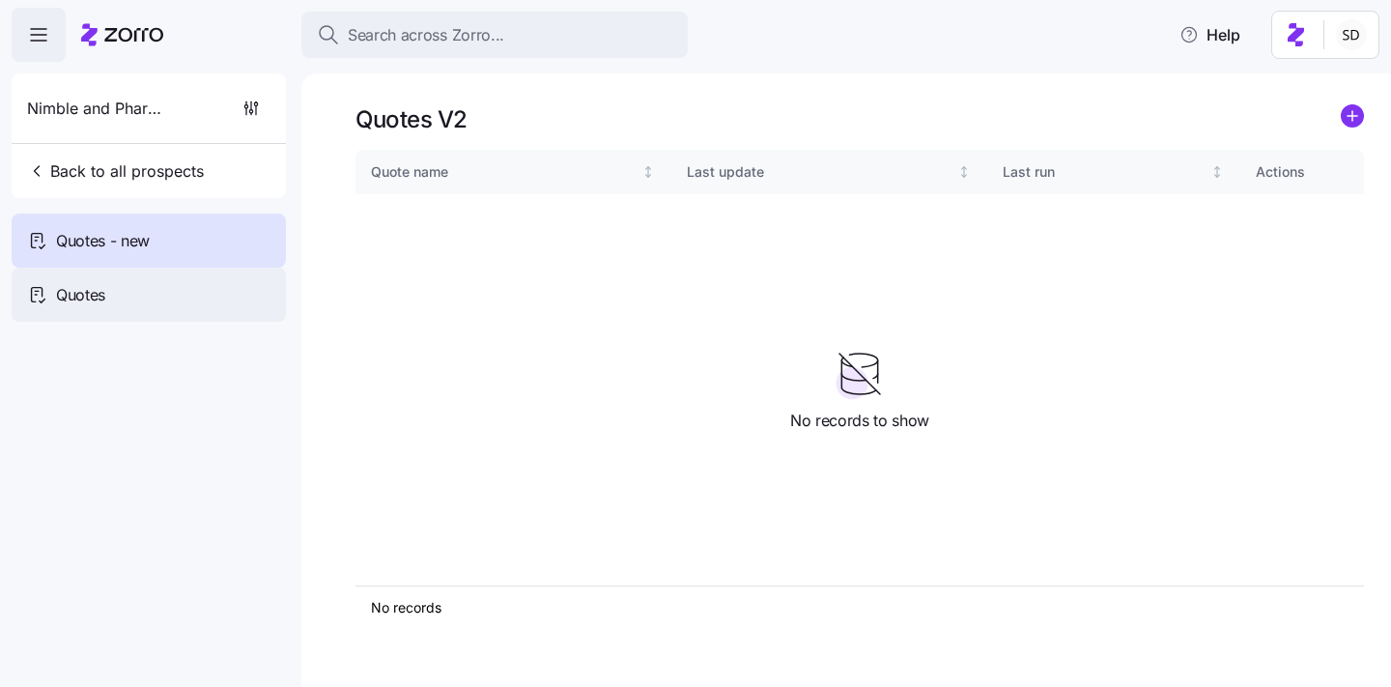
click at [95, 289] on span "Quotes" at bounding box center [80, 295] width 49 height 24
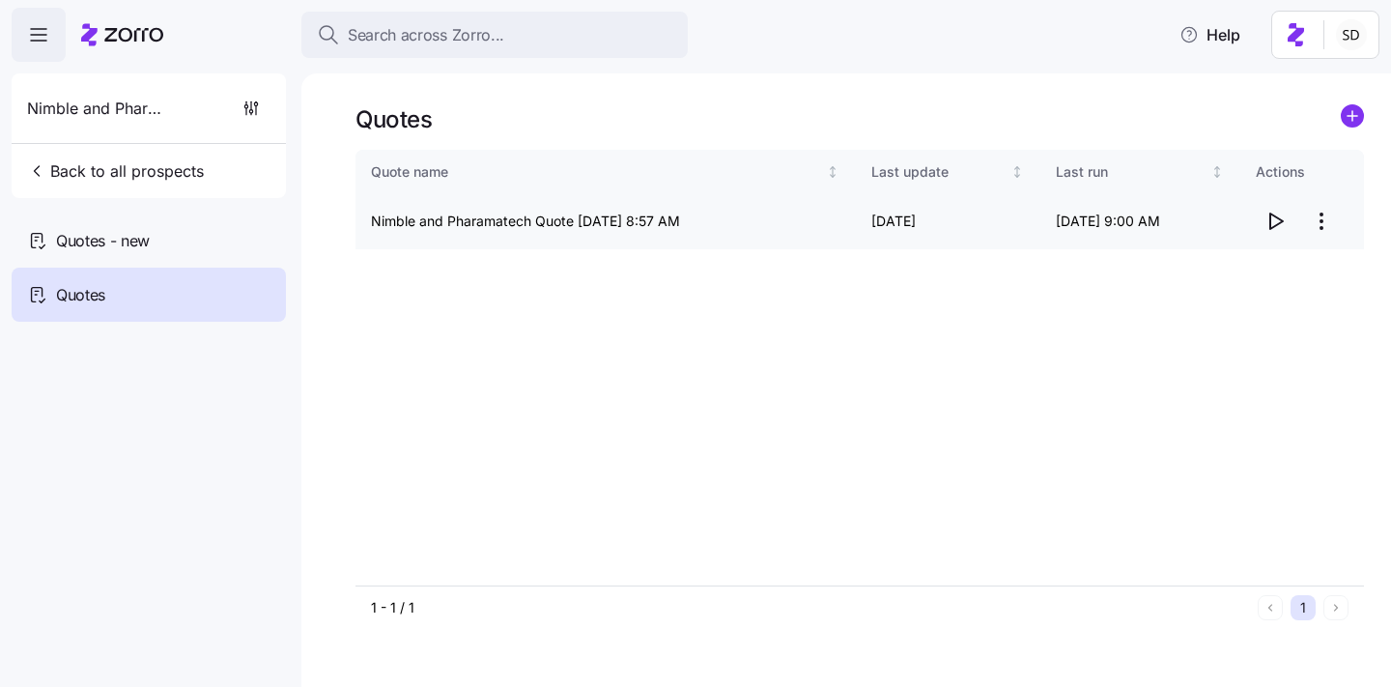
click at [1276, 222] on icon "button" at bounding box center [1274, 221] width 23 height 23
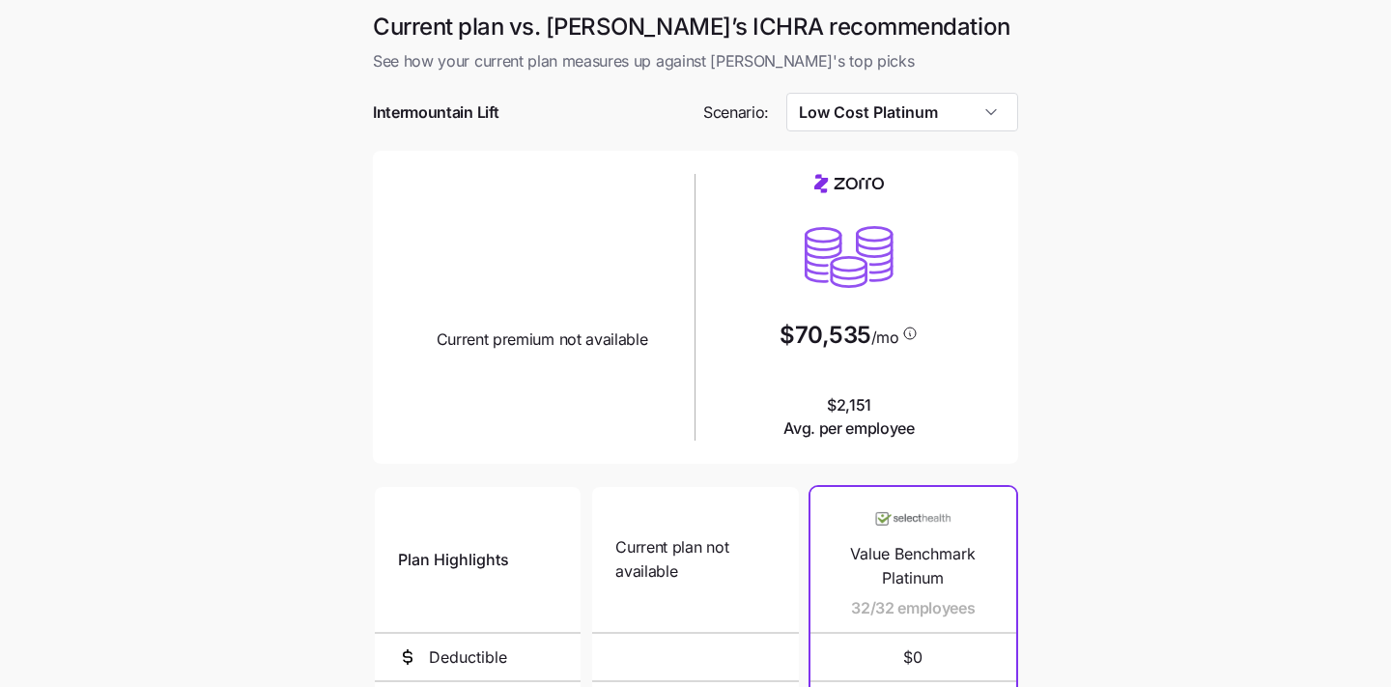
click at [943, 154] on div "Current plan design Current premium not available $70,535 /mo $2,151 Avg. per e…" at bounding box center [695, 307] width 645 height 313
click at [934, 108] on input "Low Cost Platinum" at bounding box center [902, 112] width 233 height 39
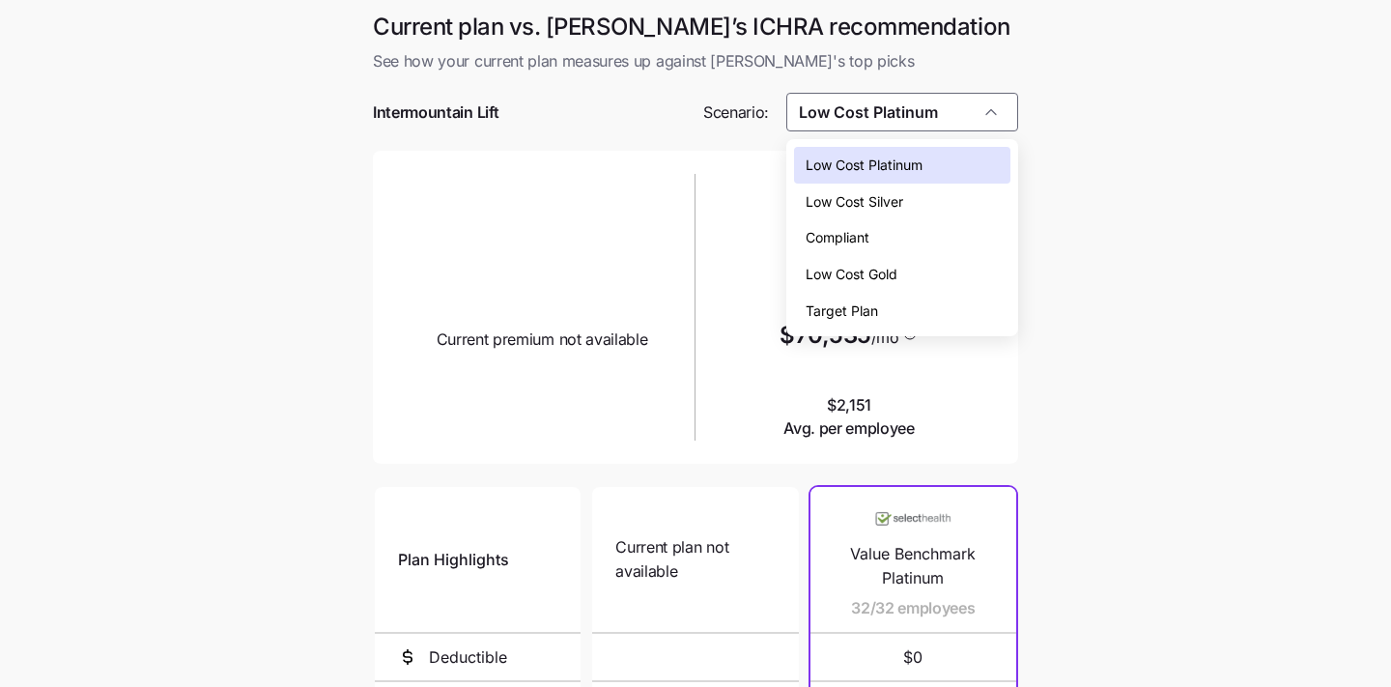
click at [916, 202] on div "Low Cost Silver" at bounding box center [902, 201] width 217 height 37
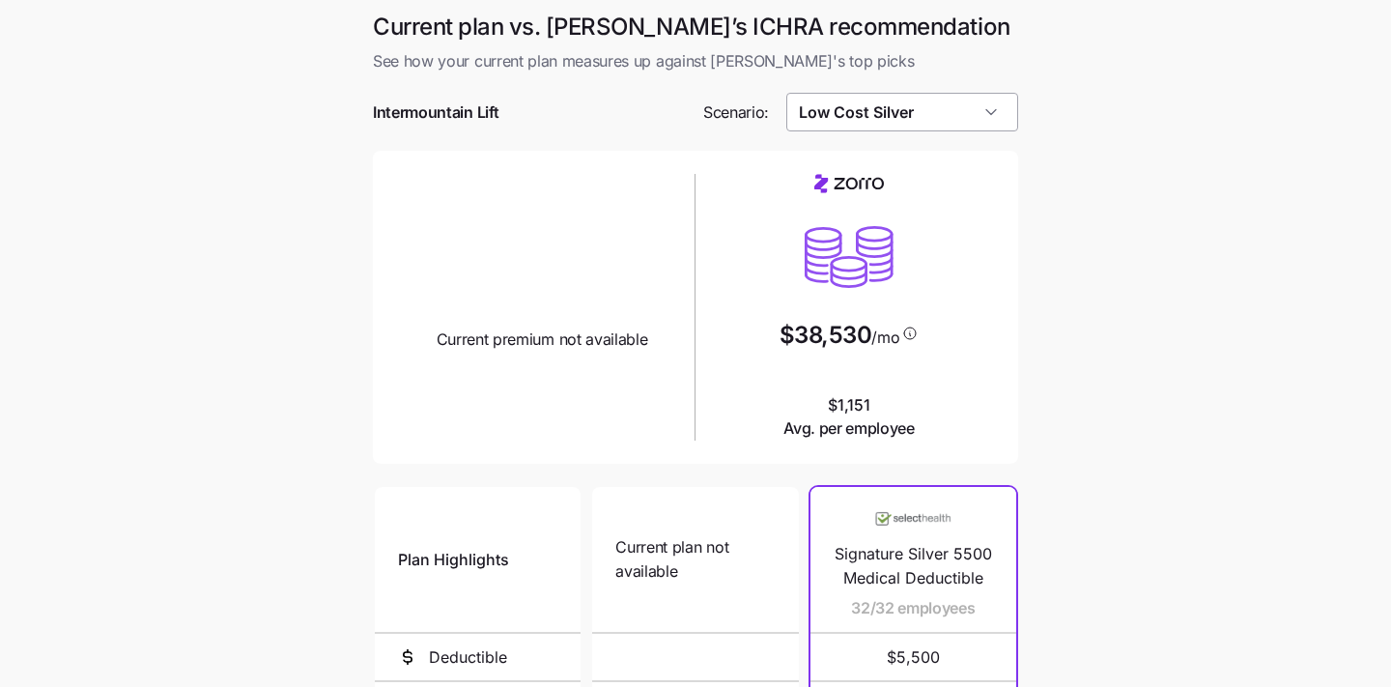
click at [925, 123] on input "Low Cost Silver" at bounding box center [902, 112] width 233 height 39
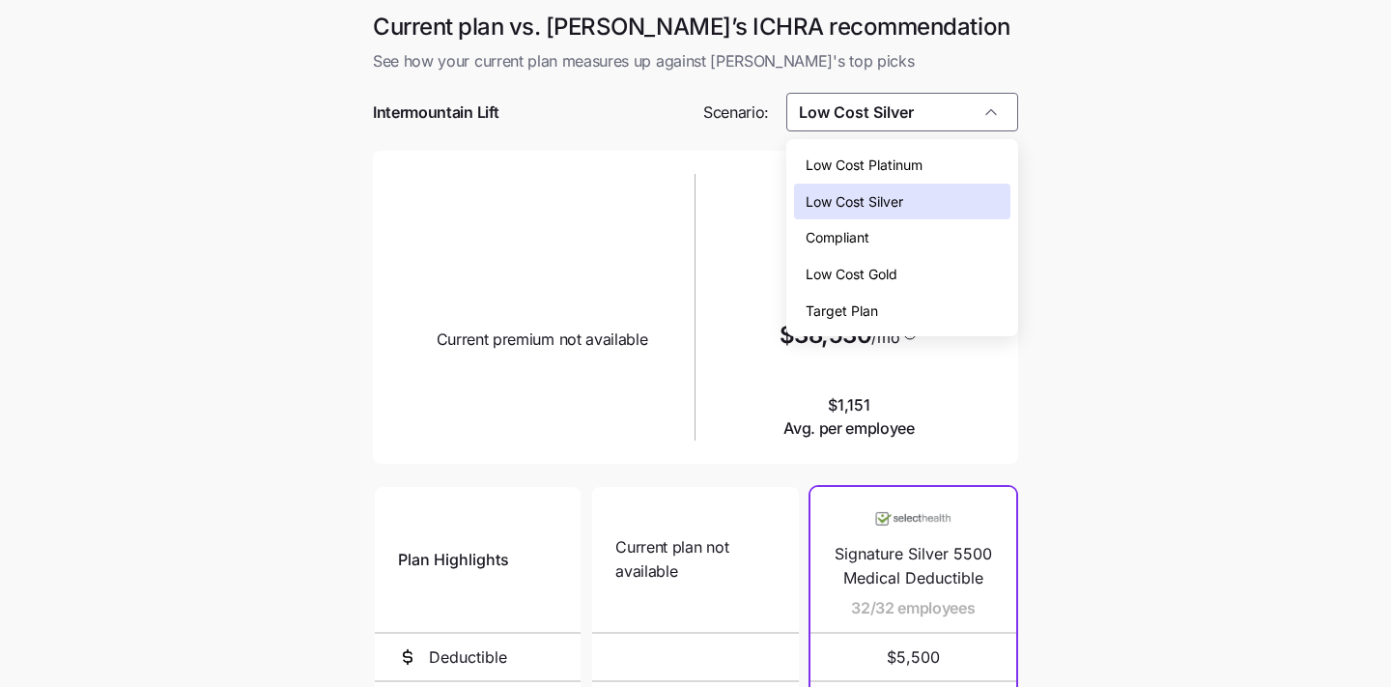
click at [890, 311] on div "Target Plan" at bounding box center [902, 311] width 217 height 37
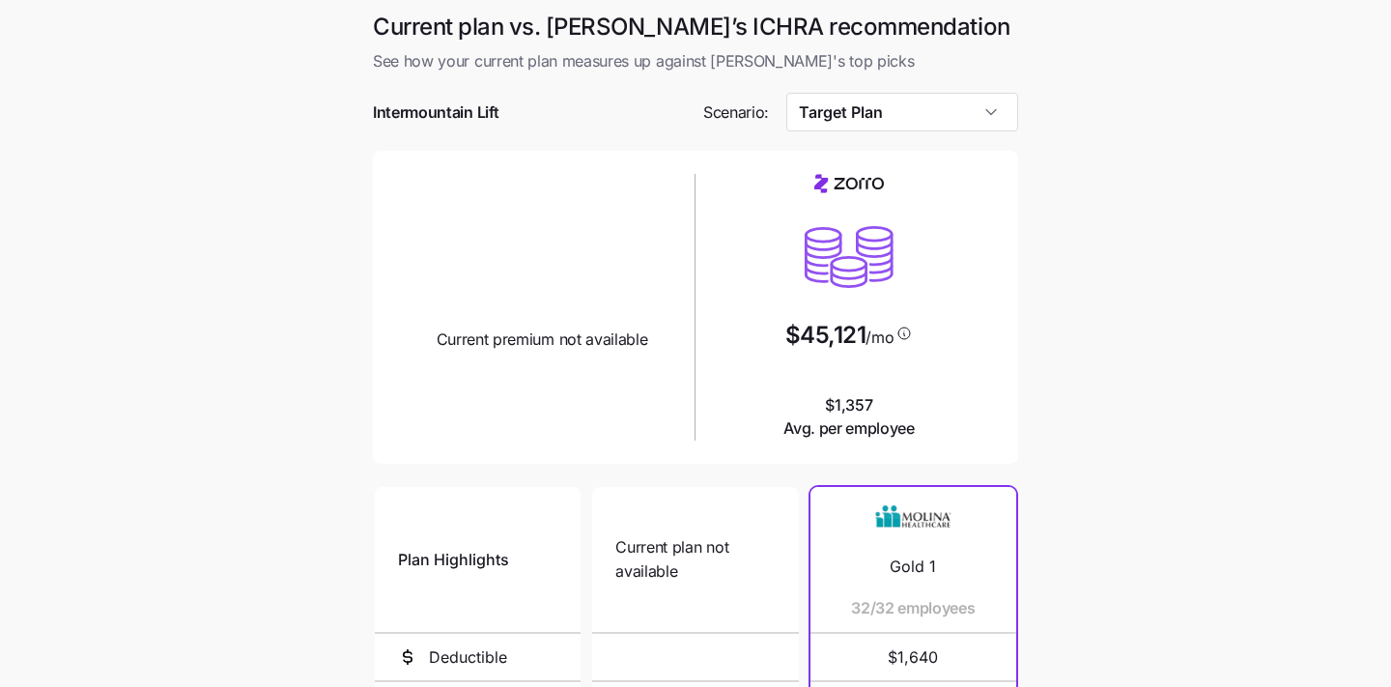
click at [944, 131] on div at bounding box center [695, 140] width 645 height 19
click at [938, 105] on input "Target Plan" at bounding box center [902, 112] width 233 height 39
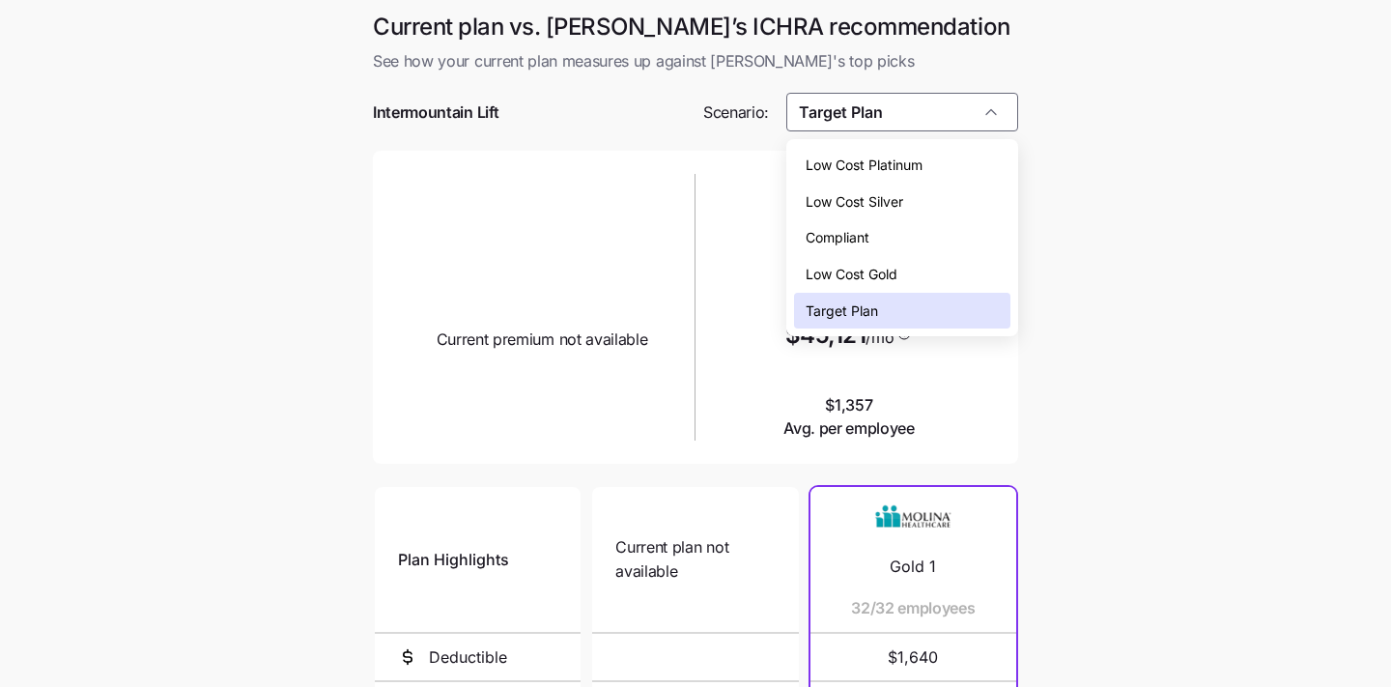
click at [923, 206] on div "Low Cost Silver" at bounding box center [902, 201] width 217 height 37
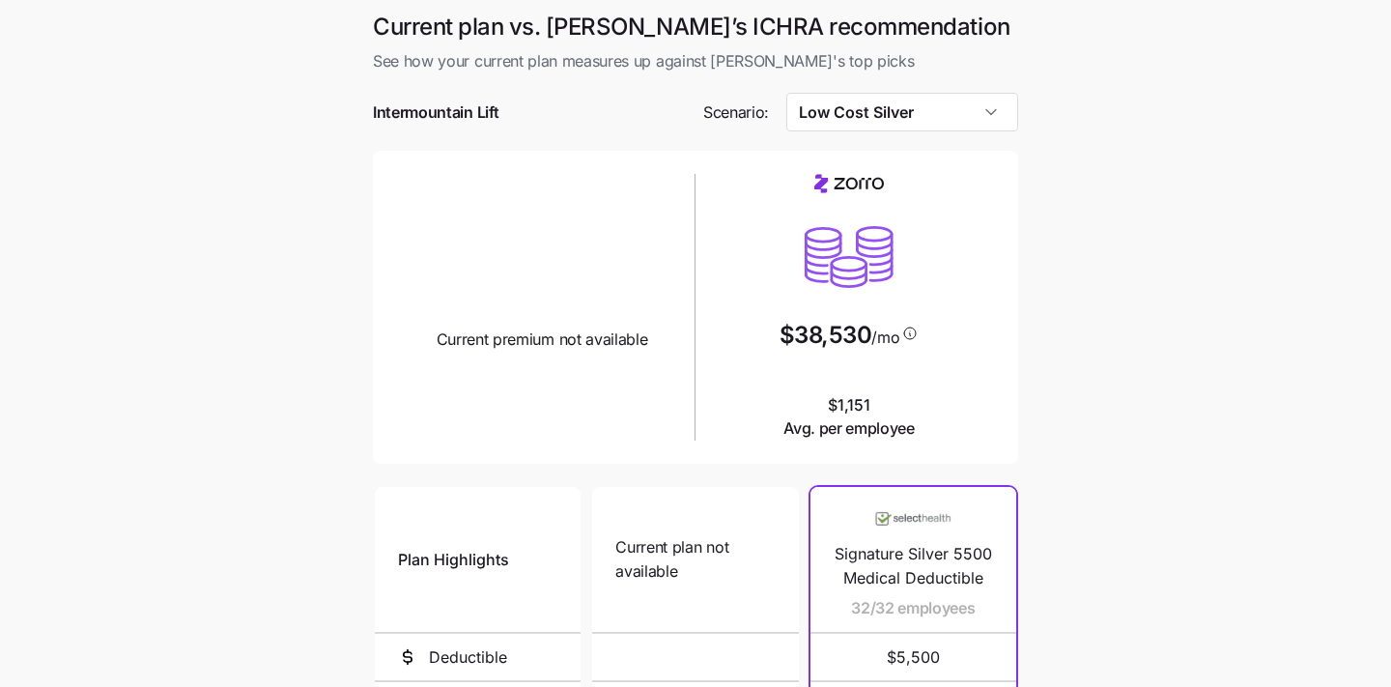
click at [856, 88] on div at bounding box center [695, 82] width 645 height 19
click at [855, 108] on input "Low Cost Silver" at bounding box center [902, 112] width 233 height 39
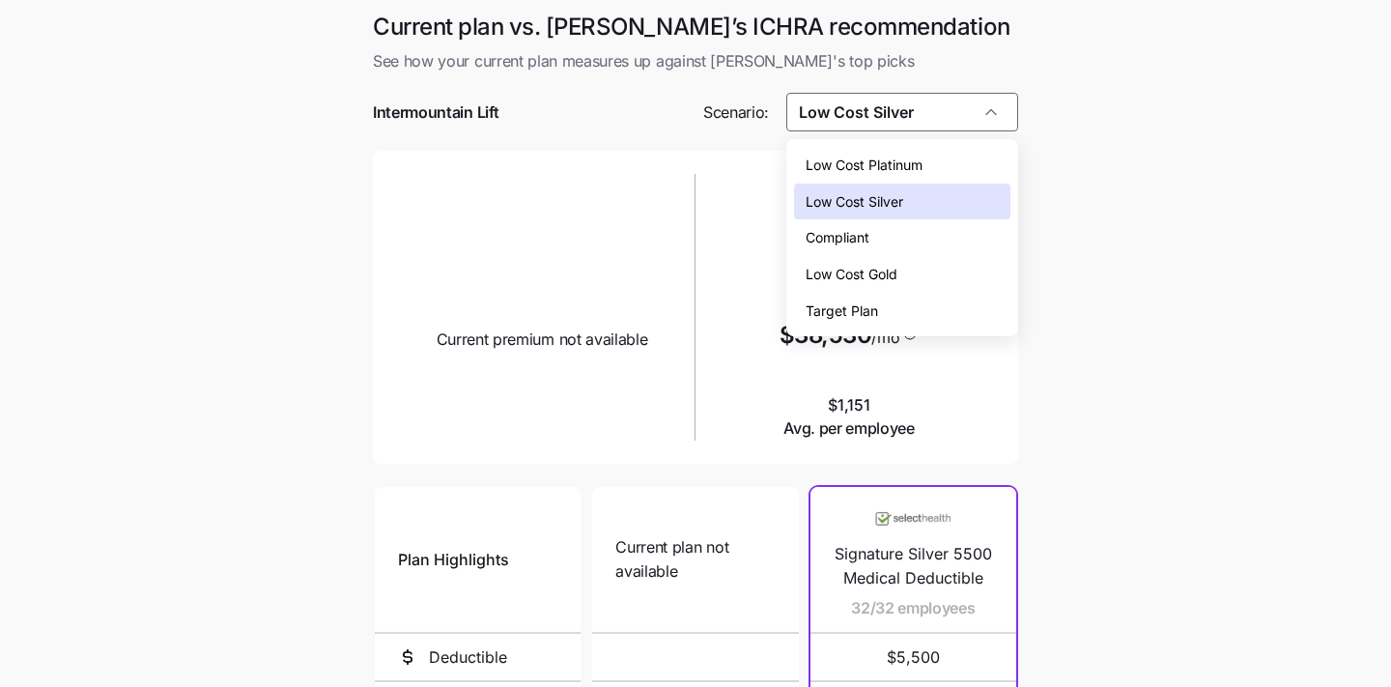
click at [944, 164] on div "Low Cost Platinum" at bounding box center [902, 165] width 217 height 37
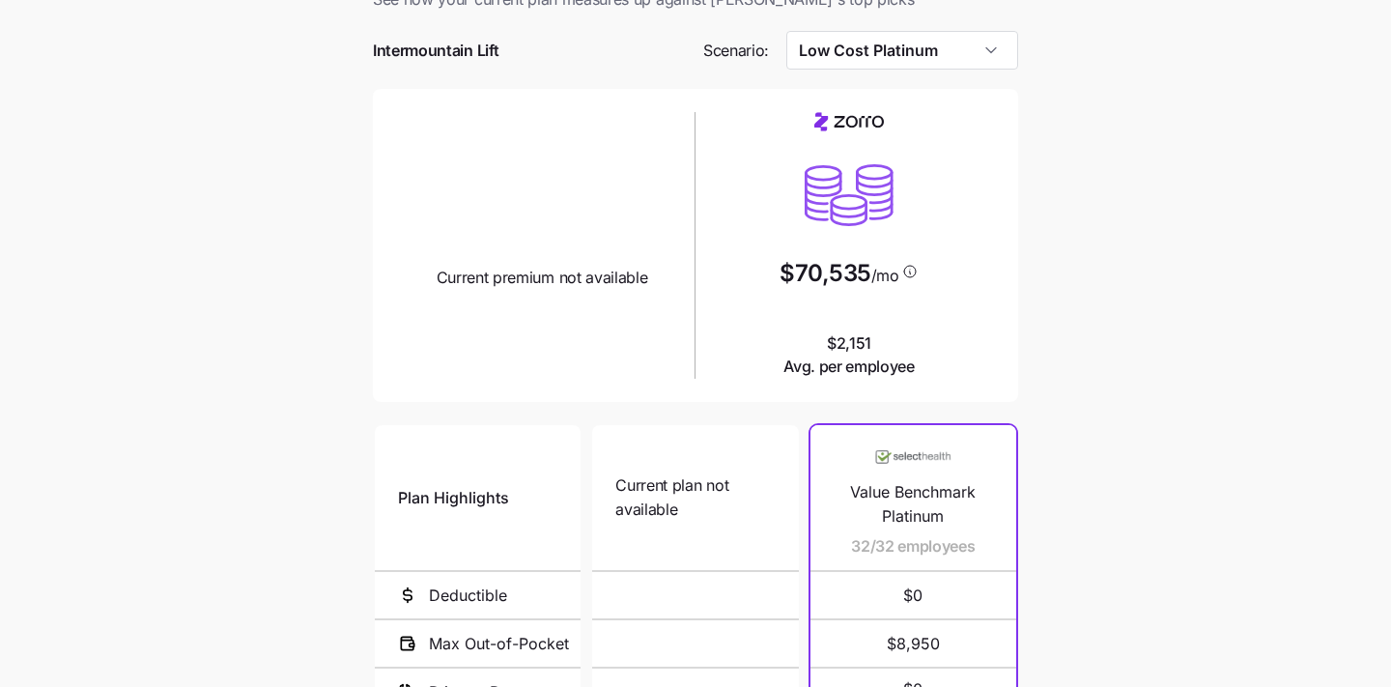
scroll to position [27, 0]
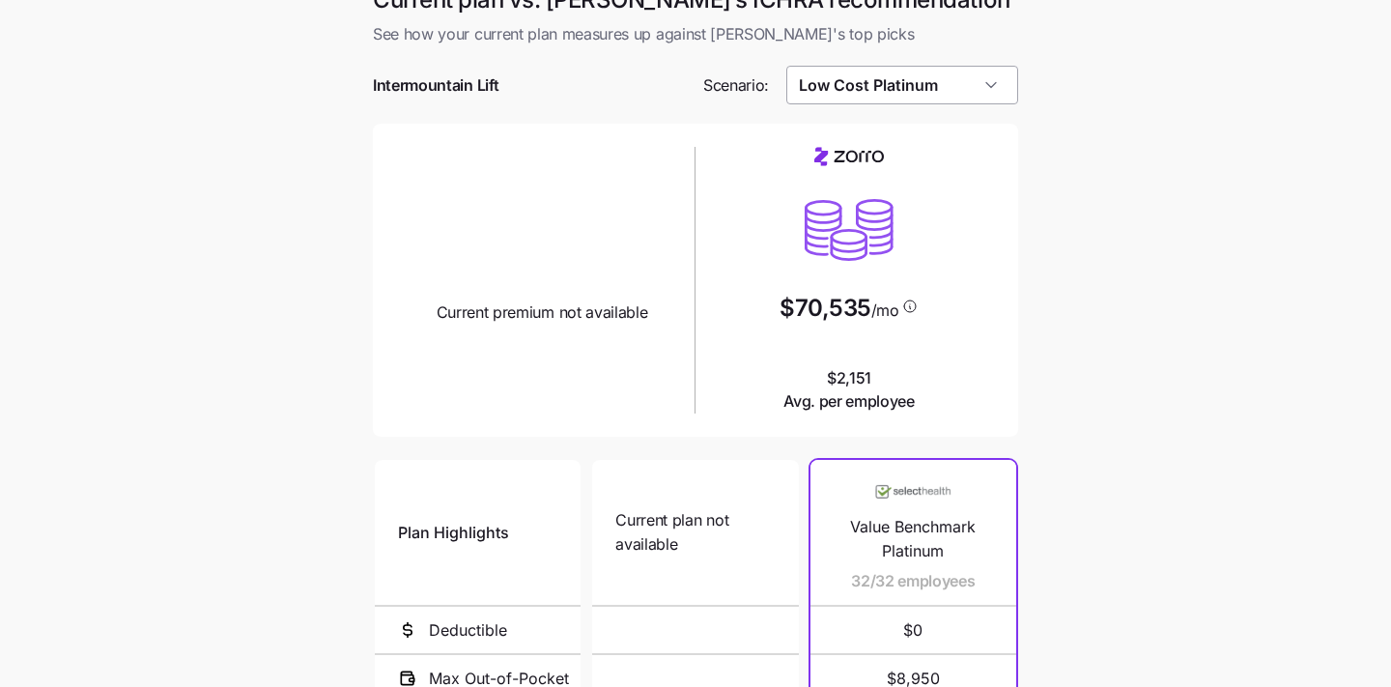
click at [965, 78] on input "Low Cost Platinum" at bounding box center [902, 85] width 233 height 39
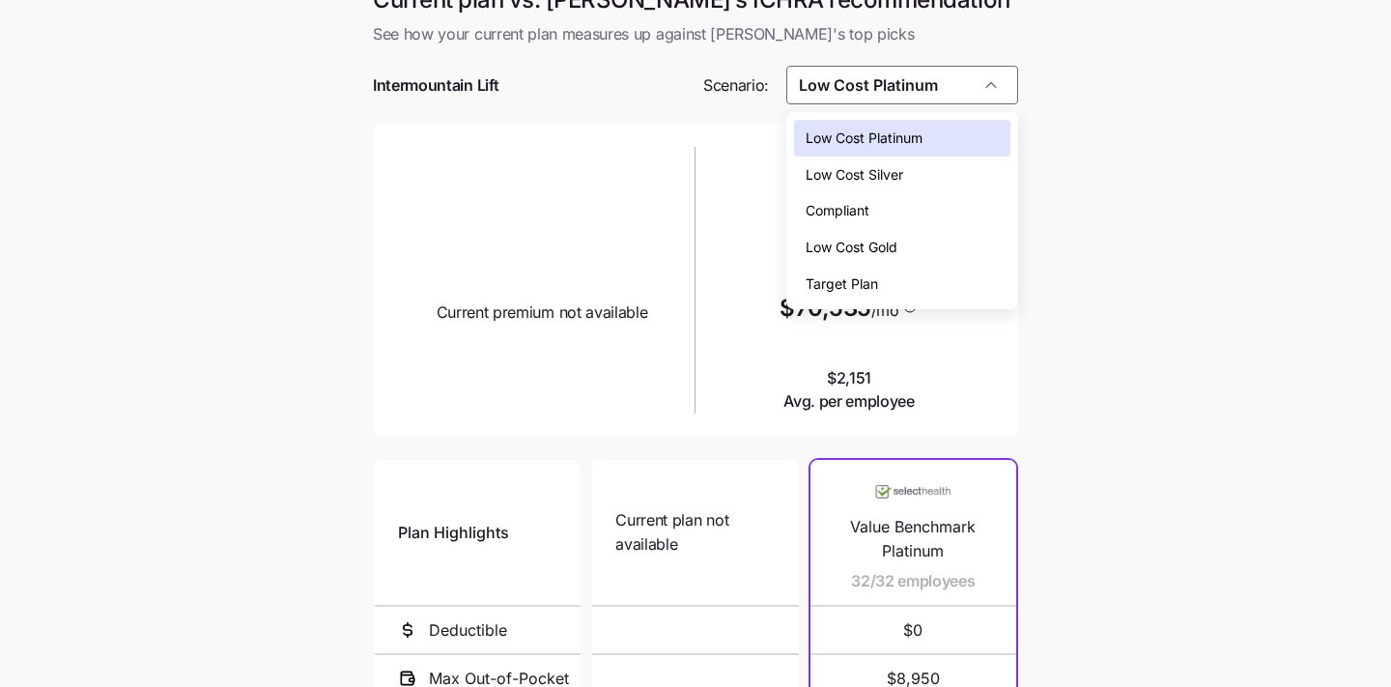
click at [960, 175] on div "Low Cost Silver" at bounding box center [902, 174] width 217 height 37
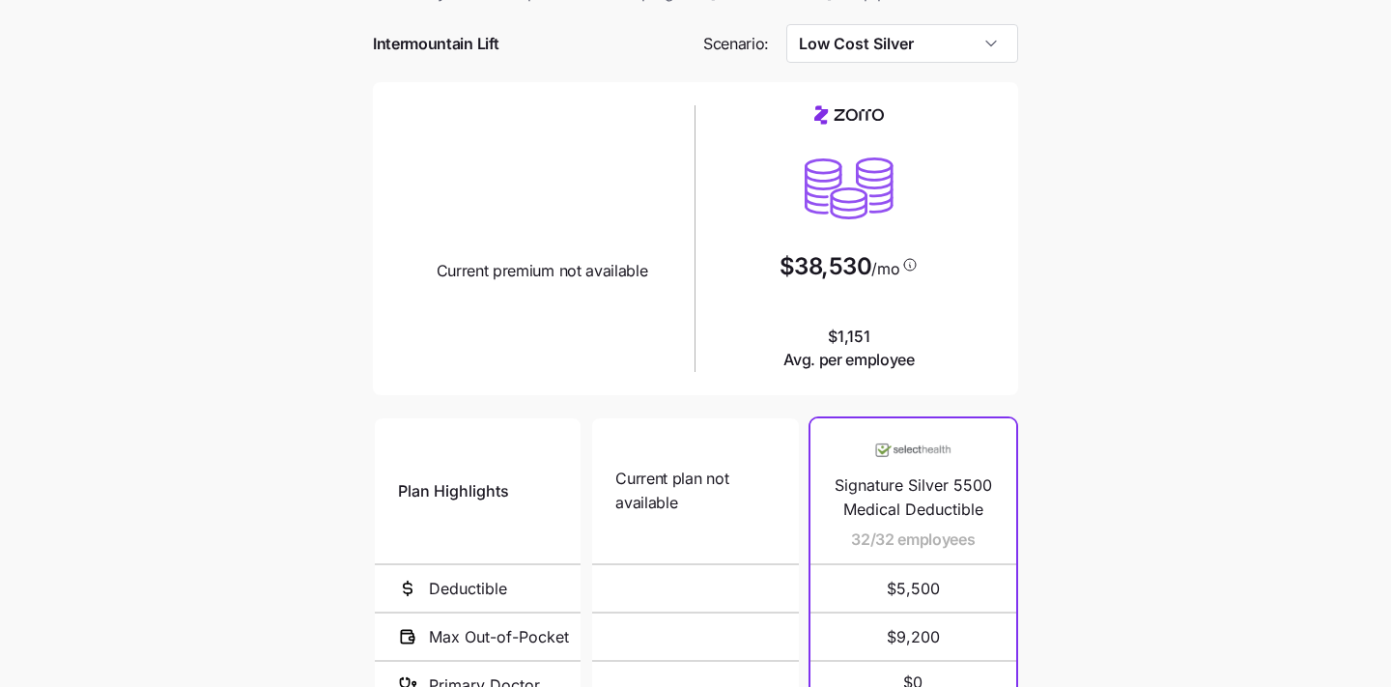
scroll to position [67, 0]
click at [970, 42] on input "Low Cost Silver" at bounding box center [902, 45] width 233 height 39
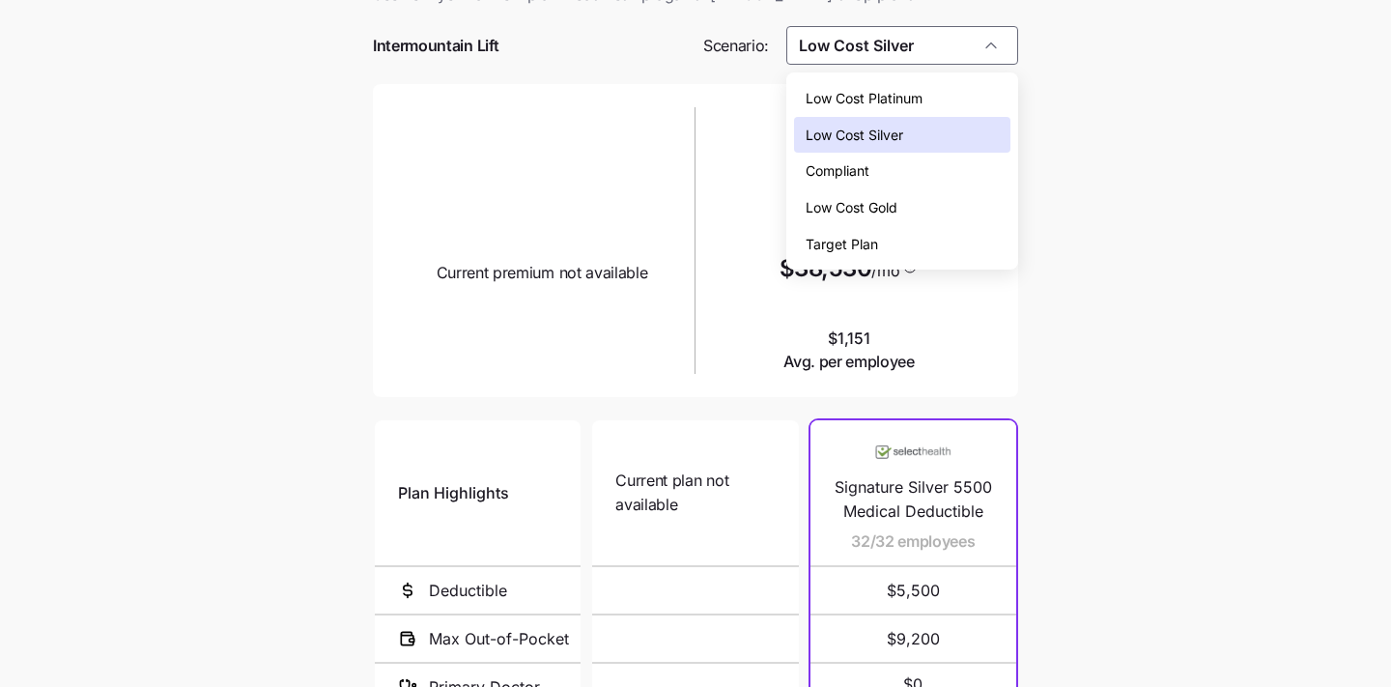
click at [944, 235] on div "Target Plan" at bounding box center [902, 244] width 217 height 37
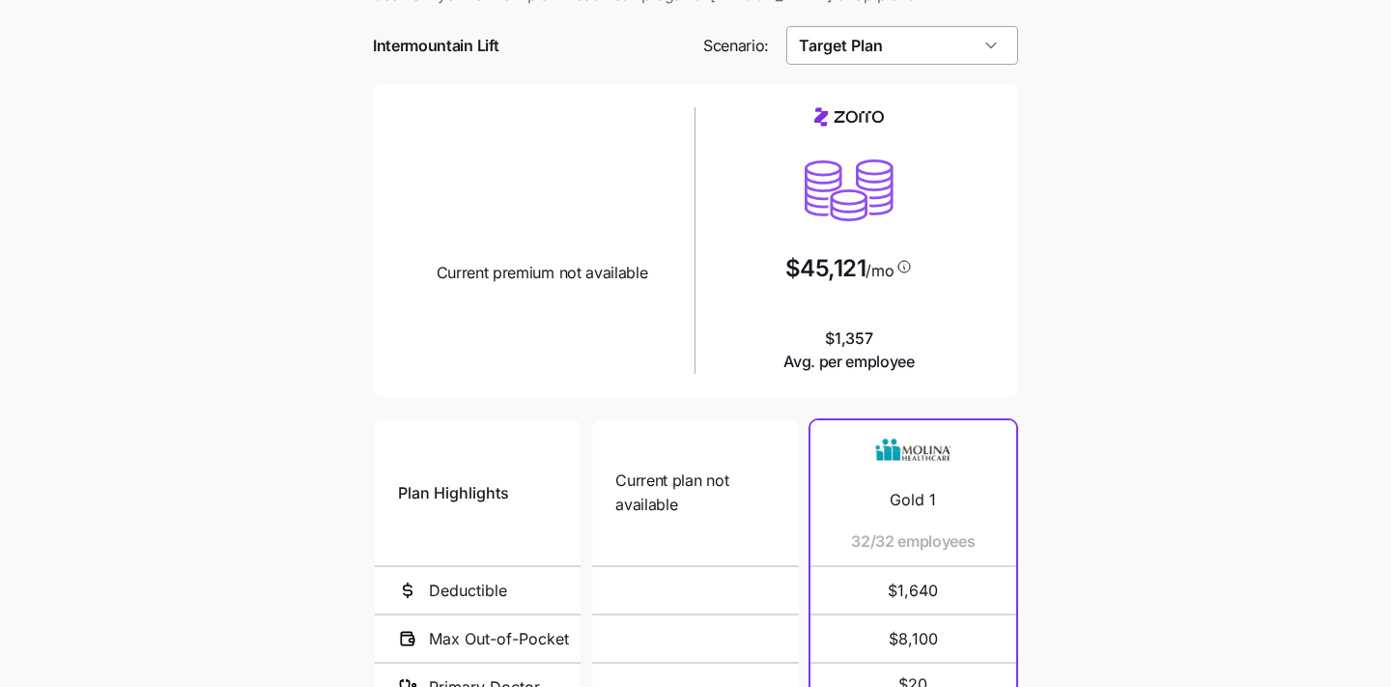
click at [901, 62] on input "Target Plan" at bounding box center [902, 45] width 233 height 39
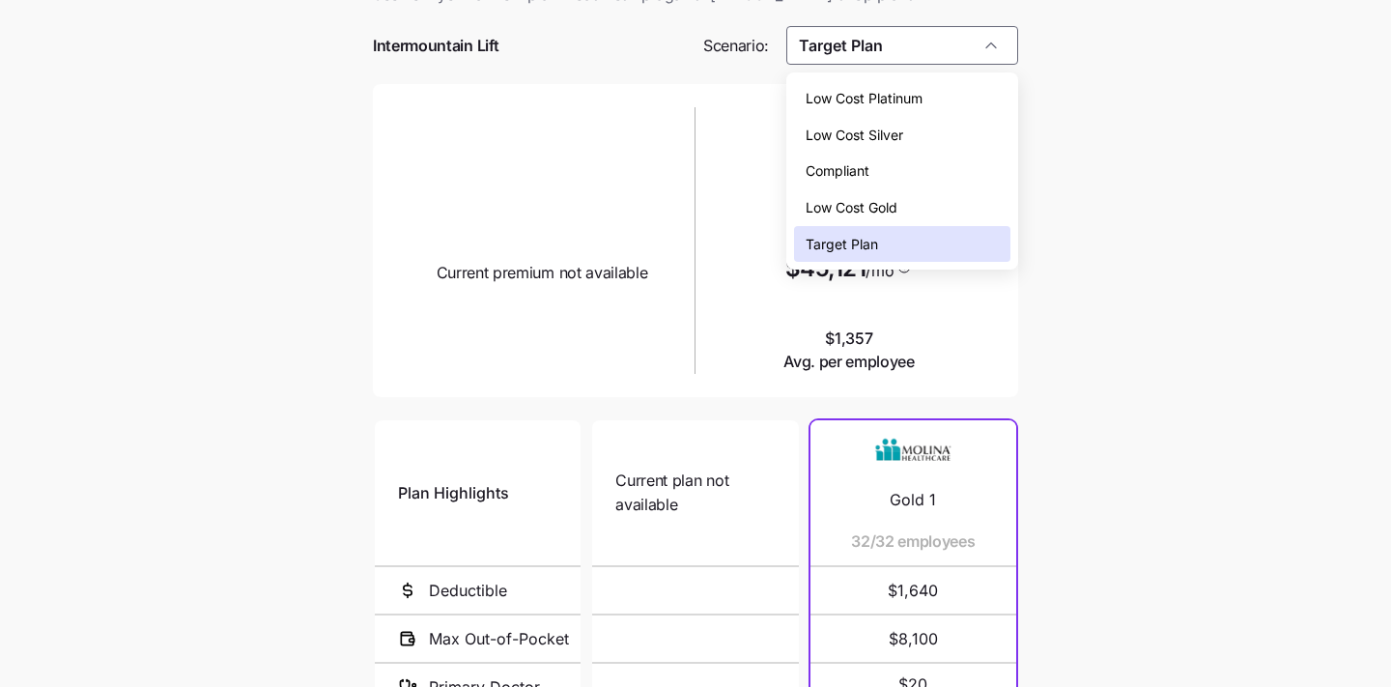
click at [892, 170] on div "Compliant" at bounding box center [902, 171] width 217 height 37
type input "Compliant"
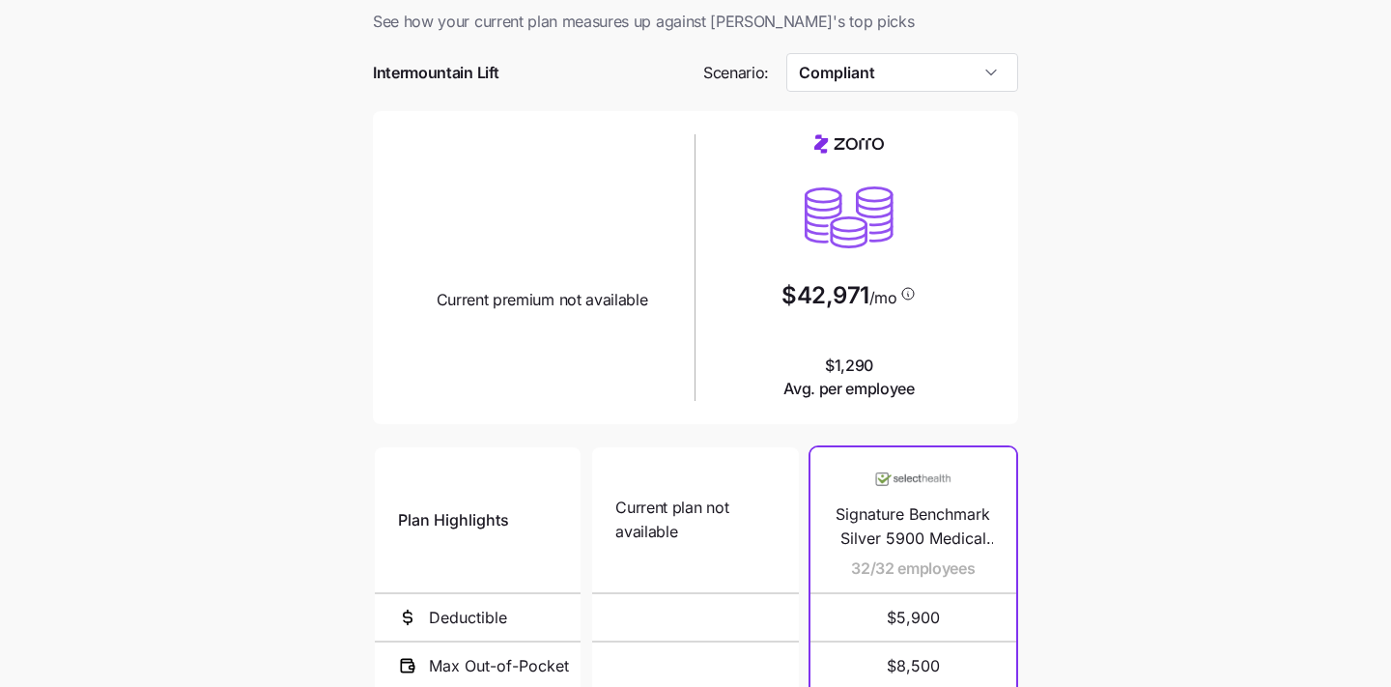
scroll to position [35, 0]
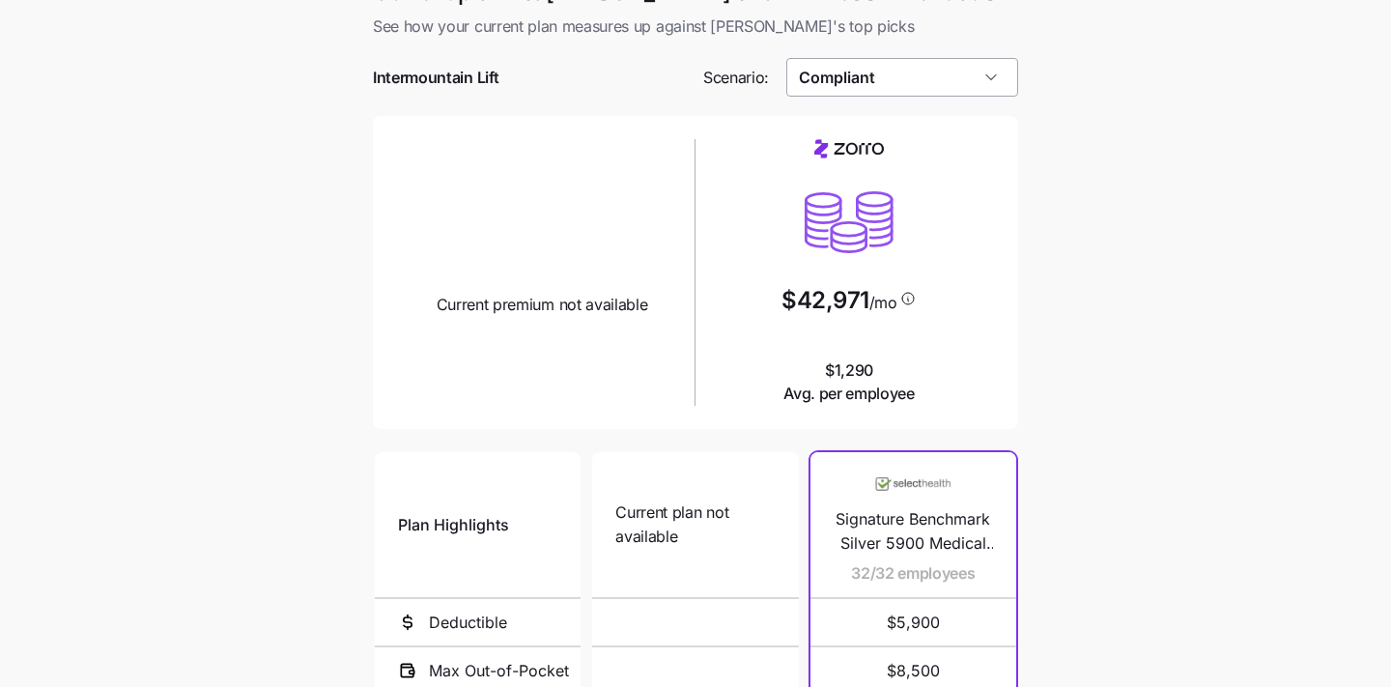
click at [902, 88] on input "Compliant" at bounding box center [902, 77] width 233 height 39
click at [1053, 245] on main "Current plan vs. Zorro’s ICHRA recommendation See how your current plan measure…" at bounding box center [695, 491] width 1391 height 1053
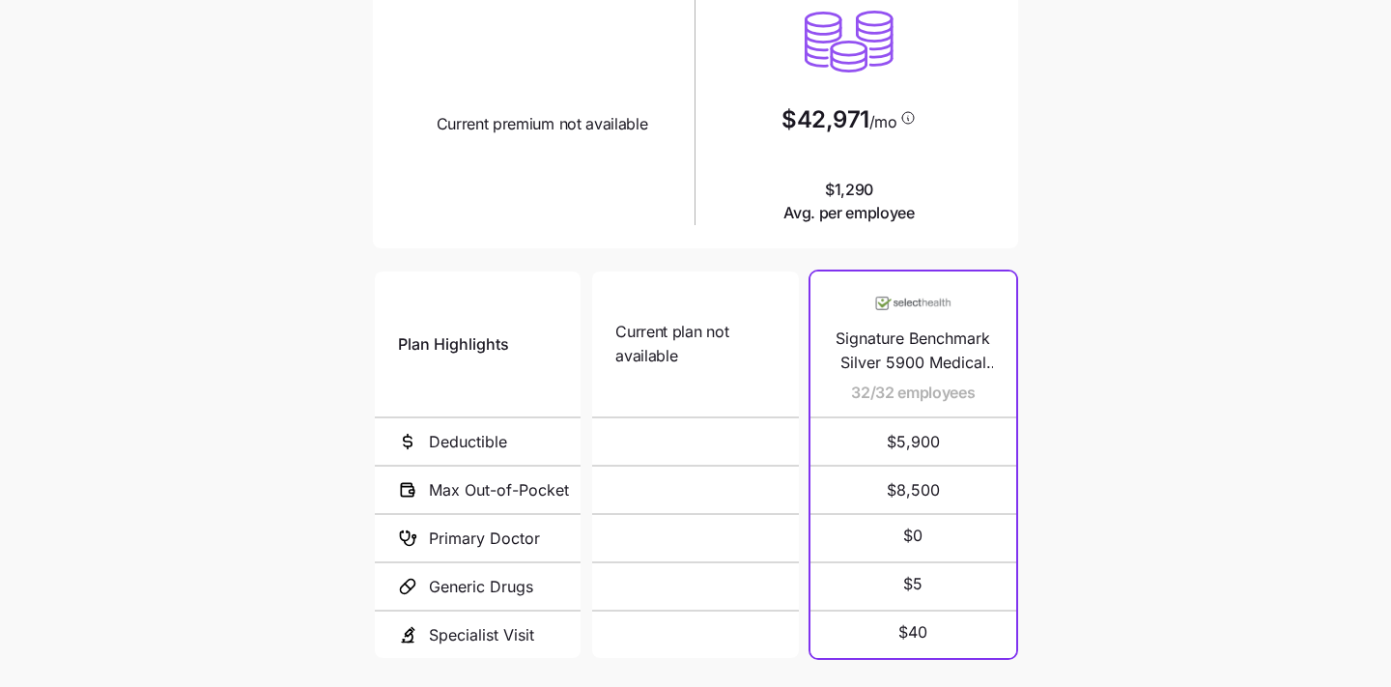
scroll to position [366, 0]
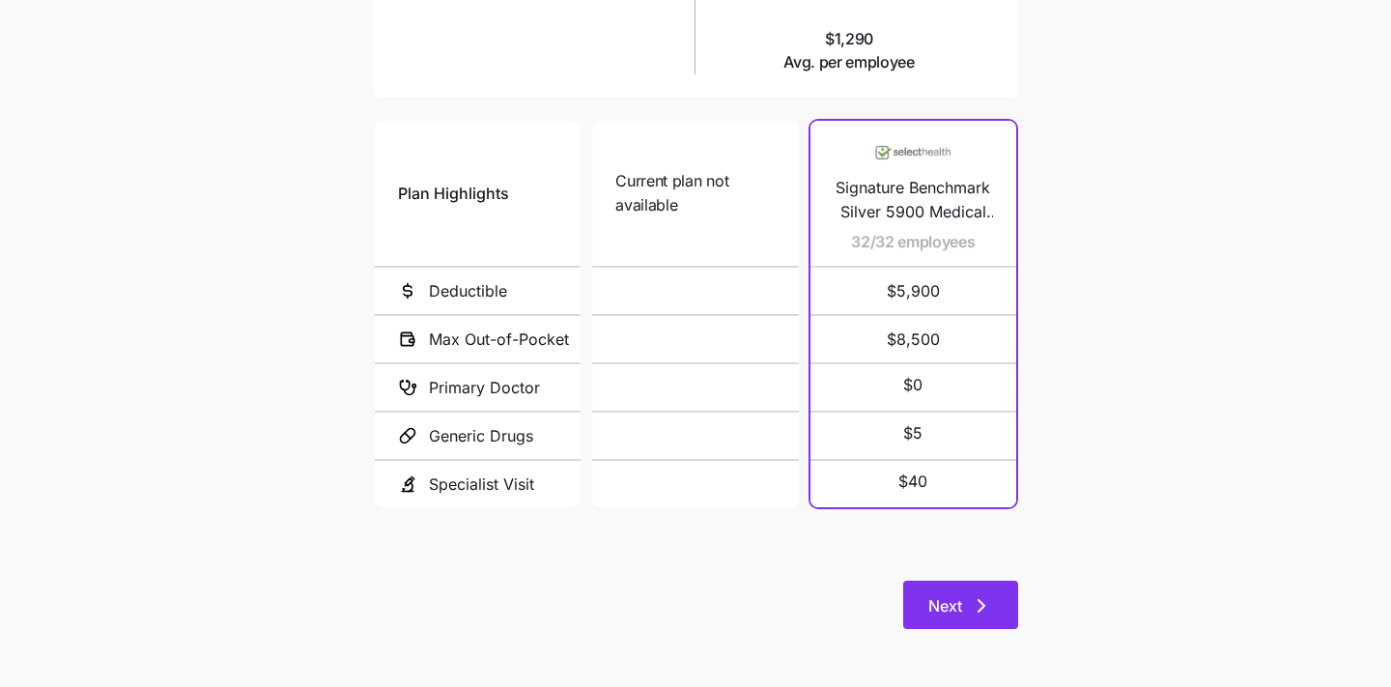
click at [957, 610] on span "Next" at bounding box center [945, 605] width 34 height 23
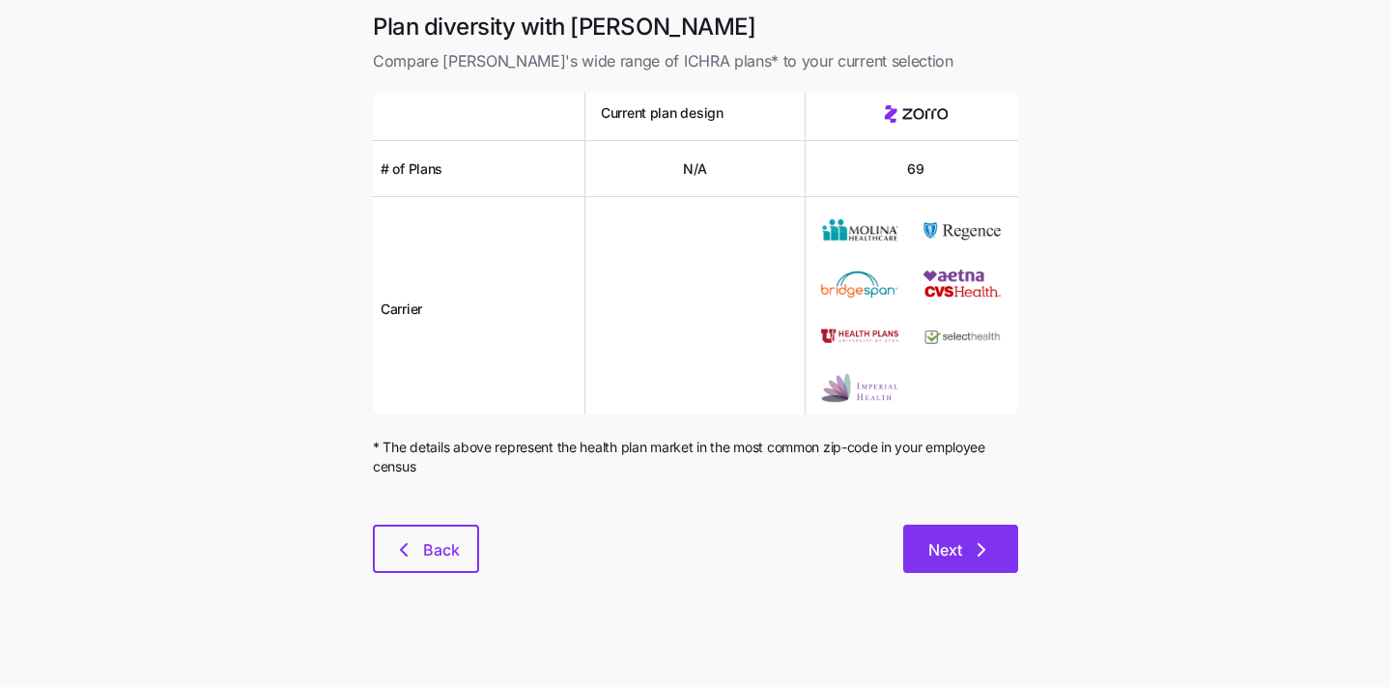
click at [967, 540] on span "Next" at bounding box center [960, 549] width 65 height 23
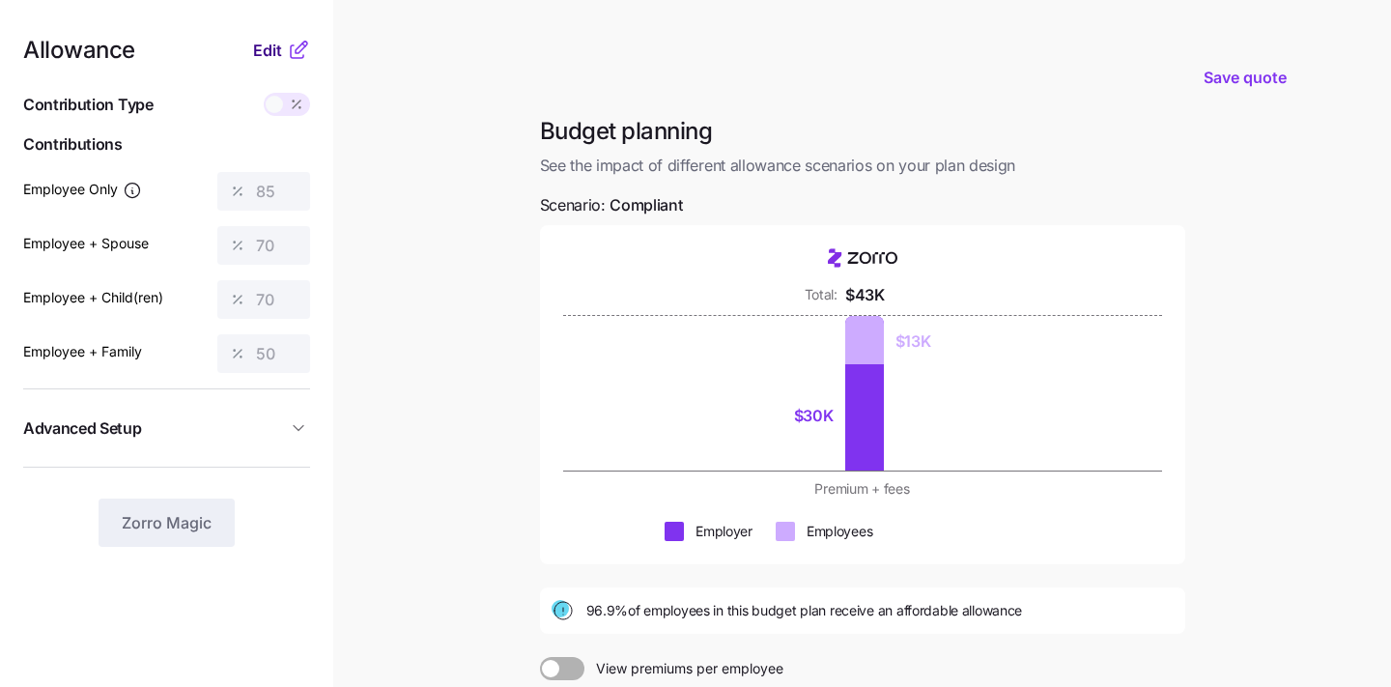
click at [261, 42] on span "Edit" at bounding box center [267, 50] width 29 height 23
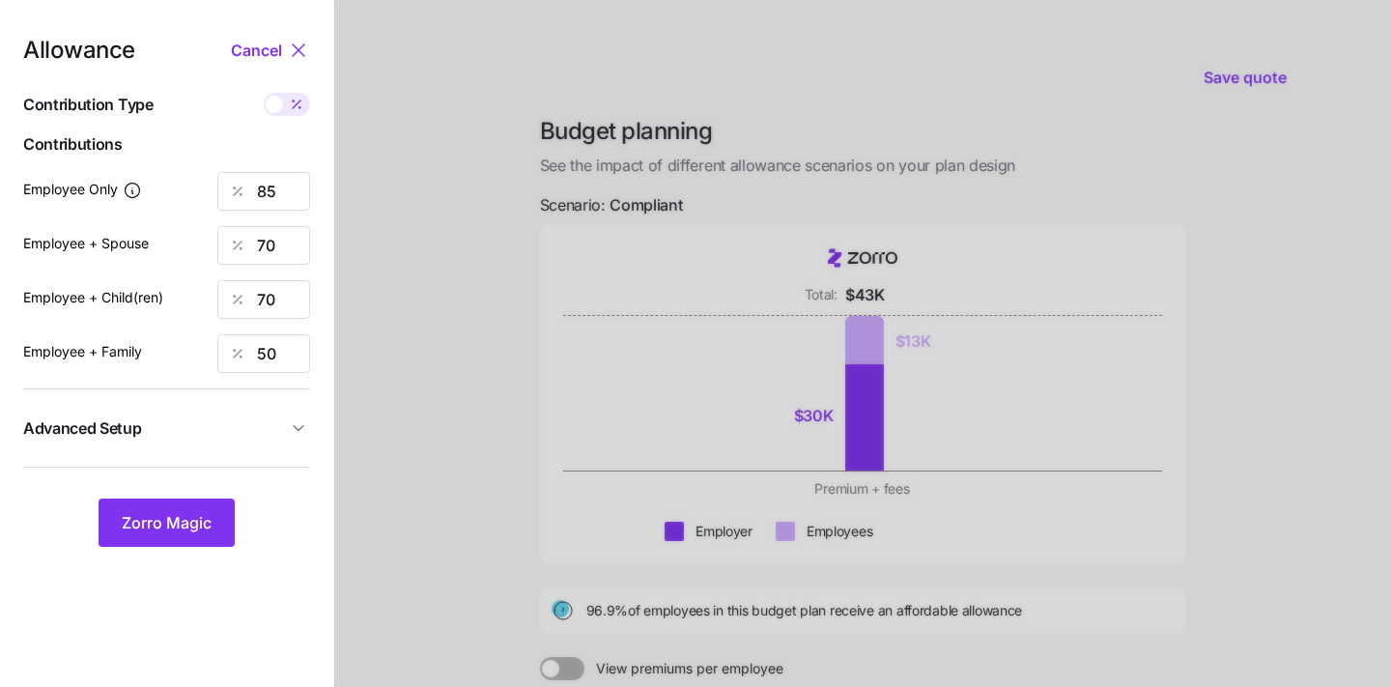
click at [275, 114] on div at bounding box center [287, 104] width 46 height 23
click at [264, 93] on input "checkbox" at bounding box center [264, 93] width 0 height 0
type input "595"
type input "979"
type input "798"
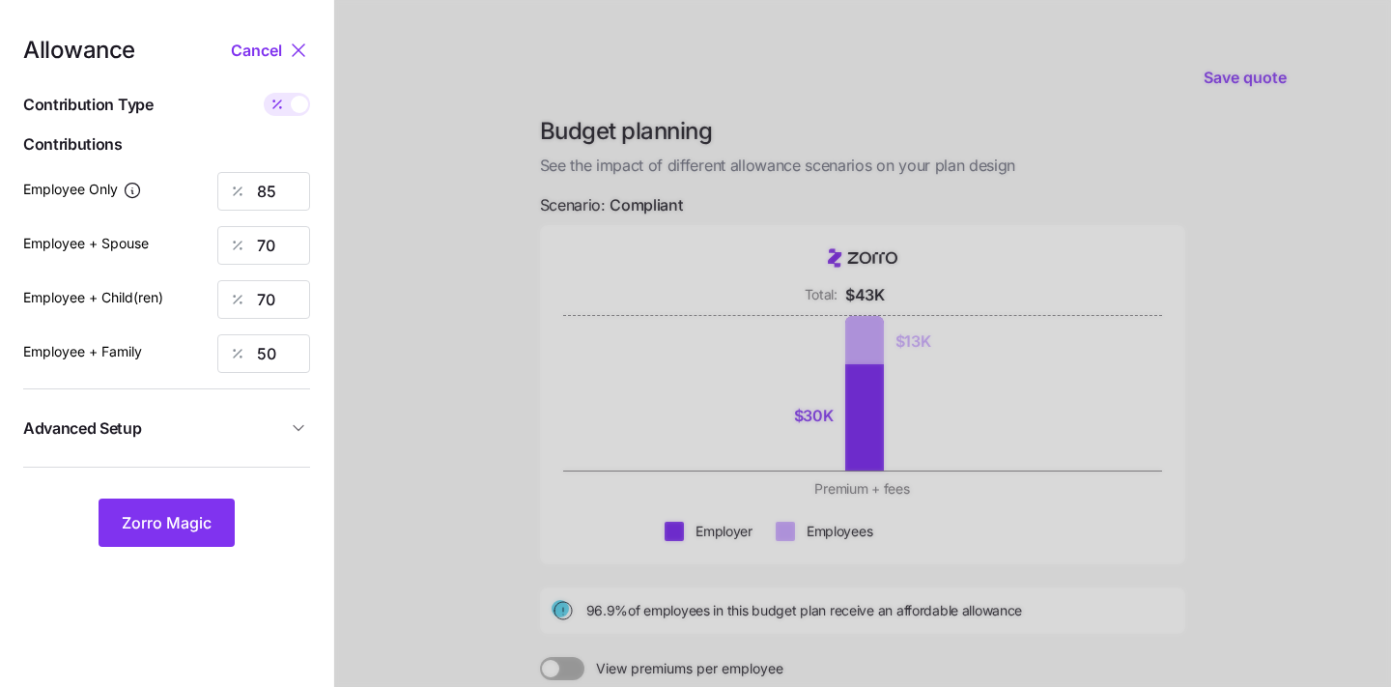
type input "920"
click at [298, 108] on span at bounding box center [299, 104] width 17 height 17
click at [264, 93] on input "checkbox" at bounding box center [264, 93] width 0 height 0
type input "85"
type input "70"
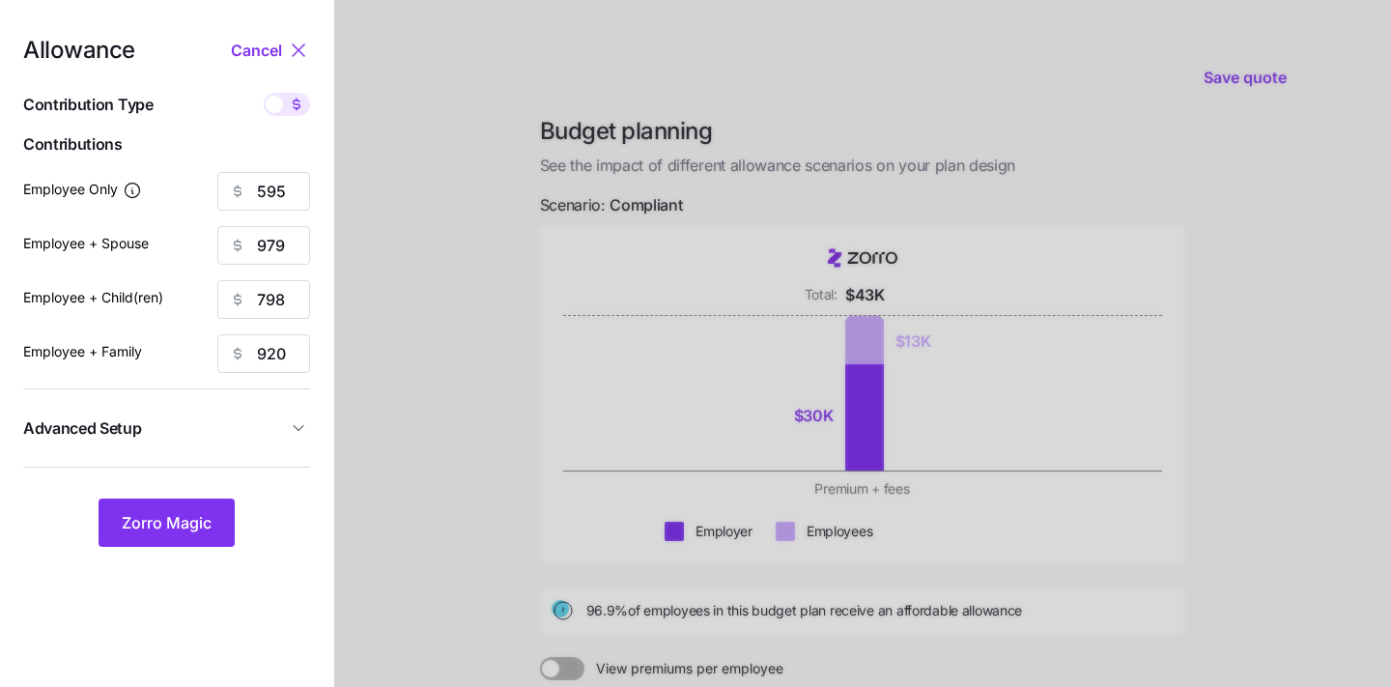
type input "70"
type input "50"
click at [283, 184] on input "85" at bounding box center [263, 191] width 93 height 39
type input "8"
type input "50"
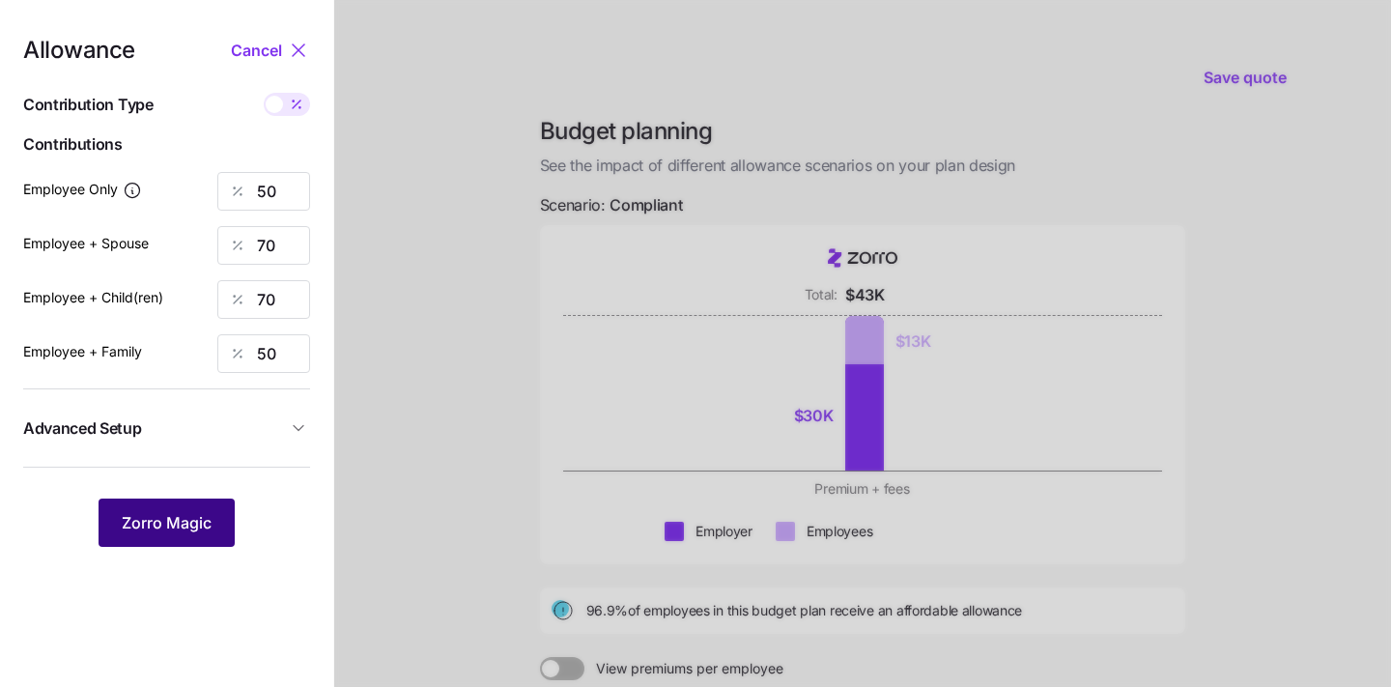
click at [147, 511] on span "Zorro Magic" at bounding box center [167, 522] width 90 height 23
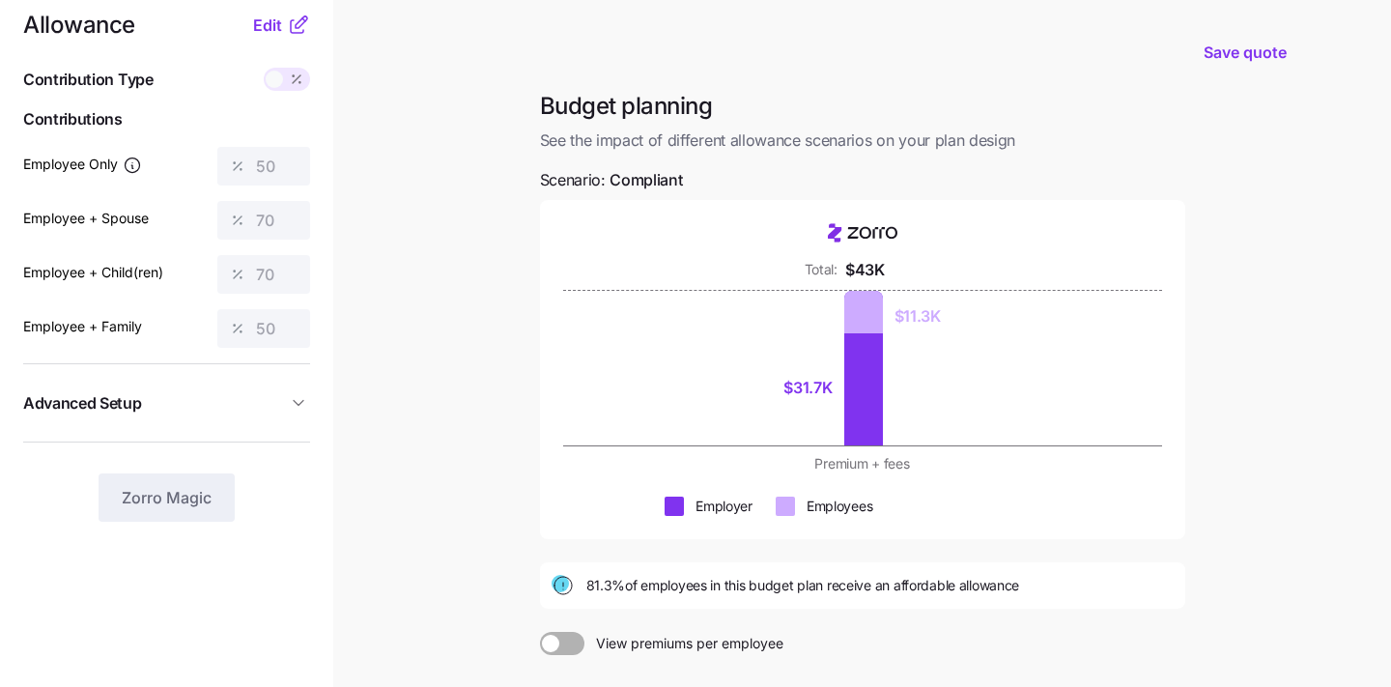
scroll to position [159, 0]
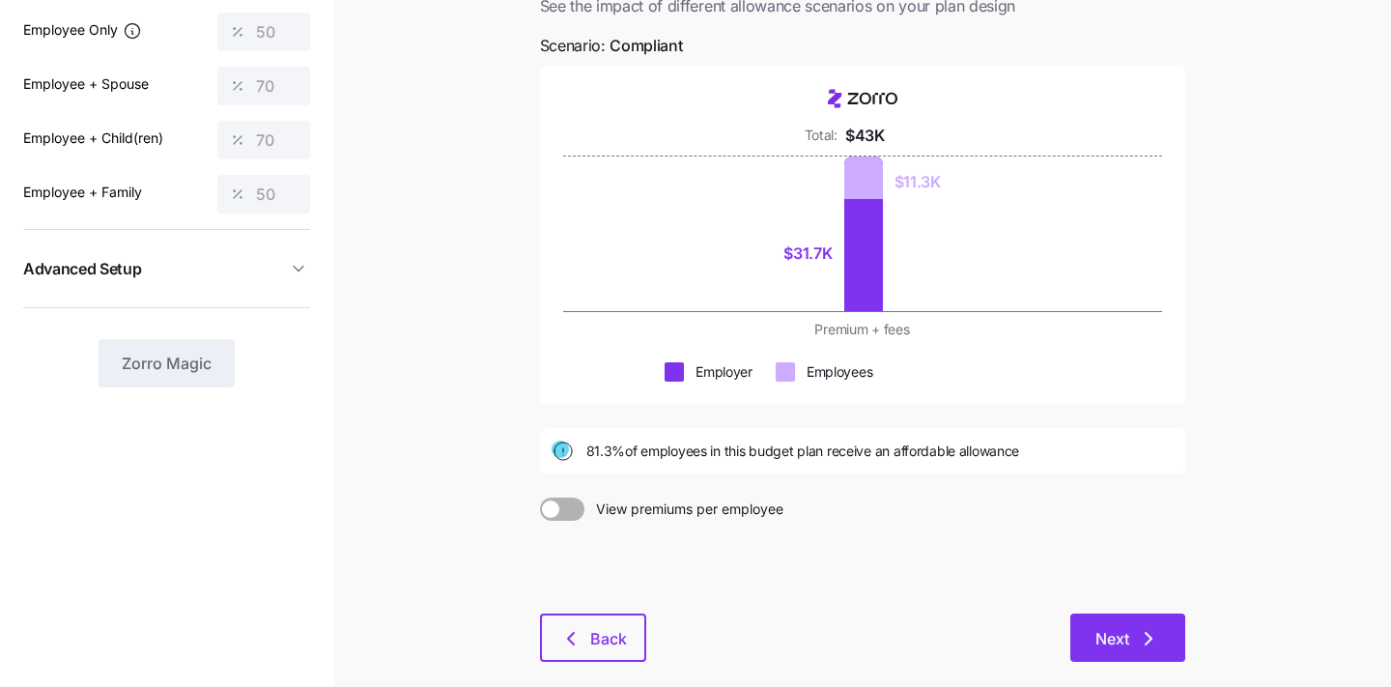
click at [1135, 646] on span "Next" at bounding box center [1127, 638] width 65 height 23
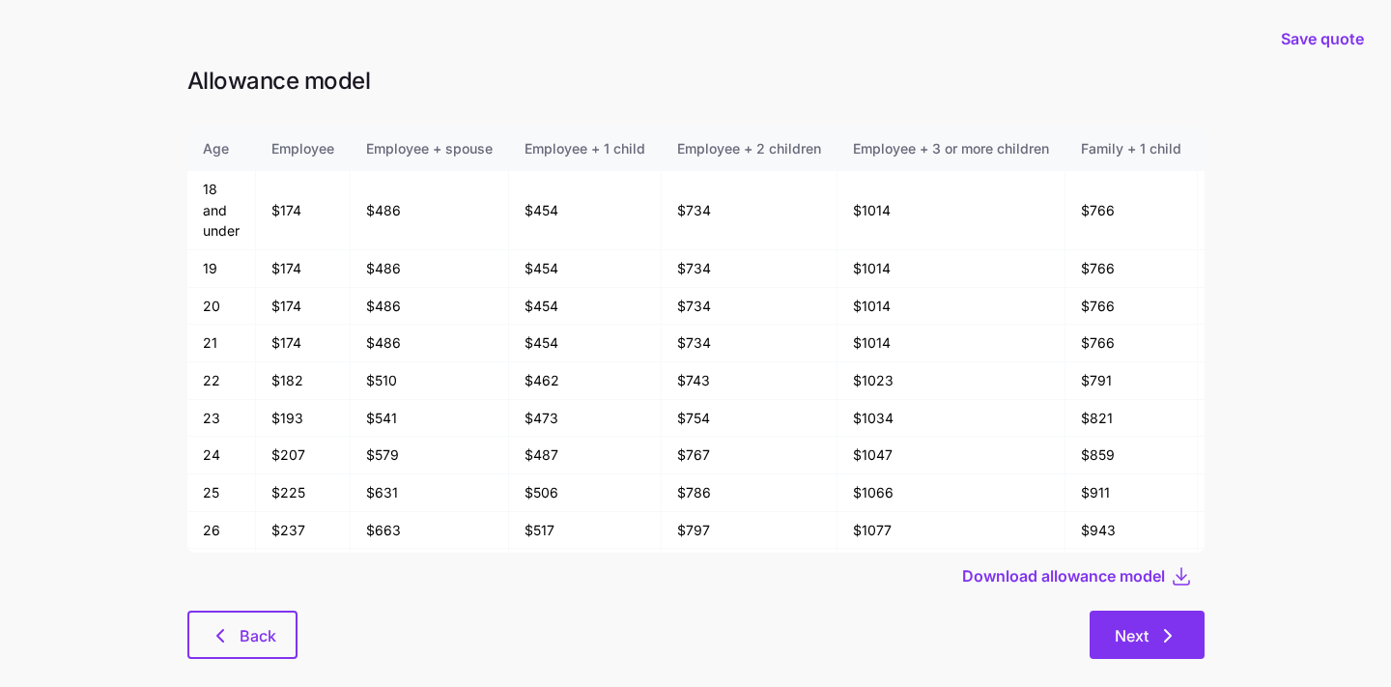
click at [1165, 625] on icon "button" at bounding box center [1167, 635] width 23 height 23
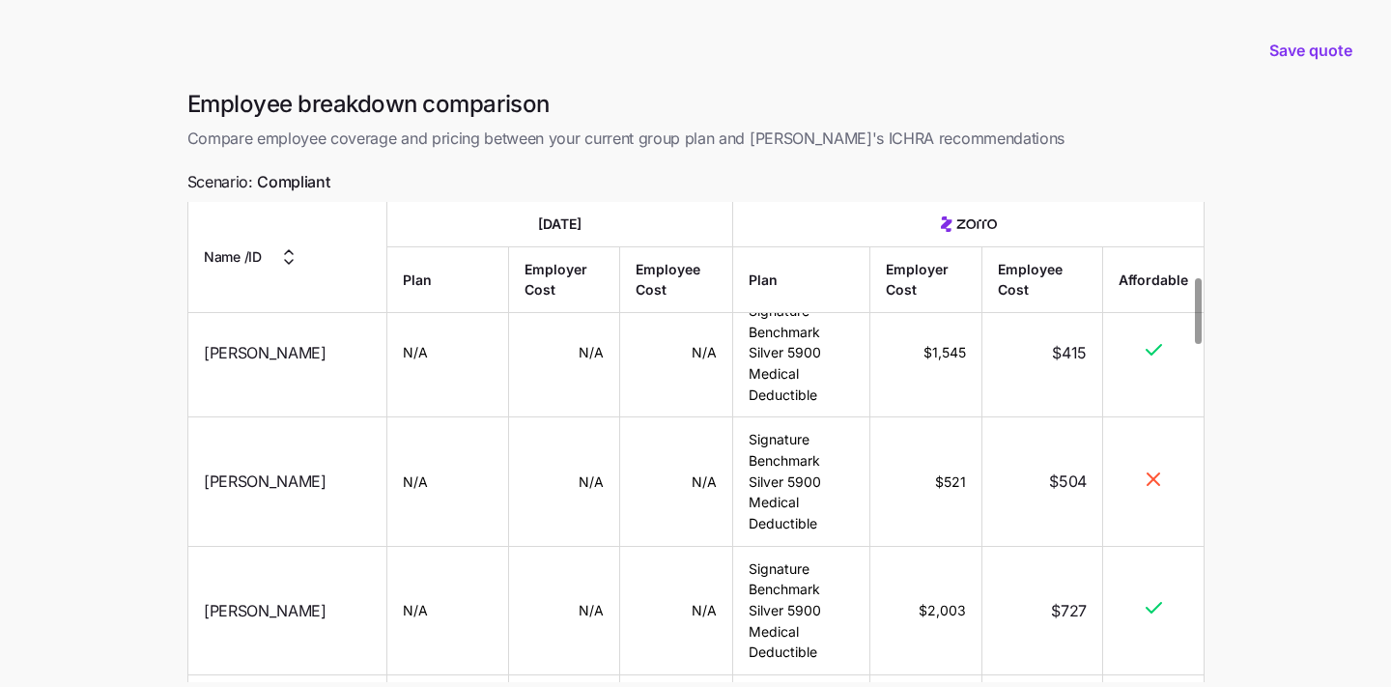
scroll to position [603, 0]
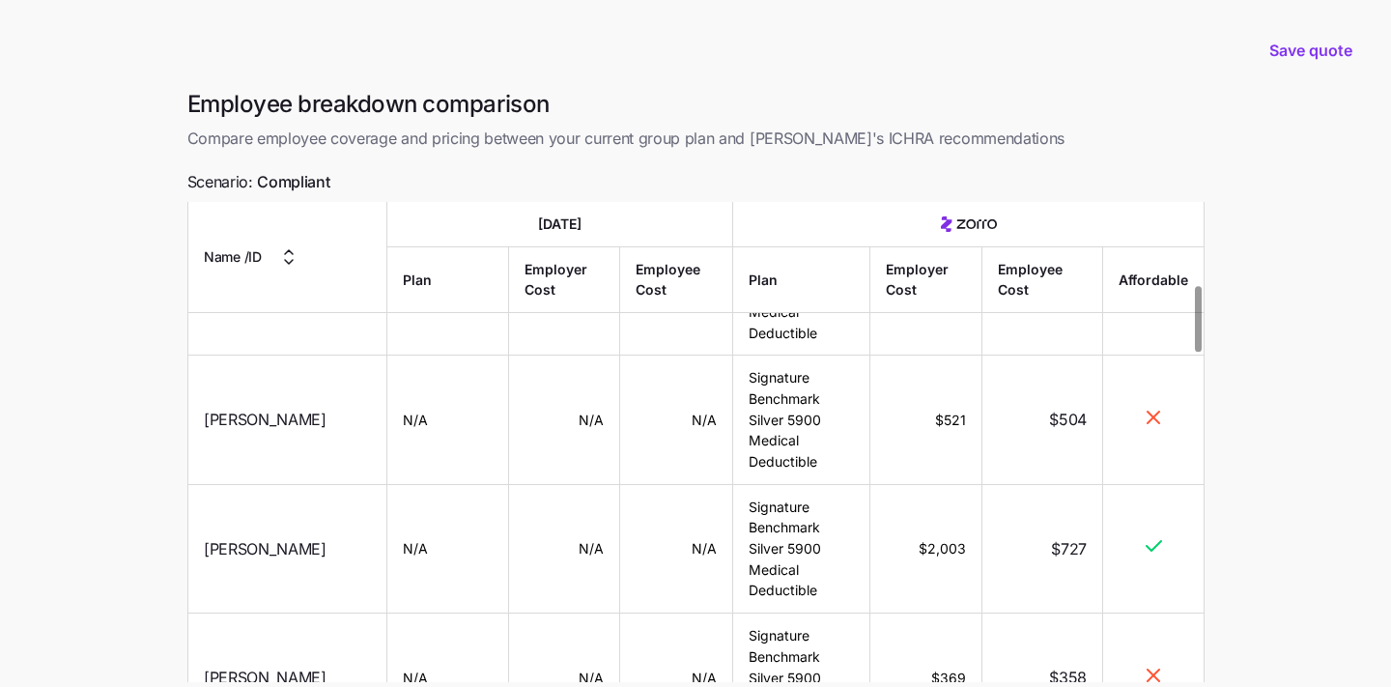
click at [1154, 541] on icon at bounding box center [1153, 546] width 14 height 10
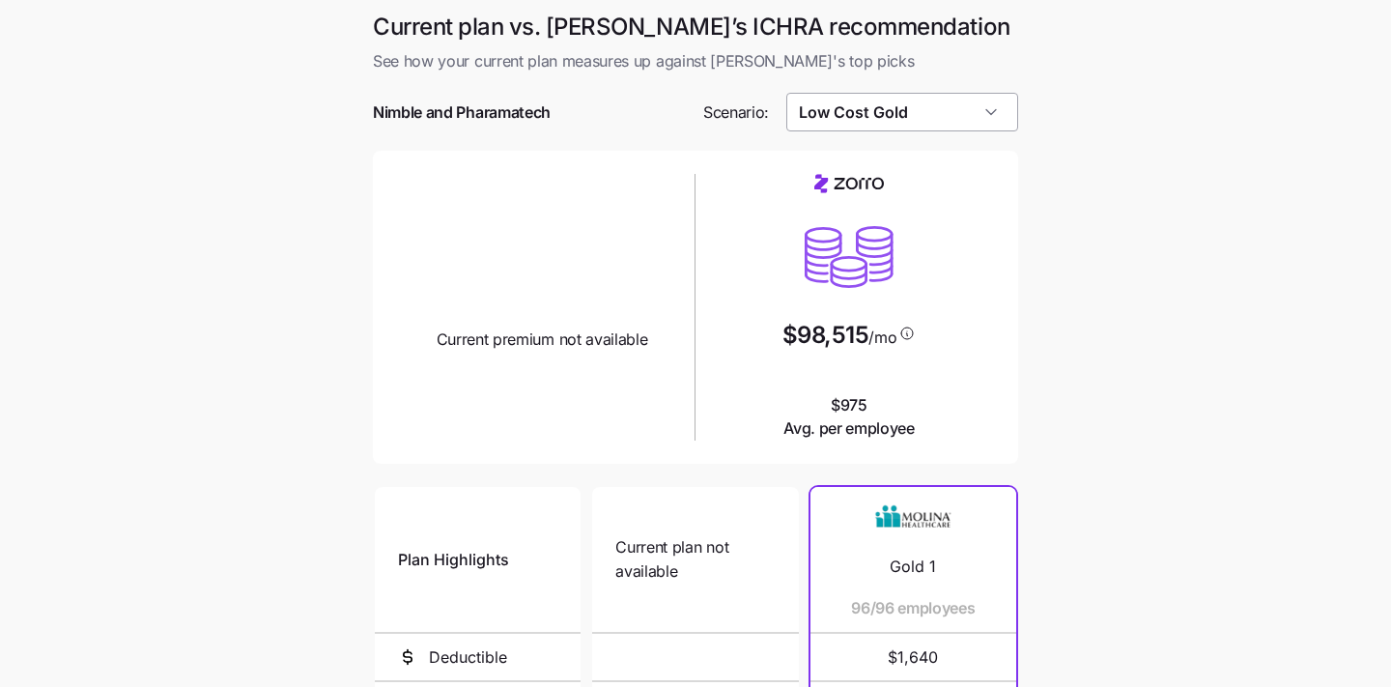
click at [975, 95] on input "Low Cost Gold" at bounding box center [902, 112] width 233 height 39
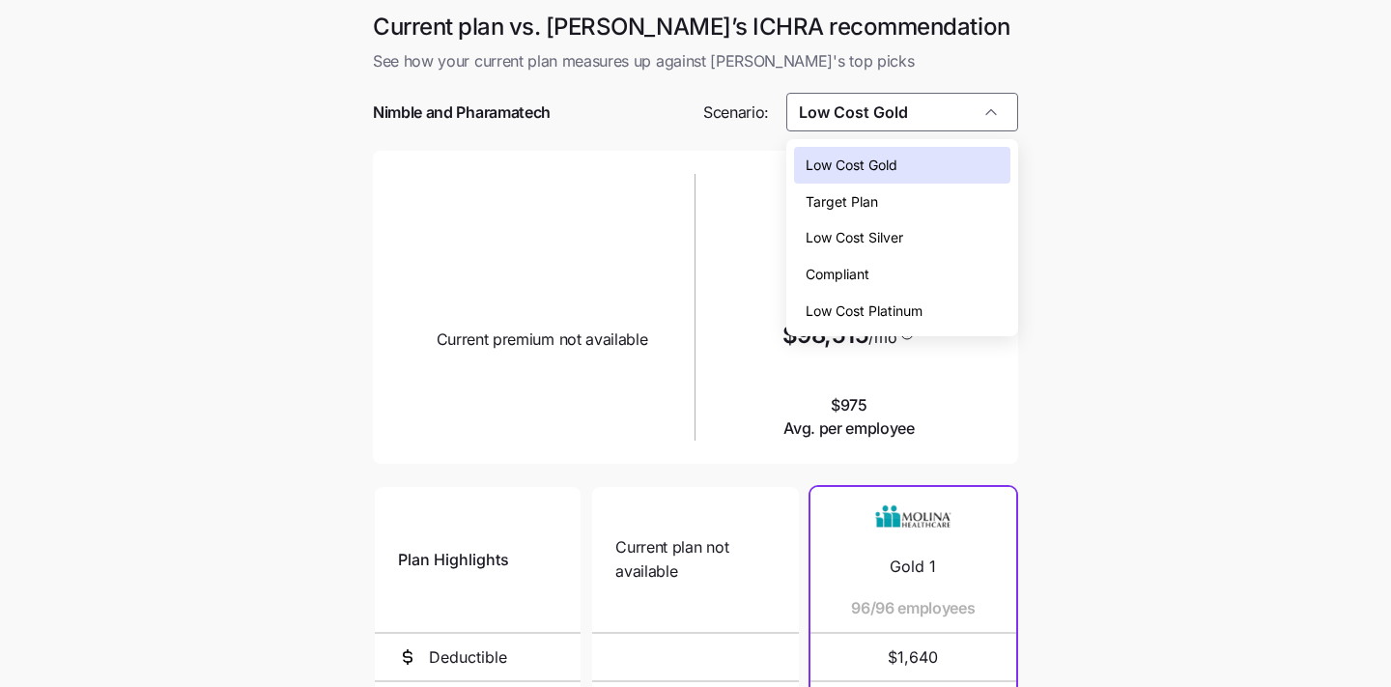
click at [956, 275] on div "Compliant" at bounding box center [902, 274] width 217 height 37
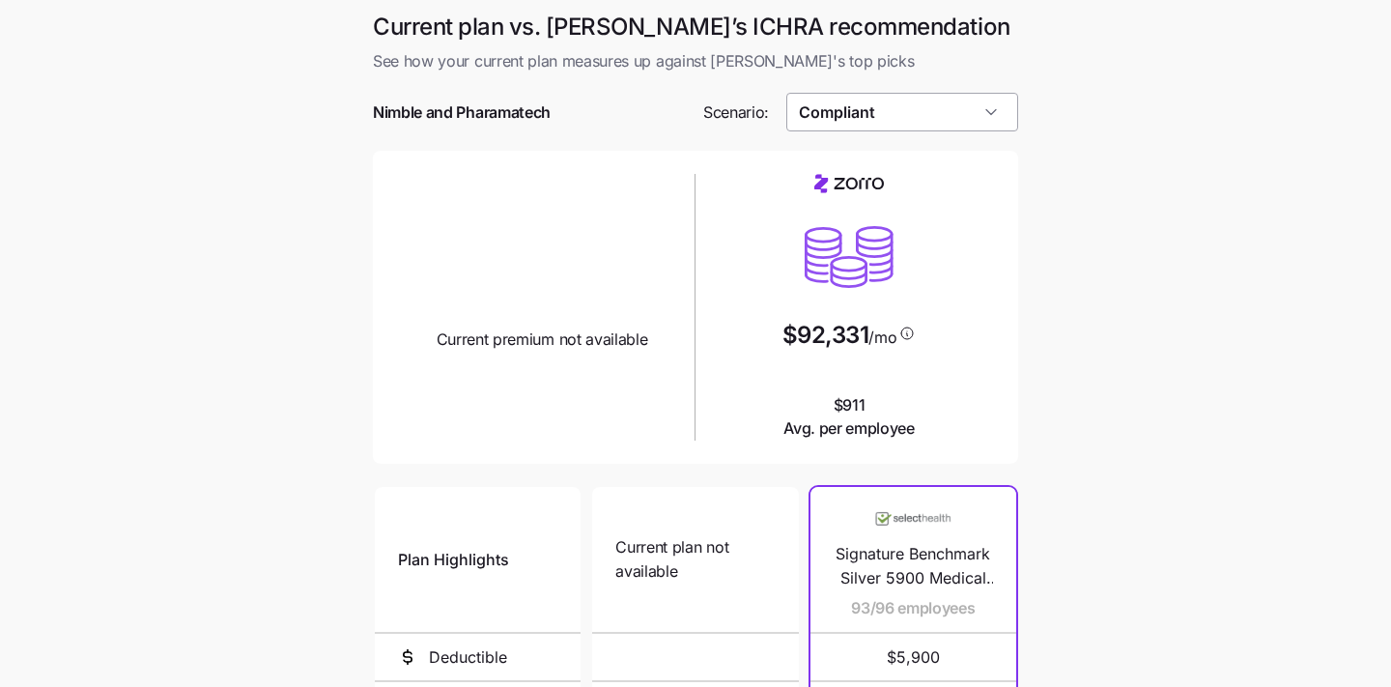
click at [943, 111] on input "Compliant" at bounding box center [902, 112] width 233 height 39
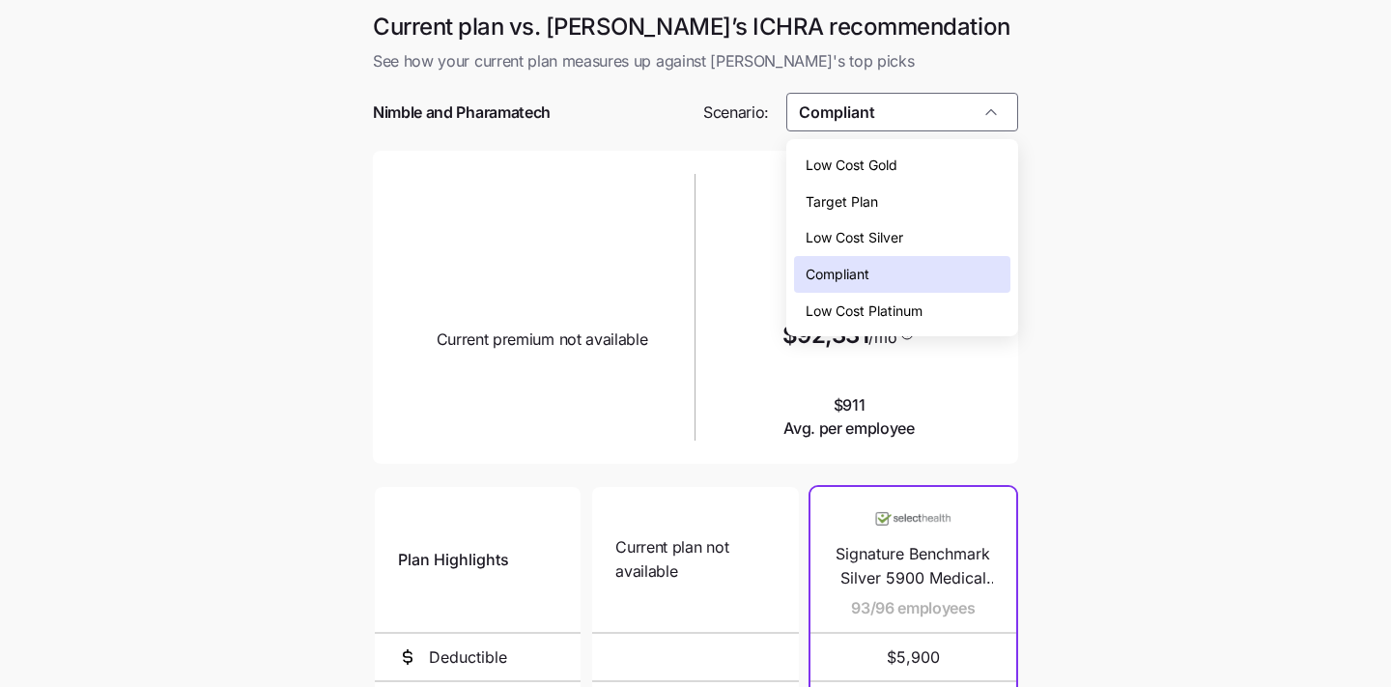
click at [938, 153] on div "Low Cost Gold" at bounding box center [902, 165] width 217 height 37
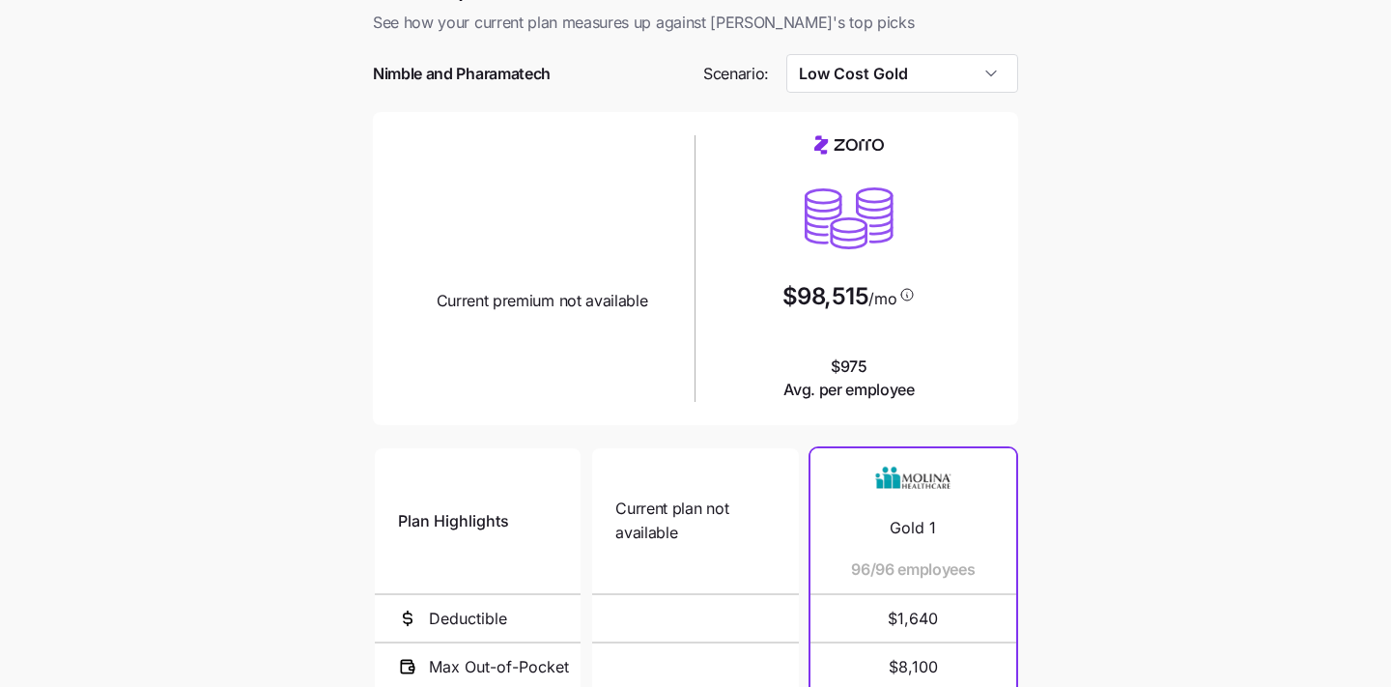
scroll to position [44, 0]
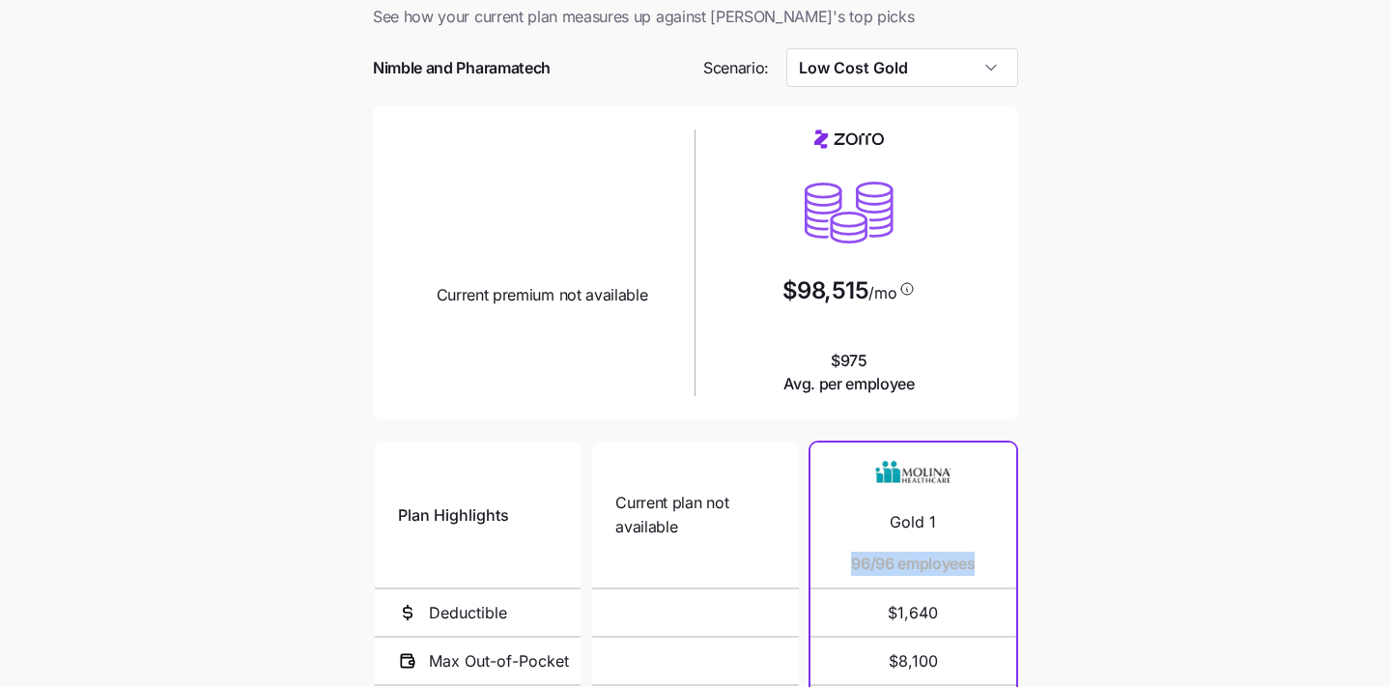
drag, startPoint x: 848, startPoint y: 565, endPoint x: 972, endPoint y: 562, distance: 123.6
click at [972, 562] on div "Gold 1 96/96 employees" at bounding box center [912, 514] width 159 height 145
click at [1192, 518] on main "Current plan vs. [PERSON_NAME]’s ICHRA recommendation See how your current plan…" at bounding box center [695, 482] width 1391 height 1053
click at [901, 78] on input "Low Cost Gold" at bounding box center [902, 67] width 233 height 39
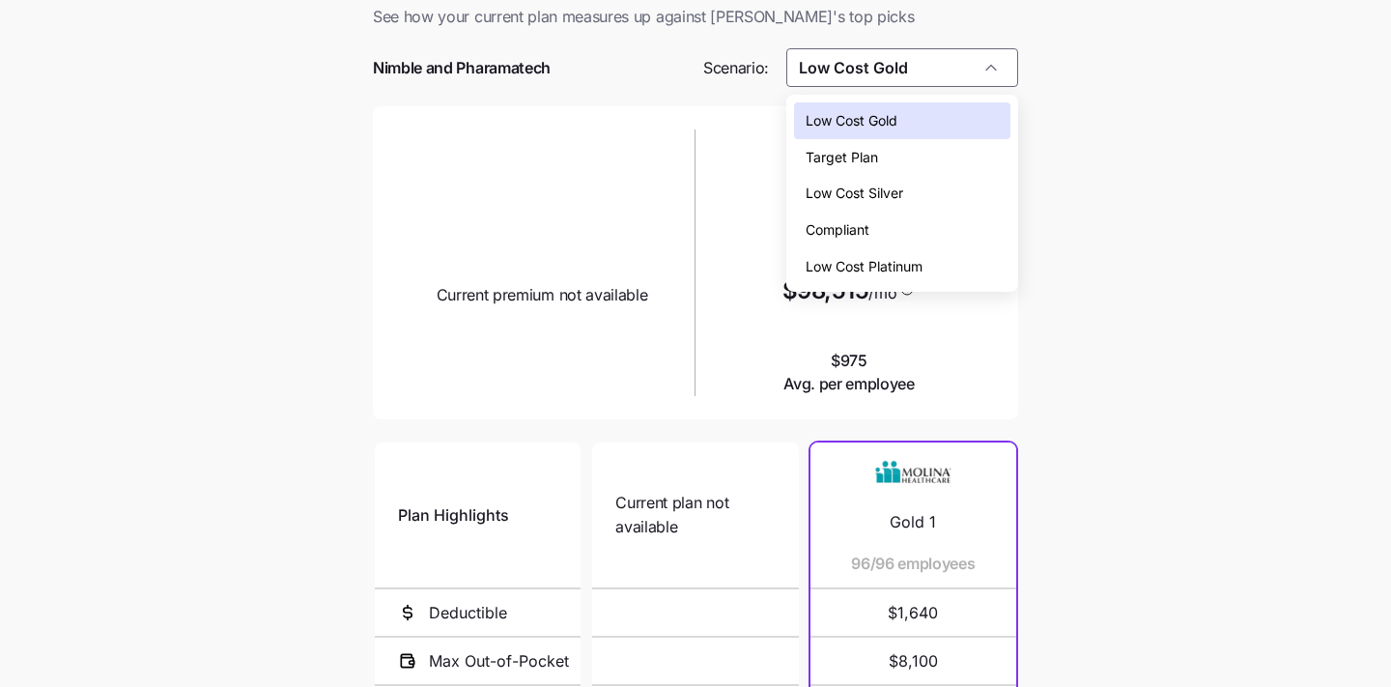
click at [915, 231] on div "Compliant" at bounding box center [902, 229] width 217 height 37
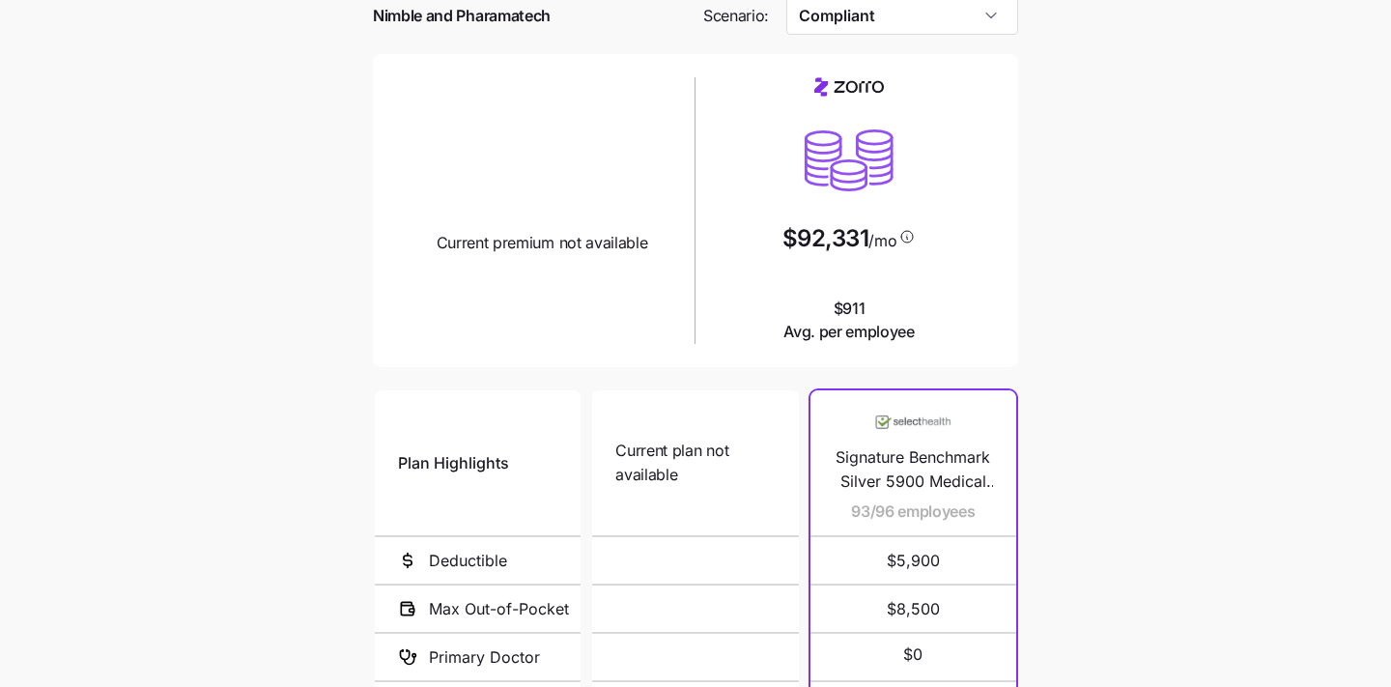
scroll to position [0, 0]
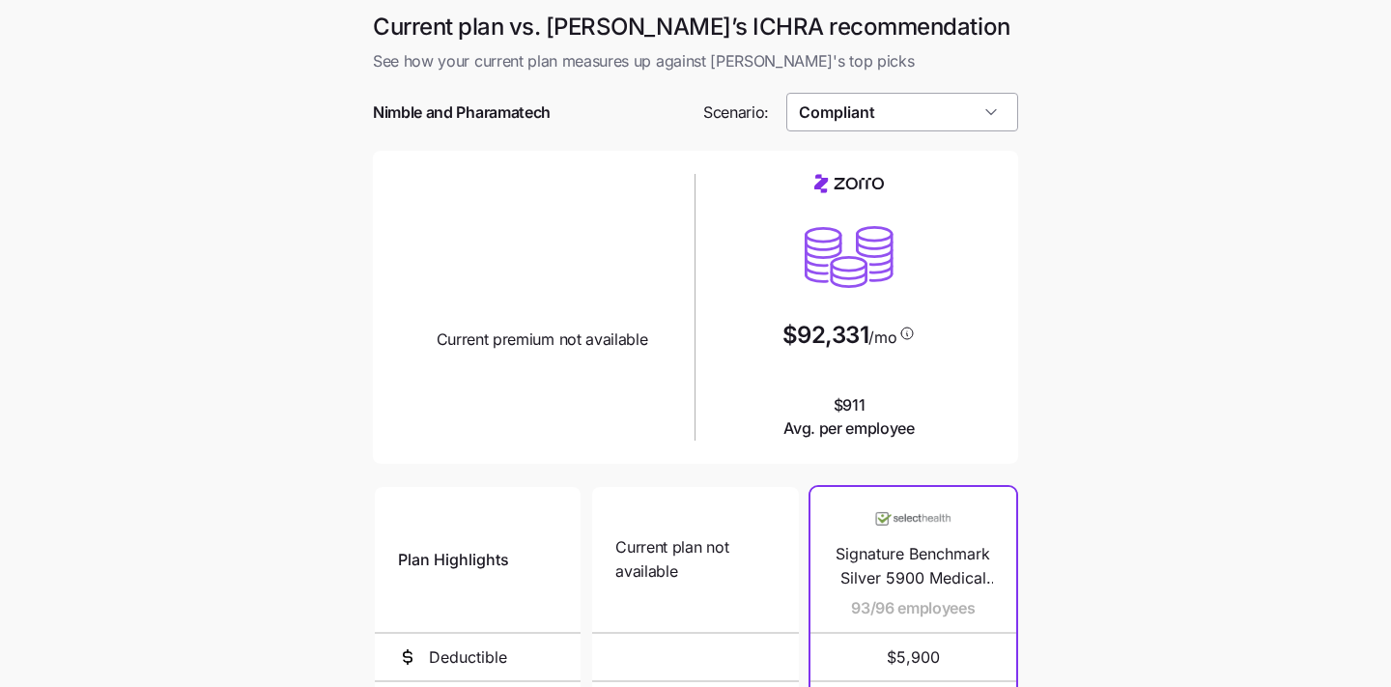
click at [861, 120] on input "Compliant" at bounding box center [902, 112] width 233 height 39
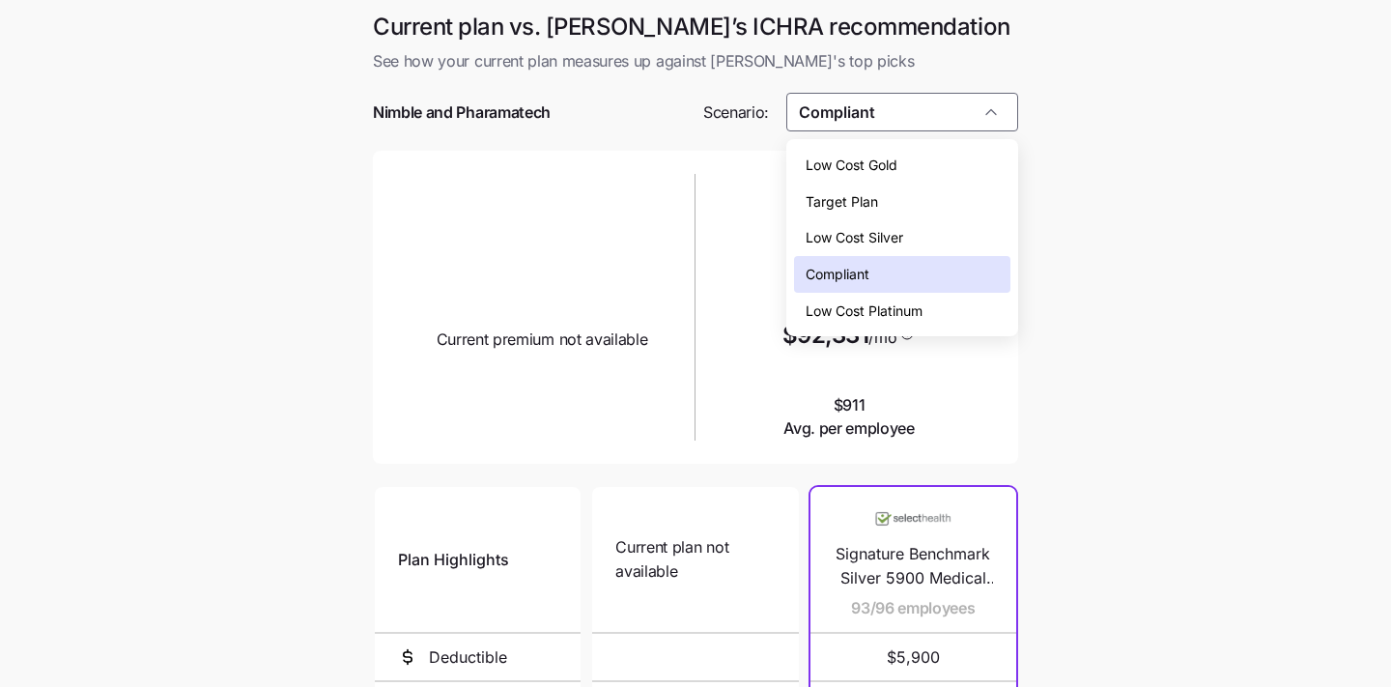
click at [860, 172] on span "Low Cost Gold" at bounding box center [851, 165] width 92 height 21
type input "Low Cost Gold"
